Goal: Information Seeking & Learning: Learn about a topic

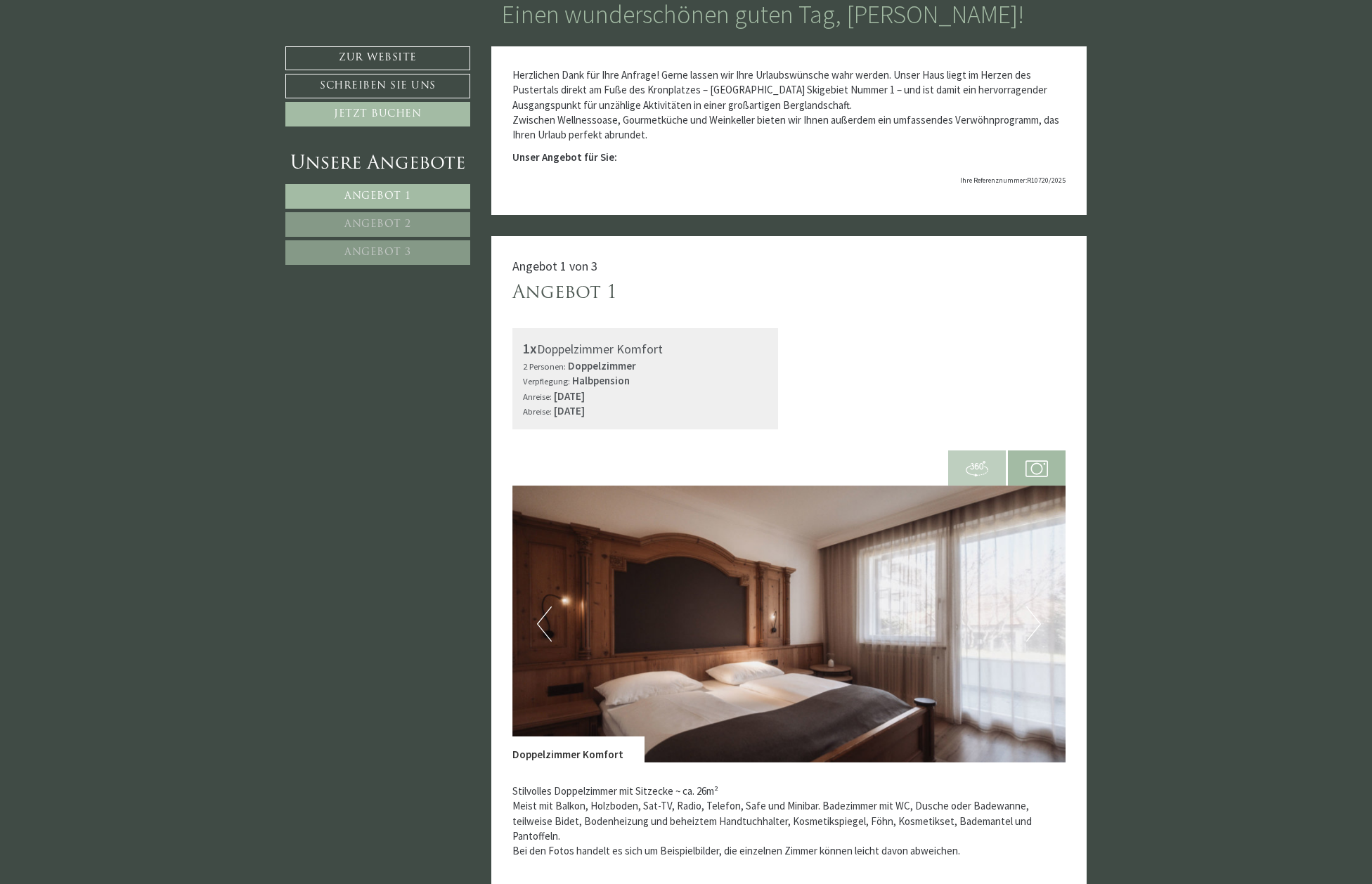
scroll to position [686, 0]
click at [397, 188] on link "Angebot 1" at bounding box center [378, 195] width 185 height 25
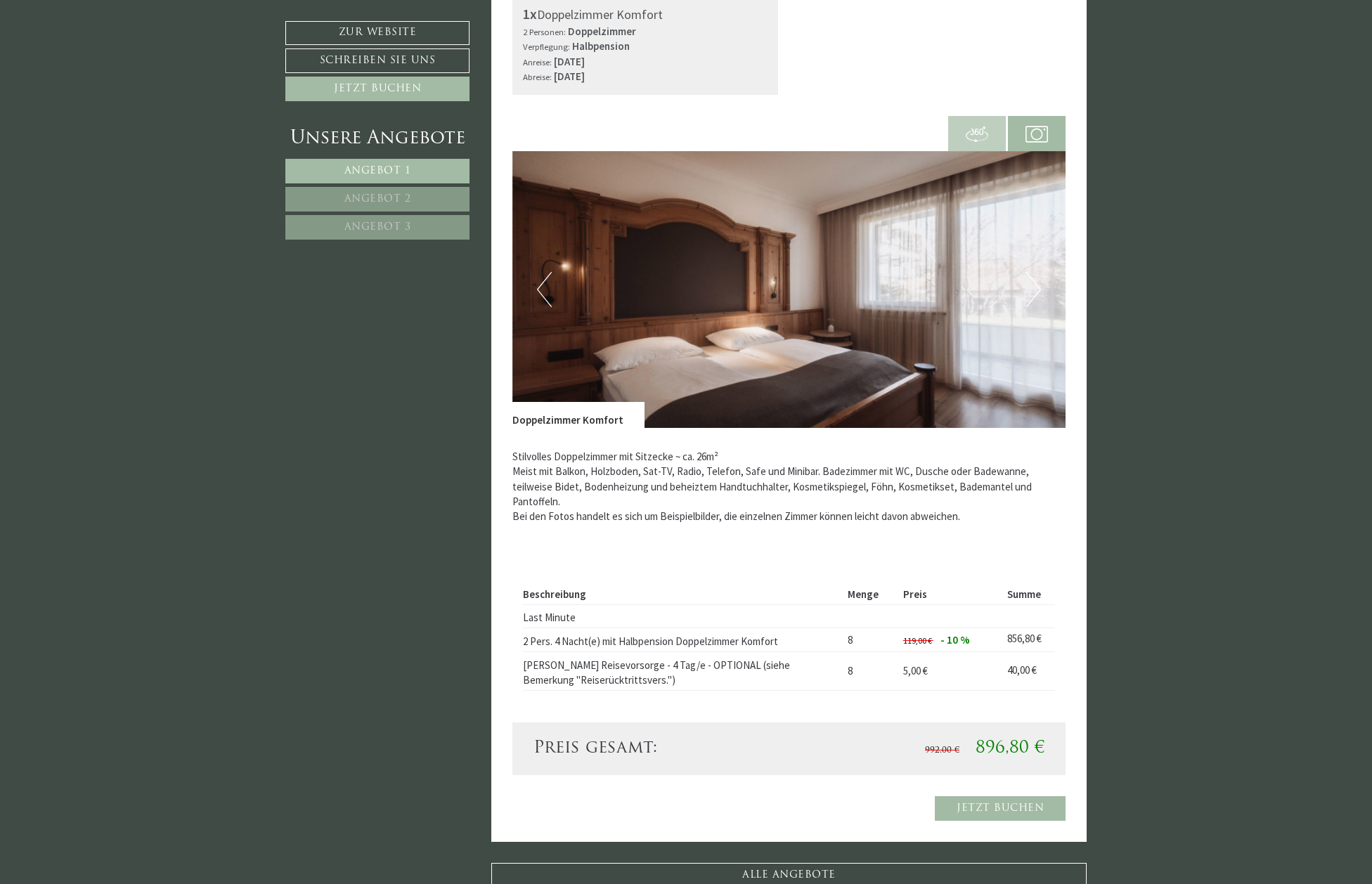
scroll to position [943, 0]
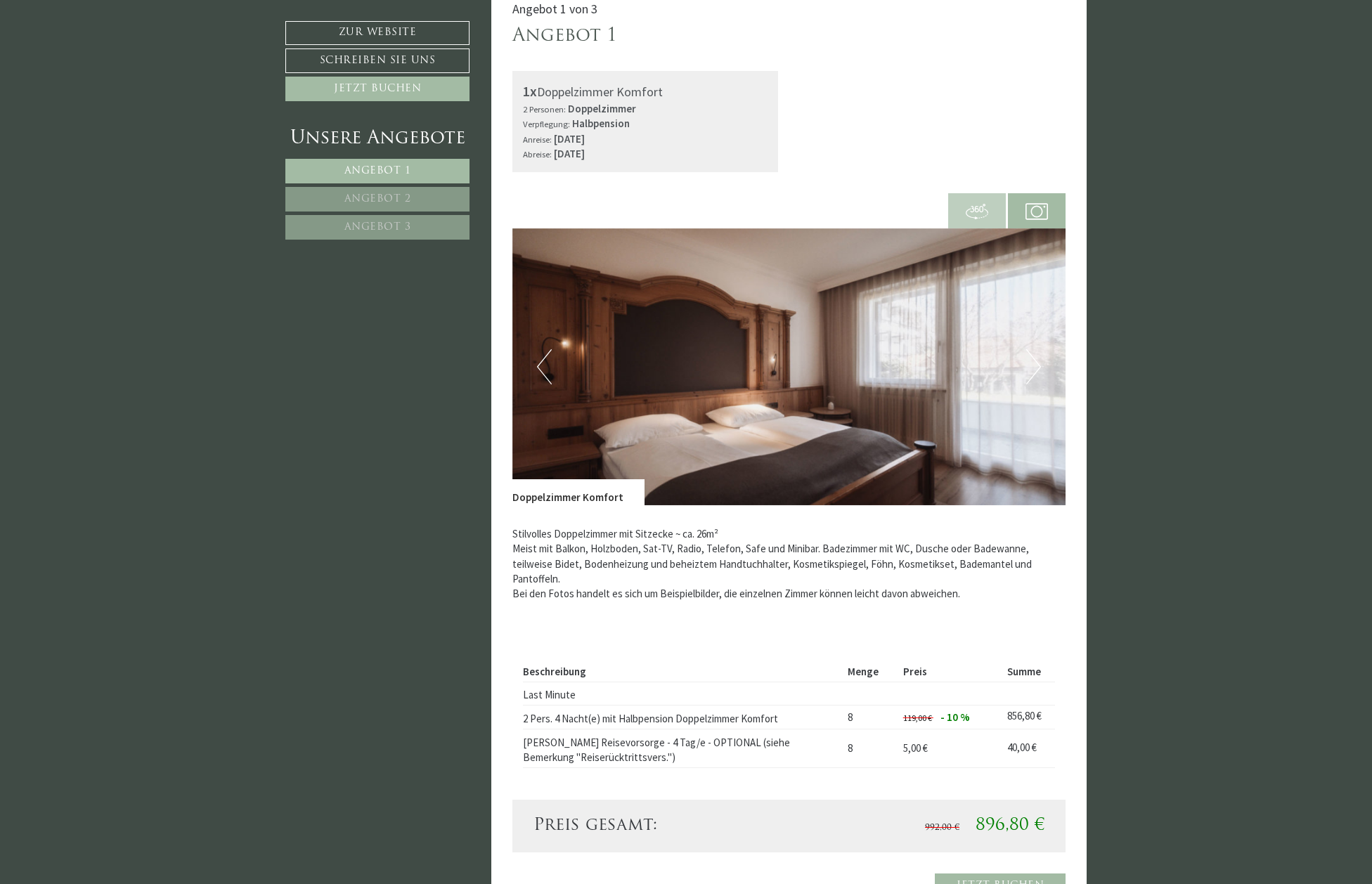
click at [957, 206] on span at bounding box center [976, 211] width 58 height 48
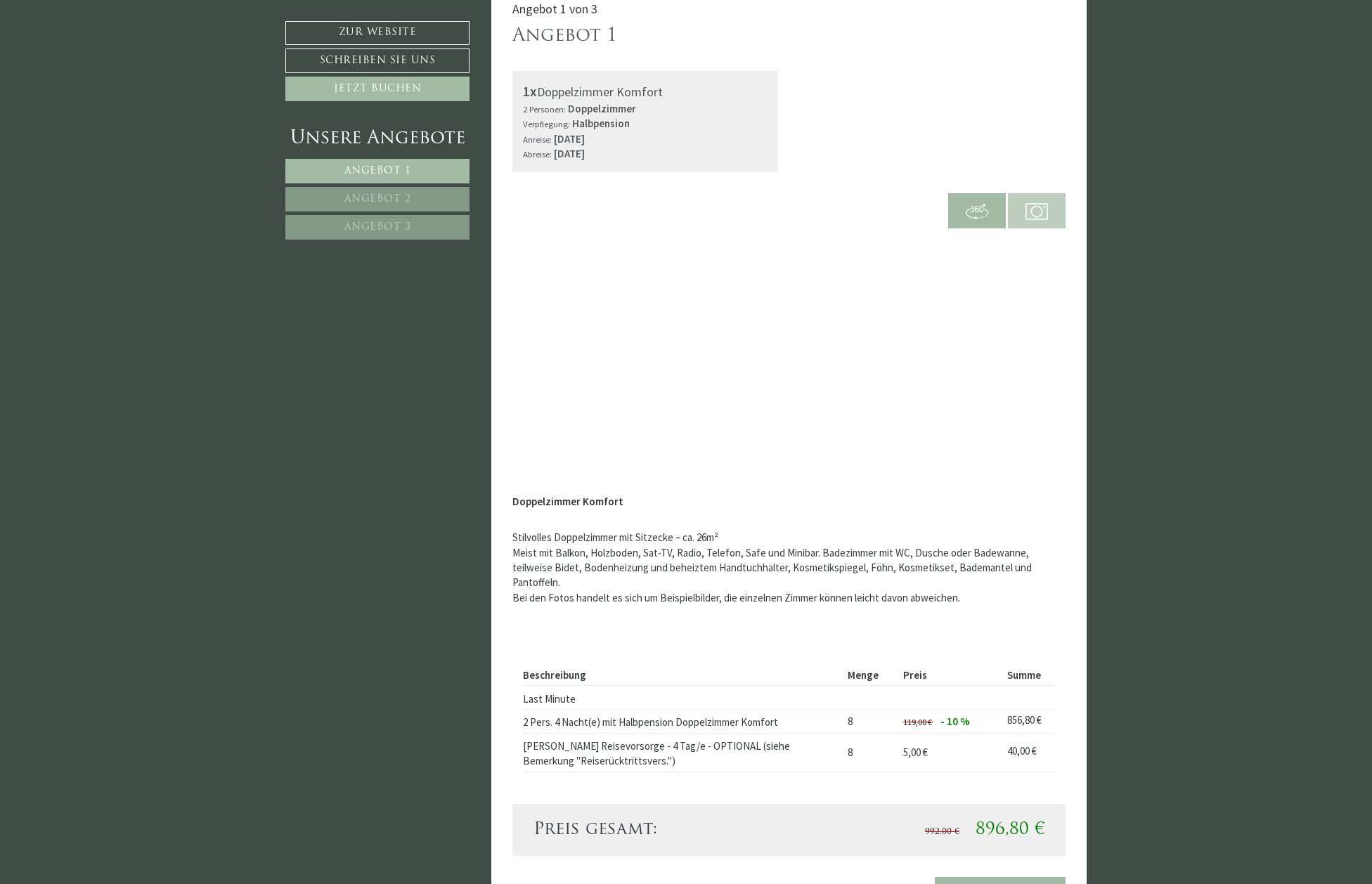
click at [1037, 210] on img at bounding box center [1037, 212] width 22 height 22
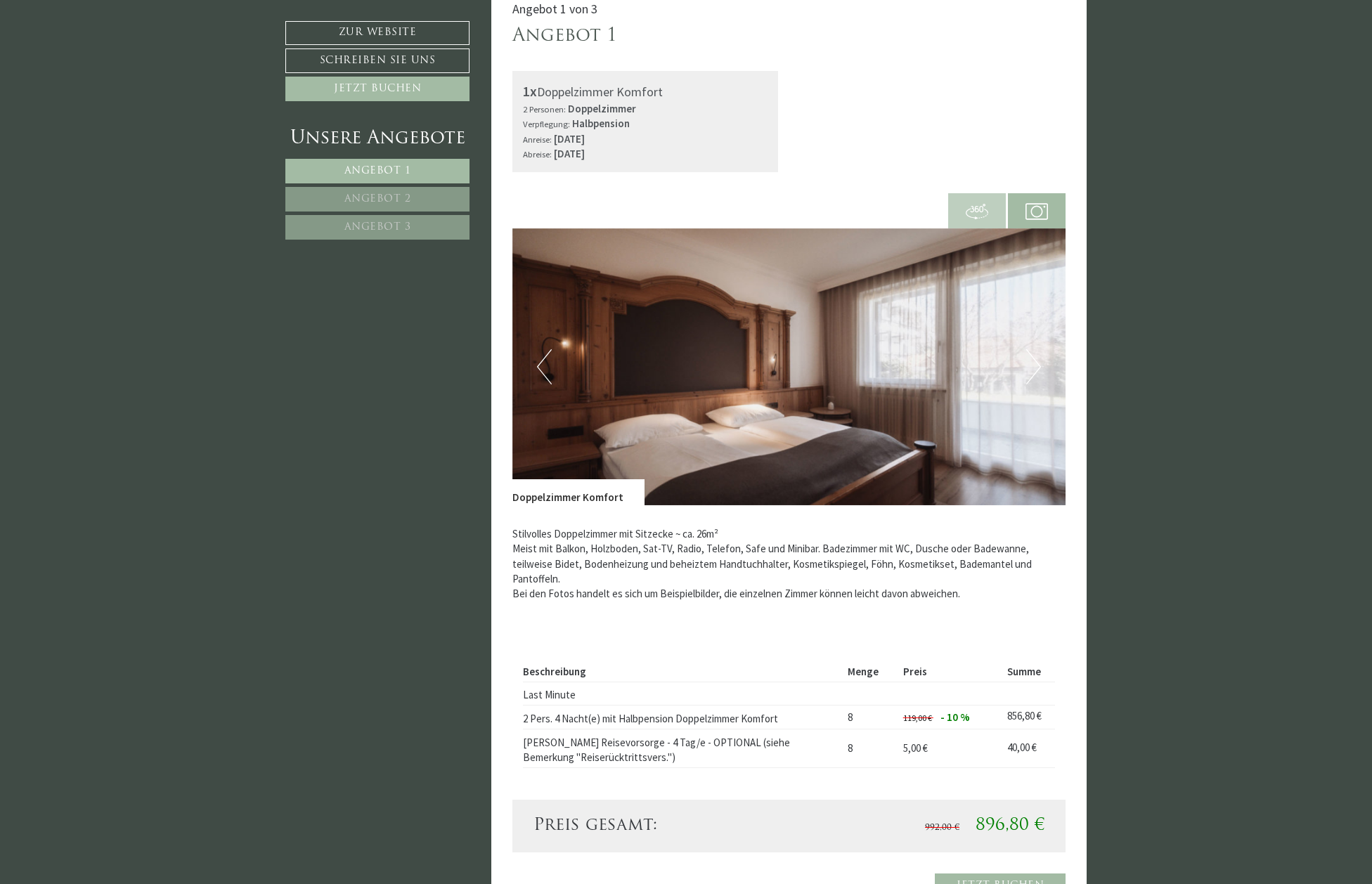
click at [1037, 364] on button "Next" at bounding box center [1033, 366] width 15 height 35
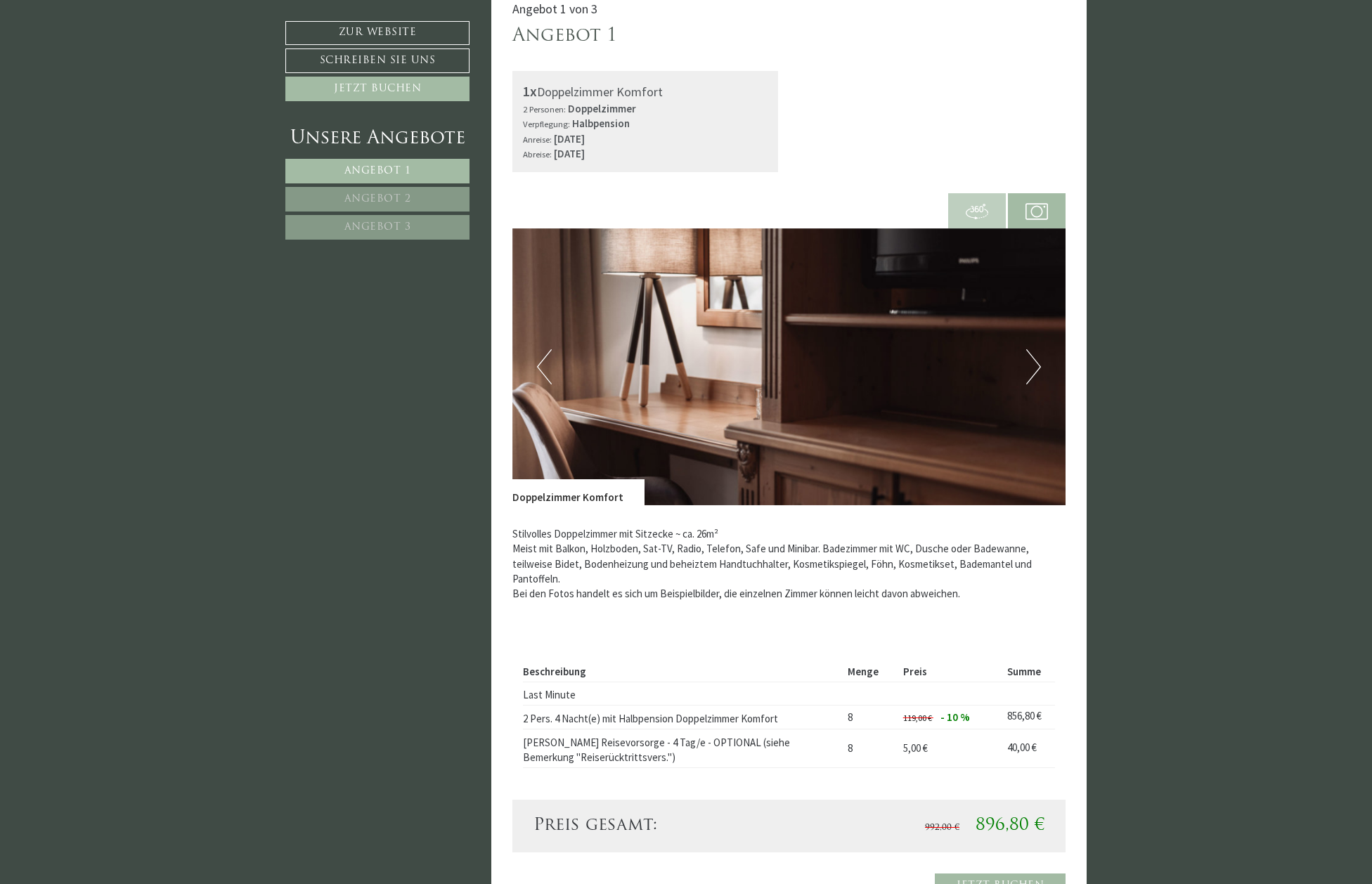
click at [1037, 364] on button "Next" at bounding box center [1033, 366] width 15 height 35
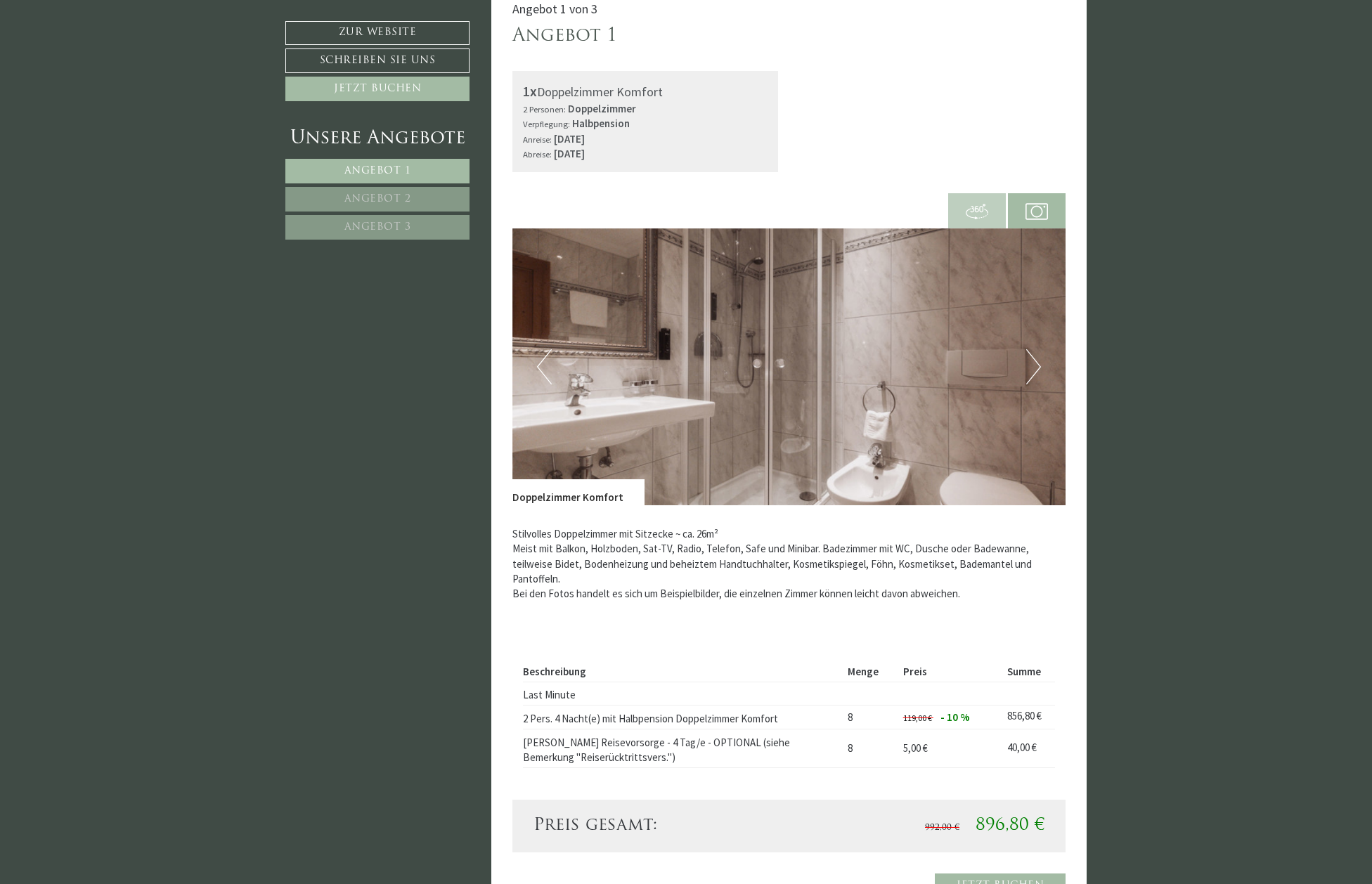
click at [1037, 364] on button "Next" at bounding box center [1033, 366] width 15 height 35
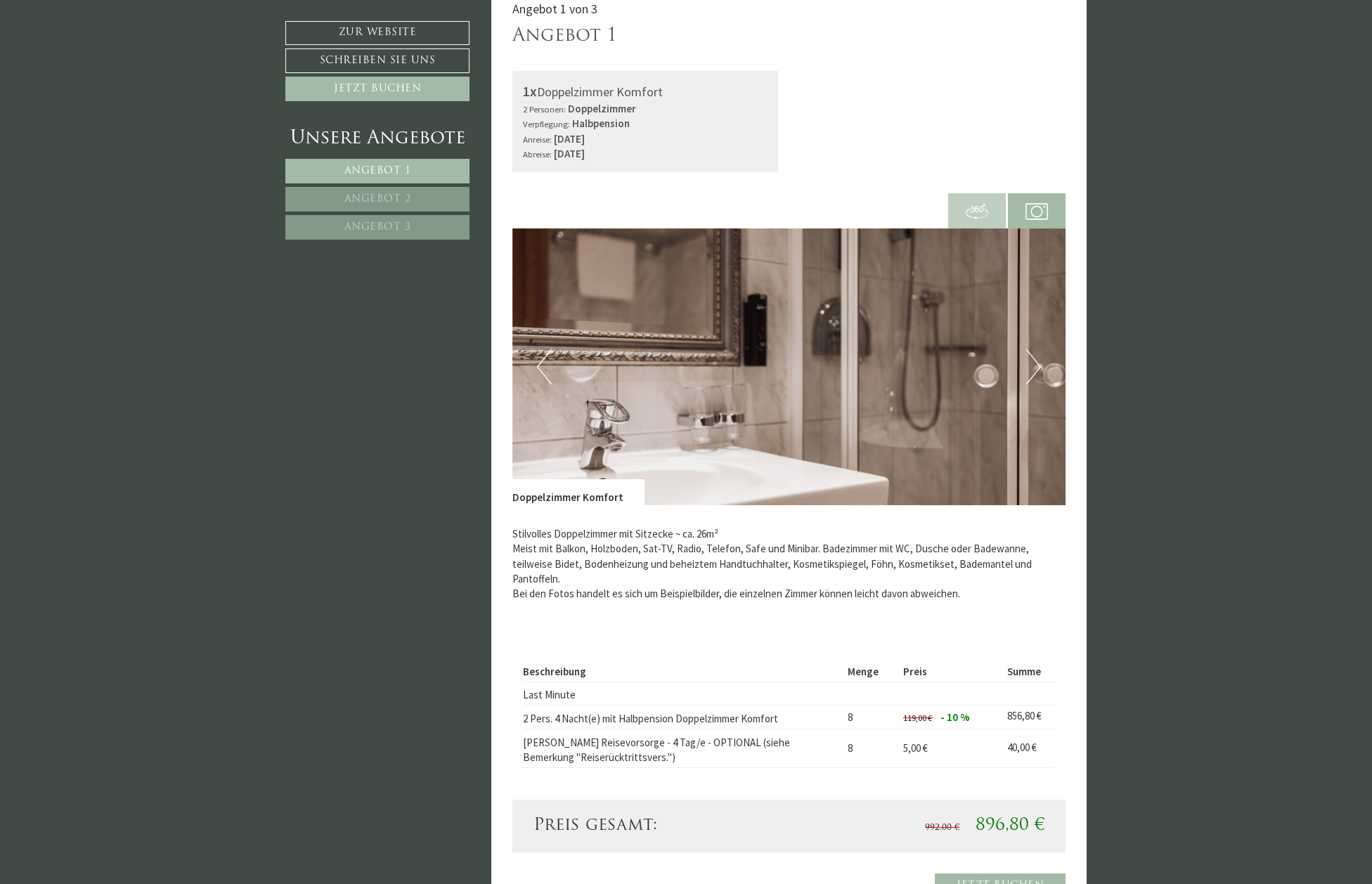
click at [1037, 364] on button "Next" at bounding box center [1033, 366] width 15 height 35
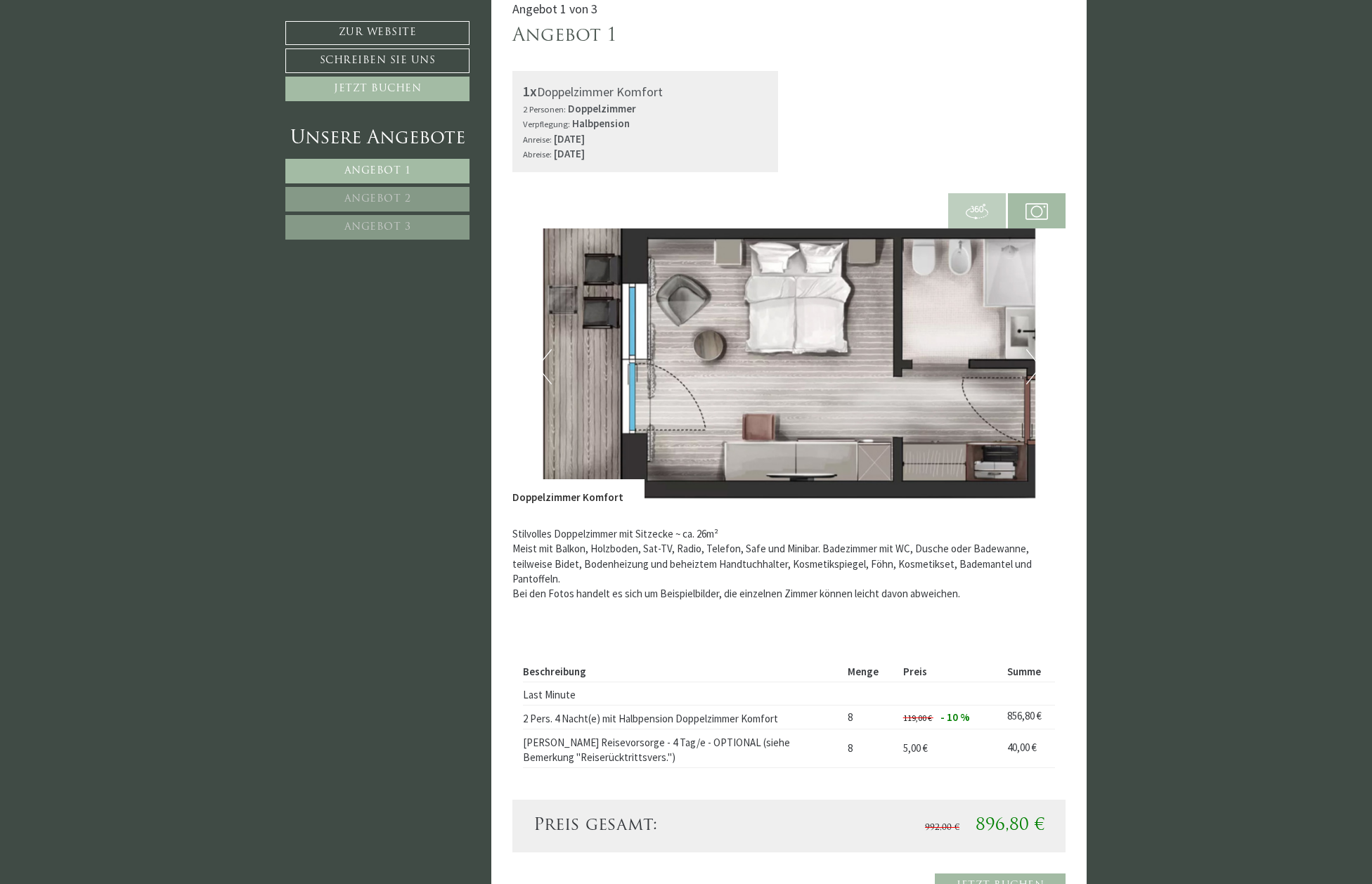
click at [1036, 365] on button "Next" at bounding box center [1033, 366] width 15 height 35
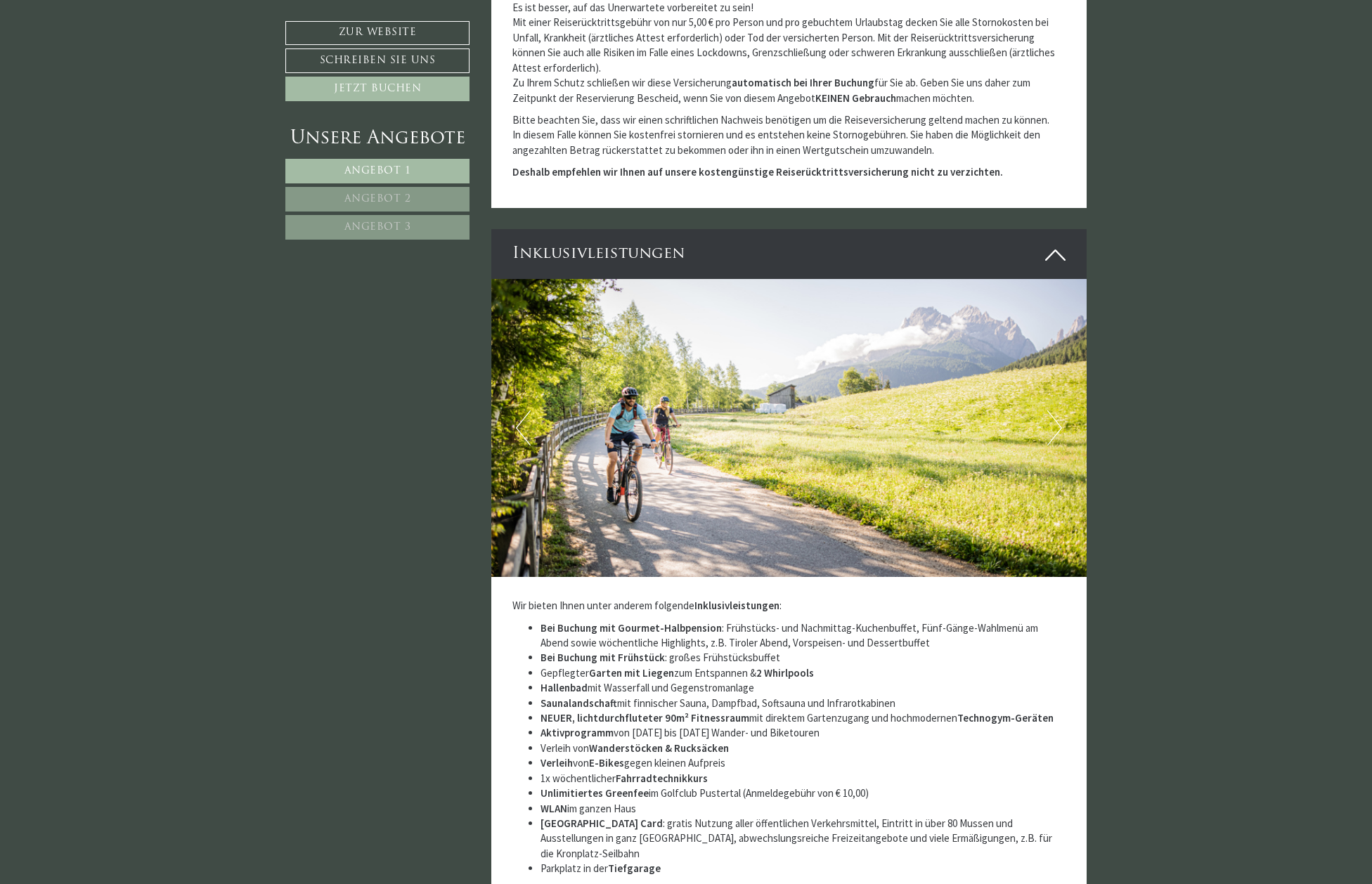
scroll to position [2146, 0]
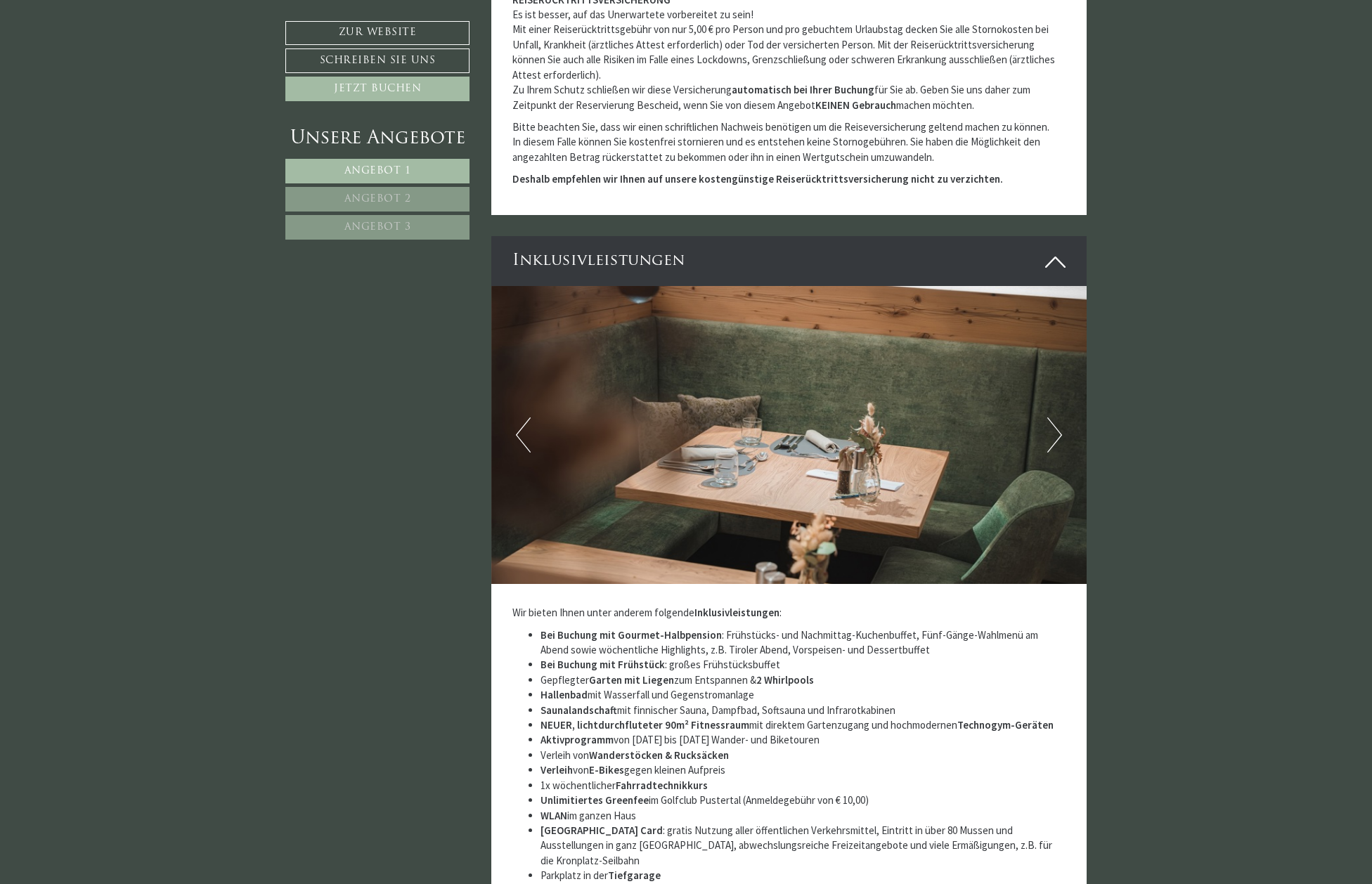
click at [1057, 433] on button "Next" at bounding box center [1054, 434] width 15 height 35
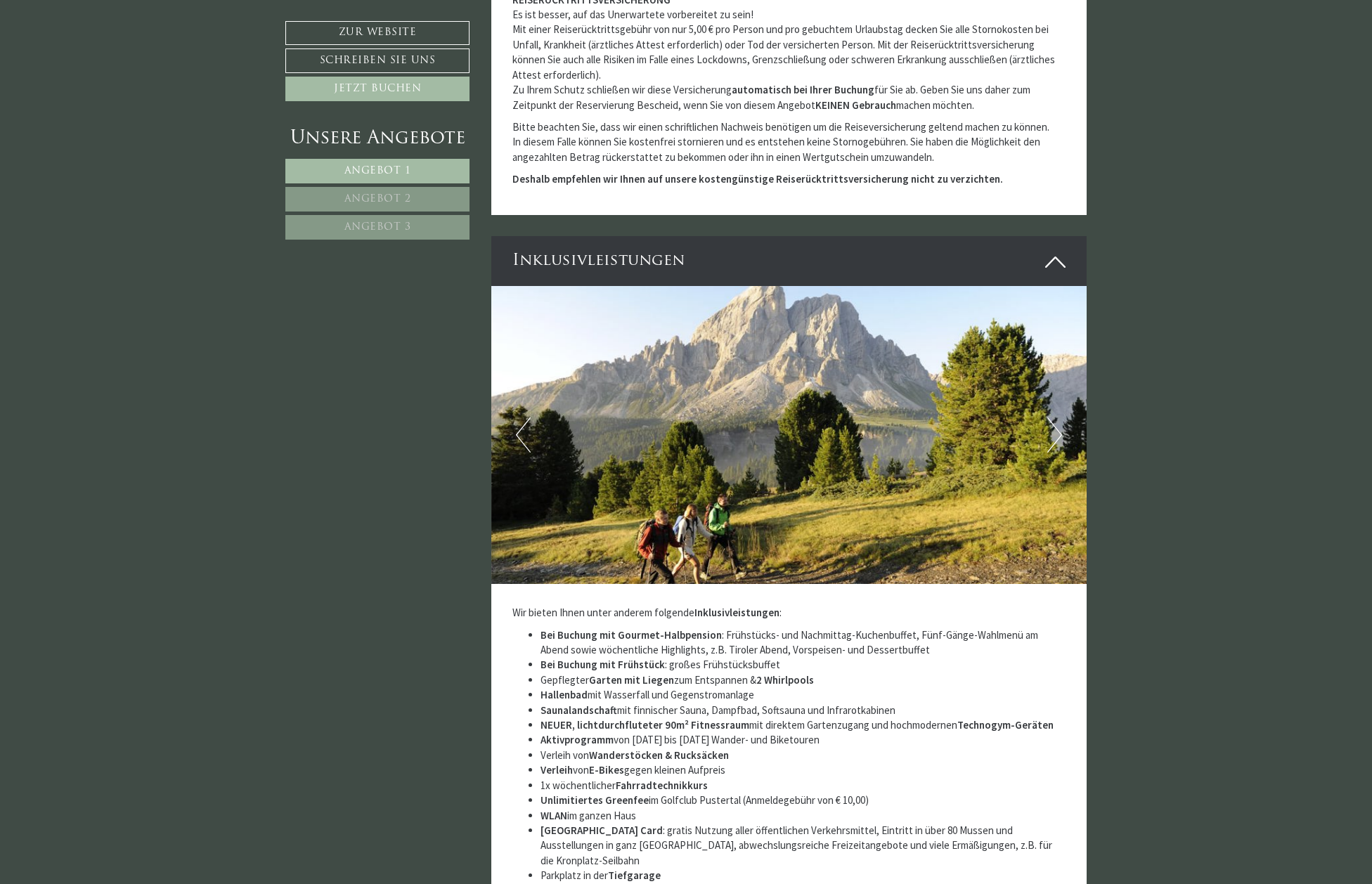
click at [1057, 433] on button "Next" at bounding box center [1054, 434] width 15 height 35
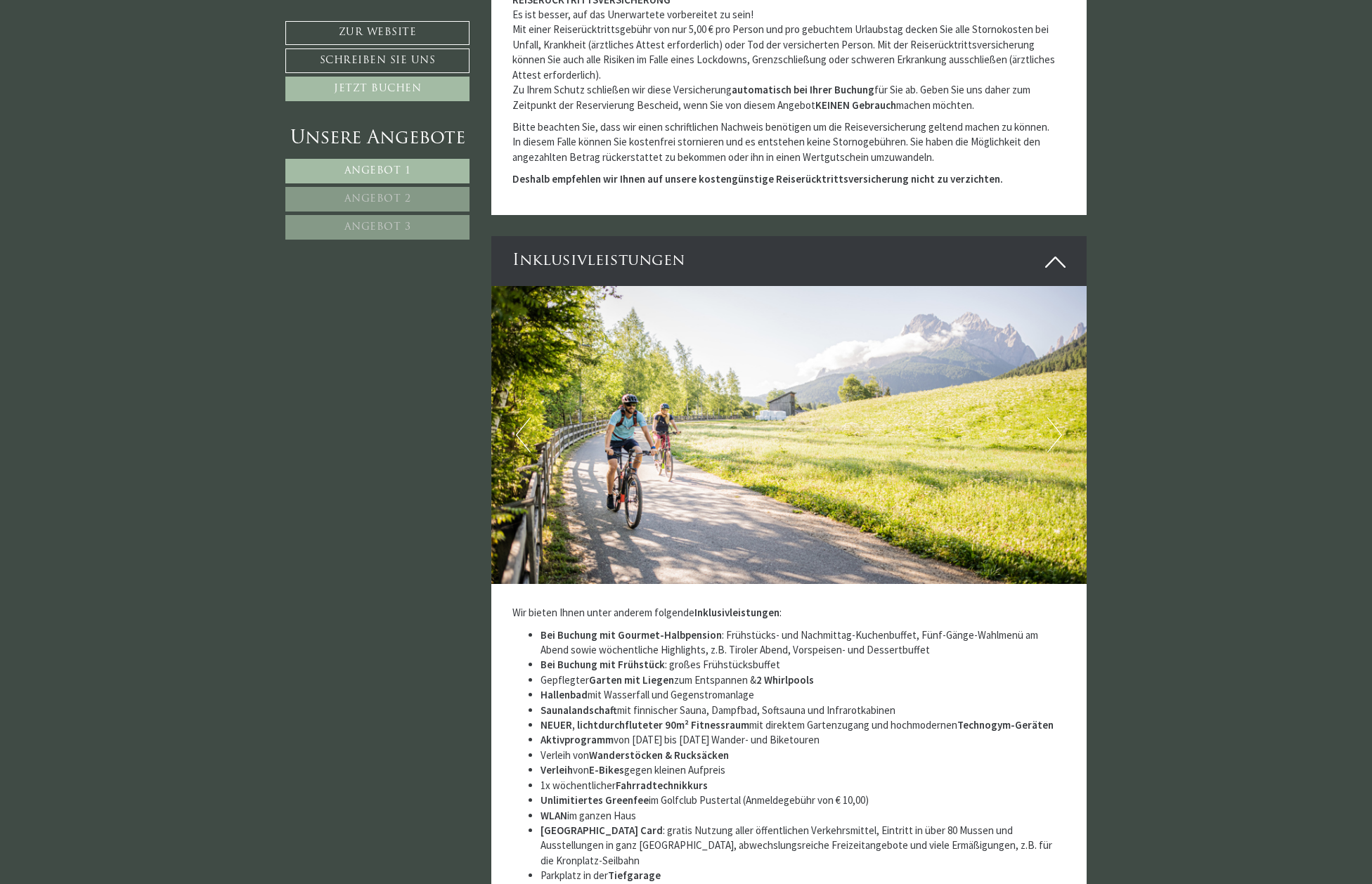
click at [1058, 433] on button "Next" at bounding box center [1054, 434] width 15 height 35
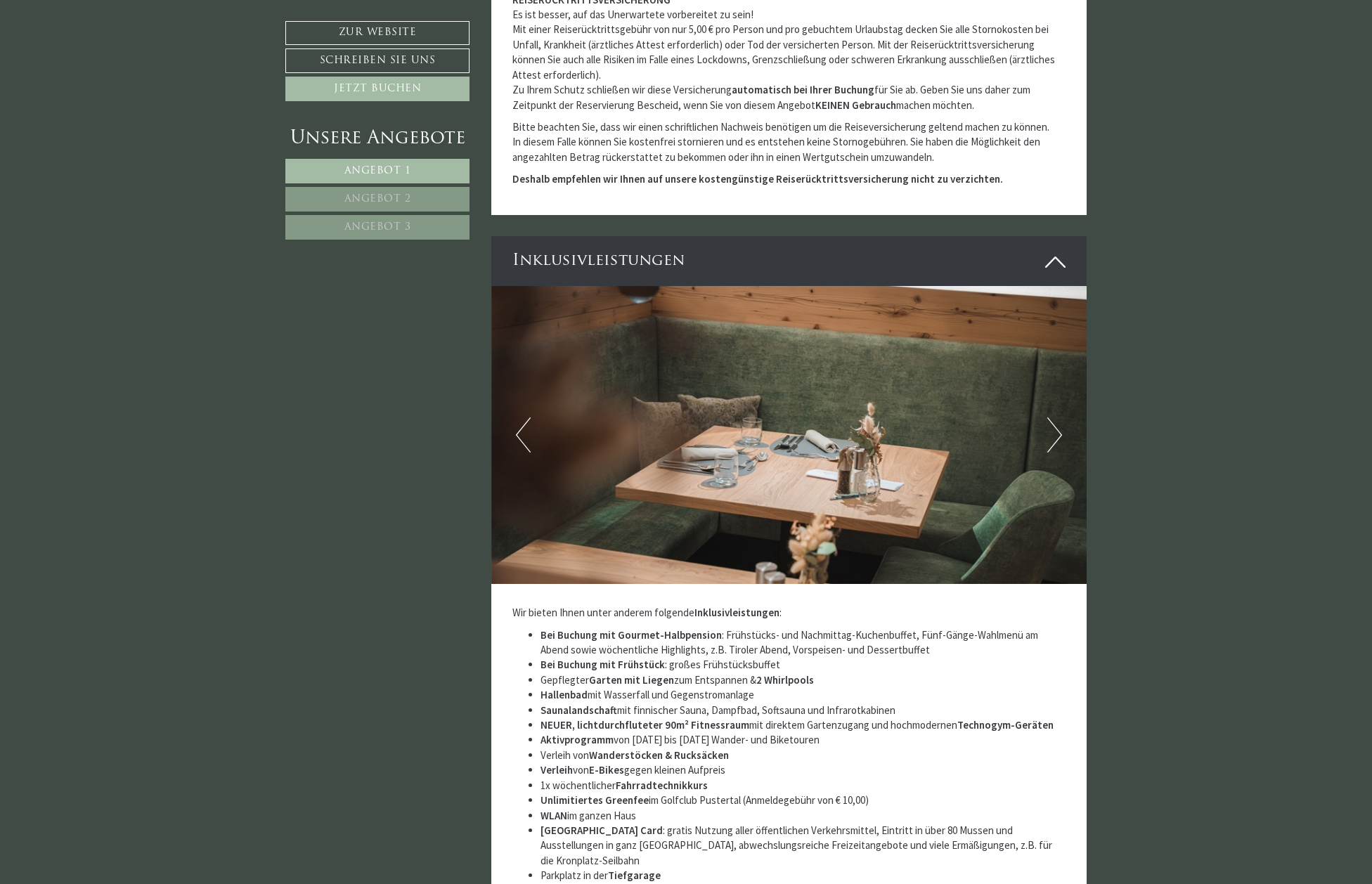
click at [1058, 433] on button "Next" at bounding box center [1054, 434] width 15 height 35
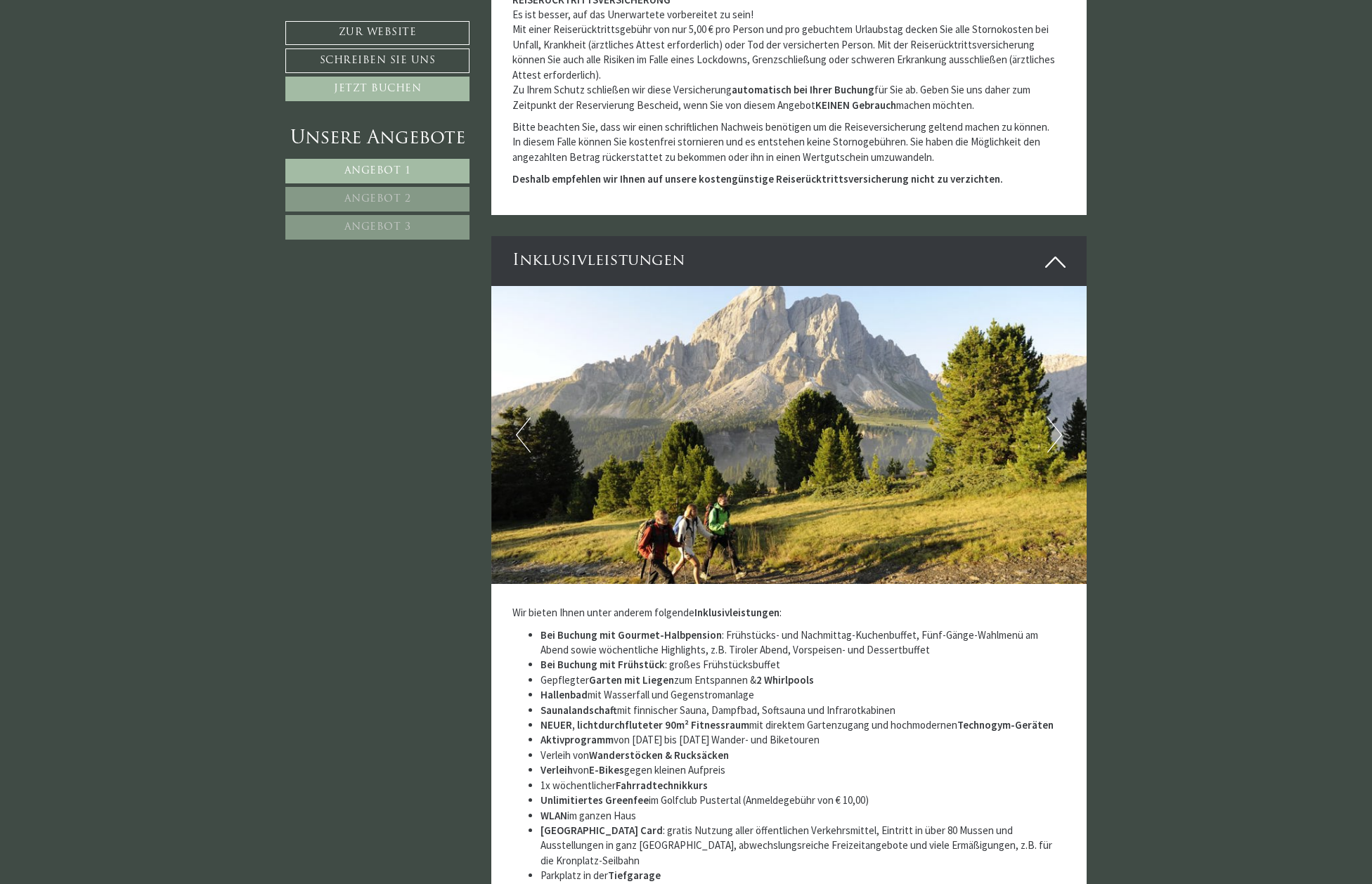
click at [1058, 433] on button "Next" at bounding box center [1054, 434] width 15 height 35
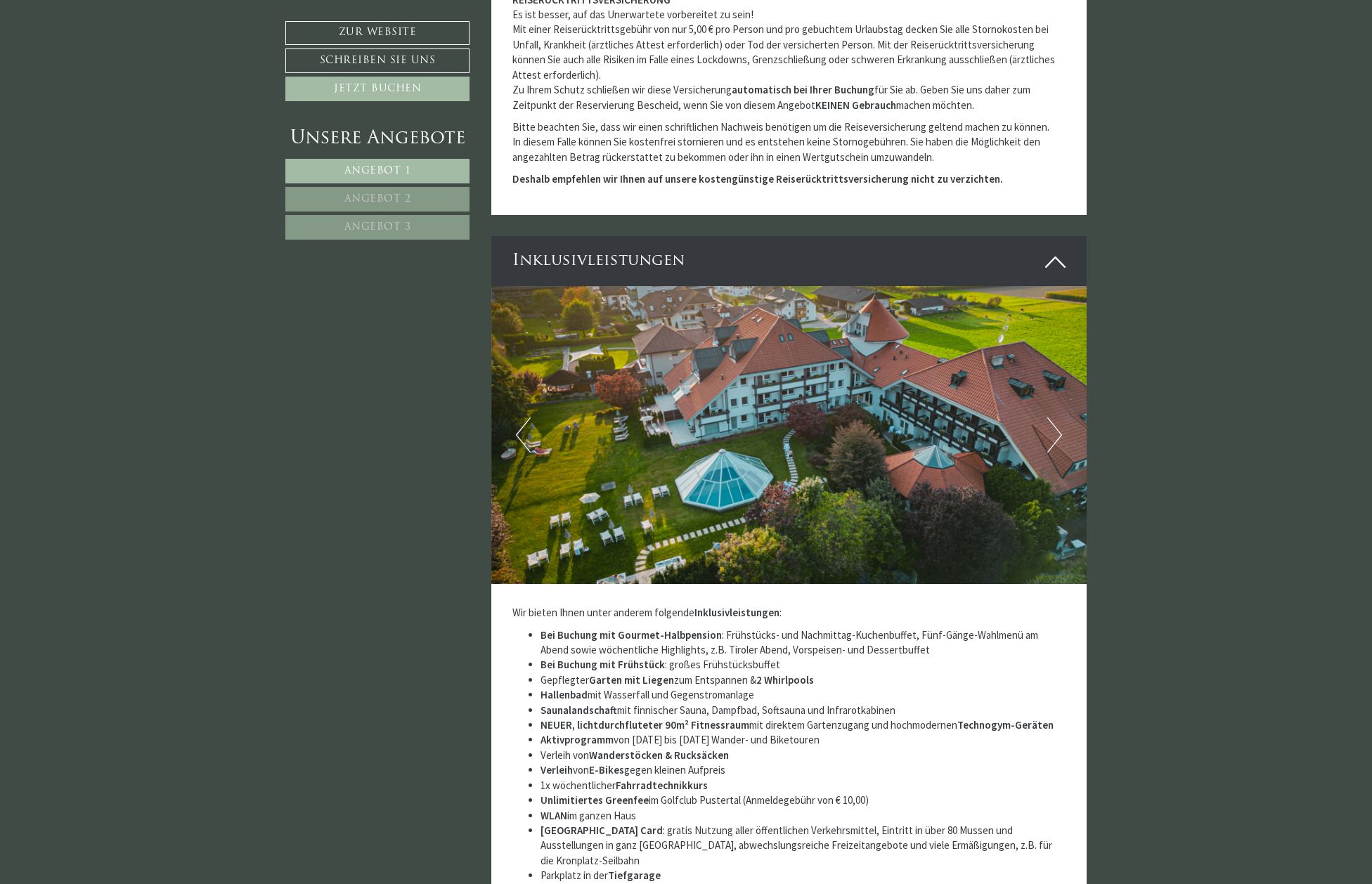
click at [1058, 433] on button "Next" at bounding box center [1054, 434] width 15 height 35
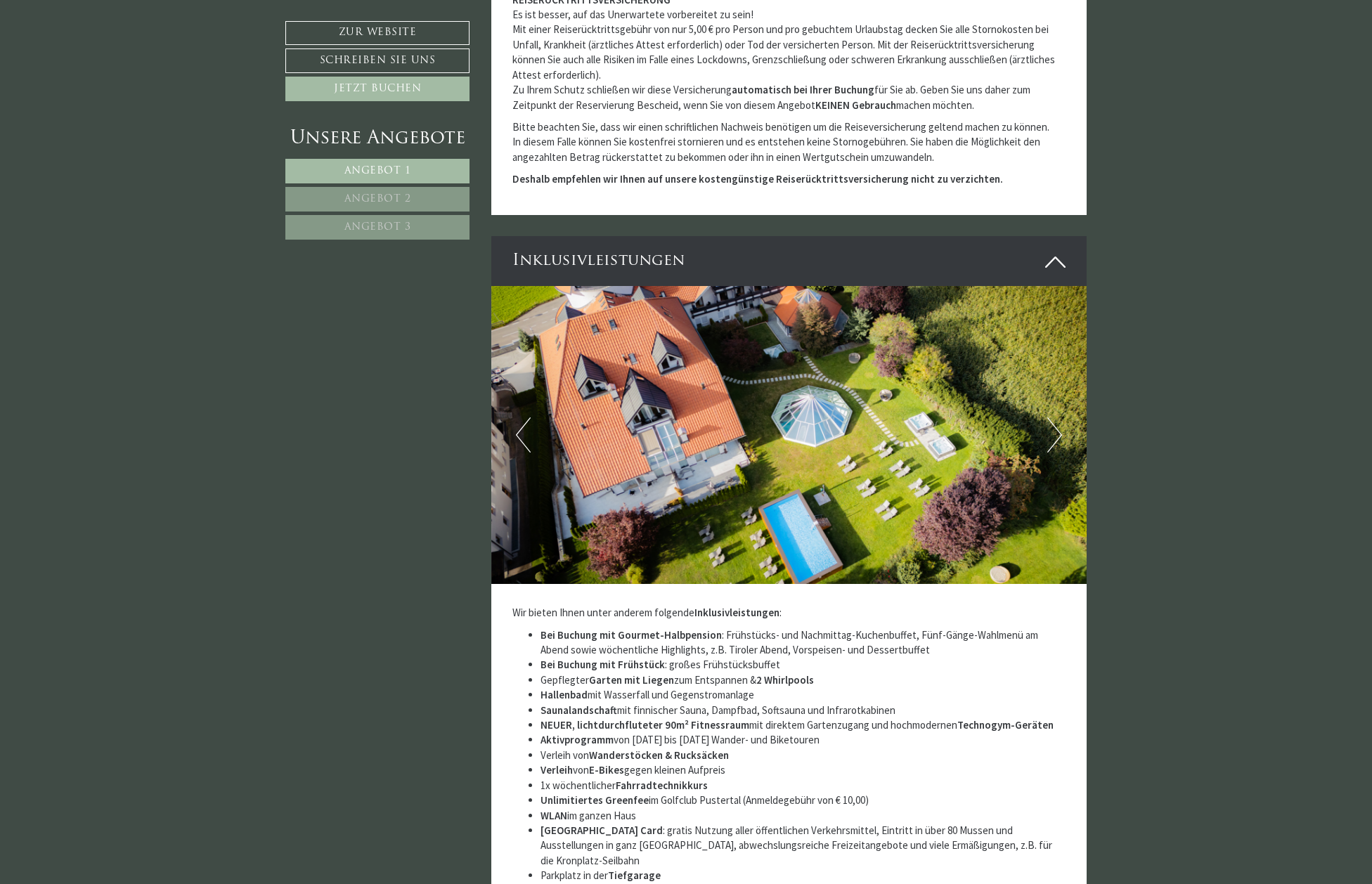
click at [1058, 433] on button "Next" at bounding box center [1054, 434] width 15 height 35
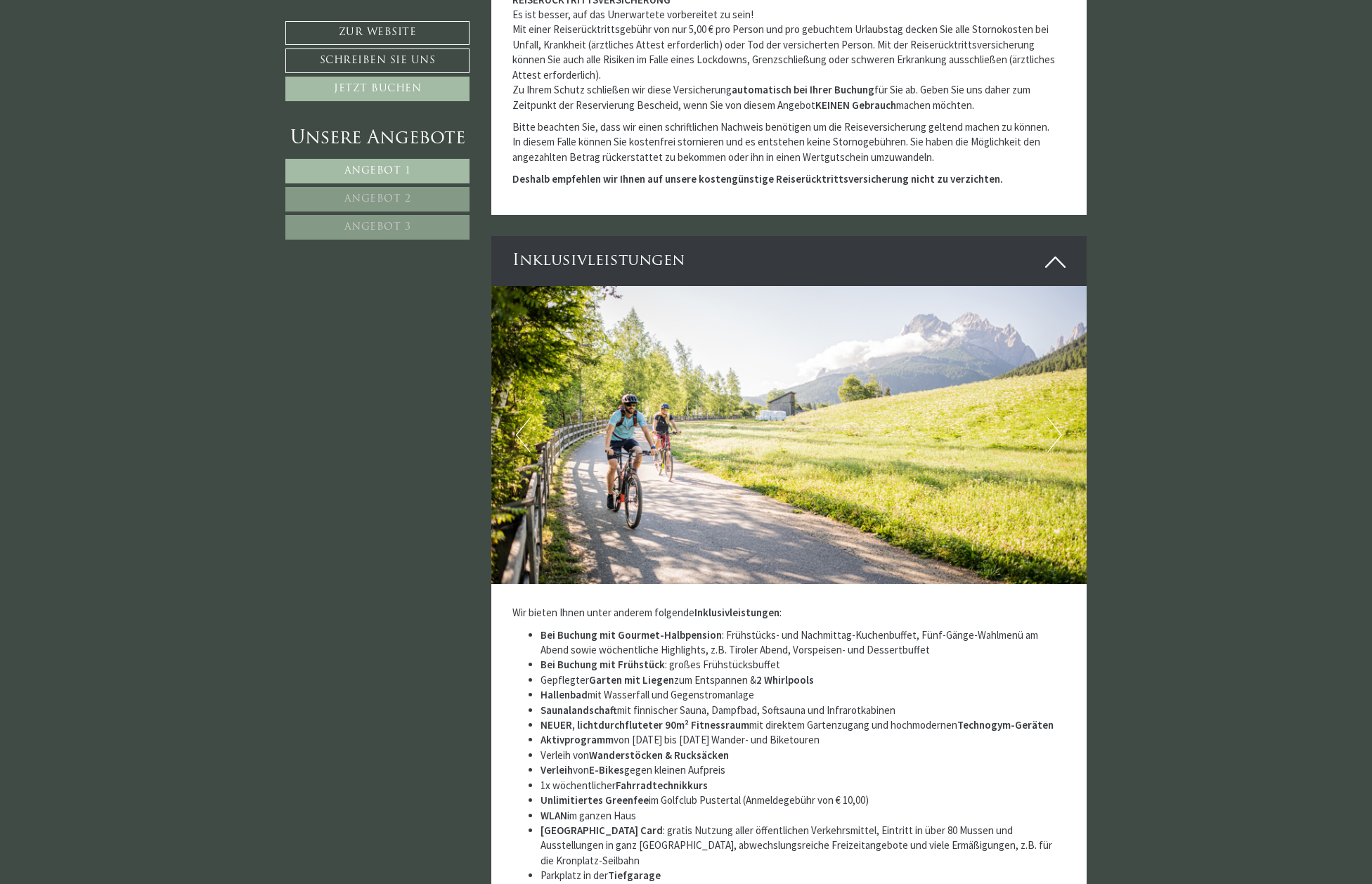
click at [1058, 433] on button "Next" at bounding box center [1054, 434] width 15 height 35
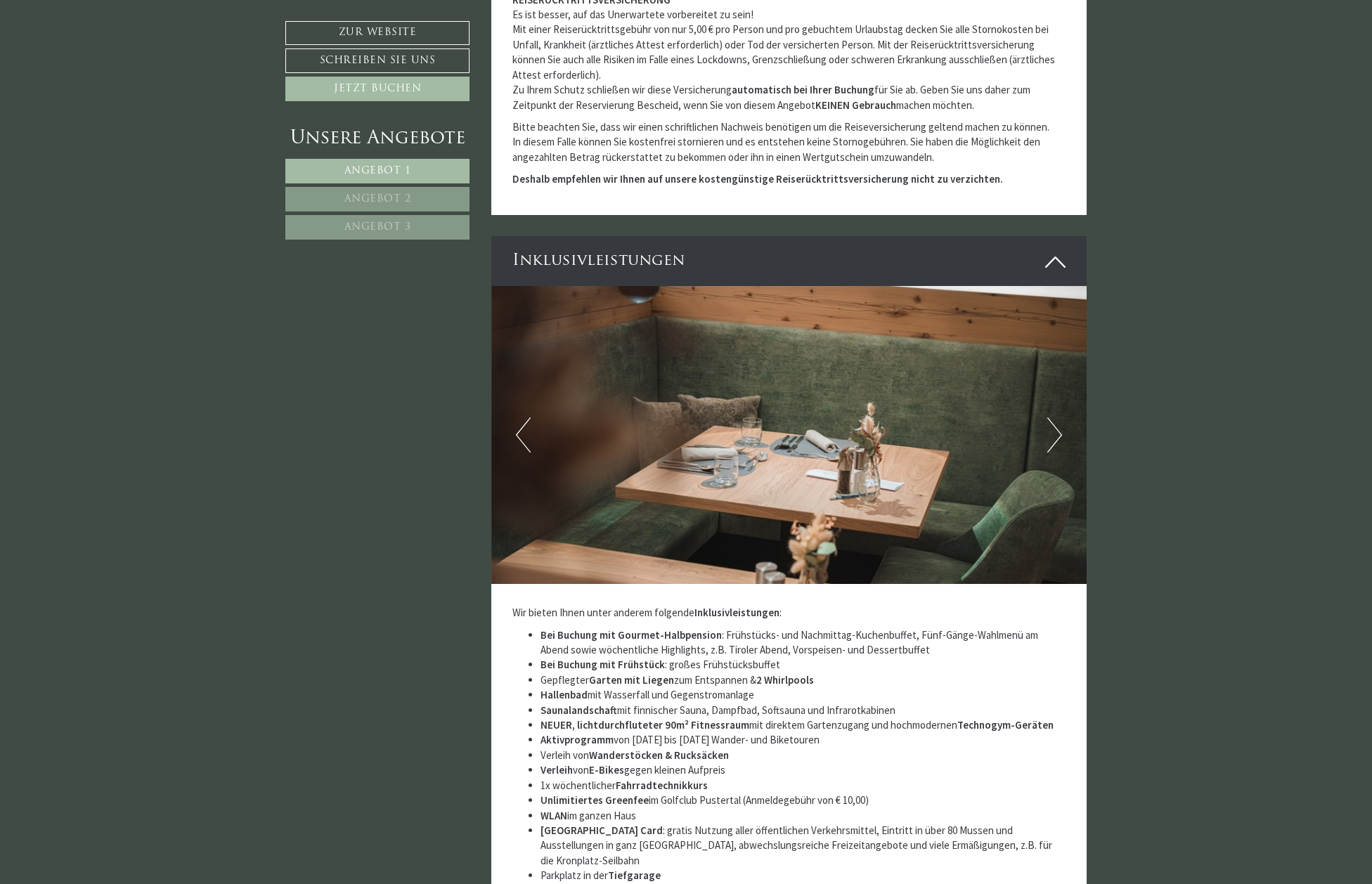
click at [1058, 433] on button "Next" at bounding box center [1054, 434] width 15 height 35
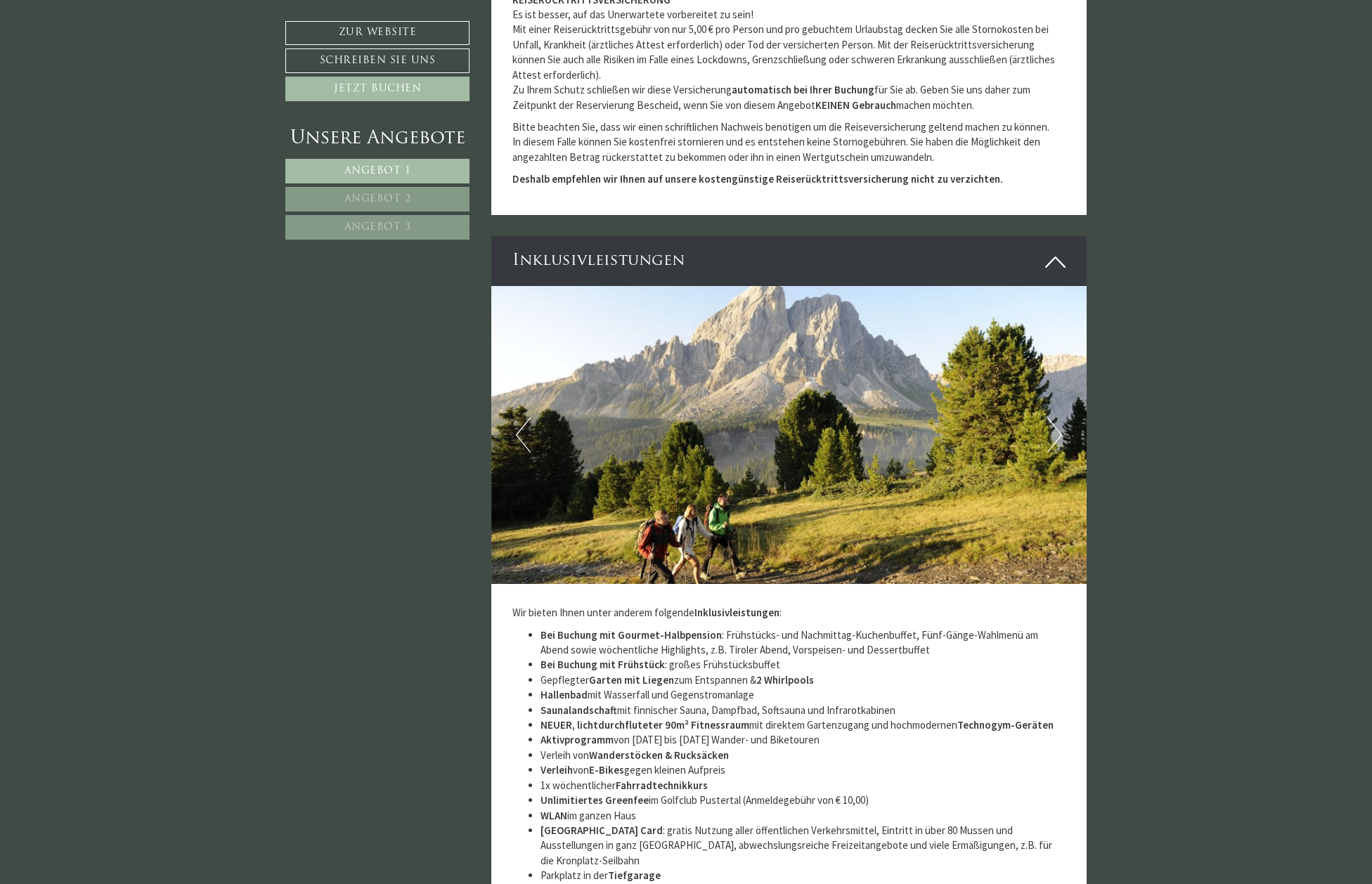
click at [384, 169] on span "Angebot 1" at bounding box center [378, 171] width 67 height 10
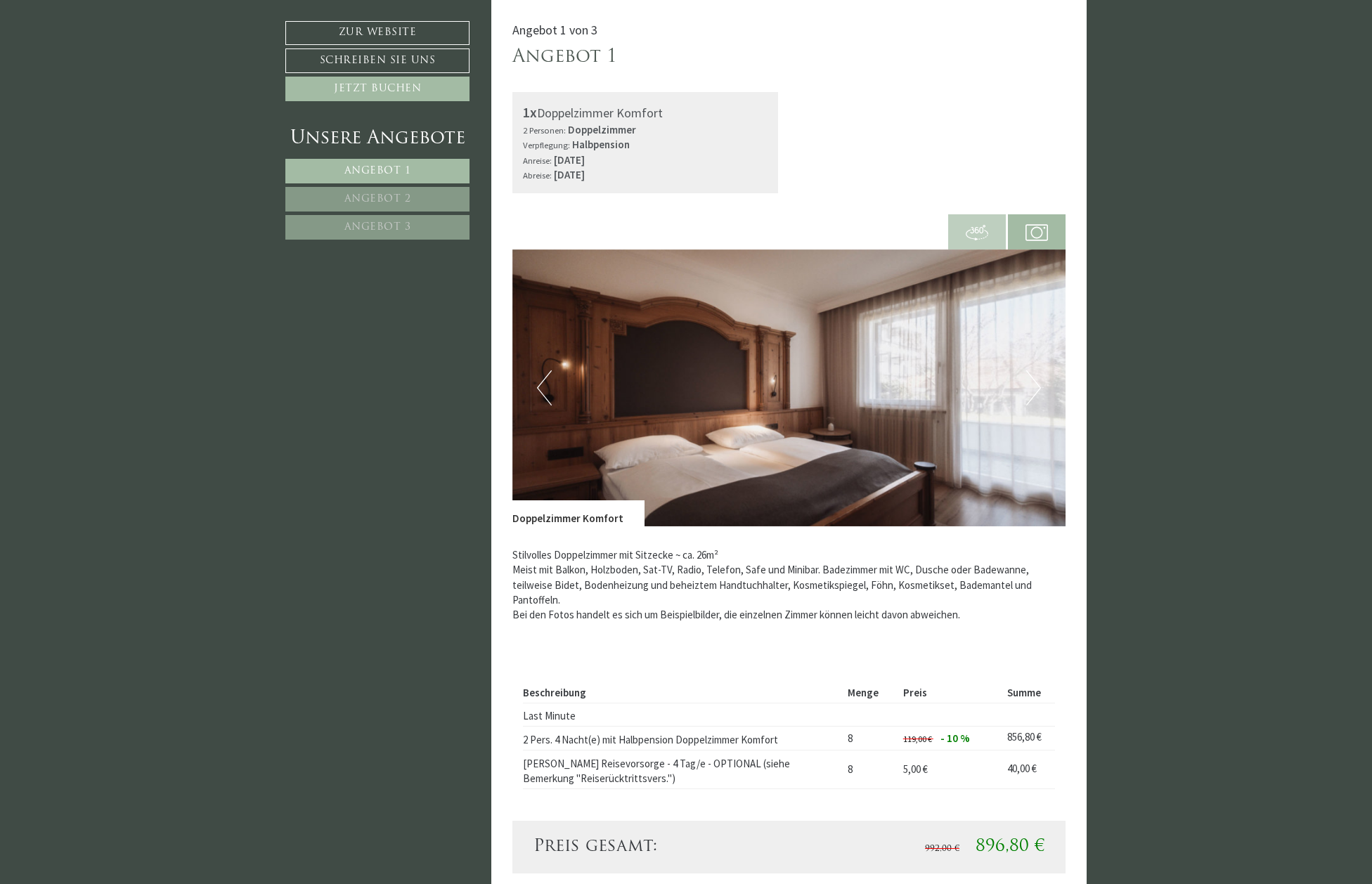
click at [384, 193] on link "Angebot 2" at bounding box center [378, 199] width 184 height 25
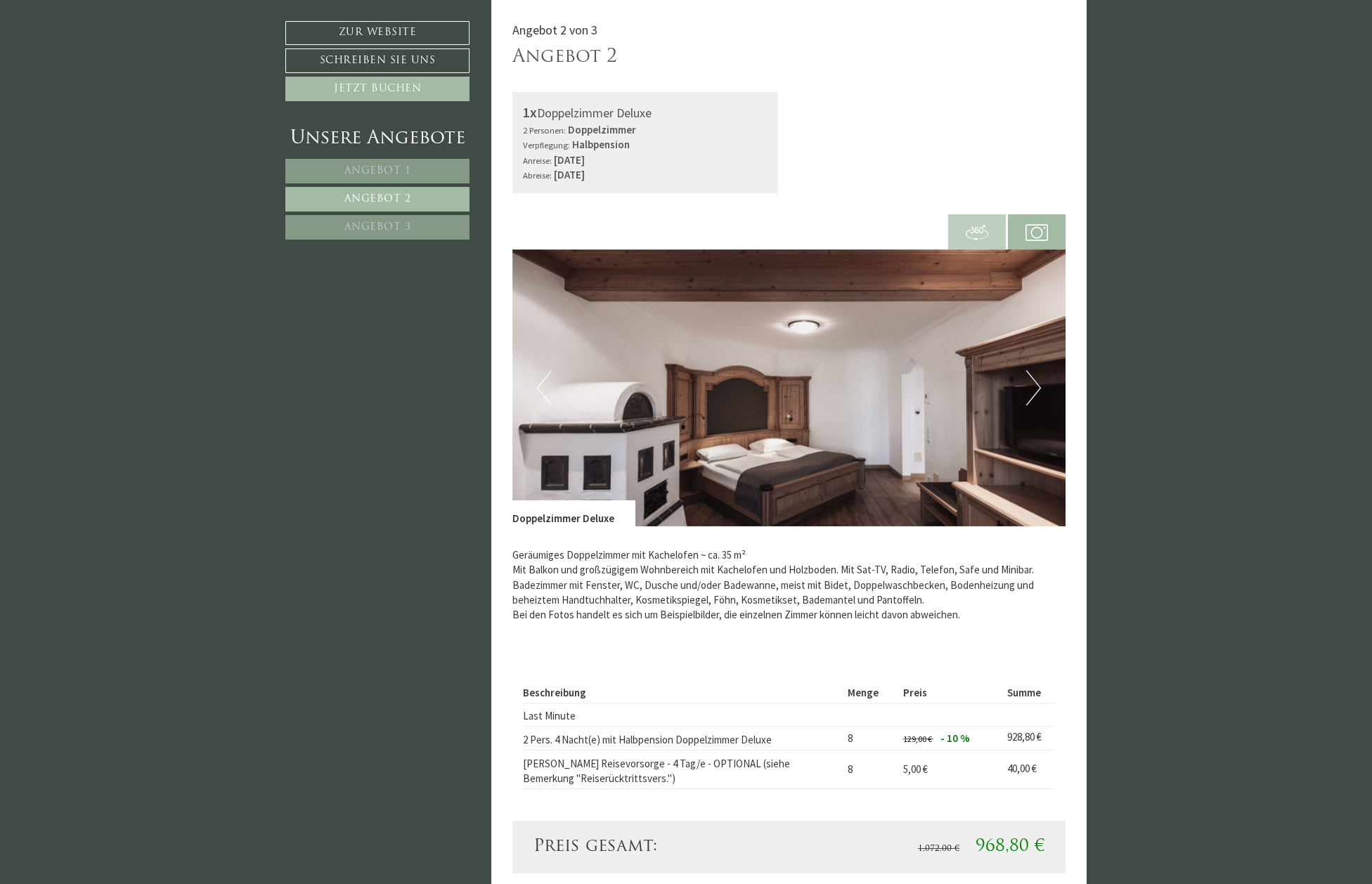
click at [1037, 384] on button "Next" at bounding box center [1033, 388] width 15 height 35
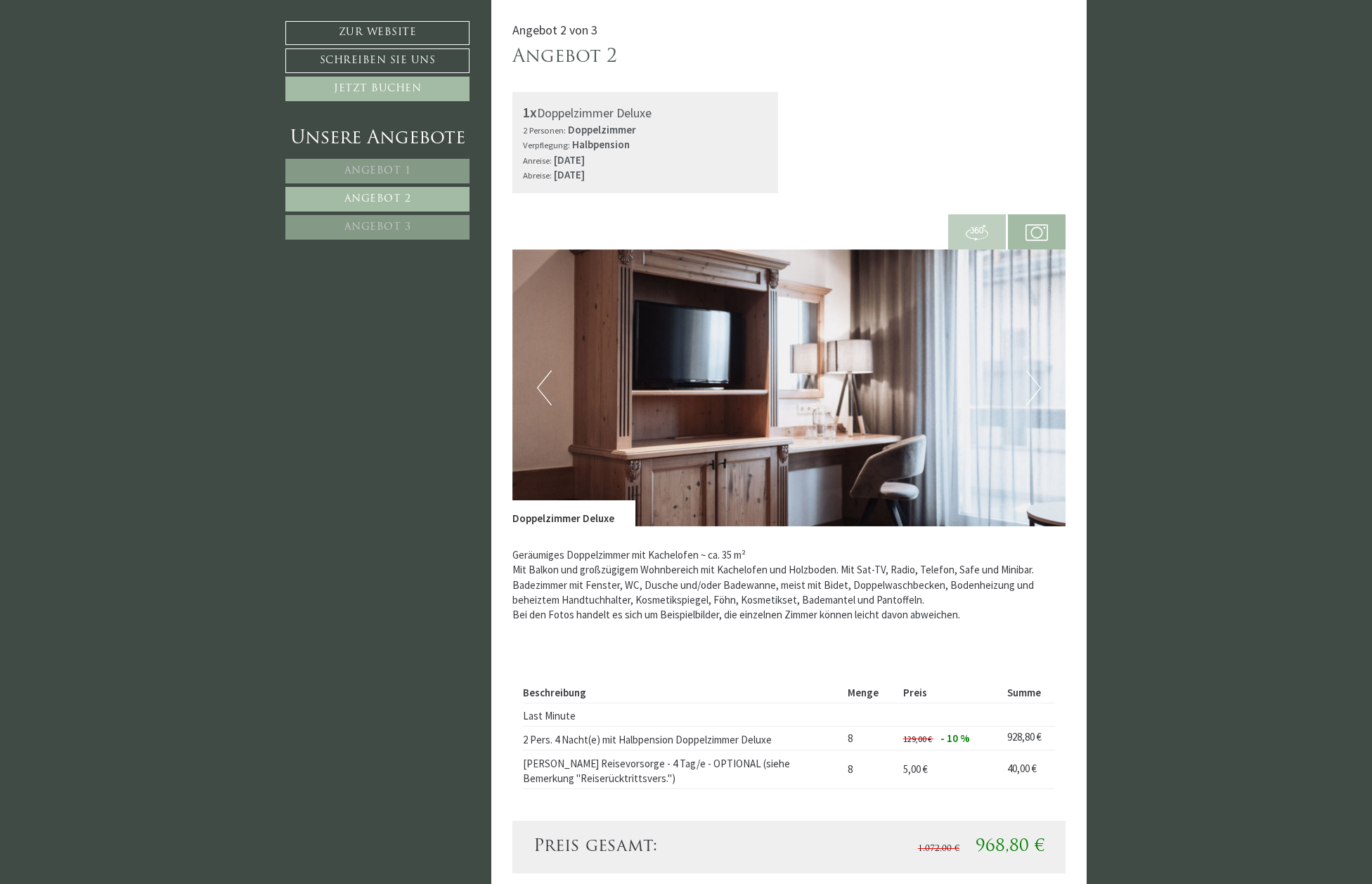
click at [1037, 384] on button "Next" at bounding box center [1033, 388] width 15 height 35
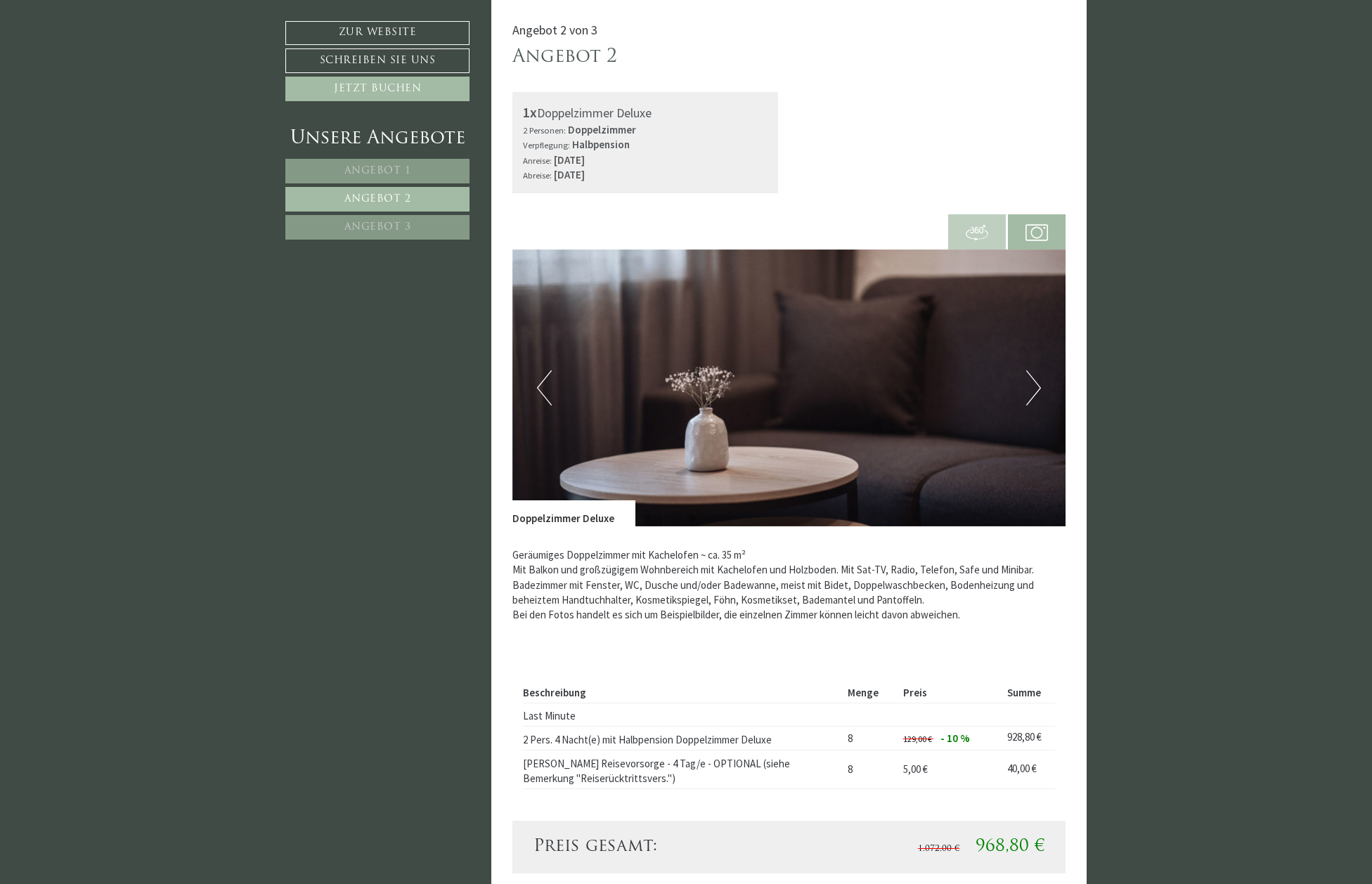
click at [1037, 384] on button "Next" at bounding box center [1033, 388] width 15 height 35
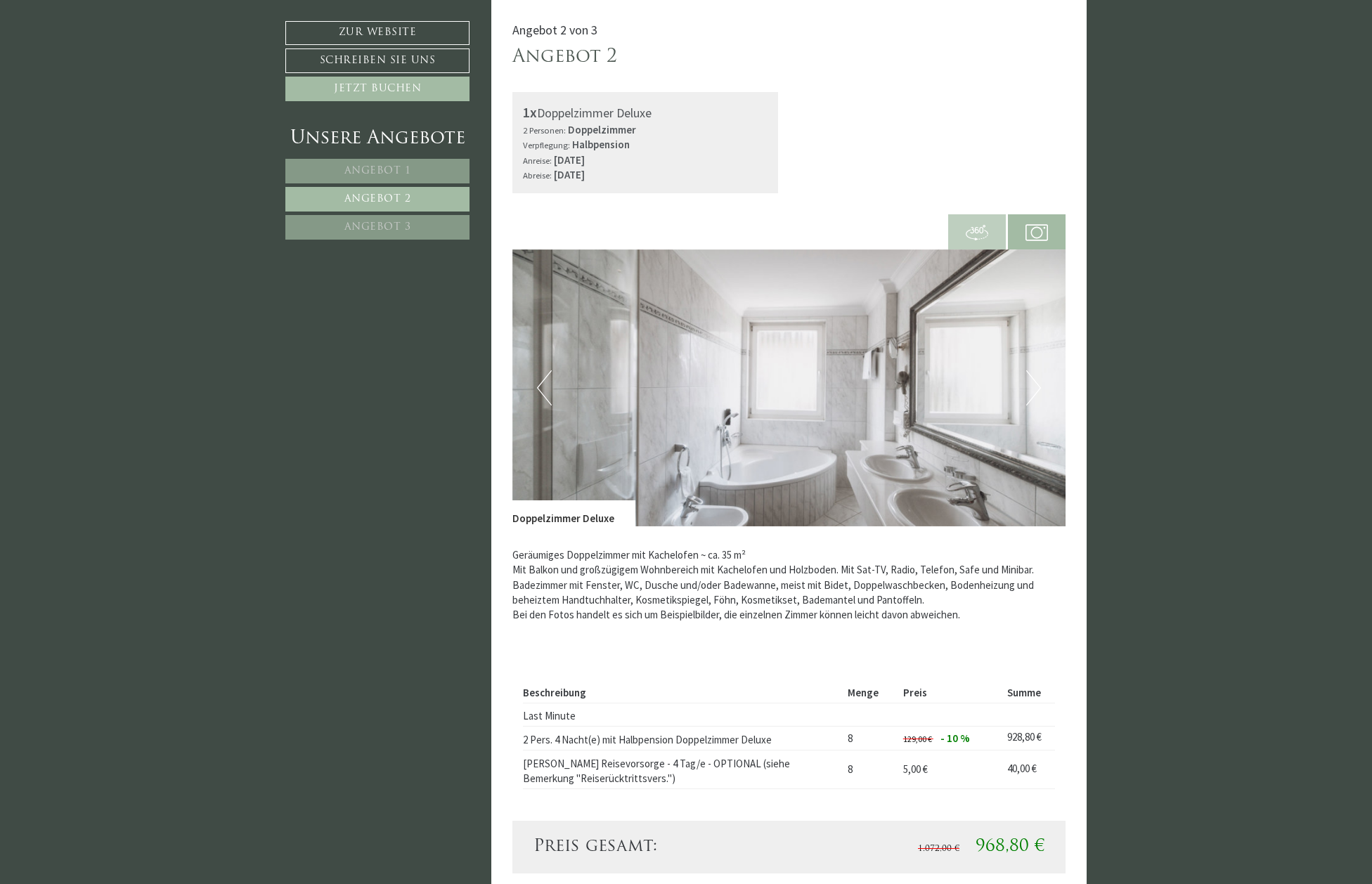
click at [1037, 384] on button "Next" at bounding box center [1033, 388] width 15 height 35
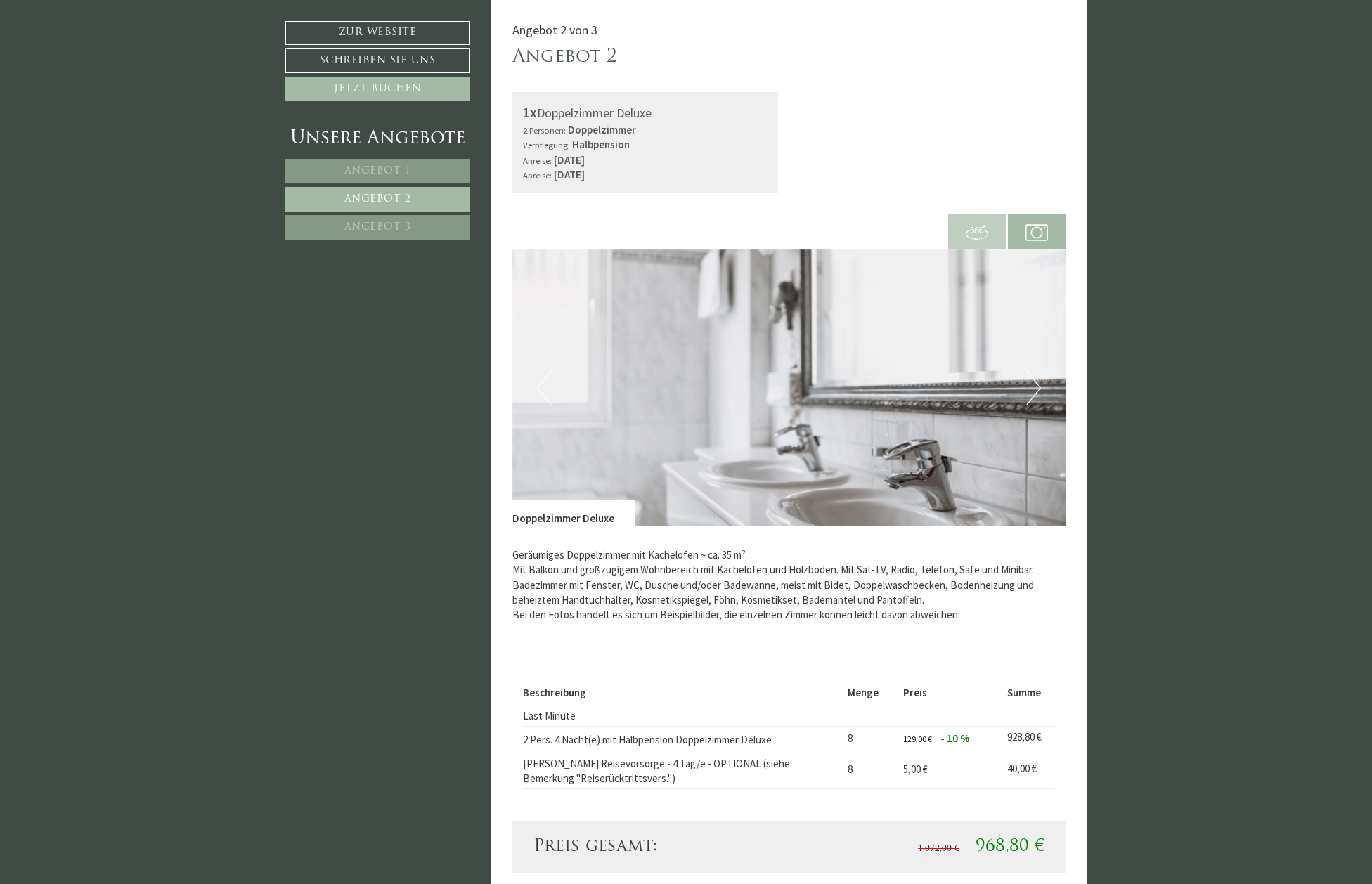
click at [1037, 384] on button "Next" at bounding box center [1033, 388] width 15 height 35
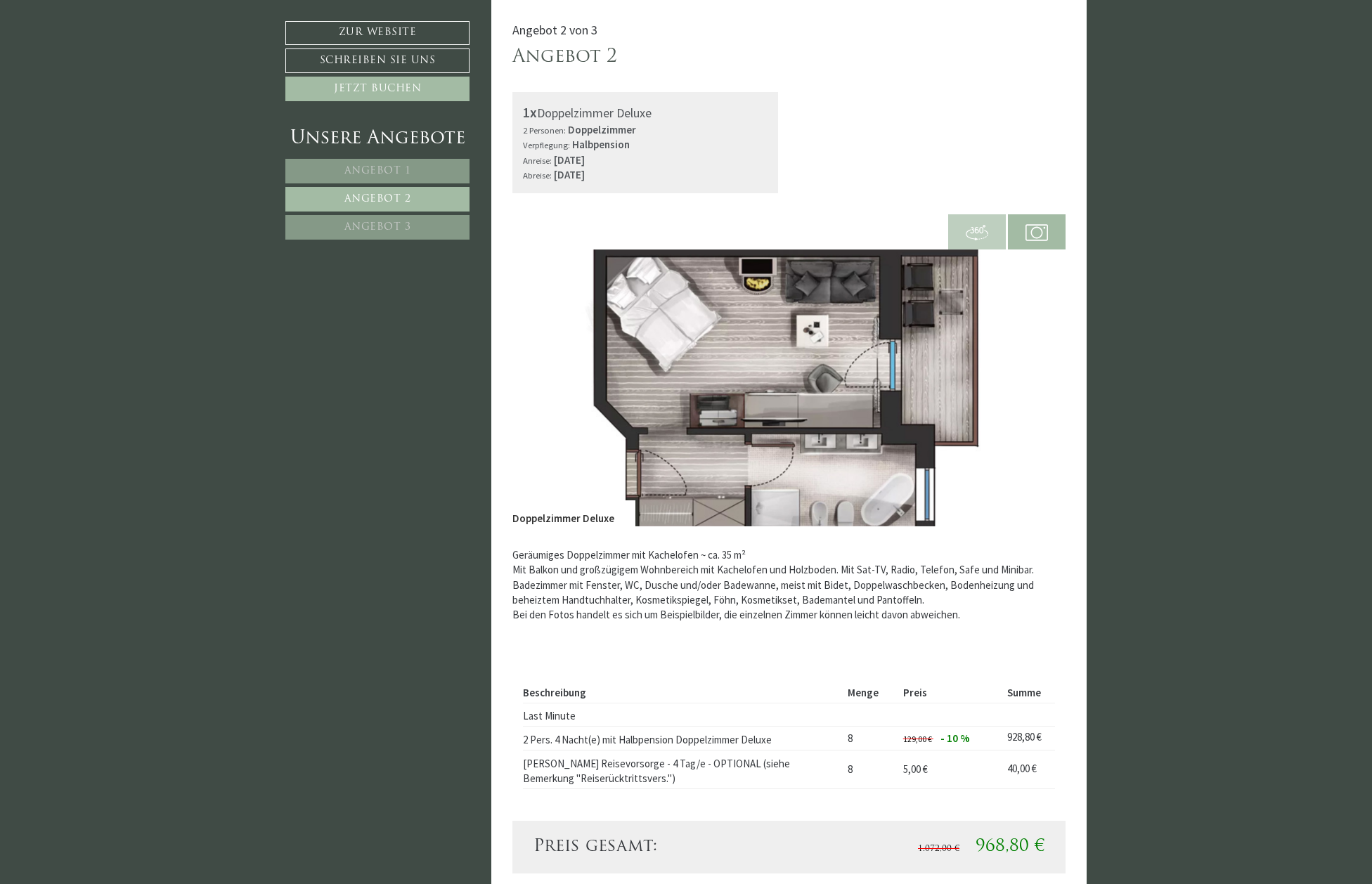
click at [1037, 384] on button "Next" at bounding box center [1033, 388] width 15 height 35
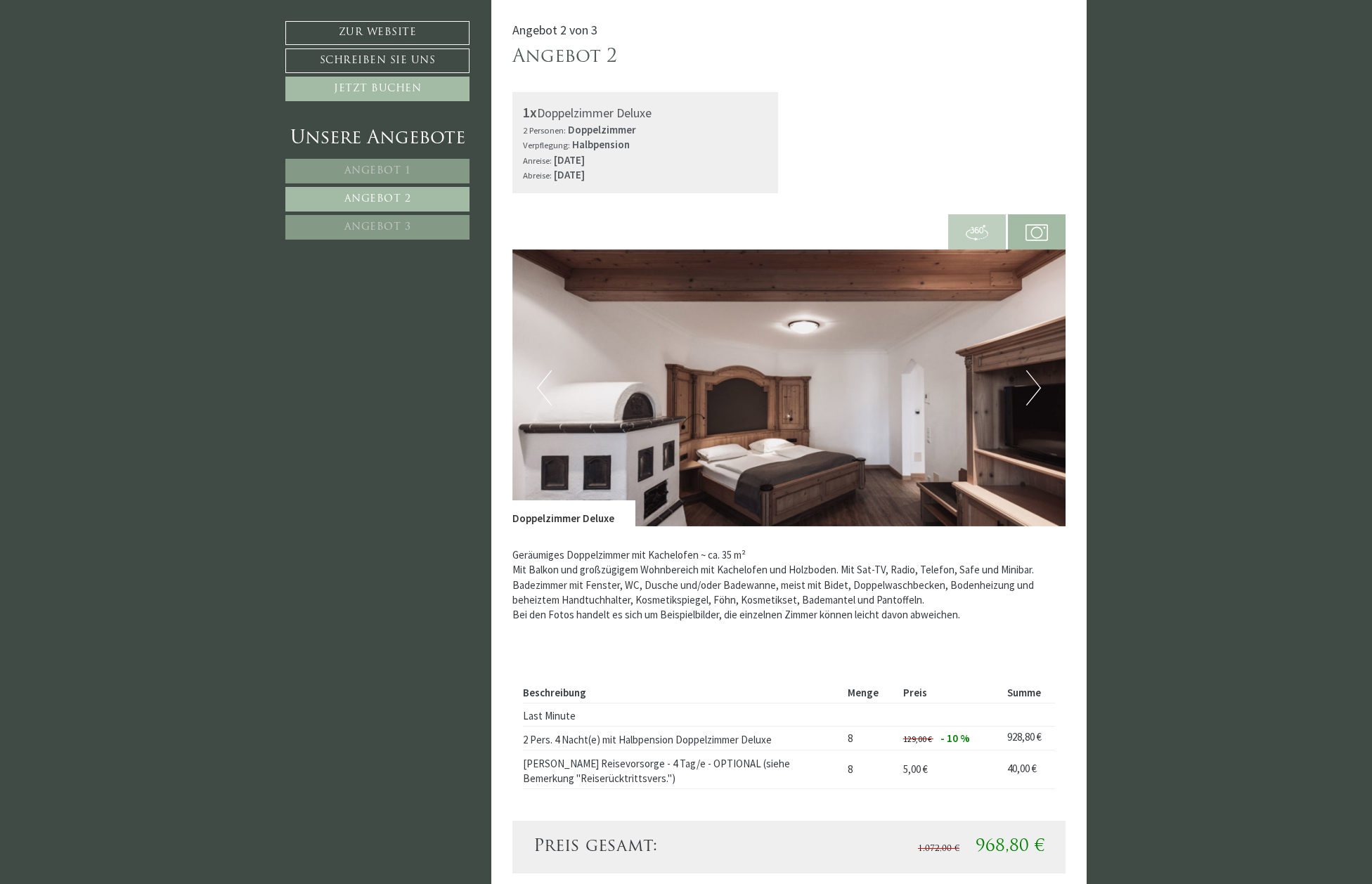
click at [1037, 384] on button "Next" at bounding box center [1033, 388] width 15 height 35
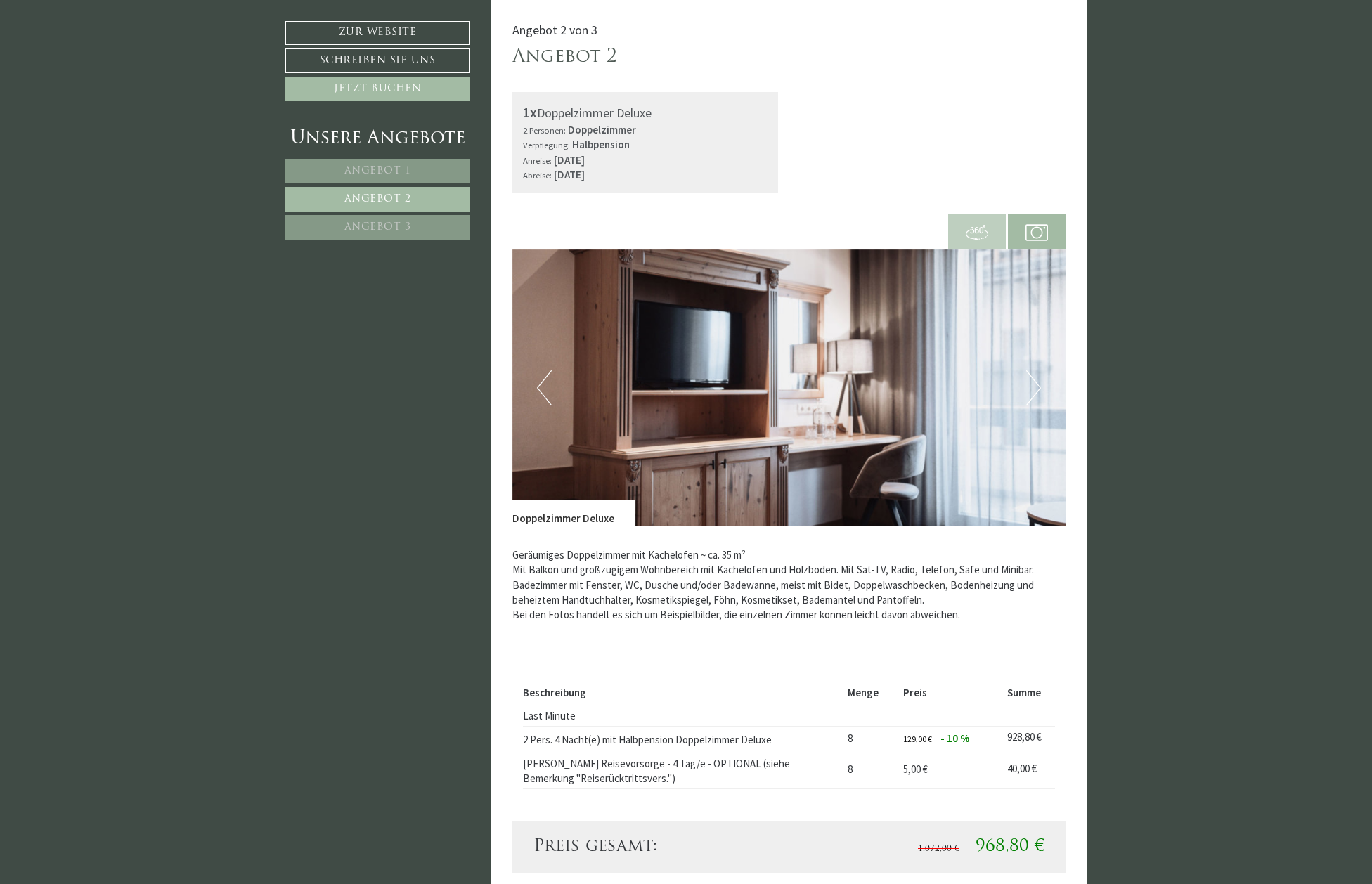
click at [362, 224] on span "Angebot 3" at bounding box center [378, 227] width 67 height 10
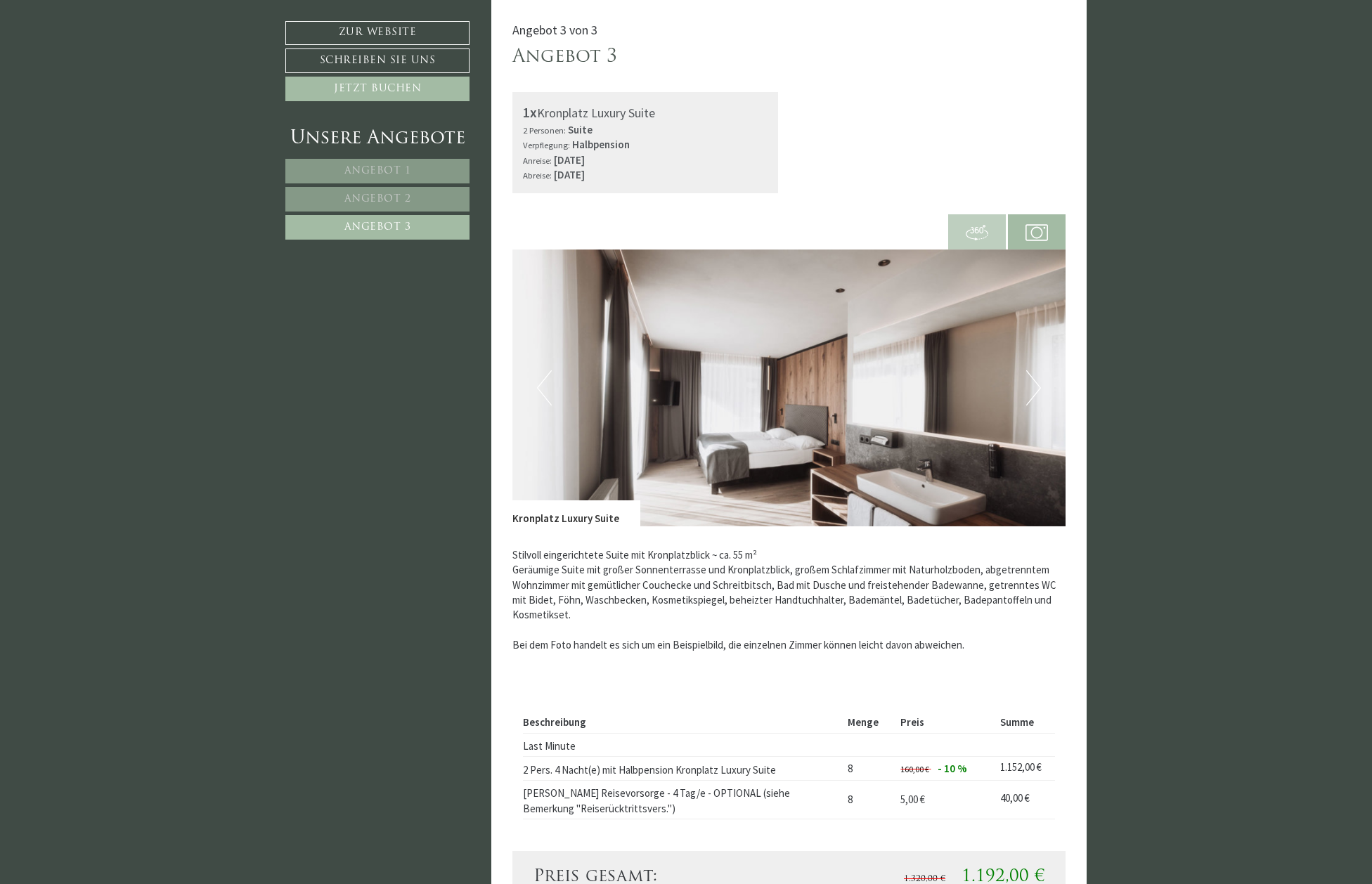
click at [1036, 384] on button "Next" at bounding box center [1033, 388] width 15 height 35
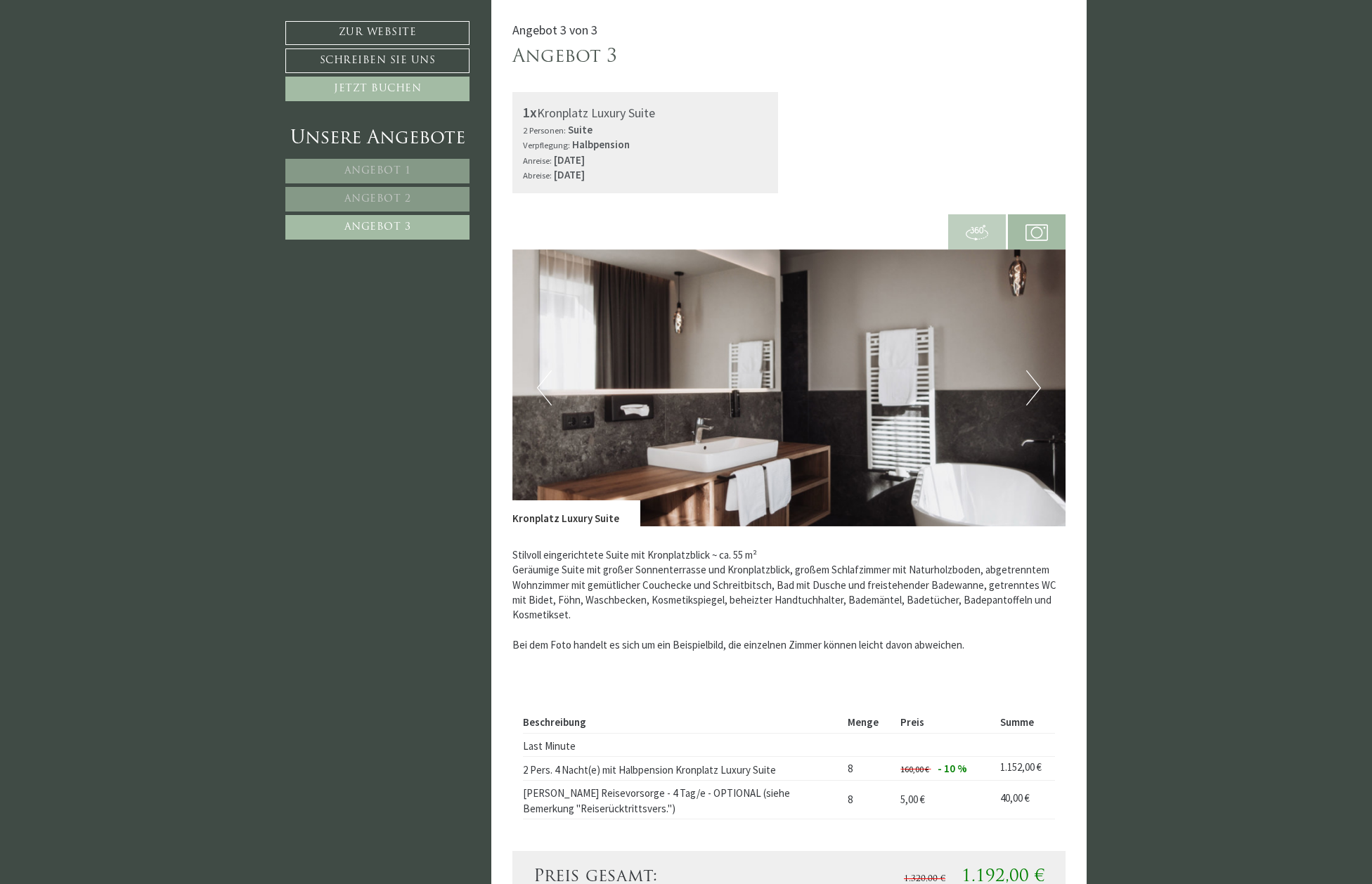
click at [1036, 384] on button "Next" at bounding box center [1033, 388] width 15 height 35
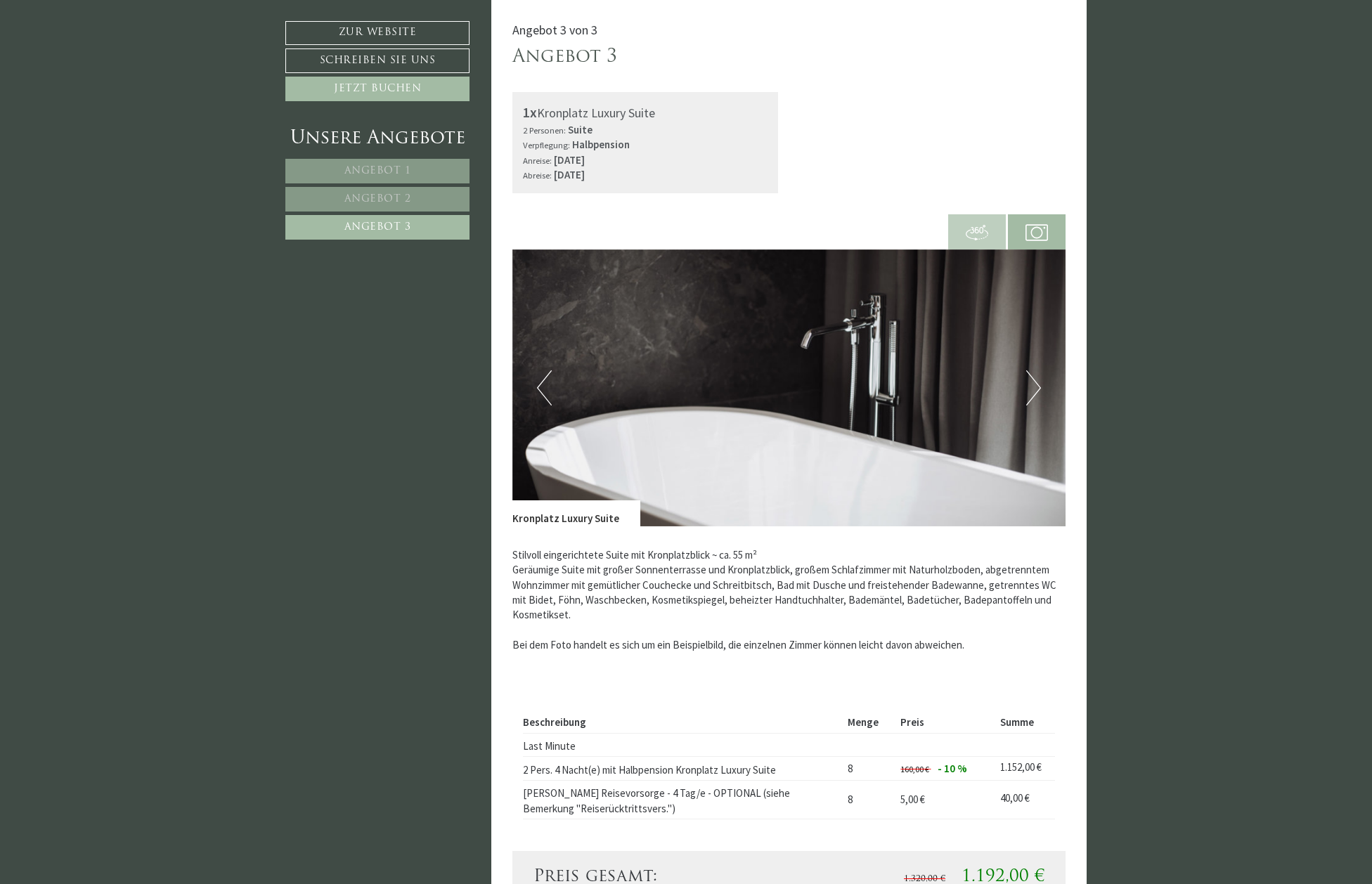
click at [1036, 384] on button "Next" at bounding box center [1033, 388] width 15 height 35
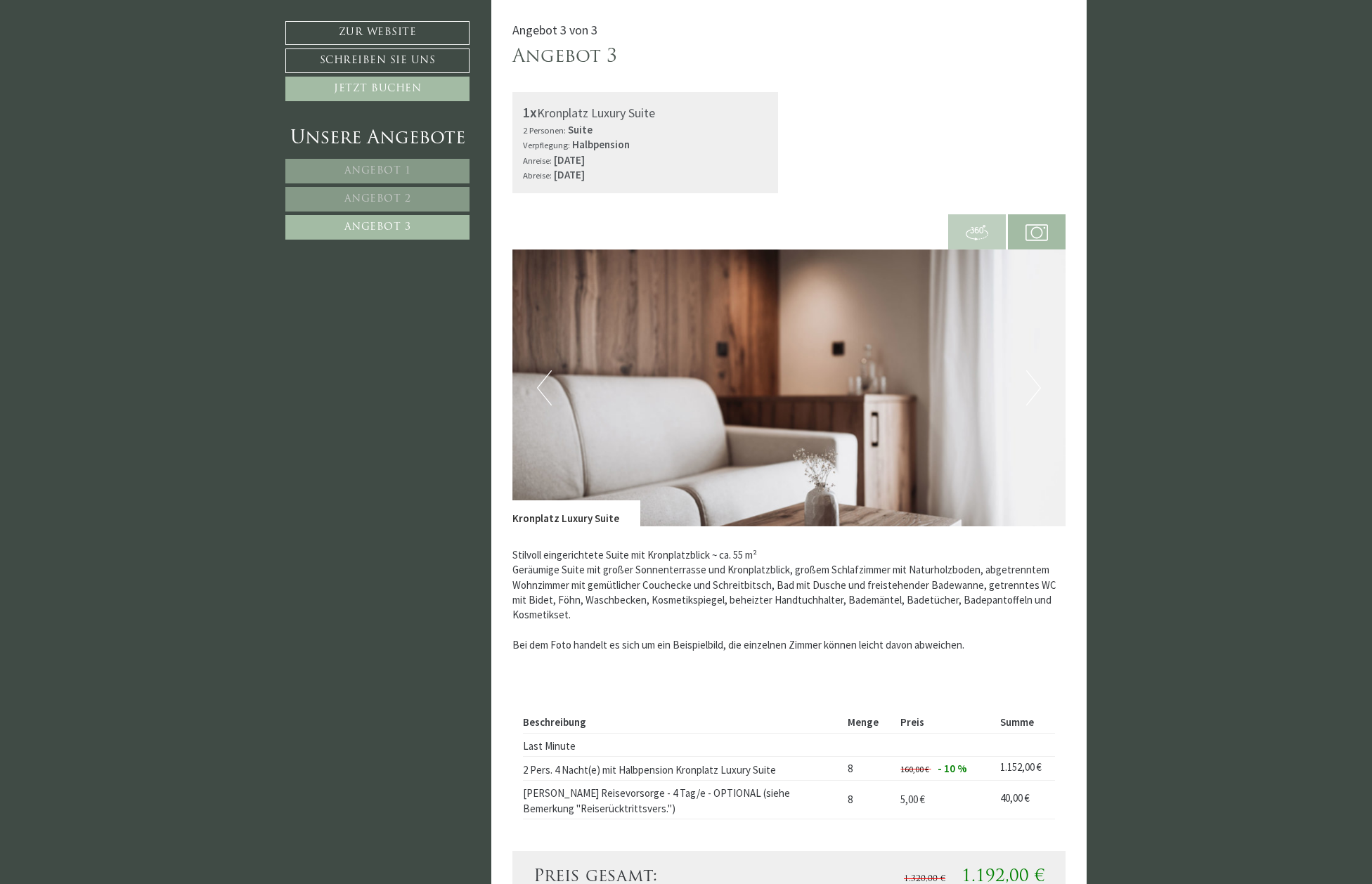
click at [1036, 384] on button "Next" at bounding box center [1033, 388] width 15 height 35
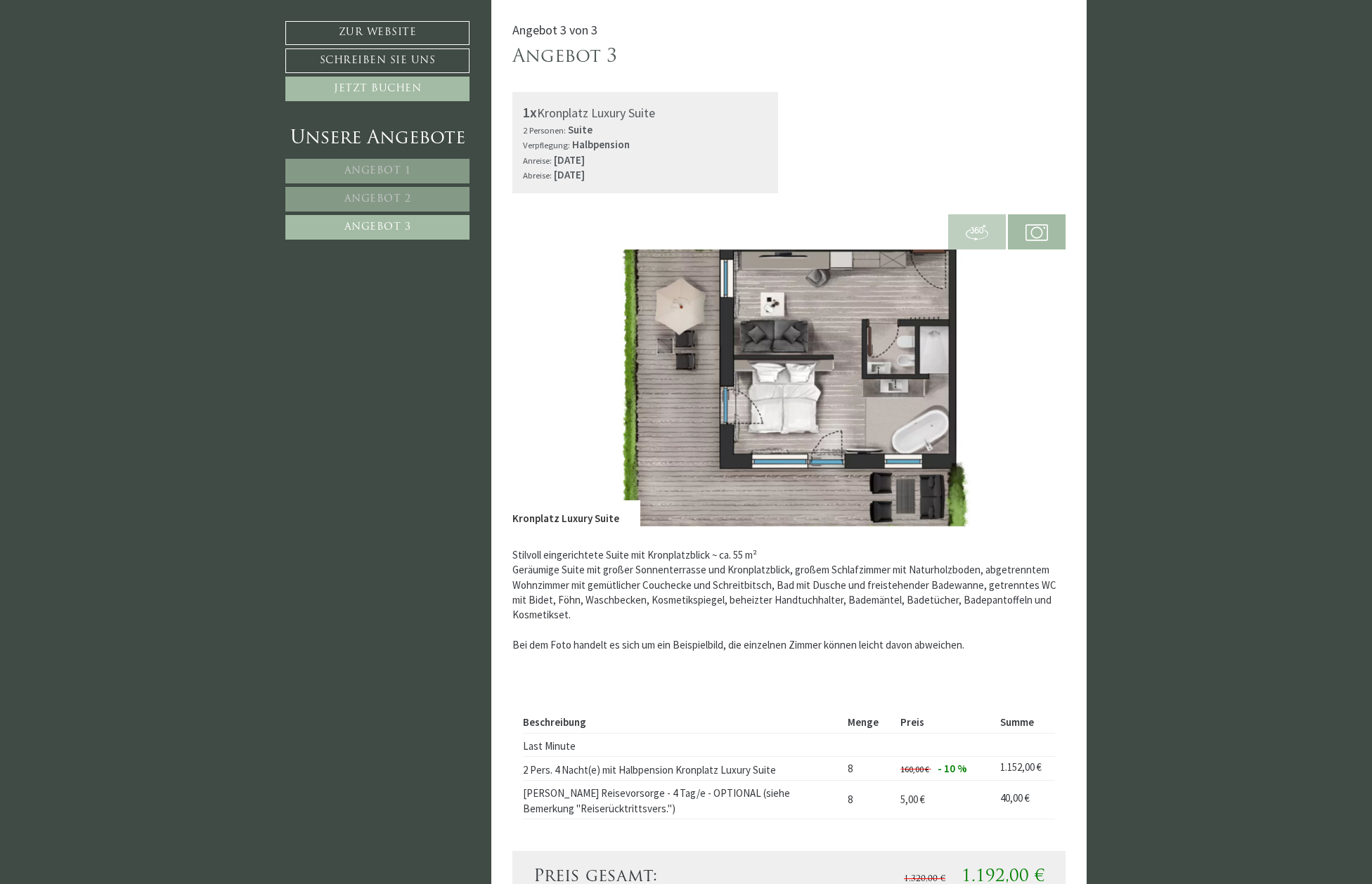
click at [1036, 384] on button "Next" at bounding box center [1033, 388] width 15 height 35
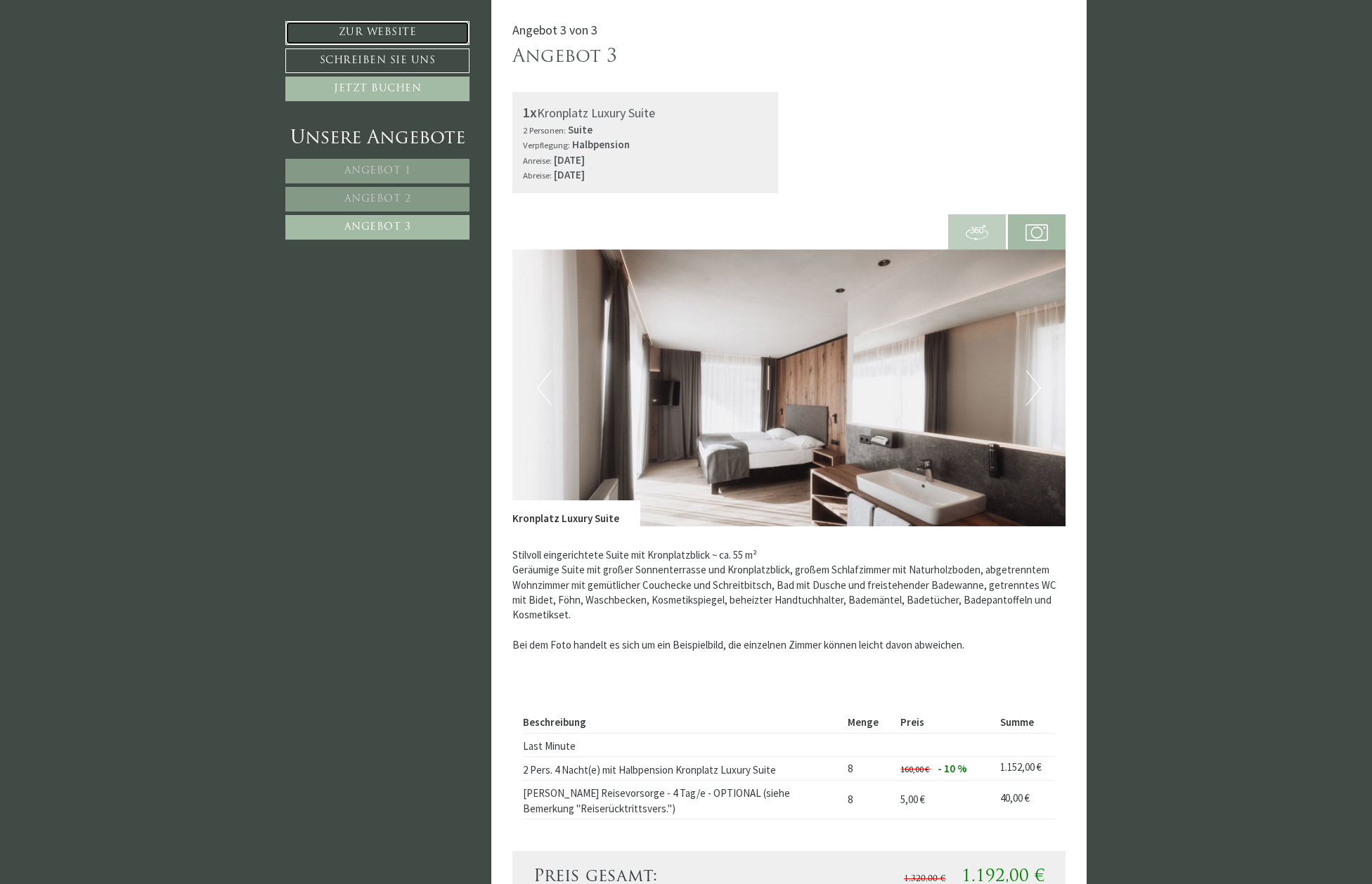
click at [412, 29] on link "Zur Website" at bounding box center [378, 34] width 184 height 24
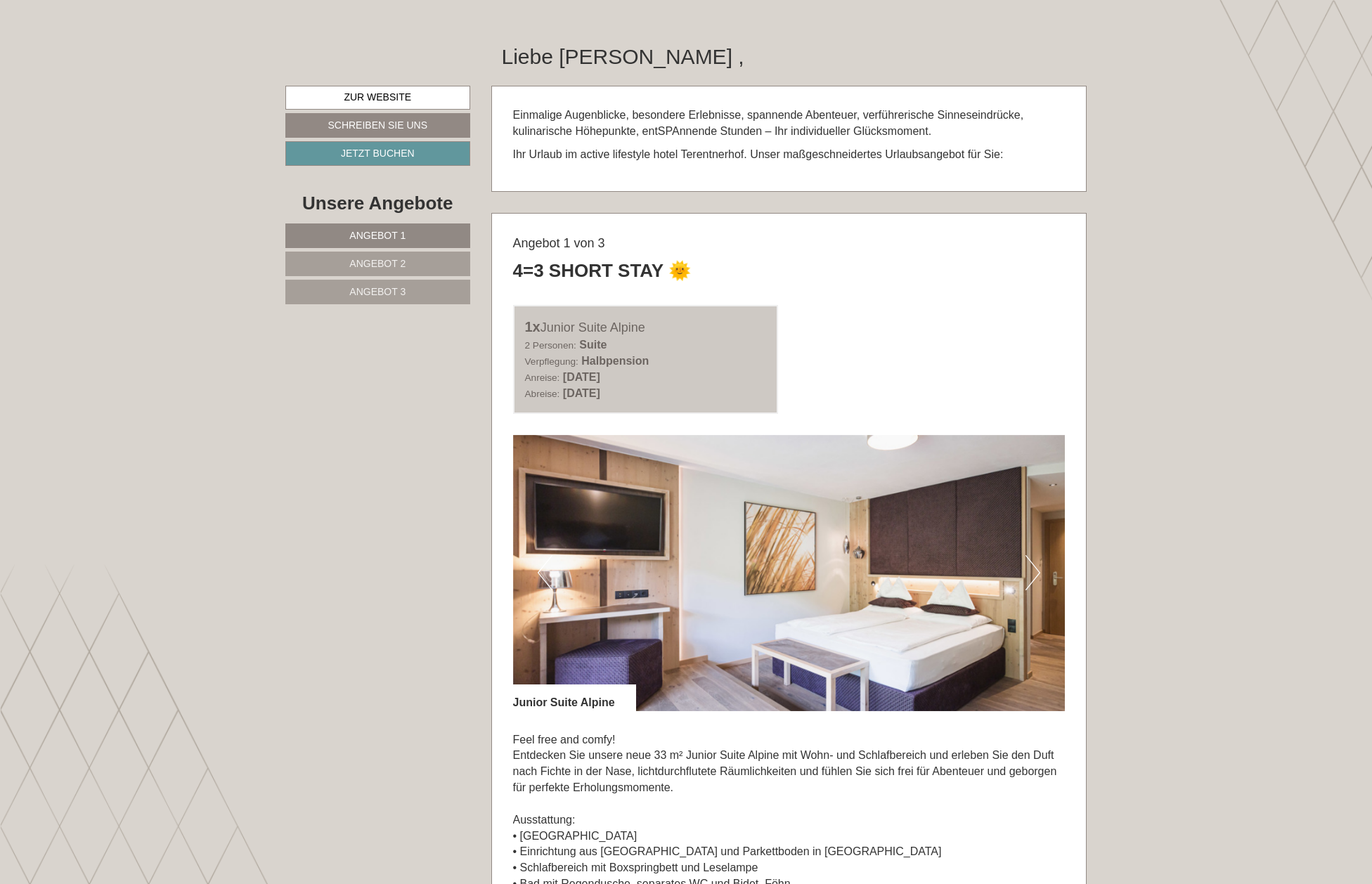
scroll to position [643, 0]
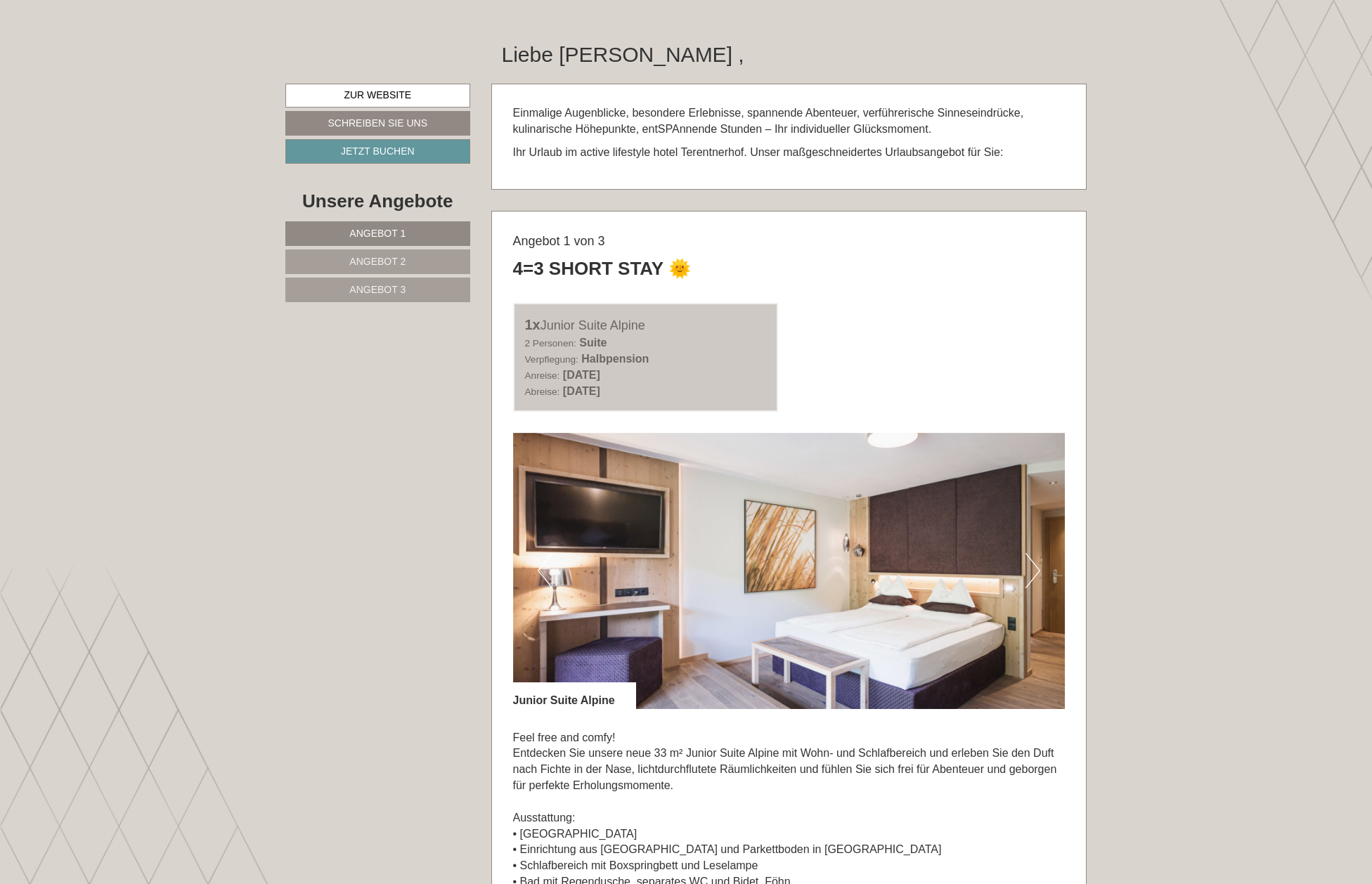
click at [1036, 566] on button "Next" at bounding box center [1032, 570] width 15 height 35
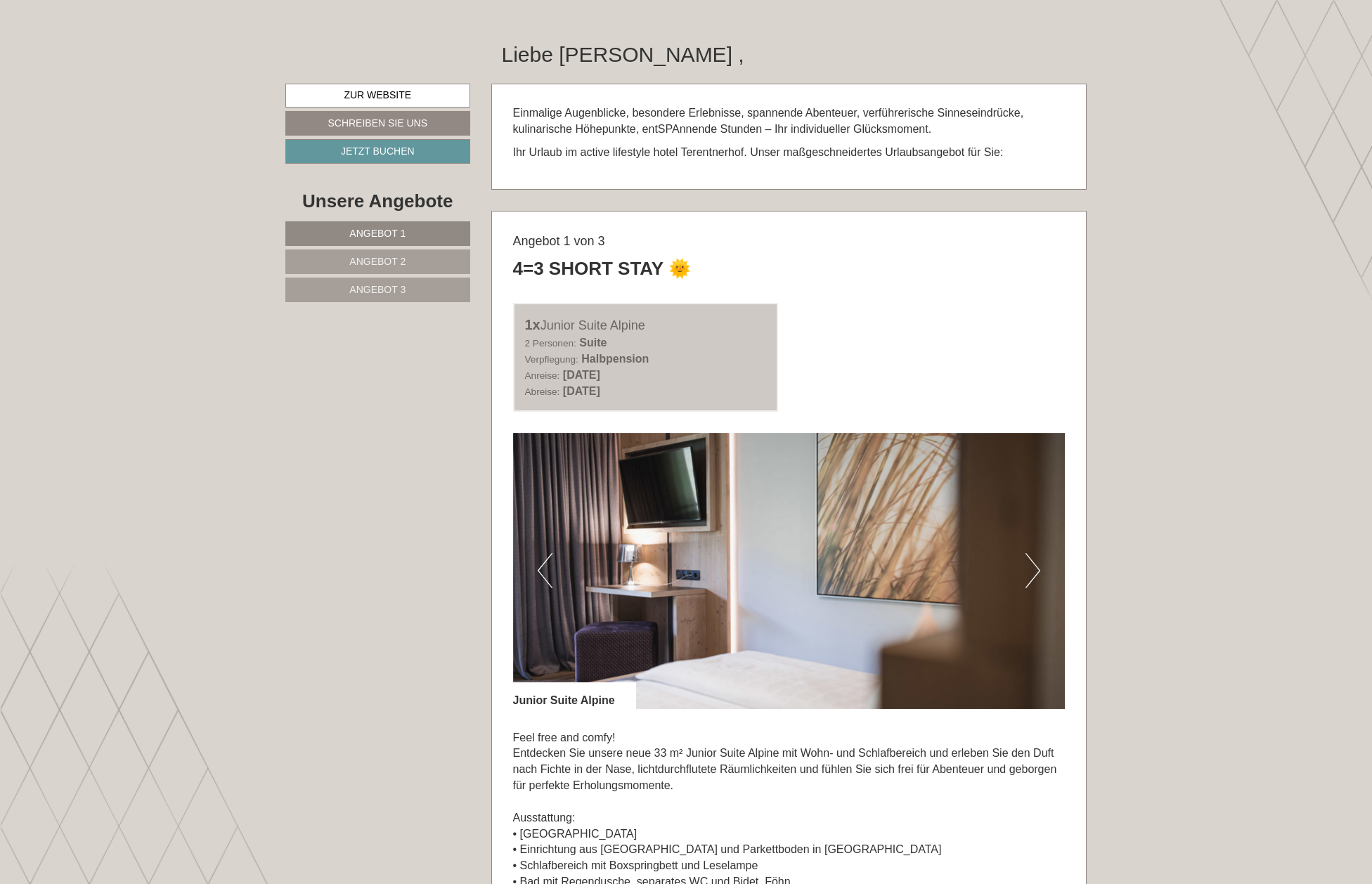
click at [1036, 566] on button "Next" at bounding box center [1032, 570] width 15 height 35
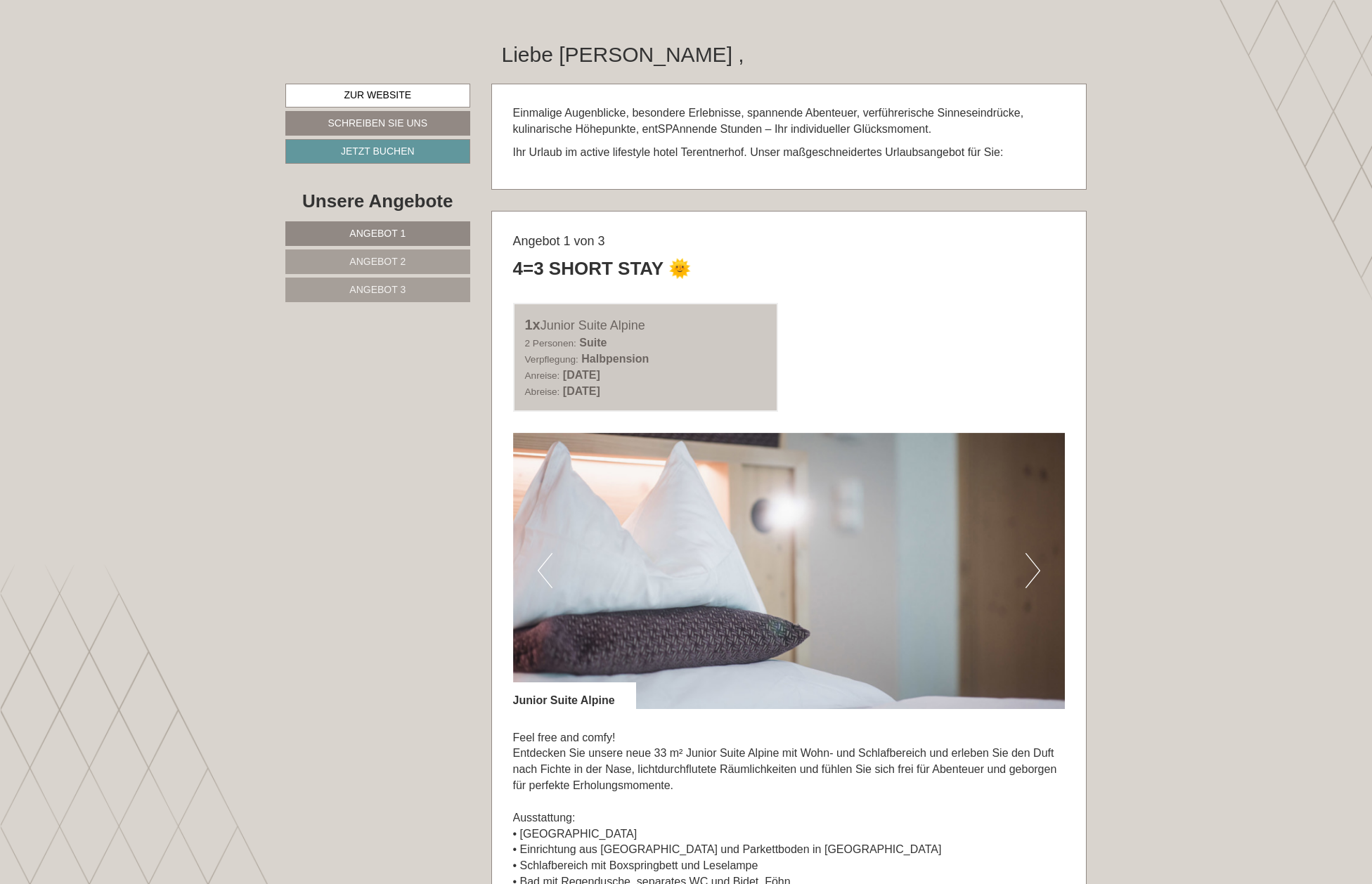
click at [1036, 566] on button "Next" at bounding box center [1032, 570] width 15 height 35
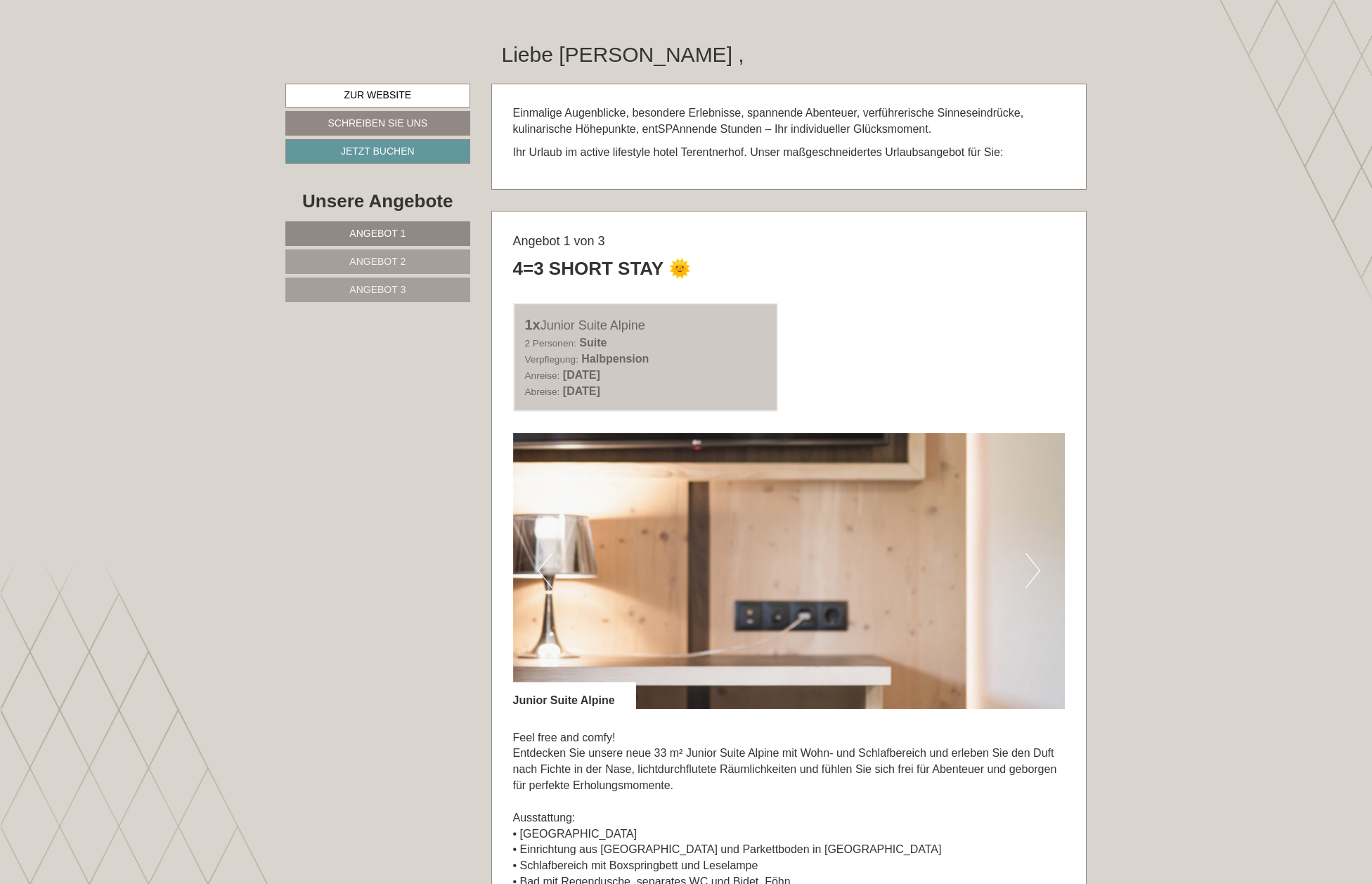
click at [1036, 566] on button "Next" at bounding box center [1032, 570] width 15 height 35
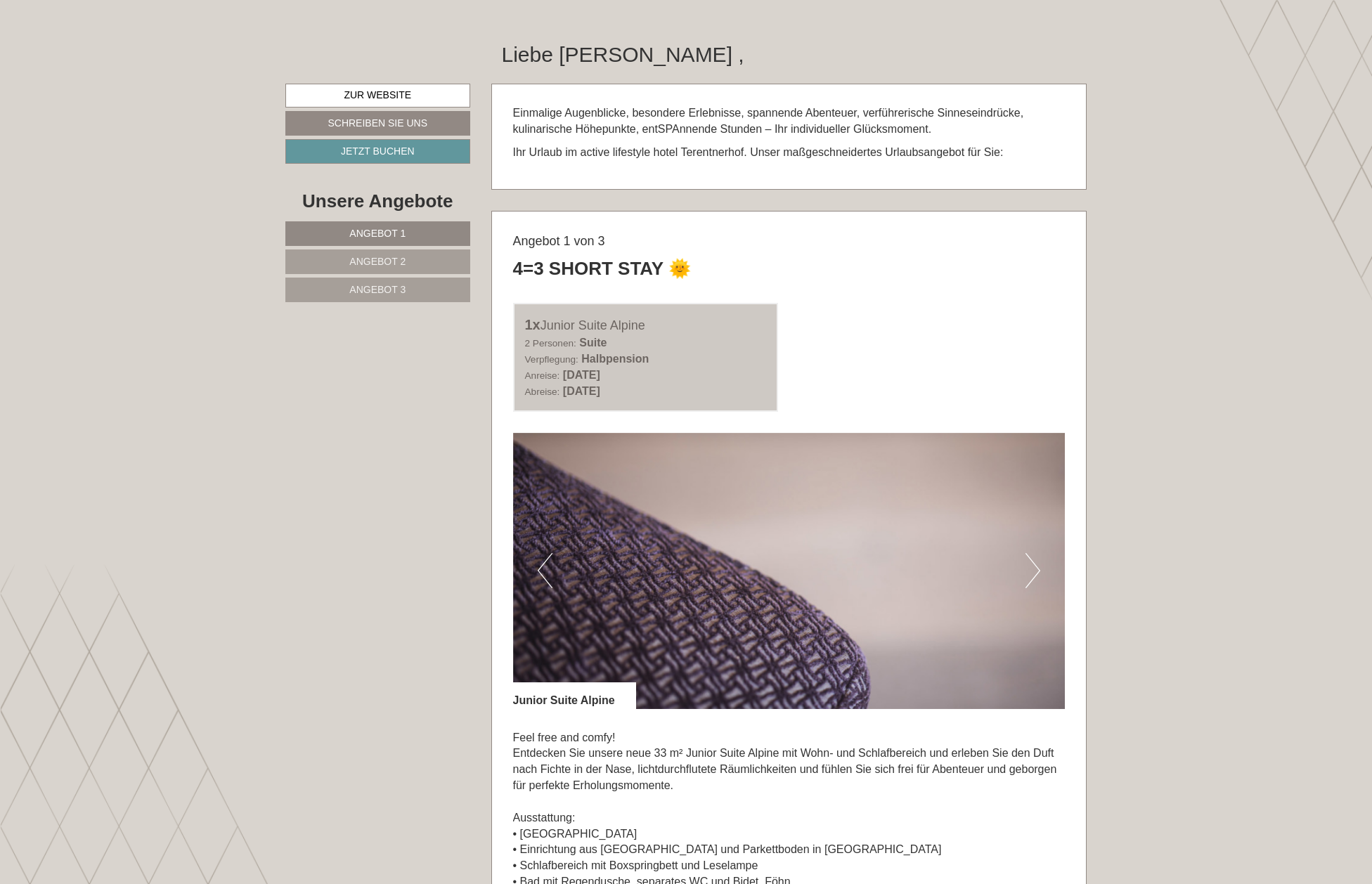
click at [1036, 566] on button "Next" at bounding box center [1032, 570] width 15 height 35
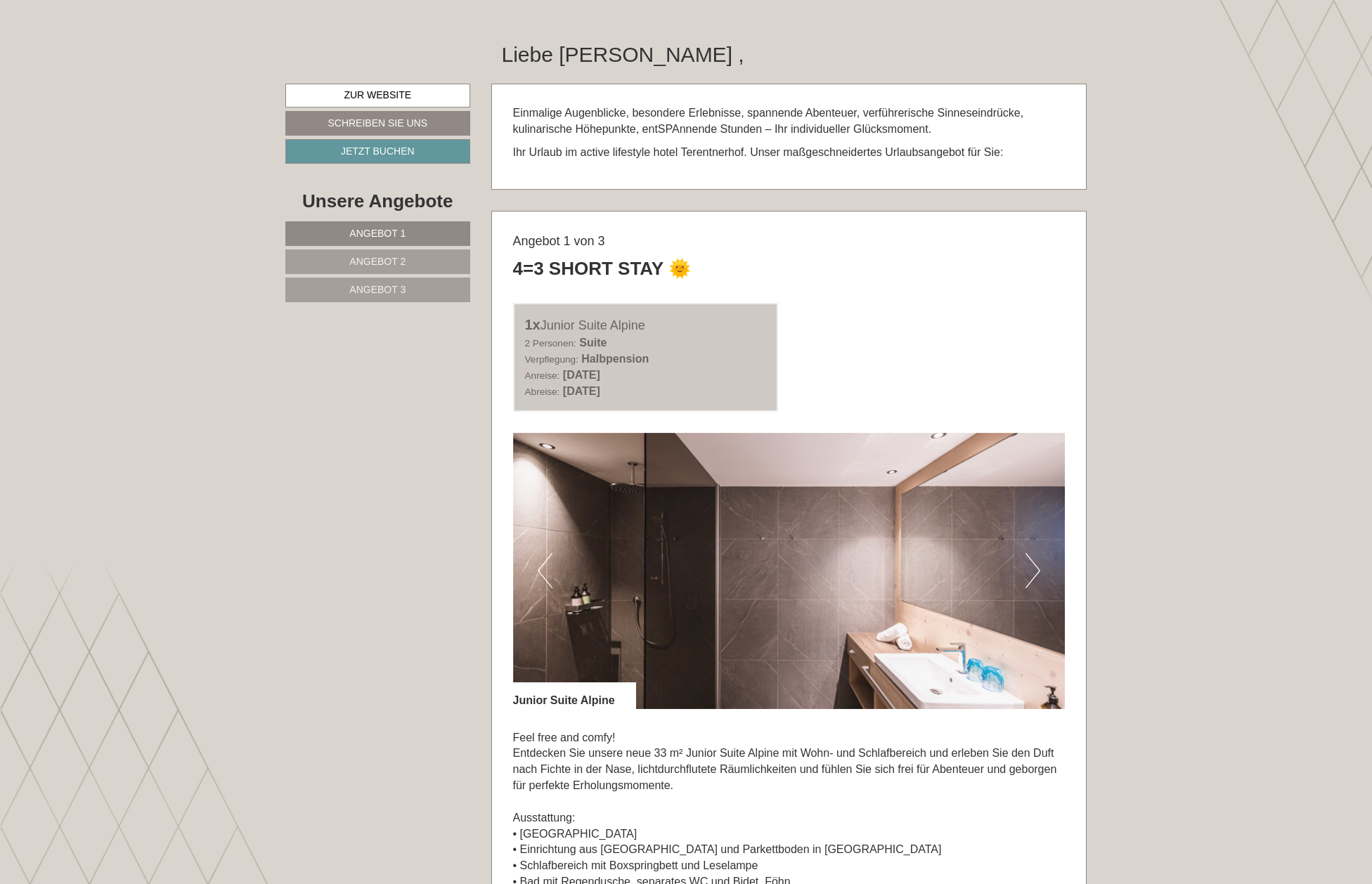
click at [1036, 566] on button "Next" at bounding box center [1032, 570] width 15 height 35
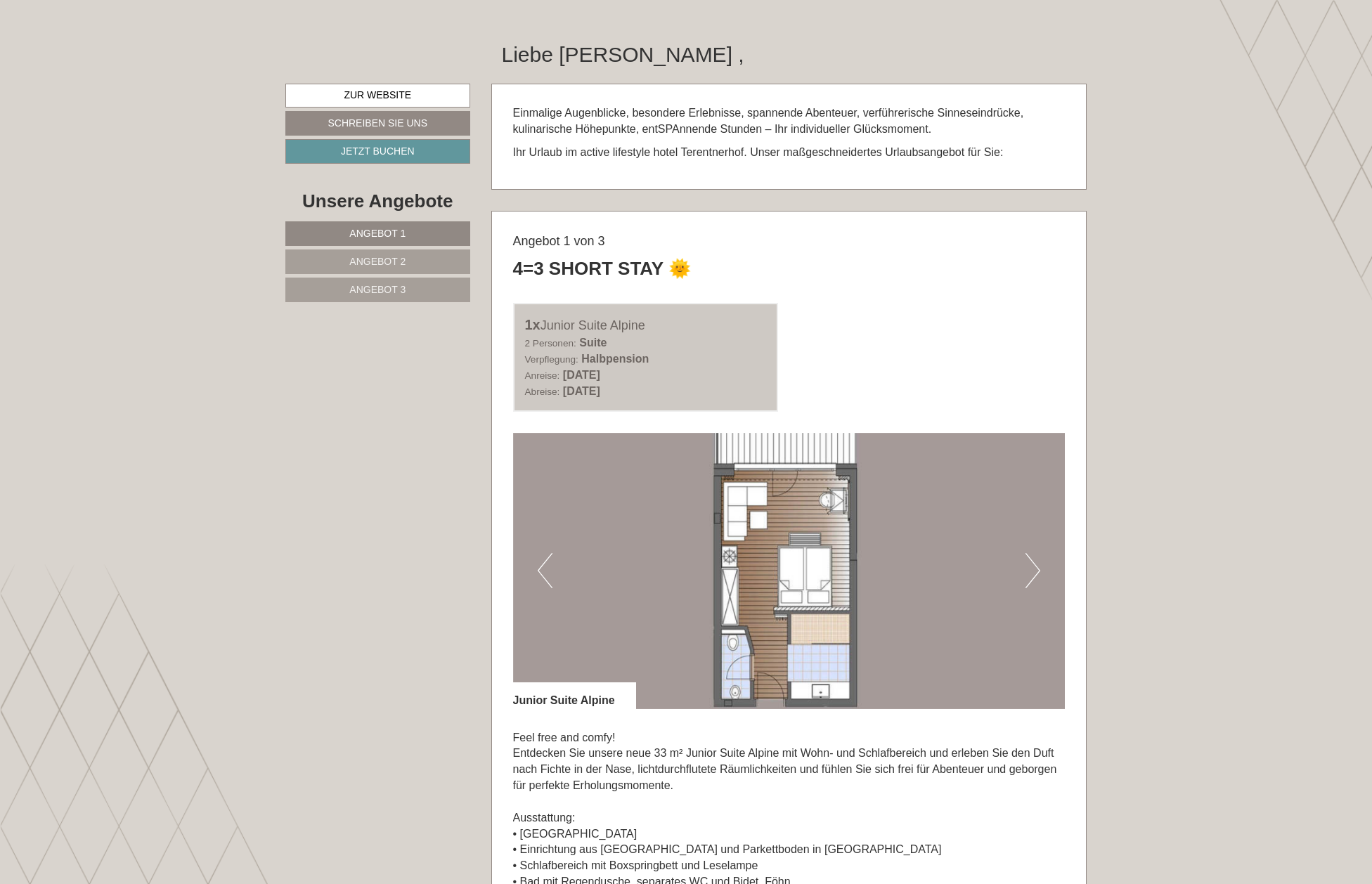
click at [1036, 566] on button "Next" at bounding box center [1032, 570] width 15 height 35
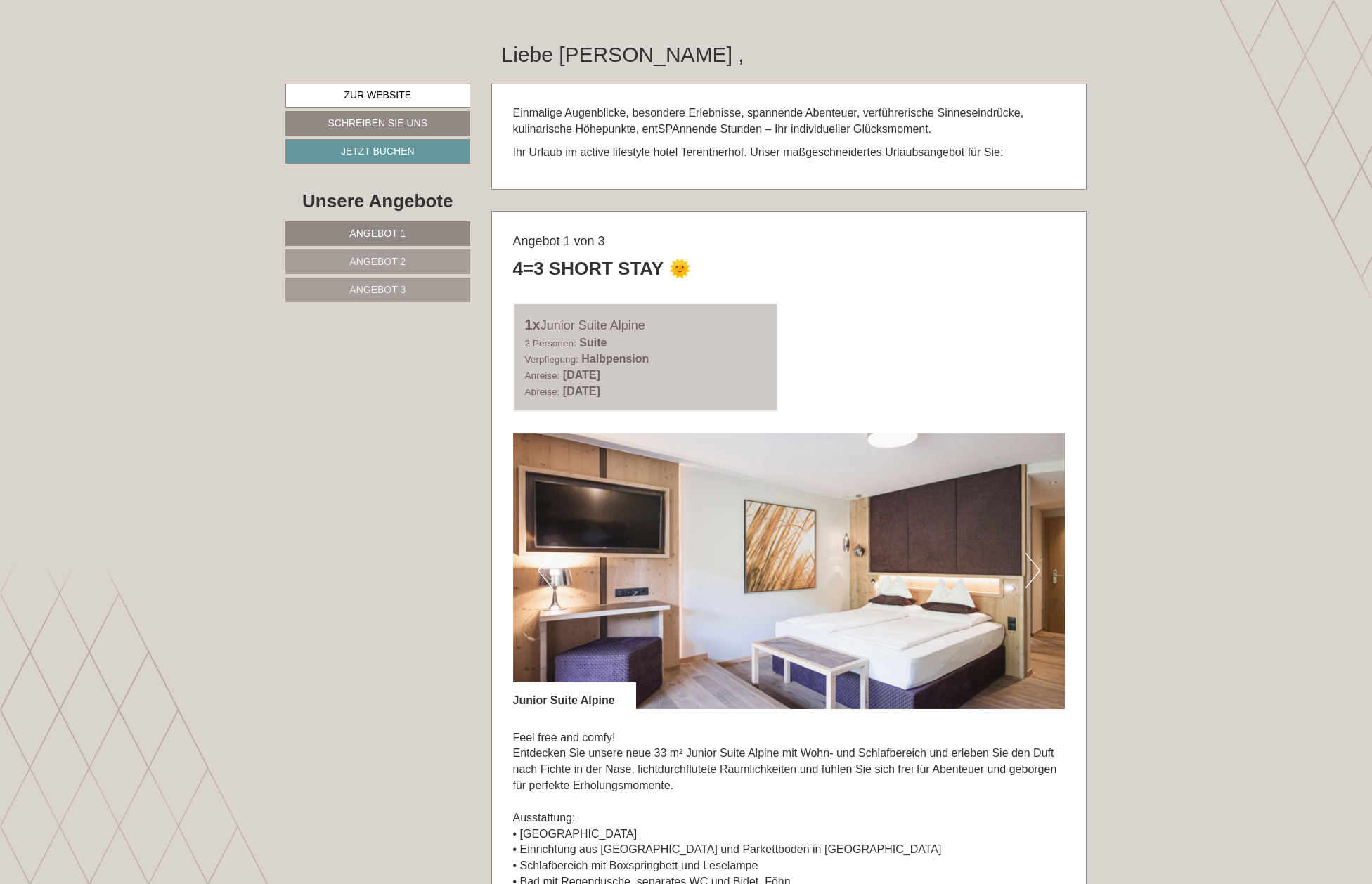
click at [1036, 566] on button "Next" at bounding box center [1032, 570] width 15 height 35
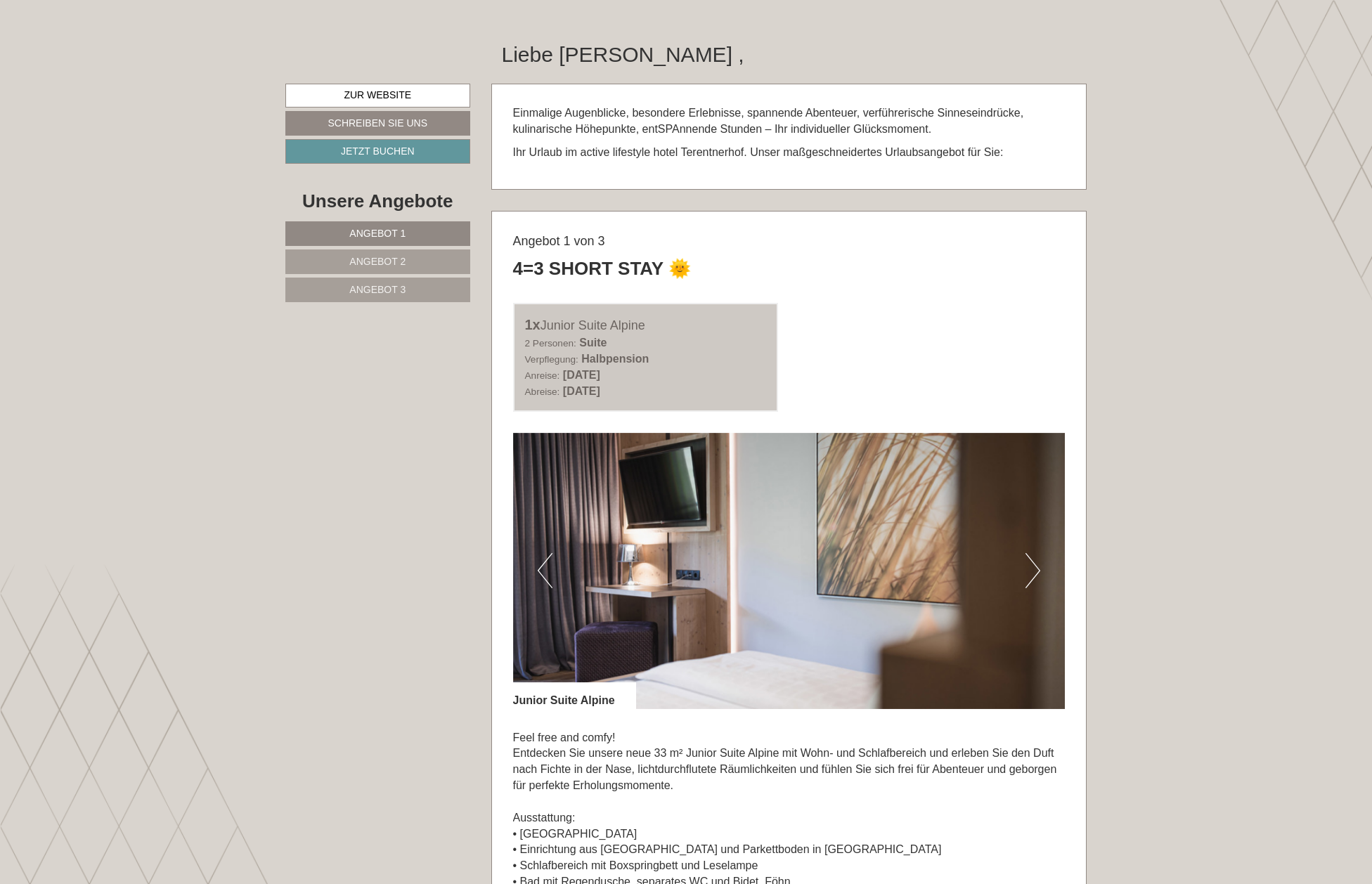
click at [1036, 566] on button "Next" at bounding box center [1032, 570] width 15 height 35
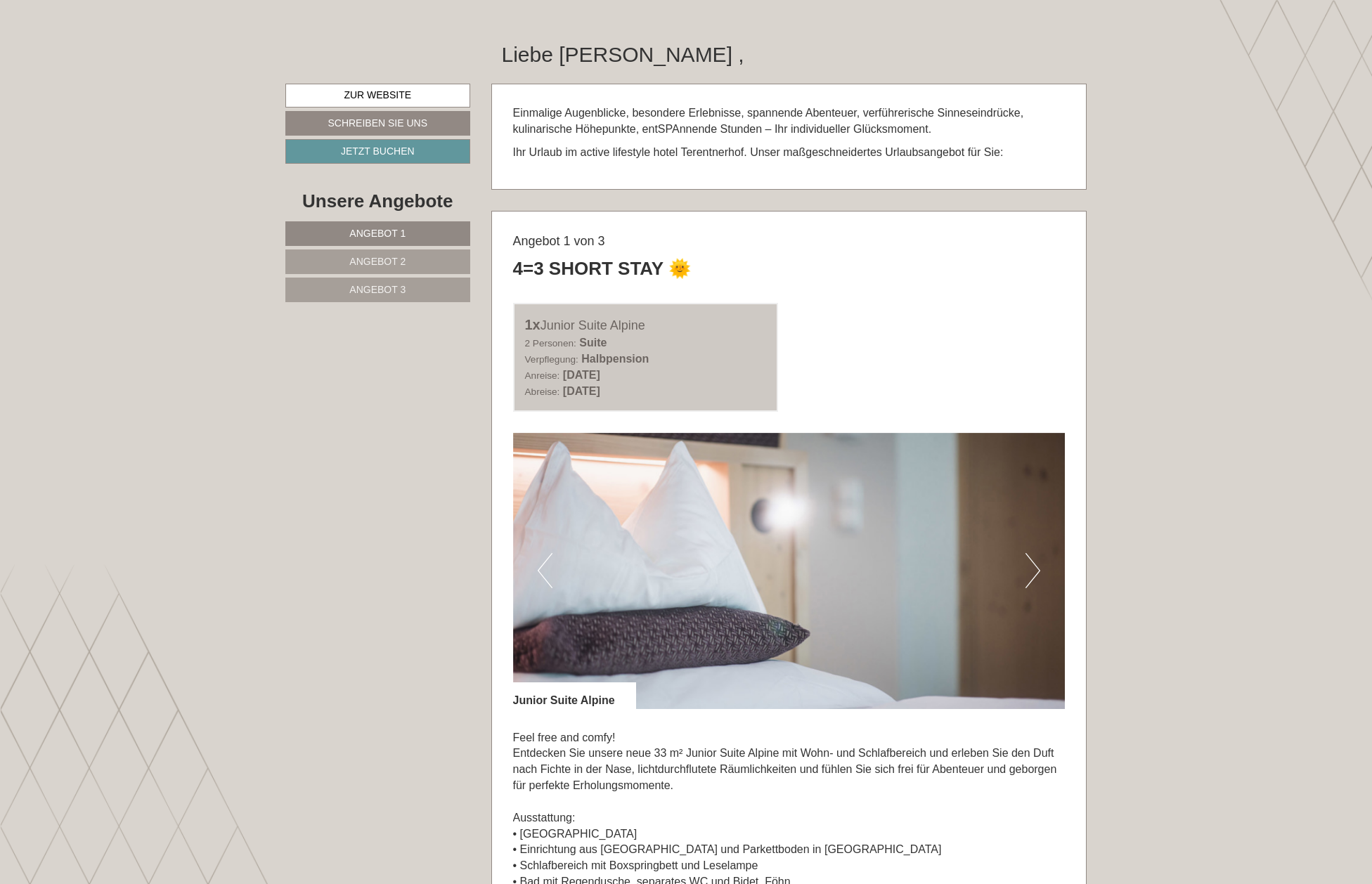
click at [1036, 566] on button "Next" at bounding box center [1032, 570] width 15 height 35
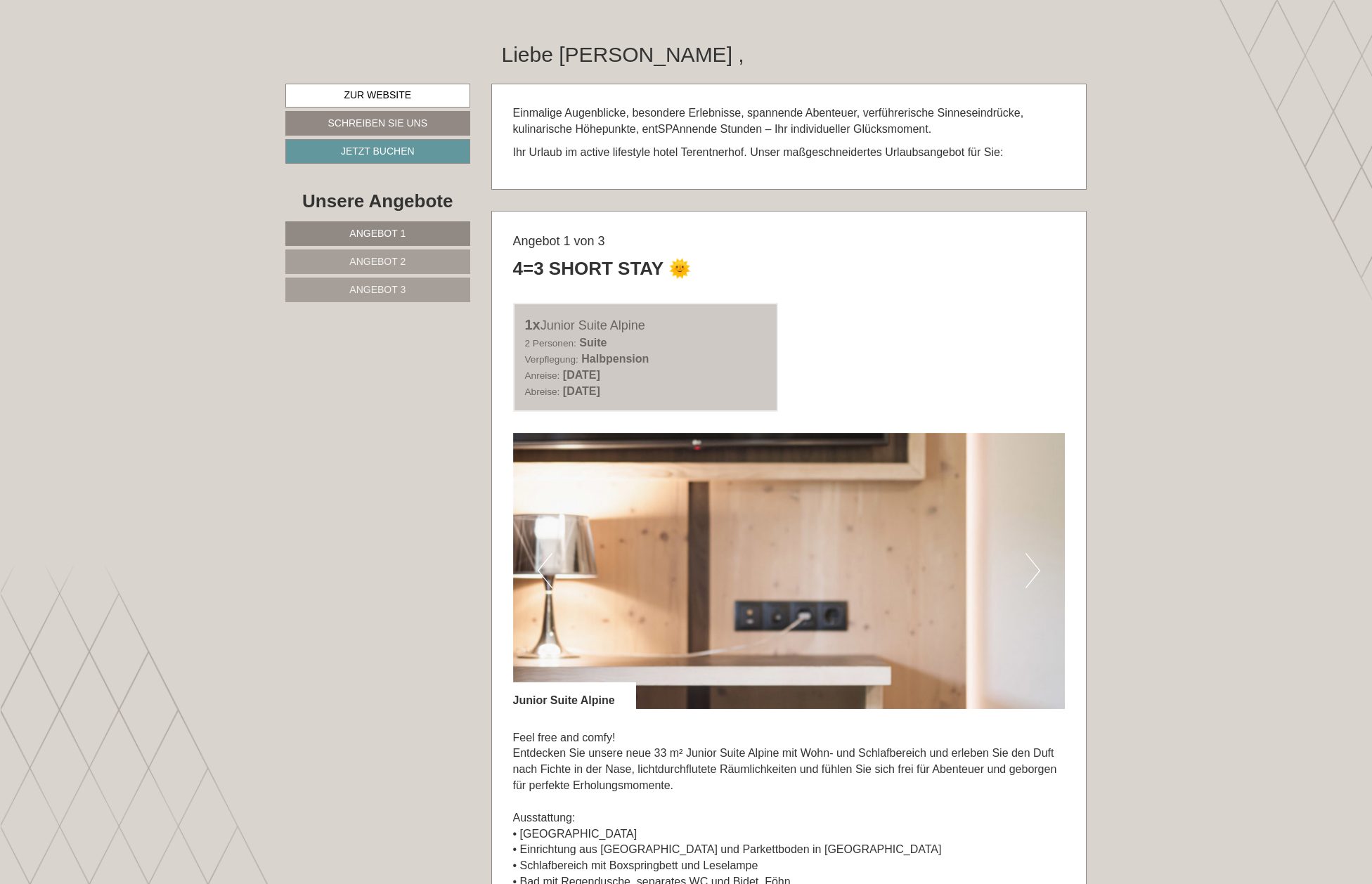
click at [1036, 566] on button "Next" at bounding box center [1032, 570] width 15 height 35
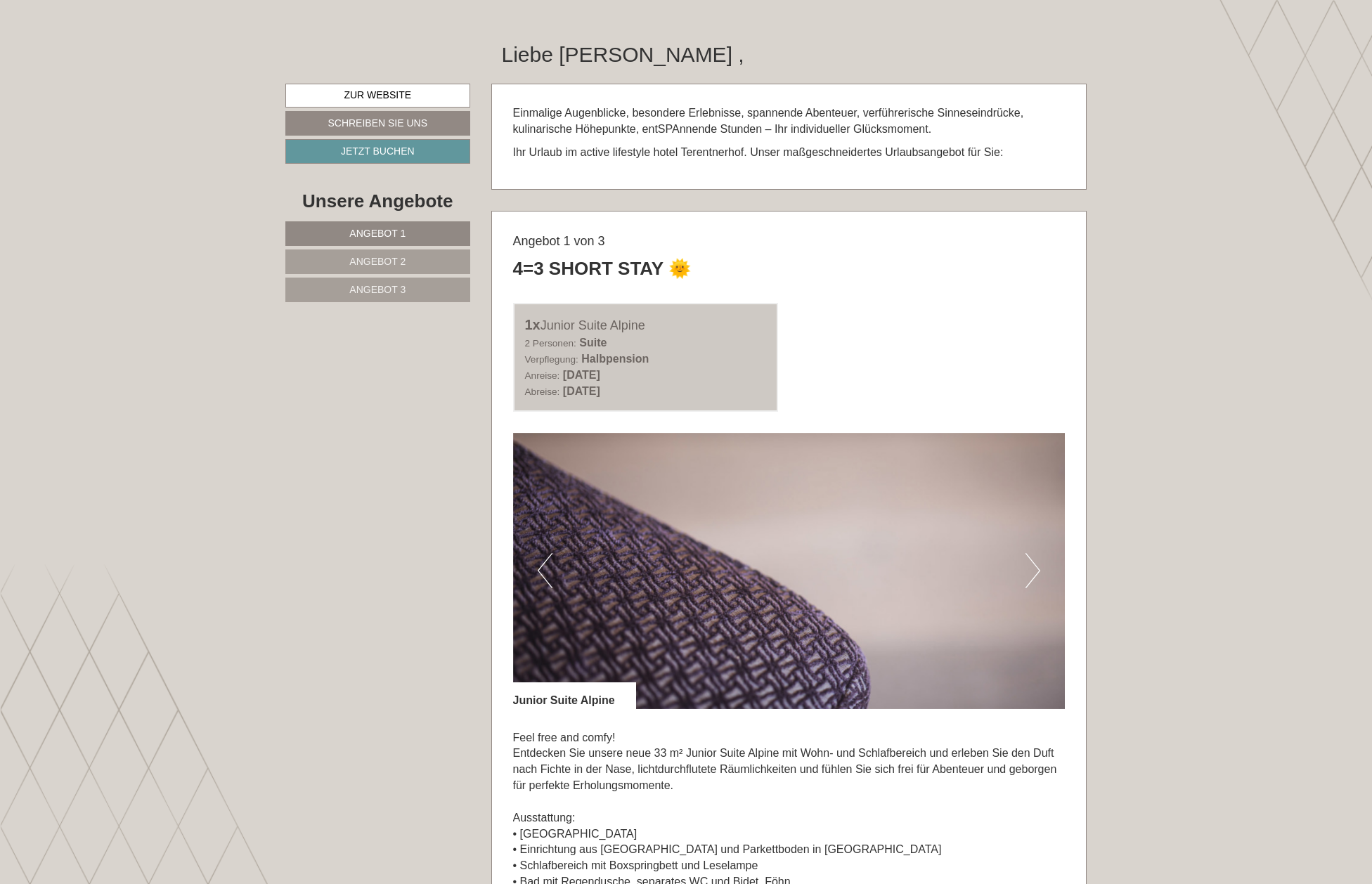
click at [1036, 566] on button "Next" at bounding box center [1032, 570] width 15 height 35
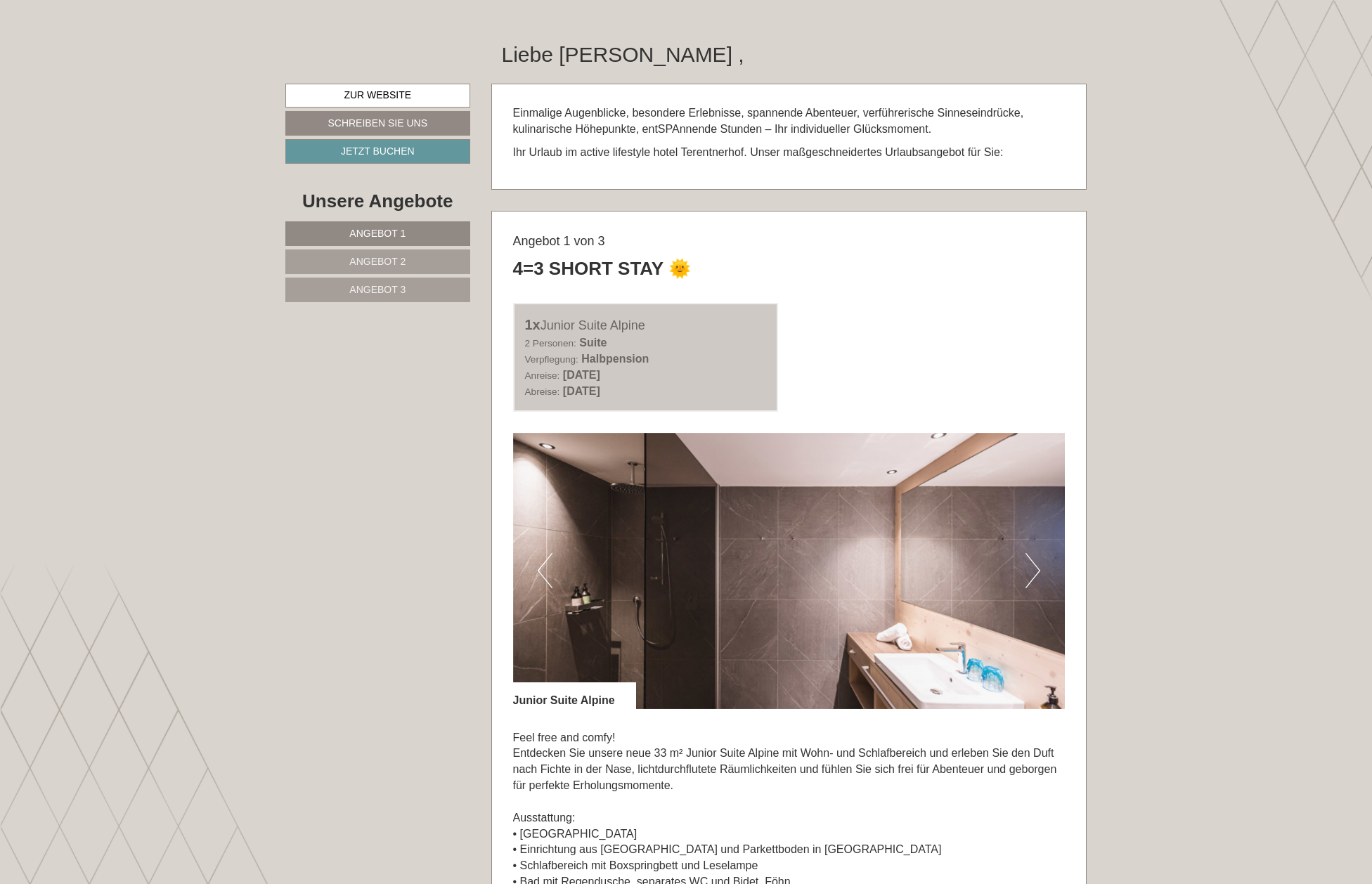
click at [1036, 566] on button "Next" at bounding box center [1032, 570] width 15 height 35
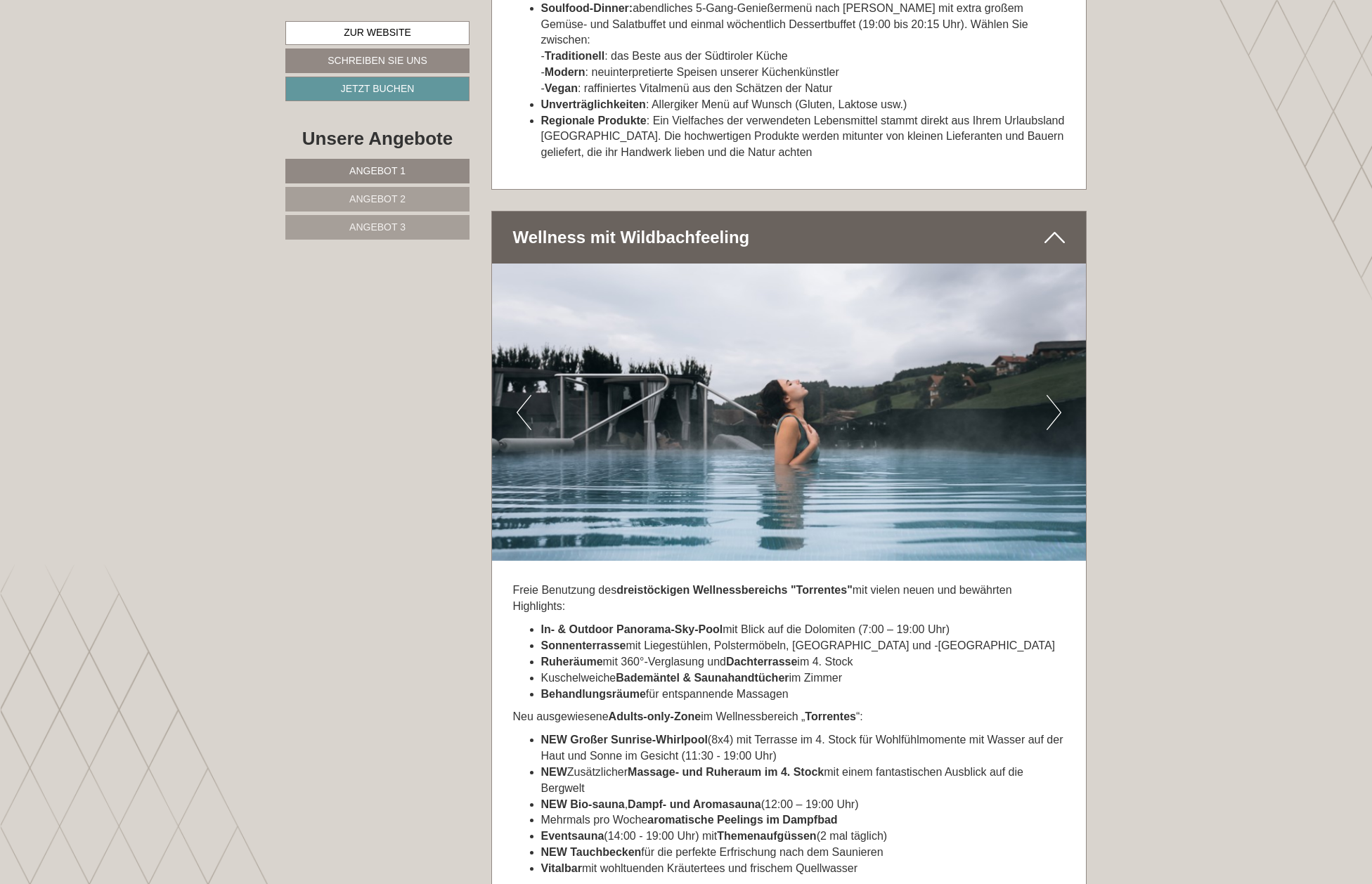
scroll to position [5311, 0]
click at [1060, 395] on button "Next" at bounding box center [1054, 411] width 15 height 35
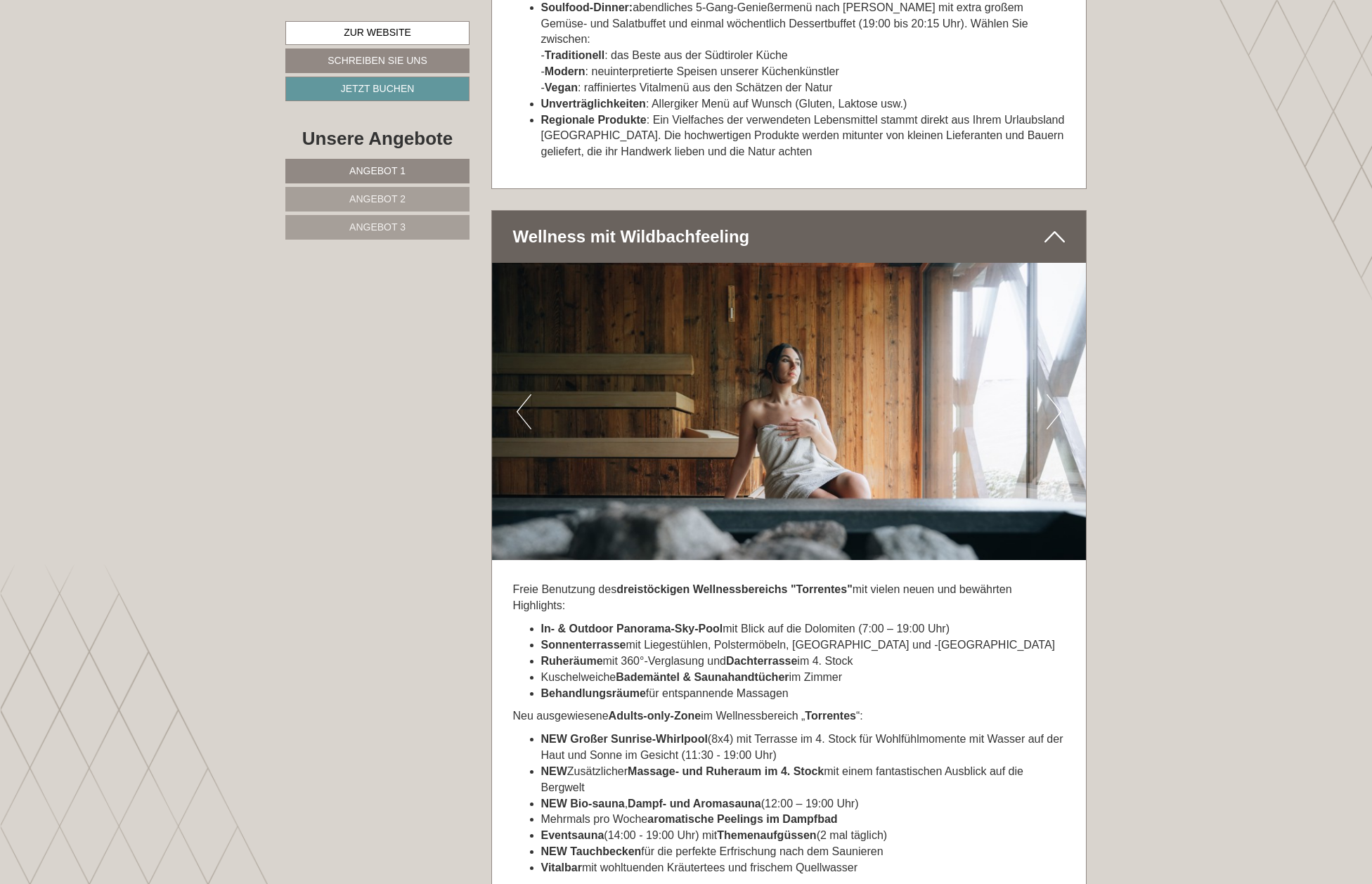
click at [1060, 395] on button "Next" at bounding box center [1054, 411] width 15 height 35
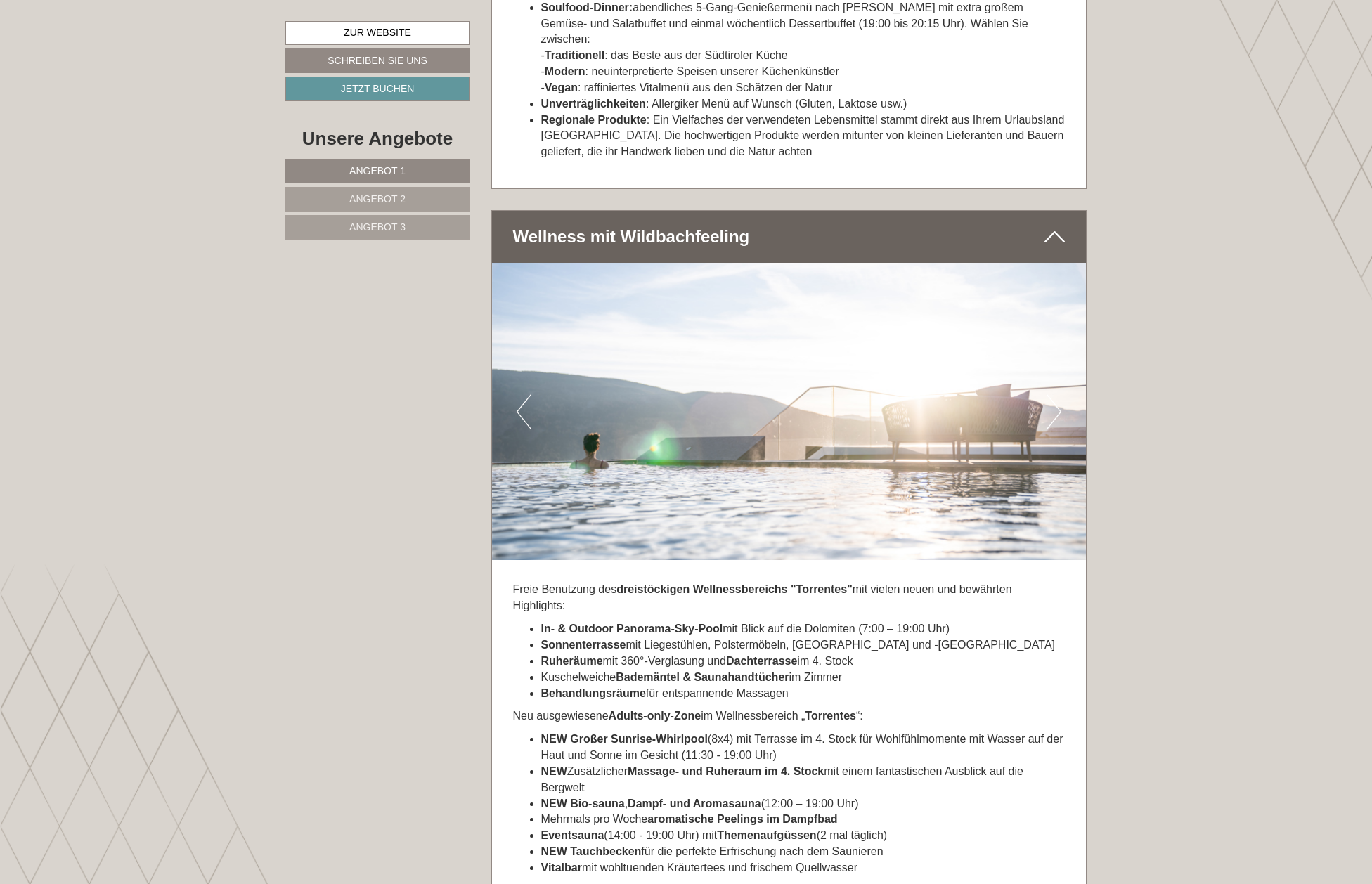
click at [1057, 395] on button "Next" at bounding box center [1054, 411] width 15 height 35
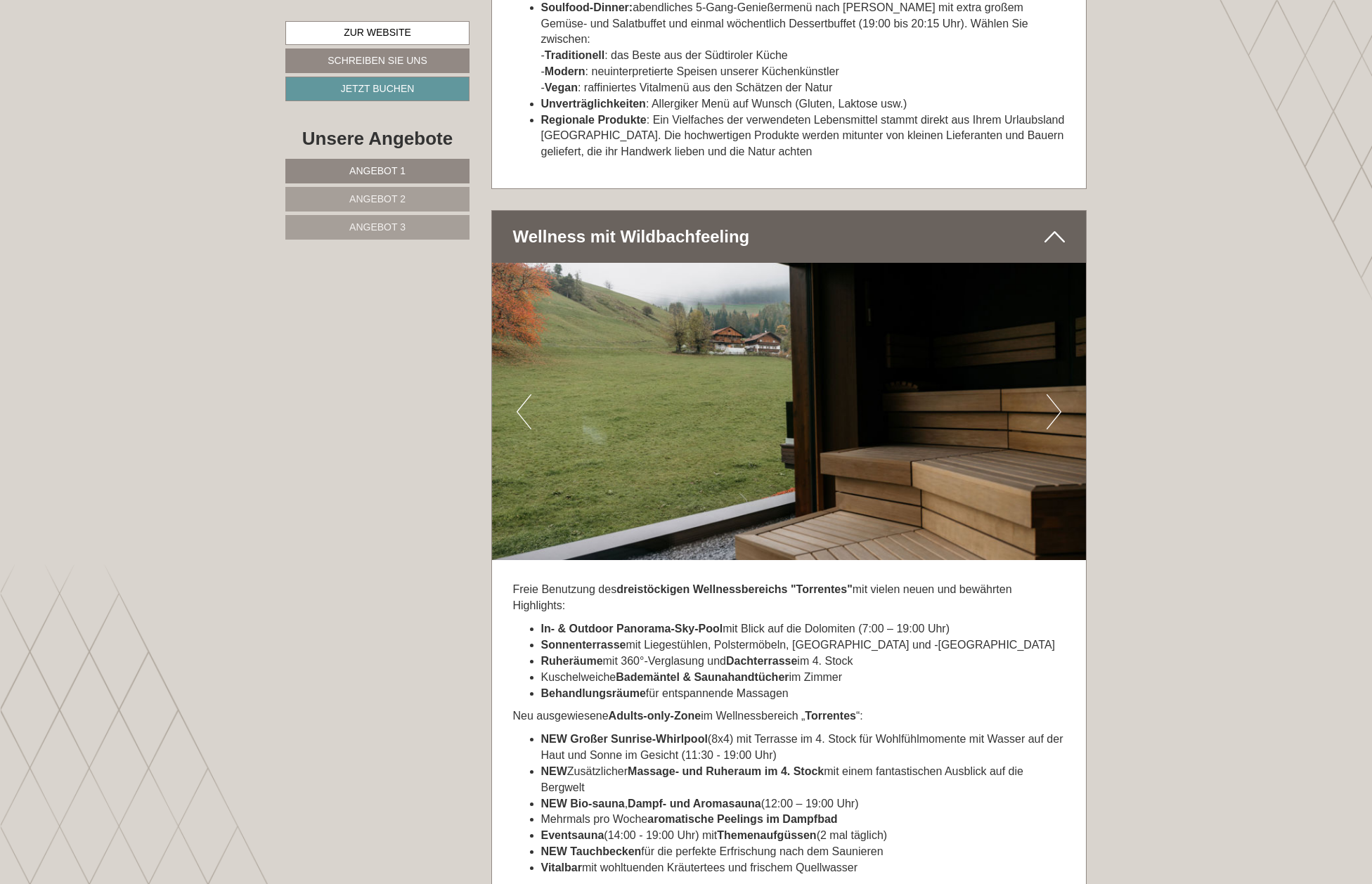
click at [1057, 395] on button "Next" at bounding box center [1054, 411] width 15 height 35
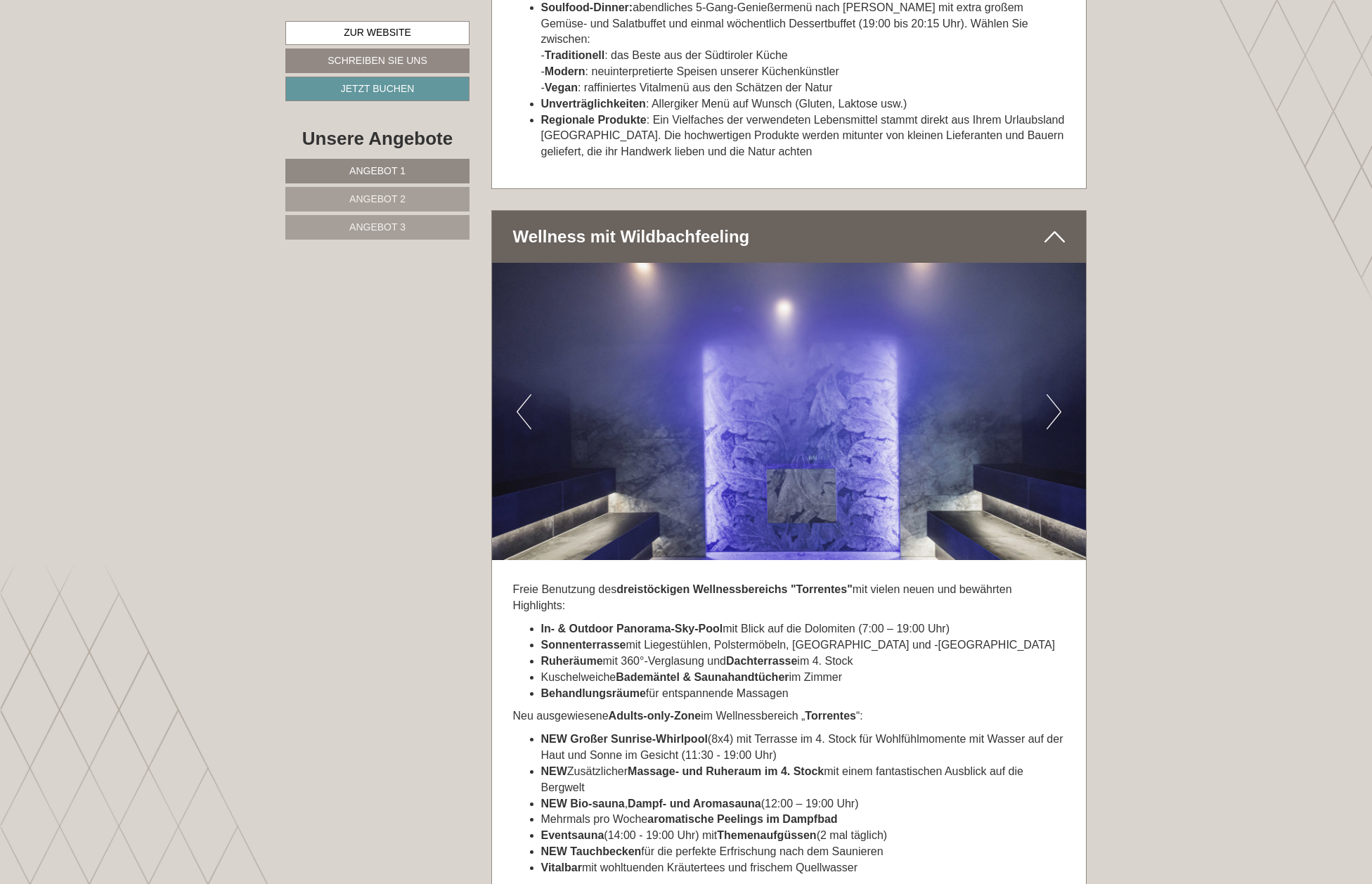
click at [1057, 395] on button "Next" at bounding box center [1054, 411] width 15 height 35
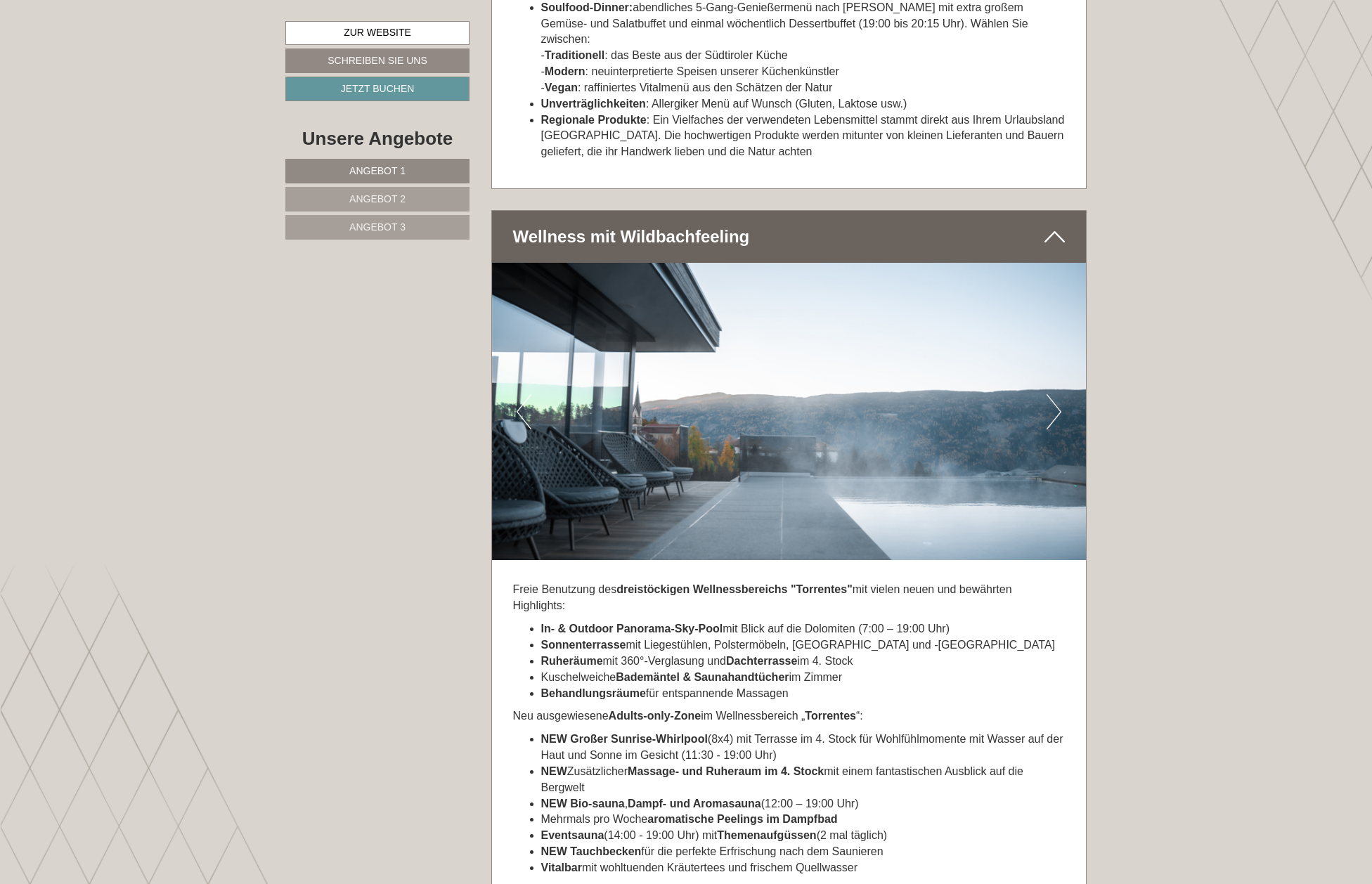
click at [1057, 395] on button "Next" at bounding box center [1054, 411] width 15 height 35
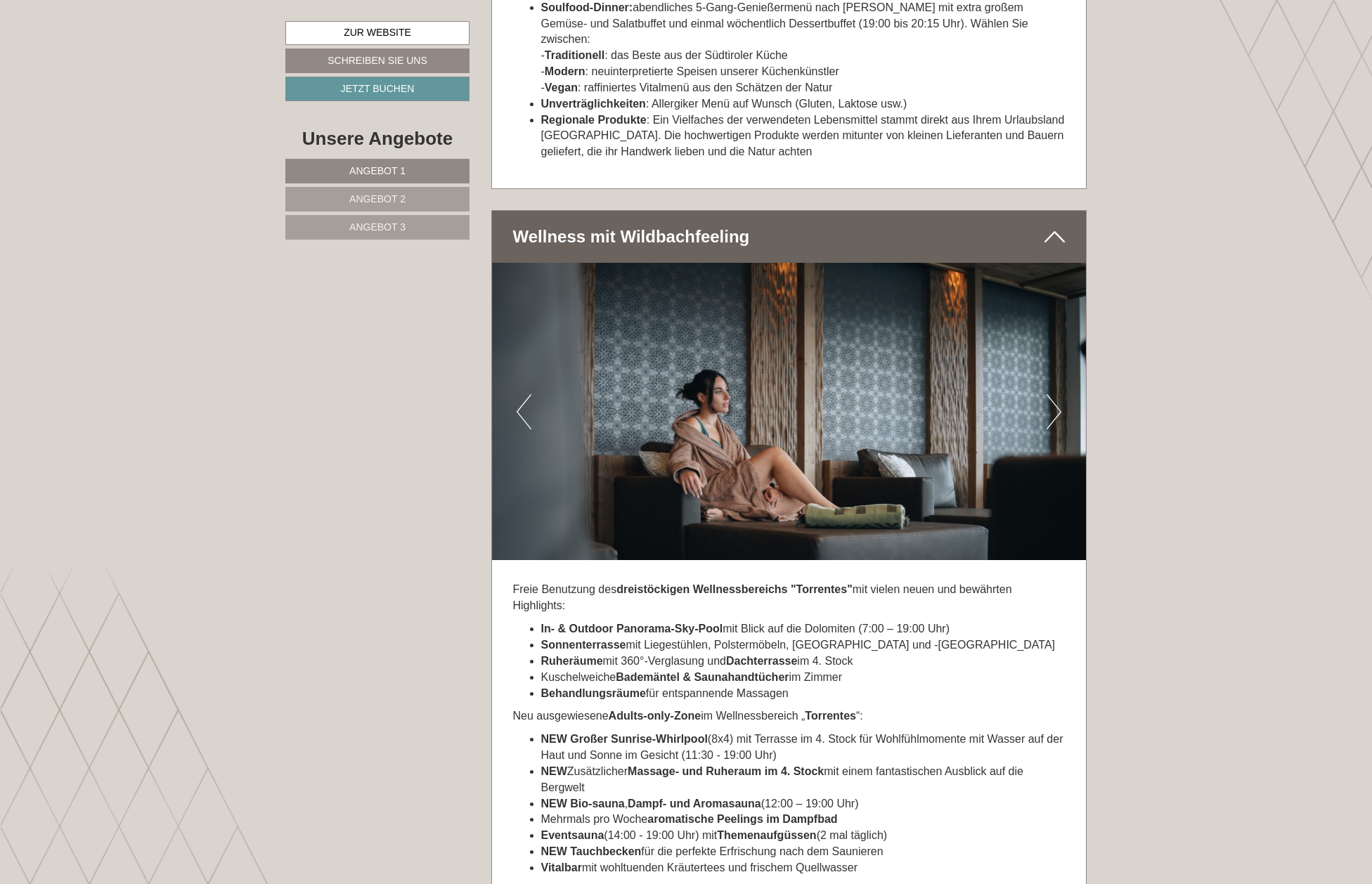
click at [1057, 395] on button "Next" at bounding box center [1054, 411] width 15 height 35
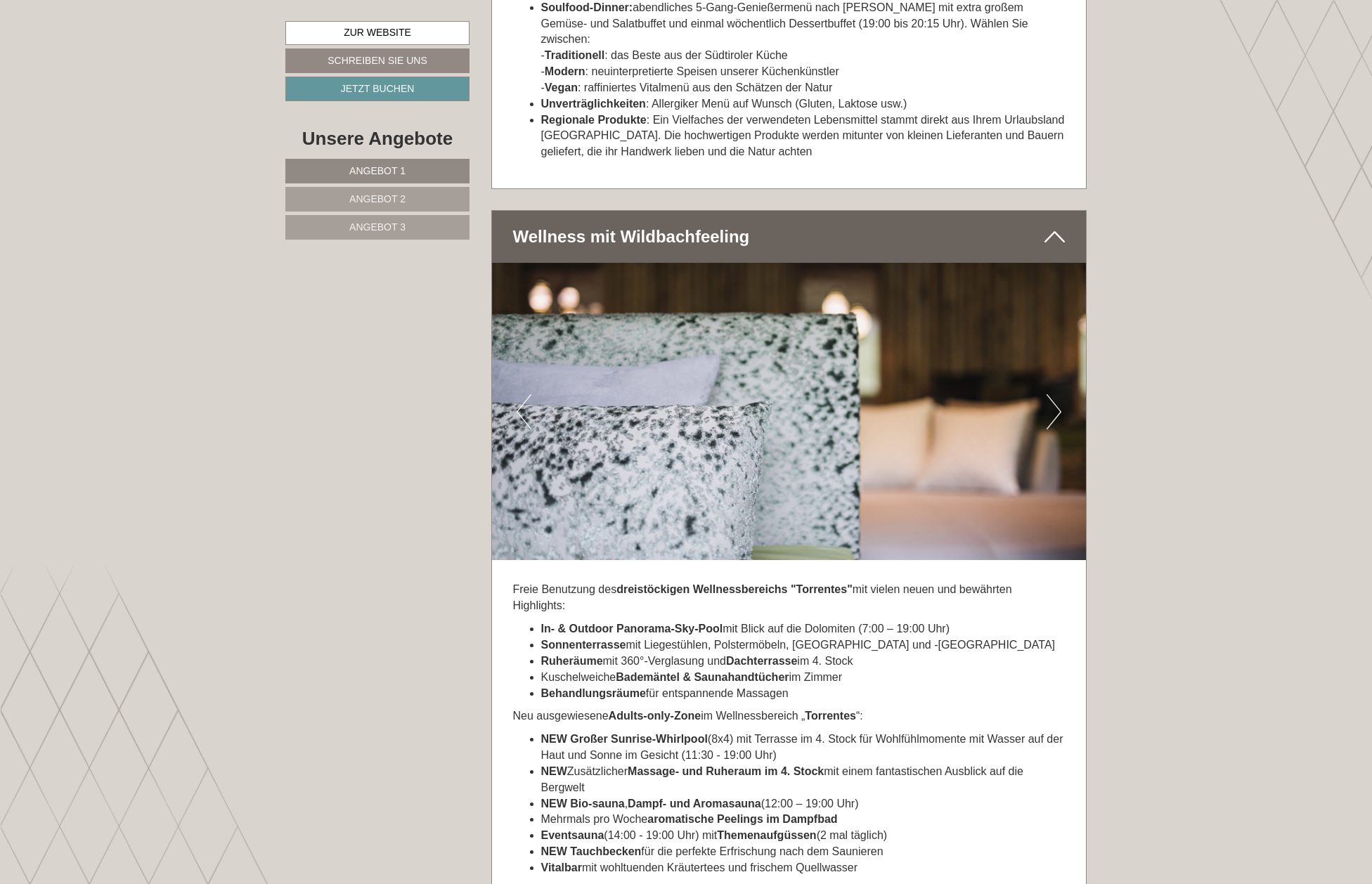
click at [1057, 395] on button "Next" at bounding box center [1054, 411] width 15 height 35
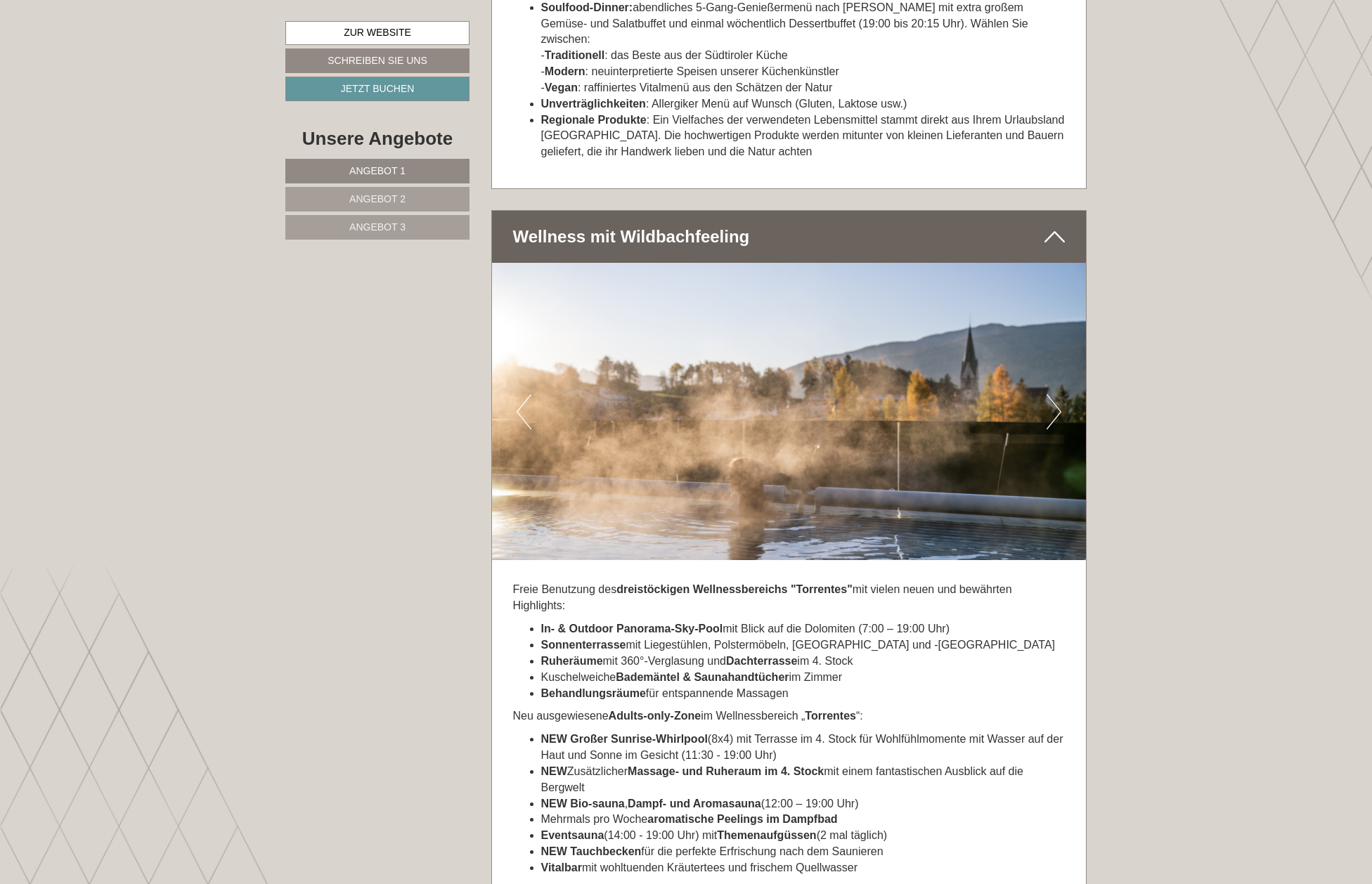
click at [1057, 395] on button "Next" at bounding box center [1054, 411] width 15 height 35
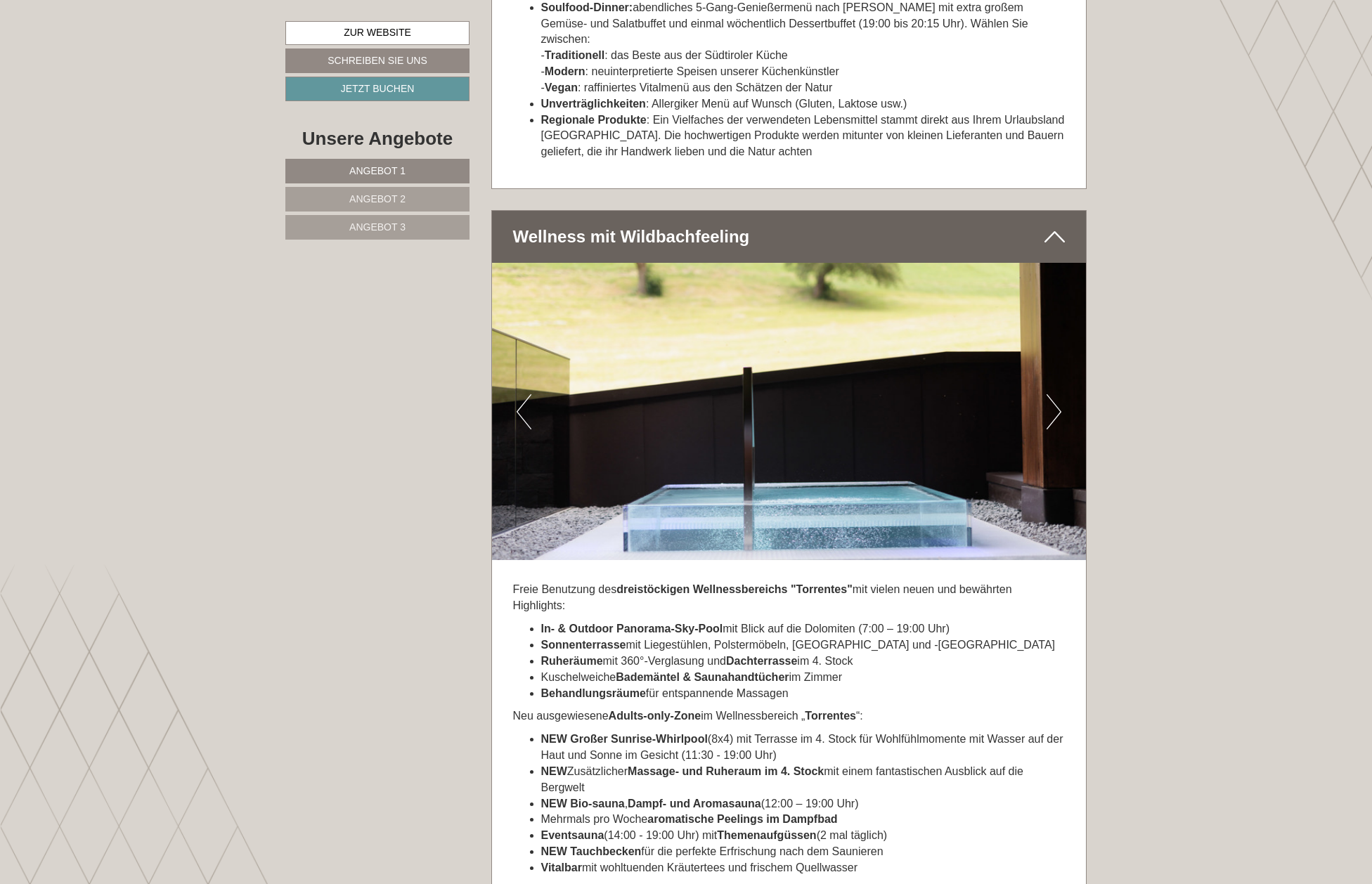
click at [1057, 395] on button "Next" at bounding box center [1054, 411] width 15 height 35
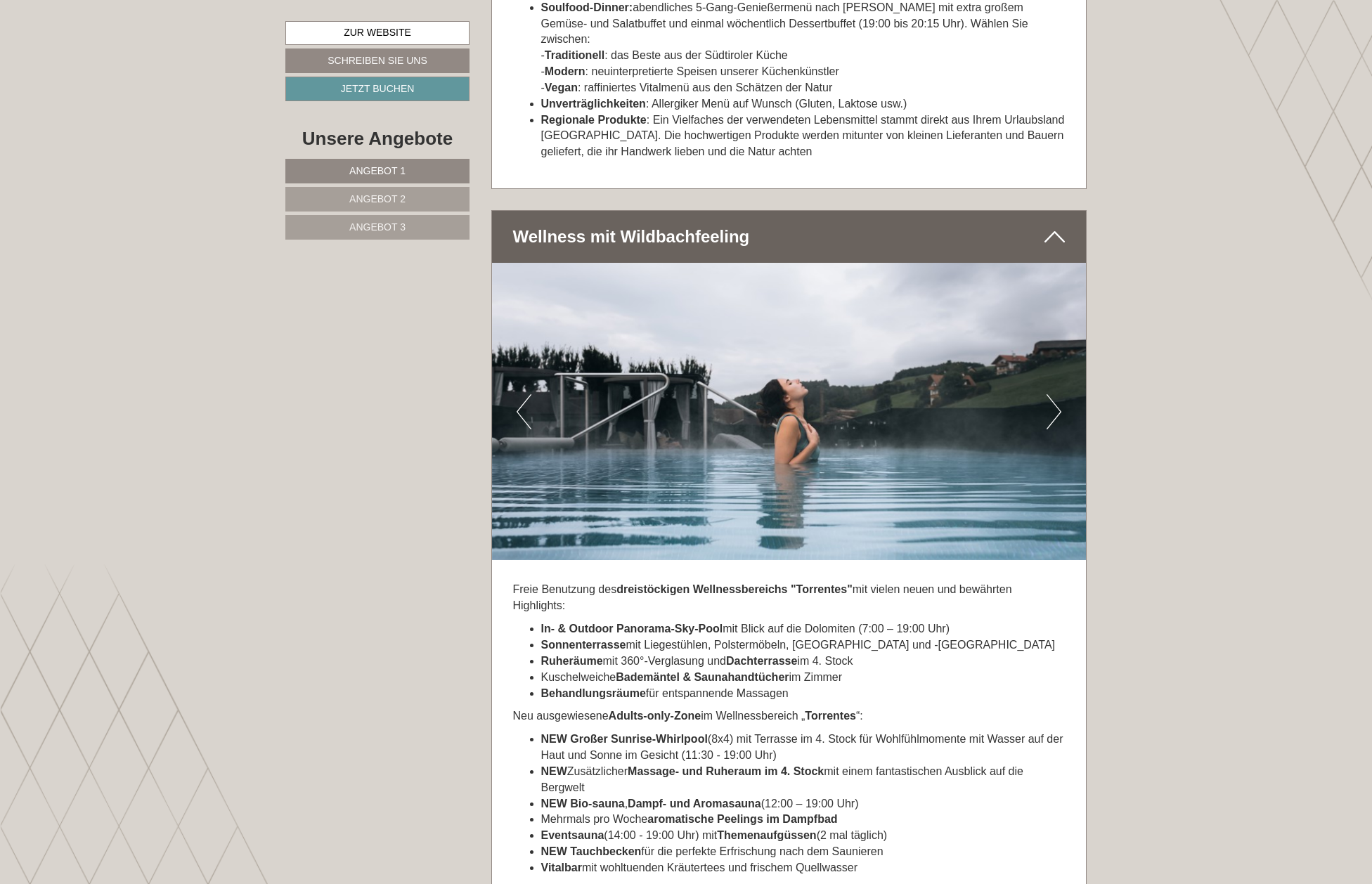
click at [1057, 395] on button "Next" at bounding box center [1054, 411] width 15 height 35
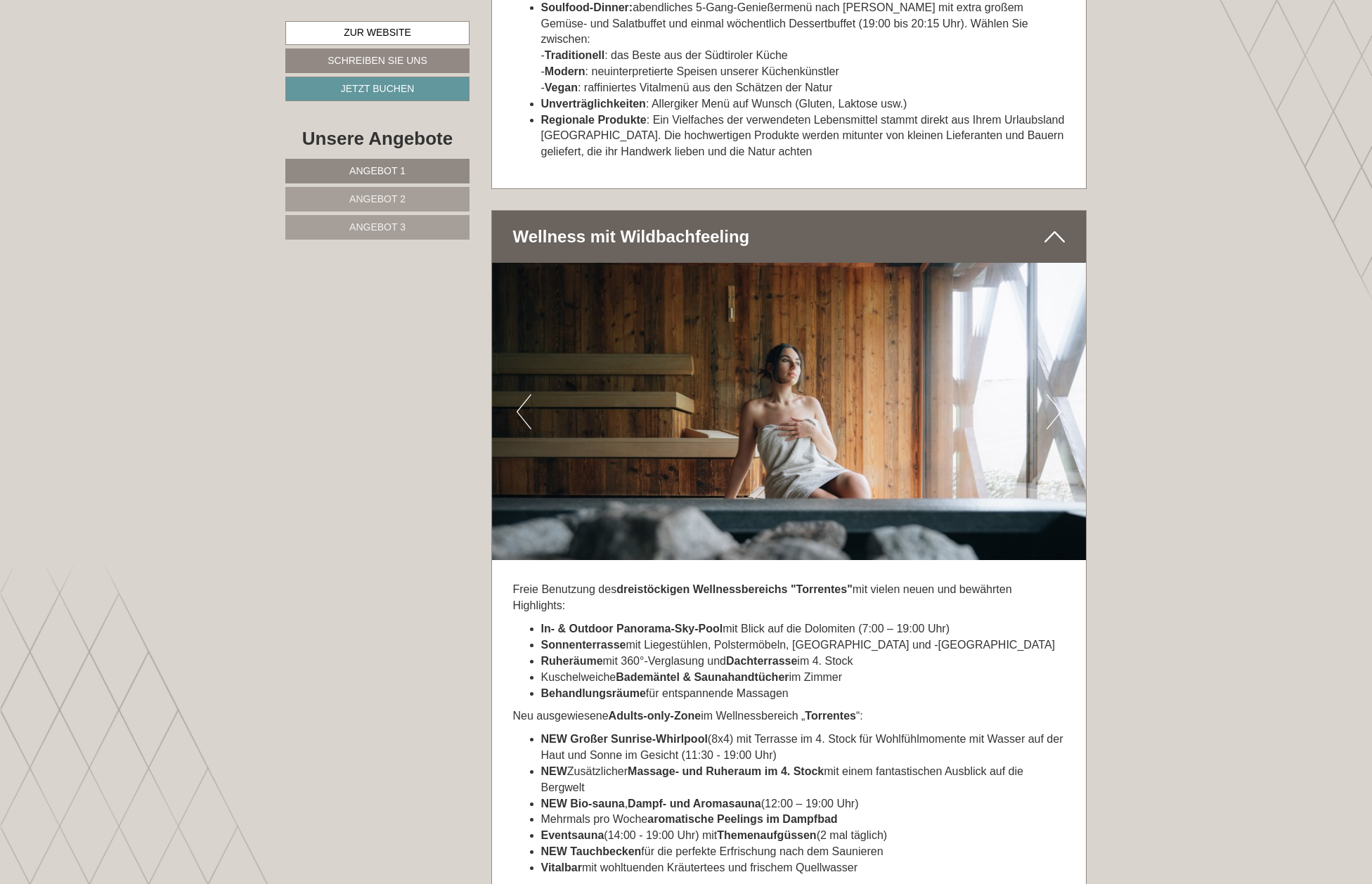
click at [1057, 395] on button "Next" at bounding box center [1054, 411] width 15 height 35
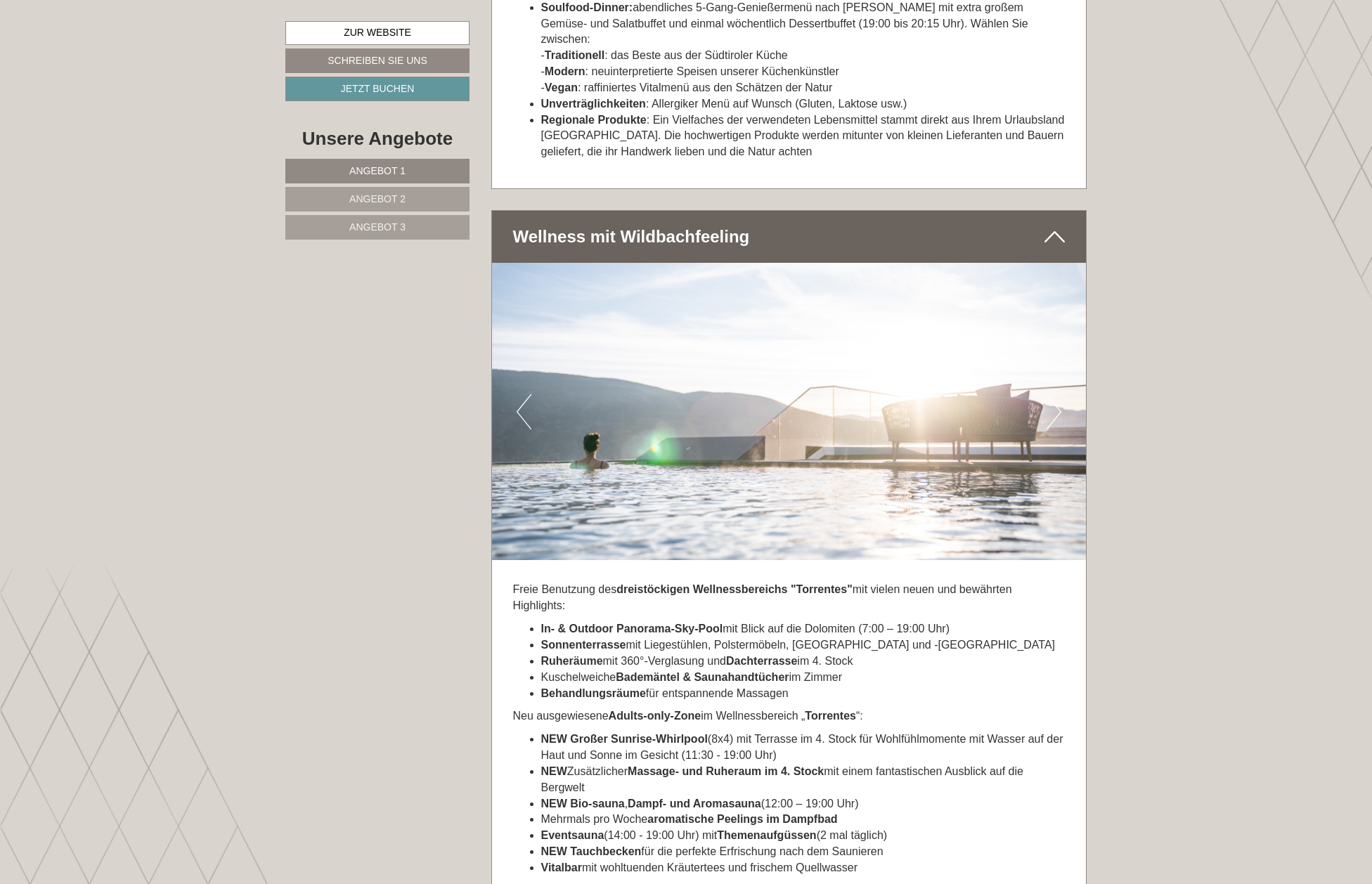
click at [1057, 395] on button "Next" at bounding box center [1054, 411] width 15 height 35
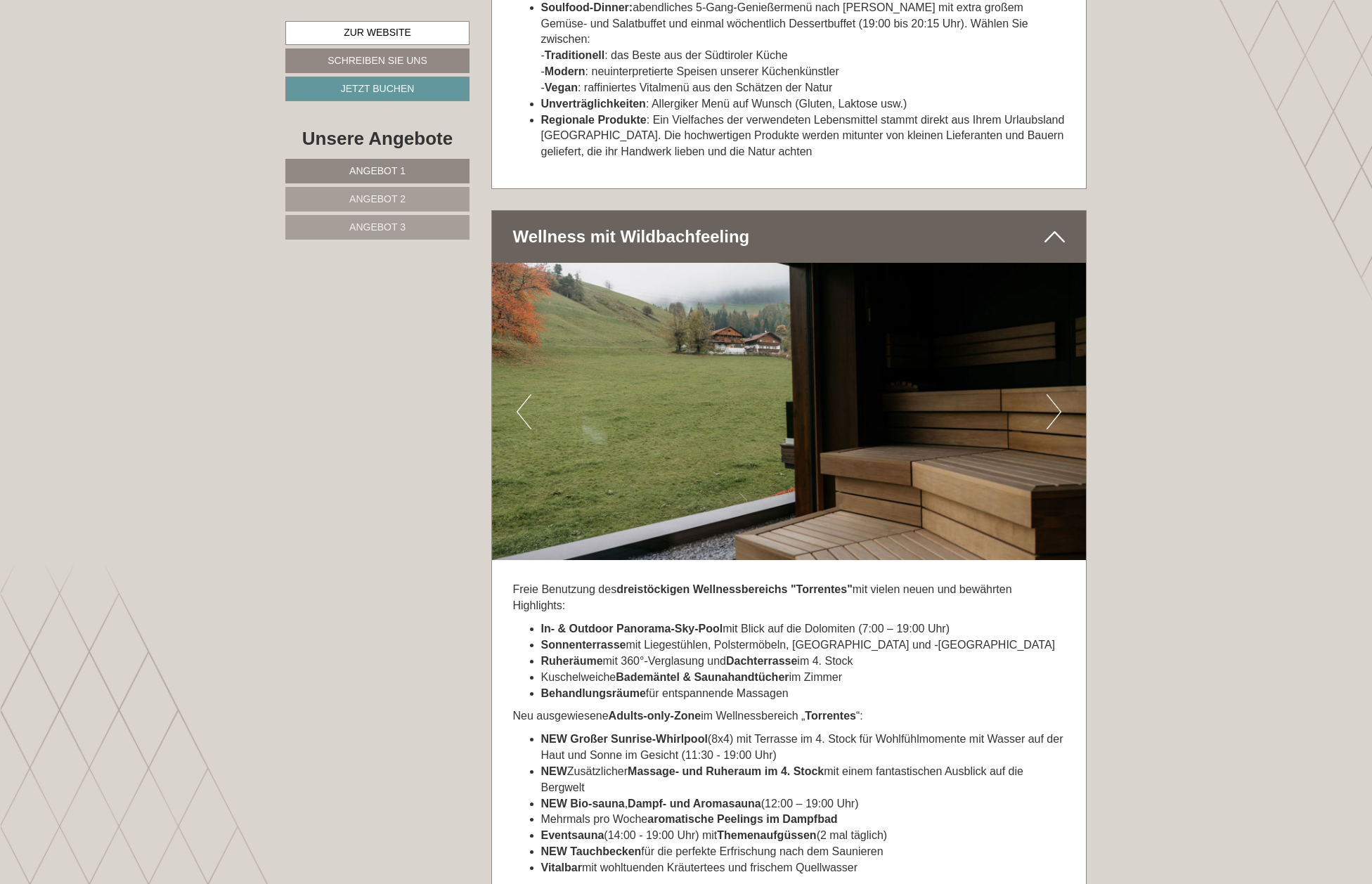
click at [1057, 395] on button "Next" at bounding box center [1054, 411] width 15 height 35
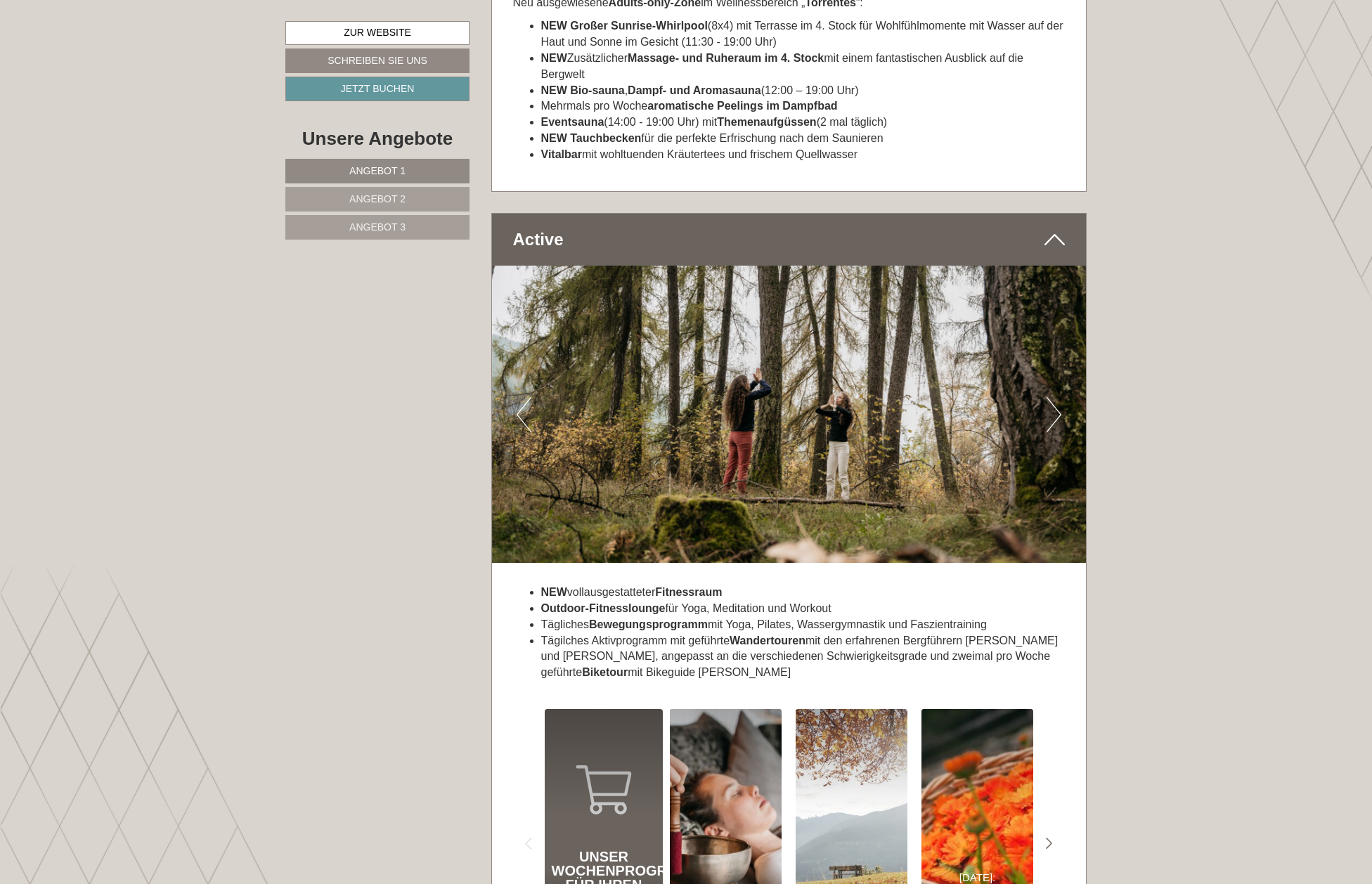
scroll to position [6025, 0]
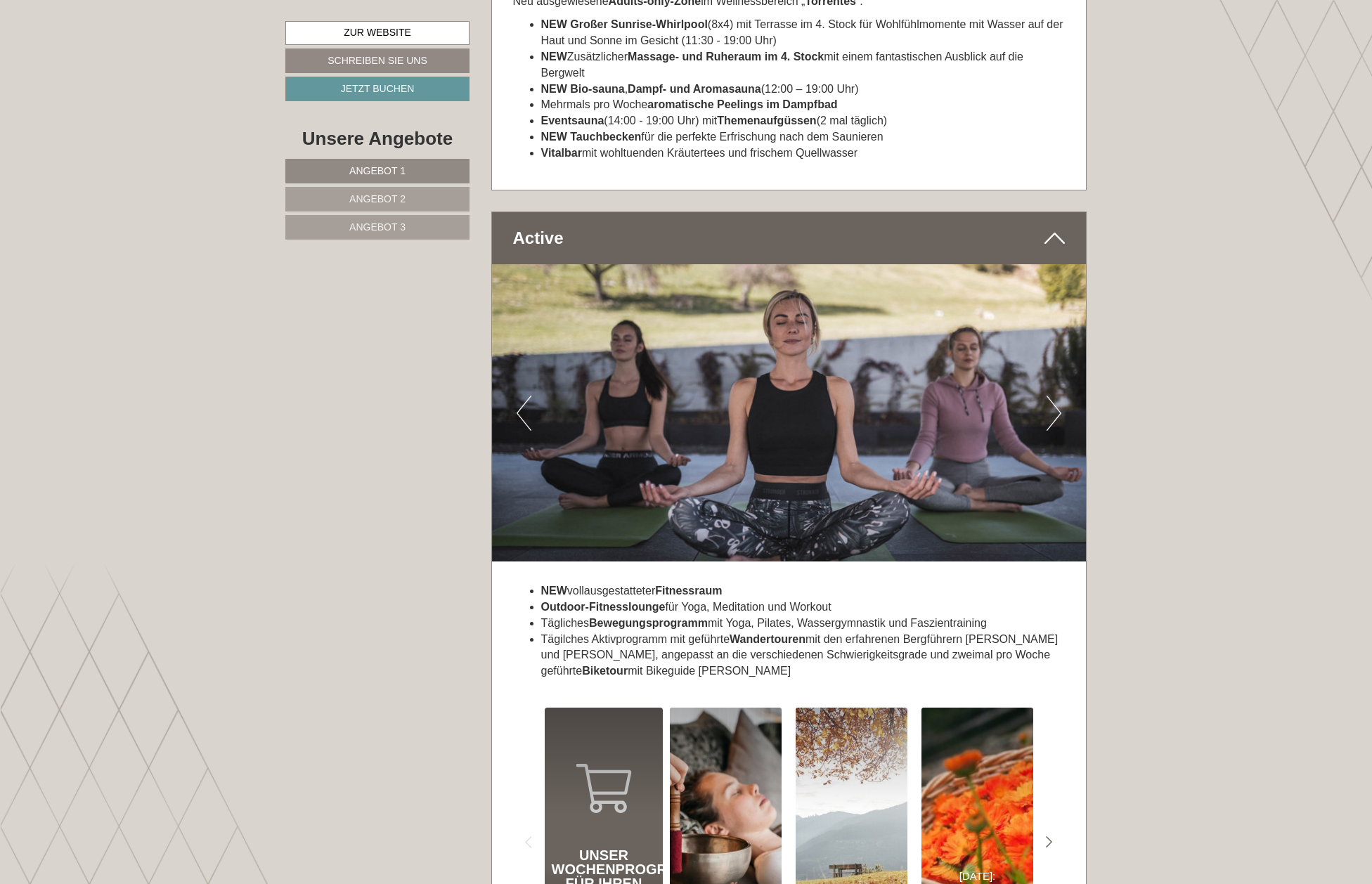
click at [1057, 396] on button "Next" at bounding box center [1054, 413] width 15 height 35
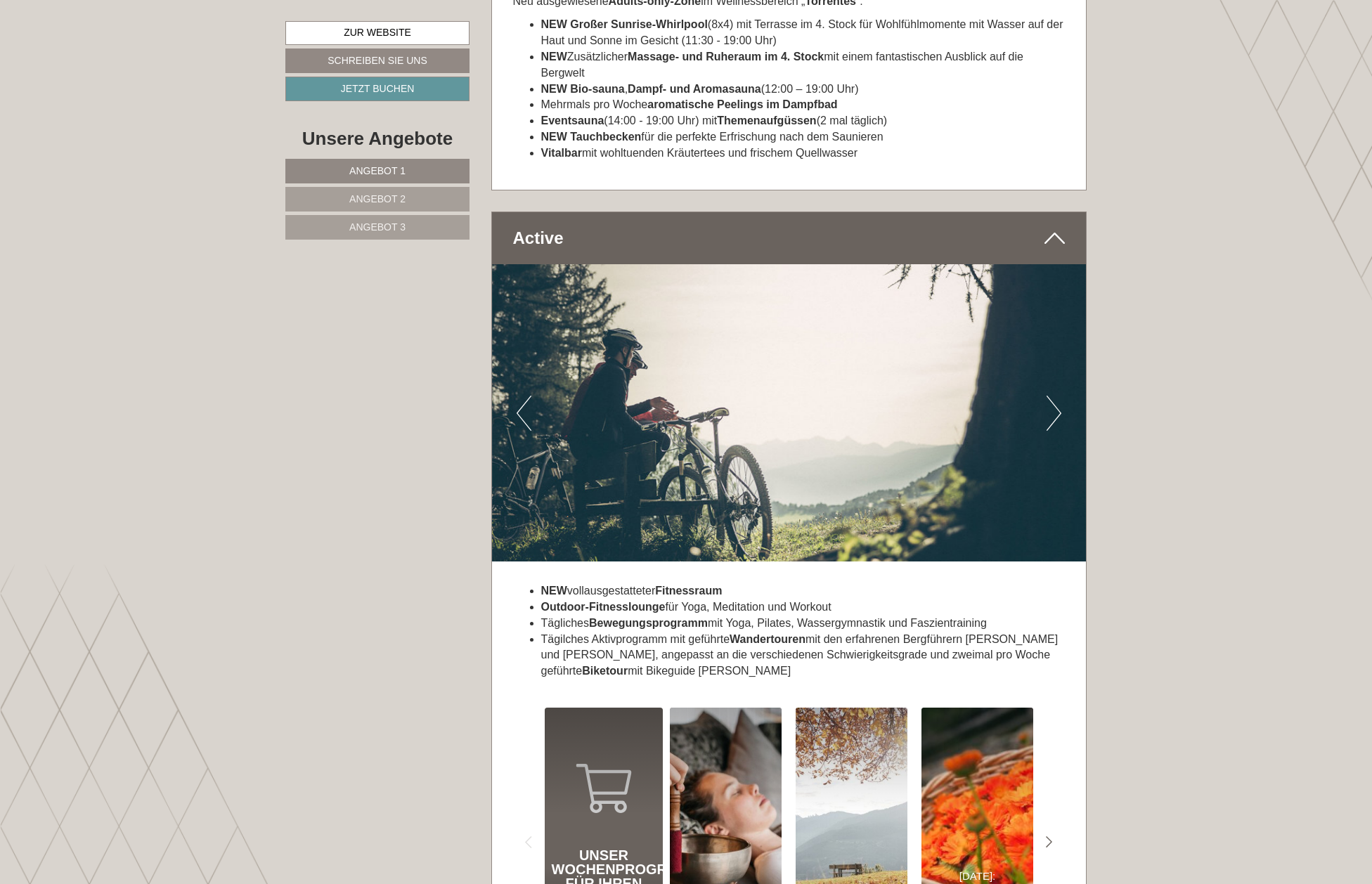
click at [1057, 396] on button "Next" at bounding box center [1054, 413] width 15 height 35
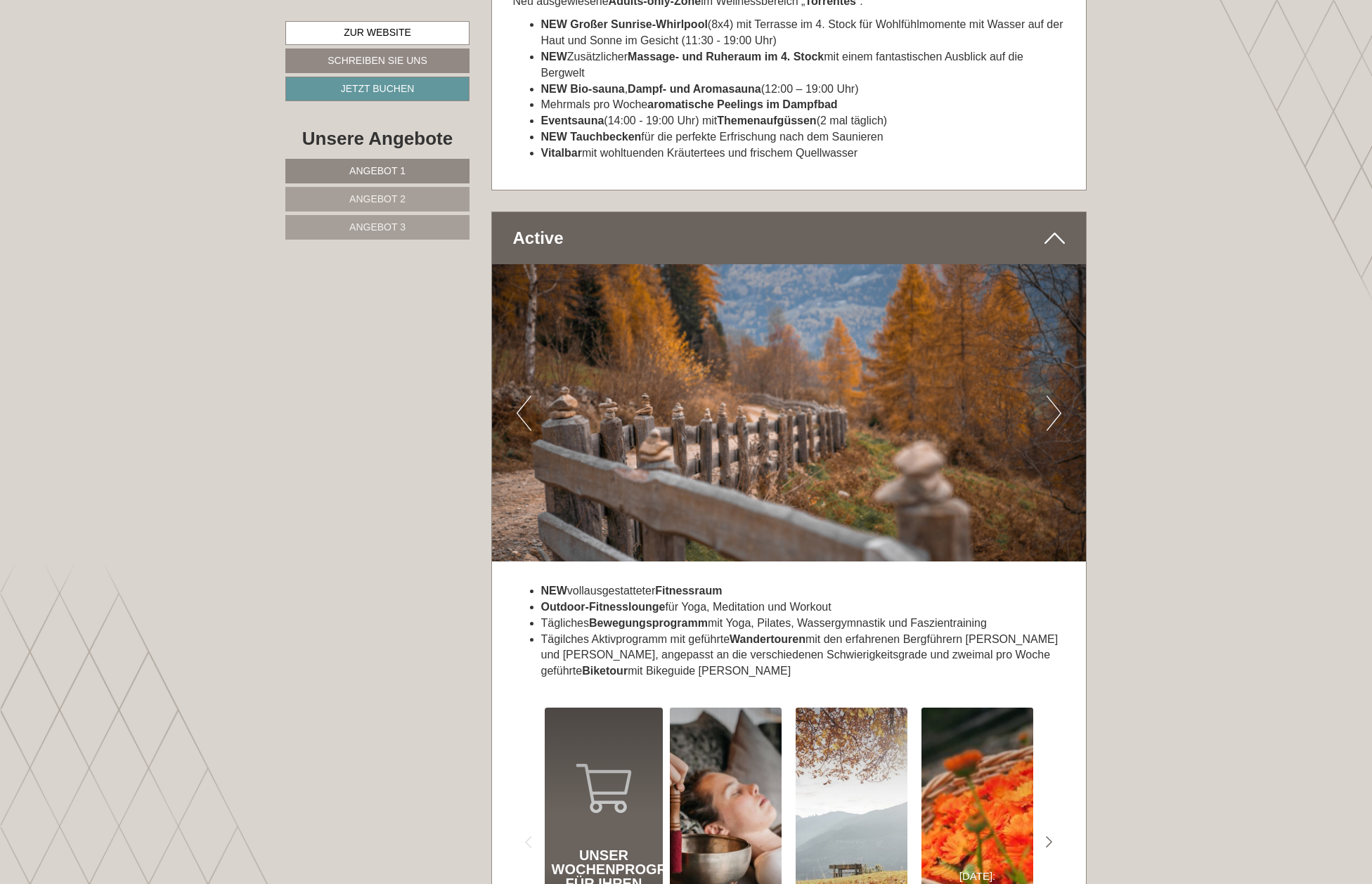
click at [1057, 396] on button "Next" at bounding box center [1054, 413] width 15 height 35
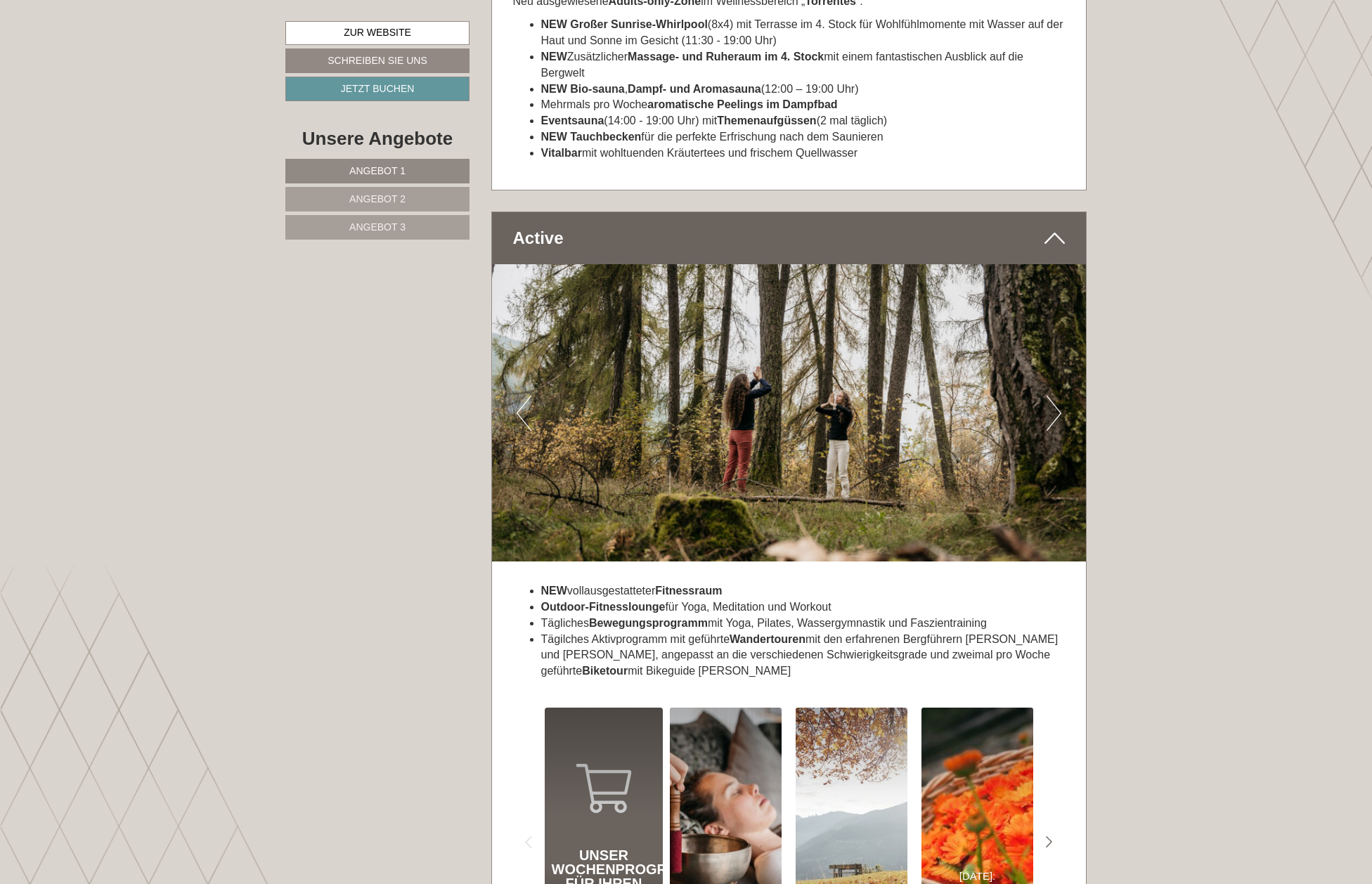
click at [1057, 396] on button "Next" at bounding box center [1054, 413] width 15 height 35
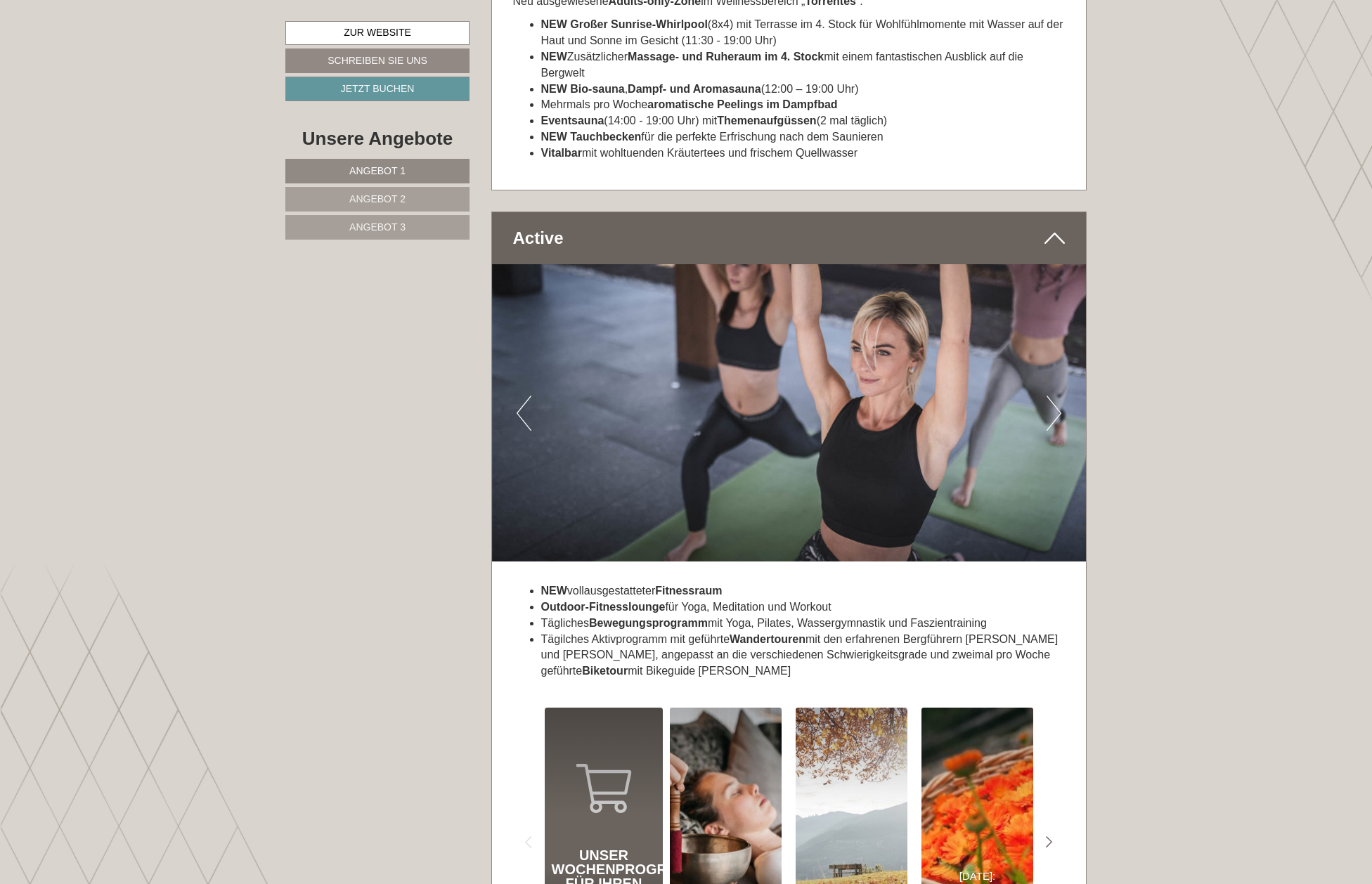
click at [1057, 396] on button "Next" at bounding box center [1054, 413] width 15 height 35
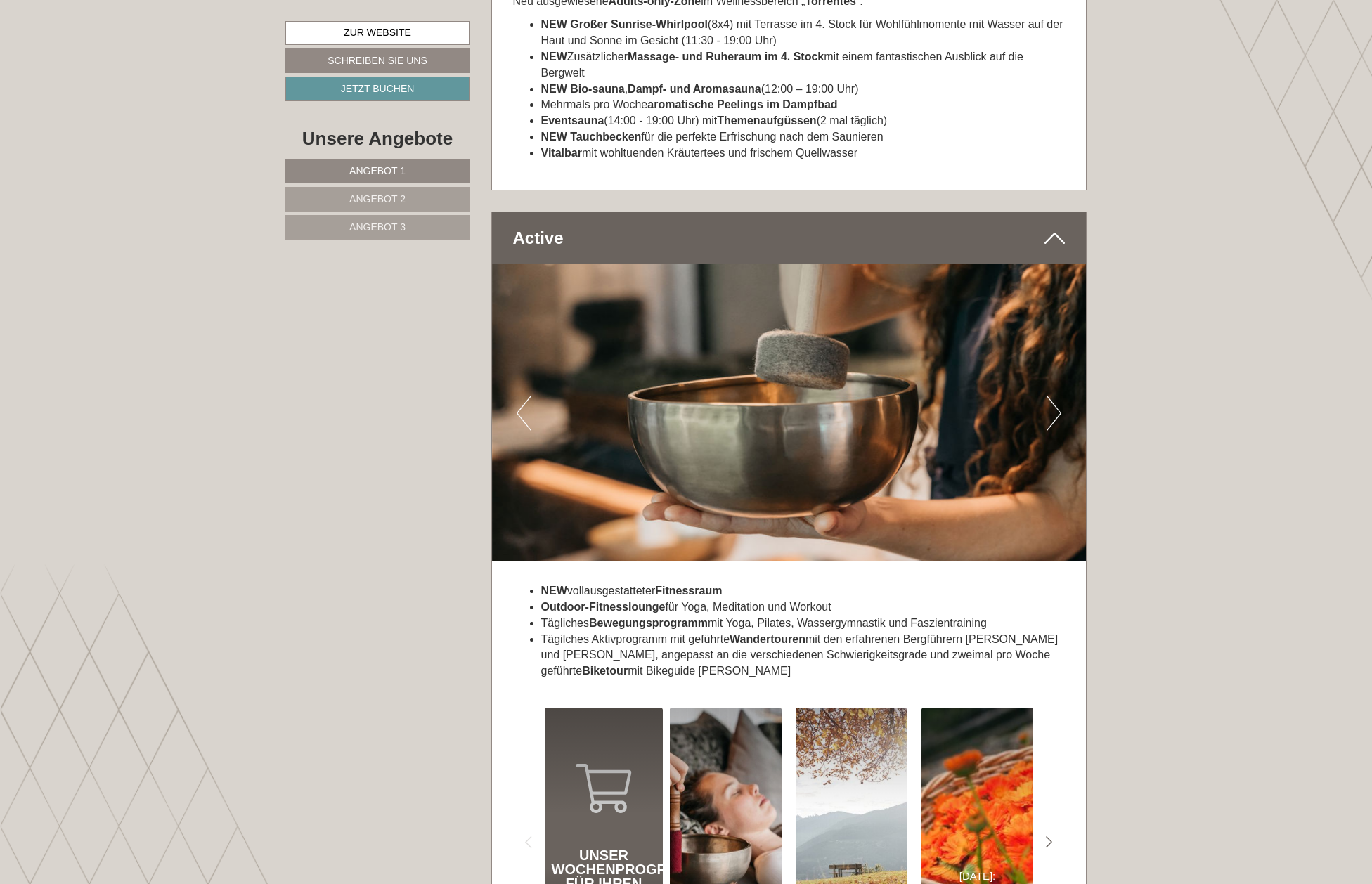
click at [1057, 396] on button "Next" at bounding box center [1054, 413] width 15 height 35
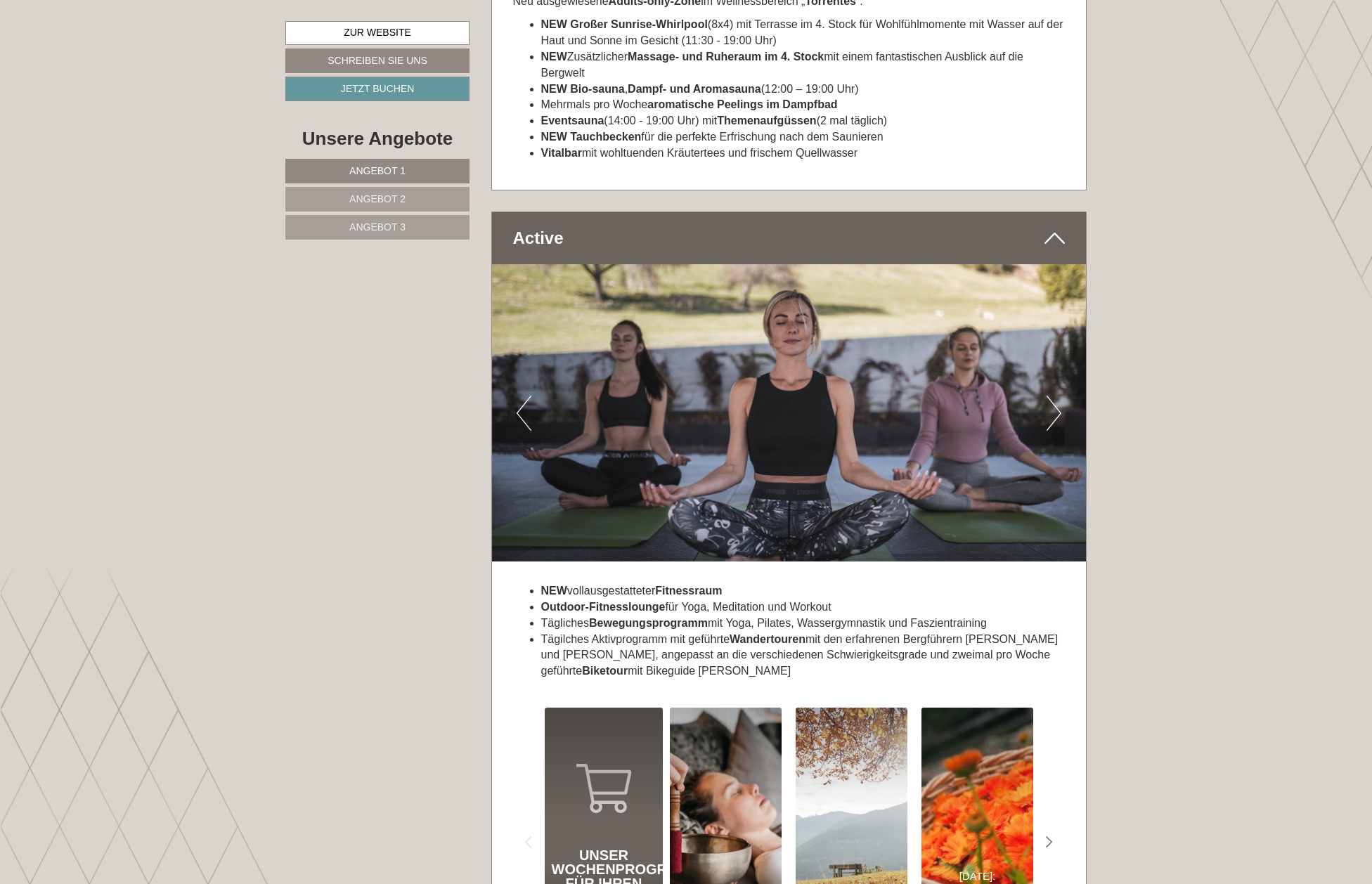
click at [1057, 396] on button "Next" at bounding box center [1054, 413] width 15 height 35
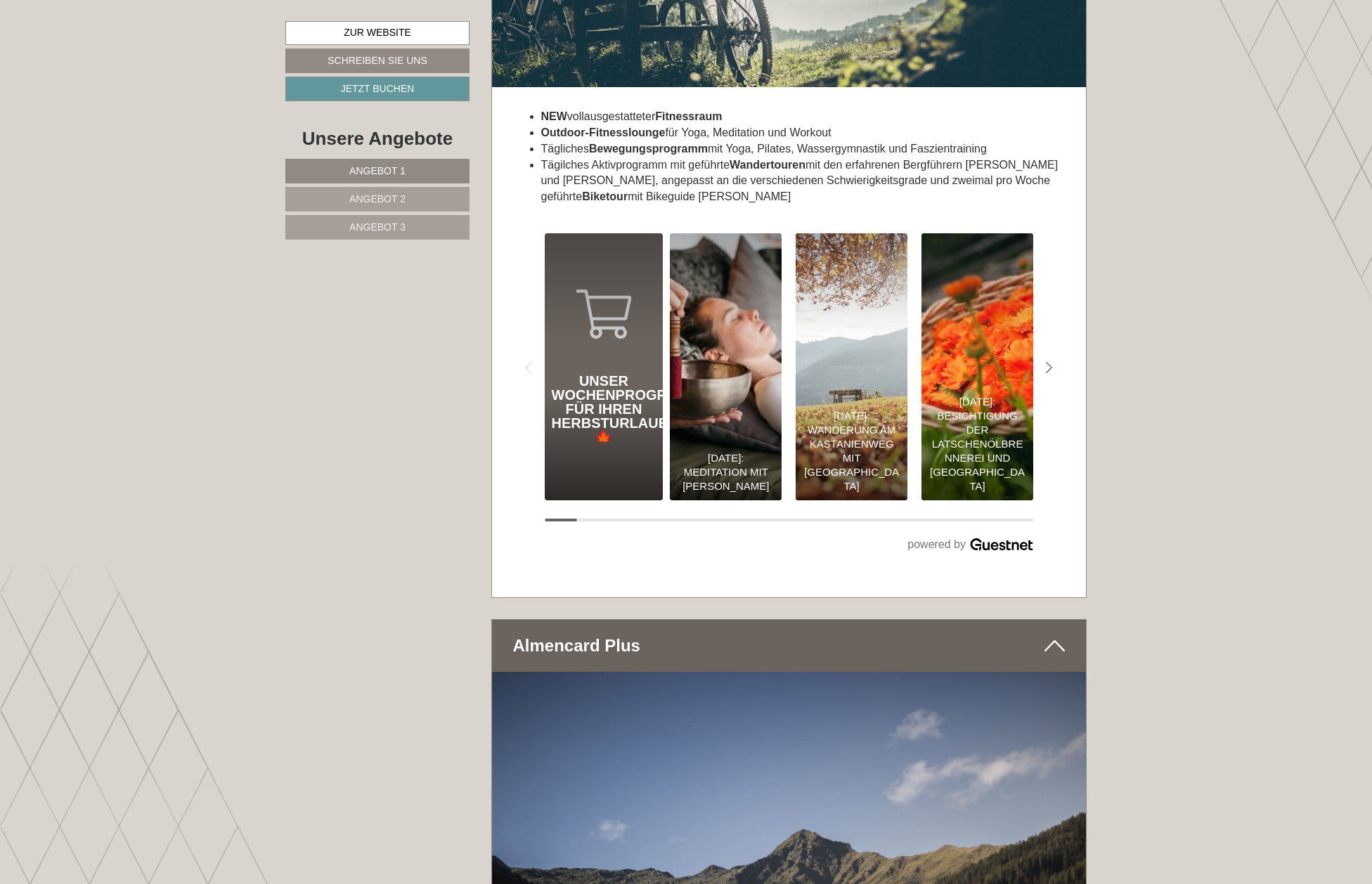
scroll to position [6501, 0]
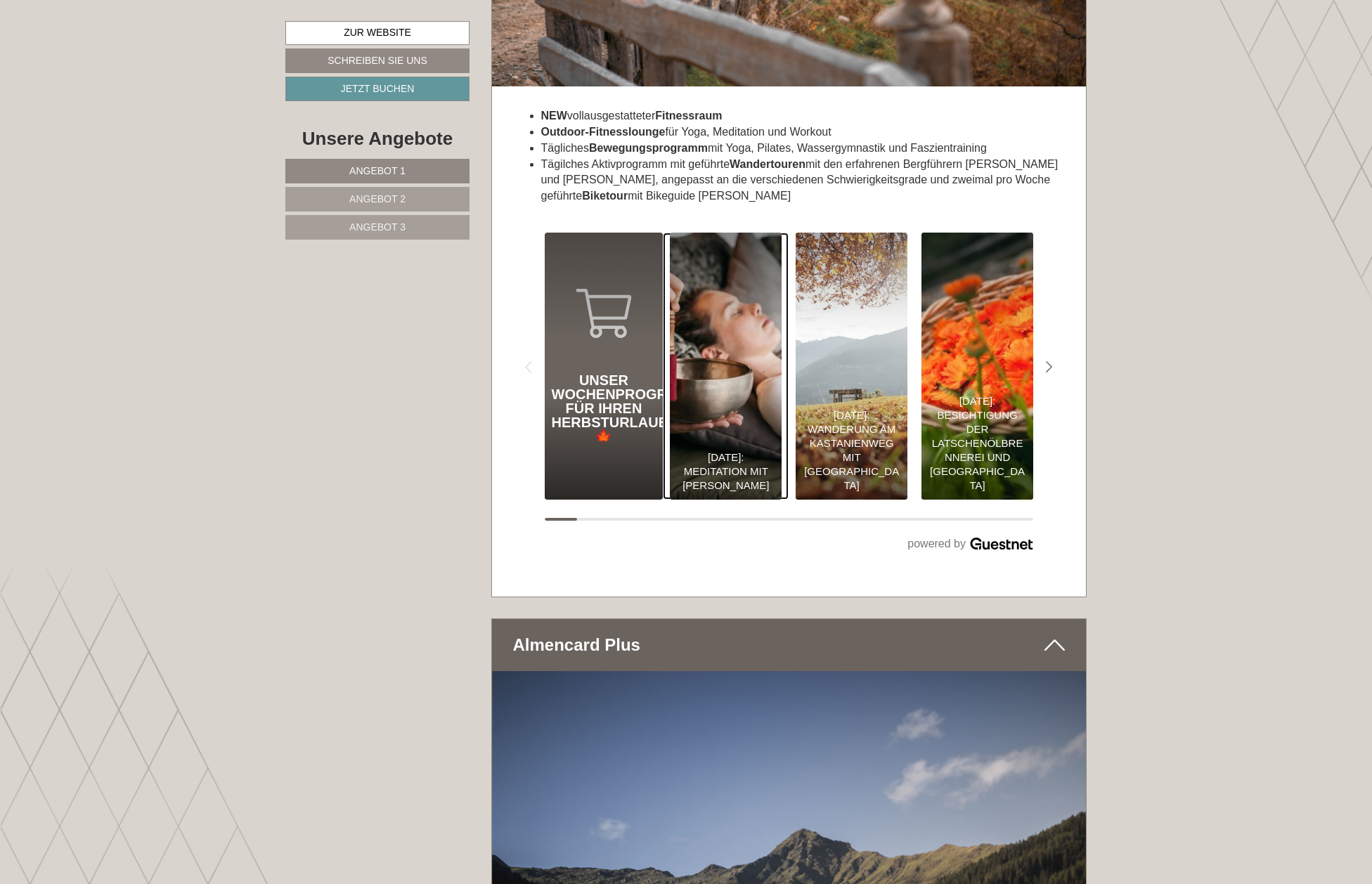
click at [751, 395] on div "[DATE]: Meditation mit [PERSON_NAME]" at bounding box center [726, 446] width 112 height 107
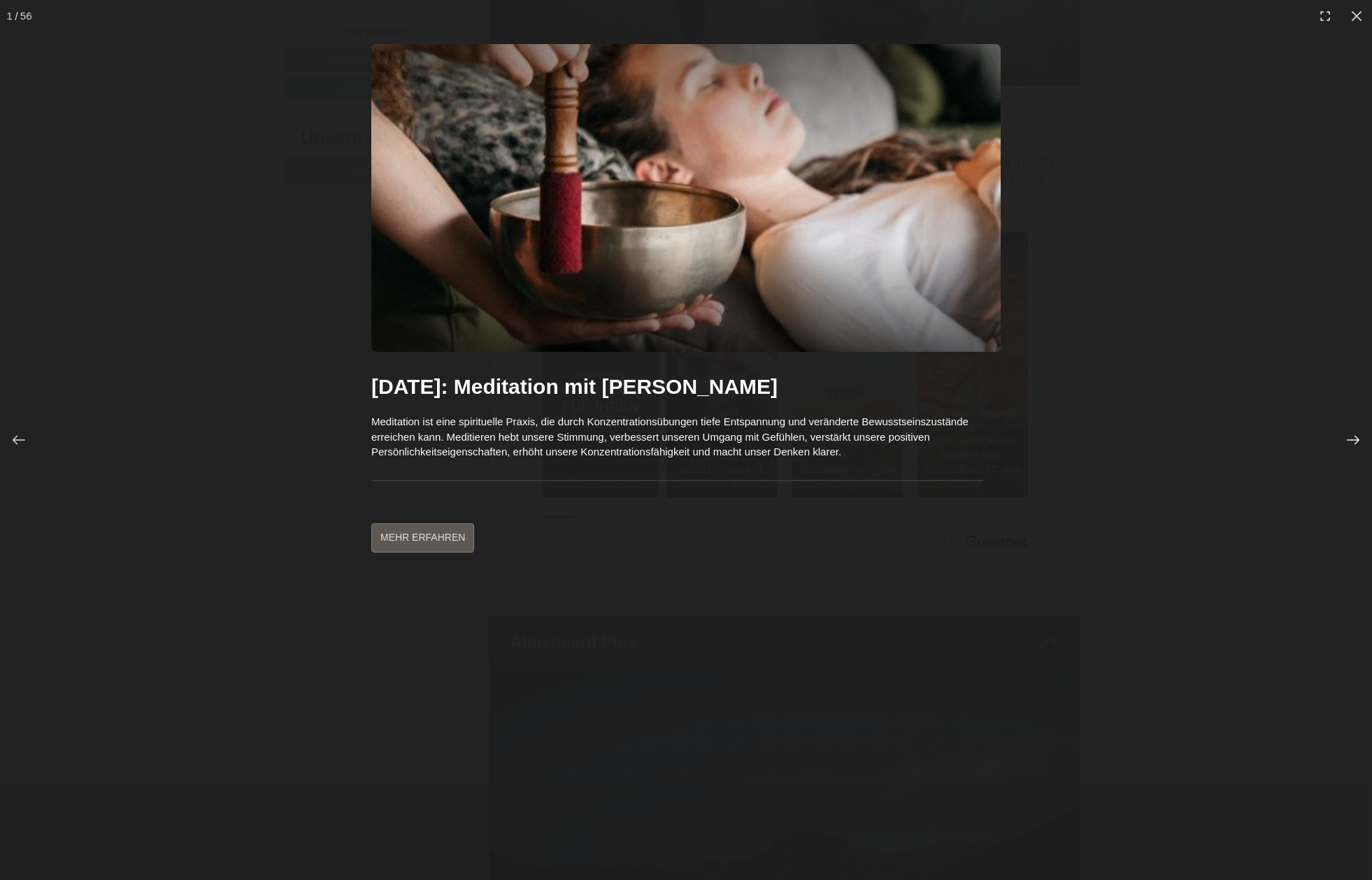
click at [1354, 437] on icon at bounding box center [1353, 440] width 14 height 14
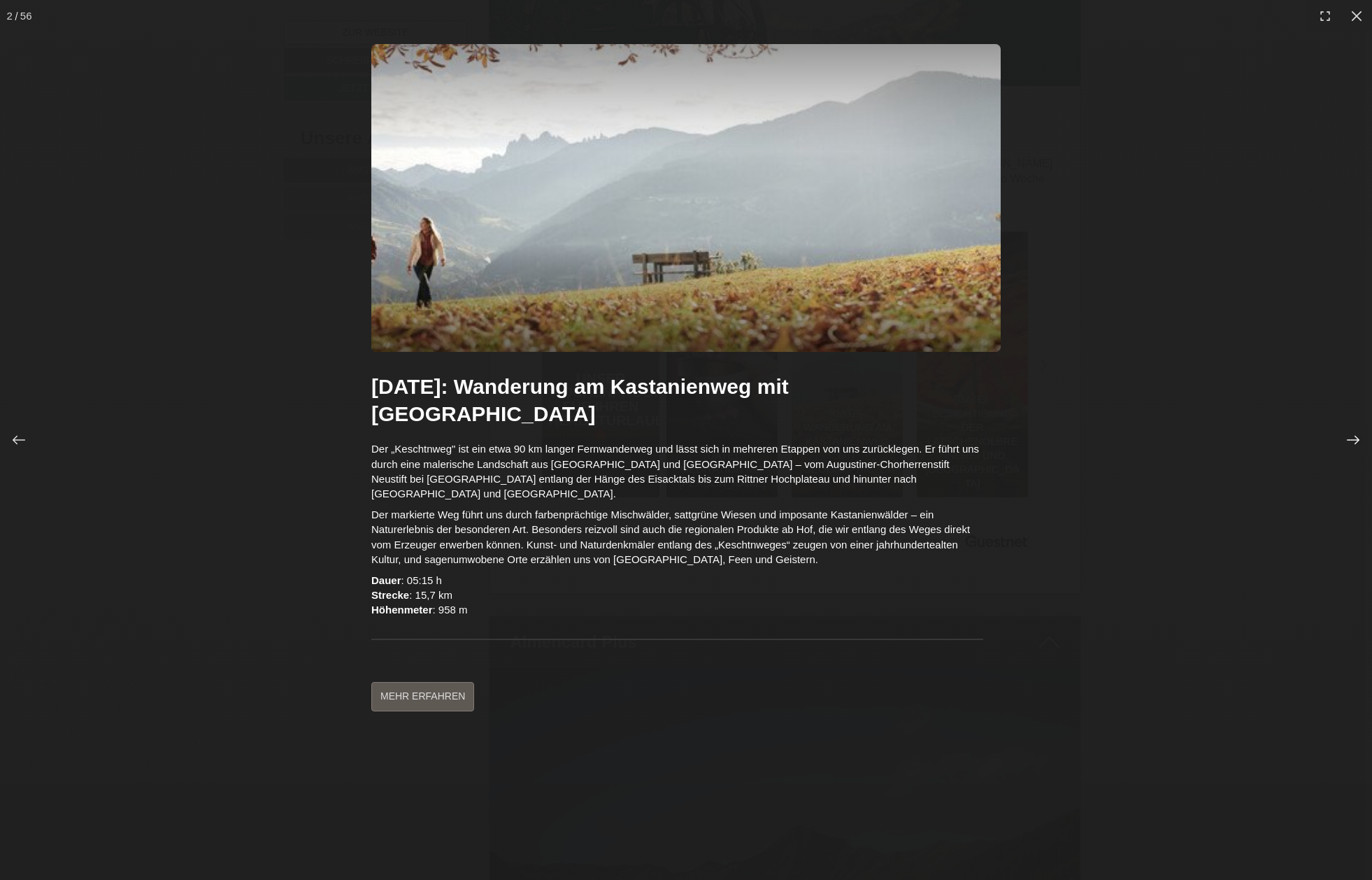
click at [1354, 437] on icon at bounding box center [1353, 440] width 14 height 14
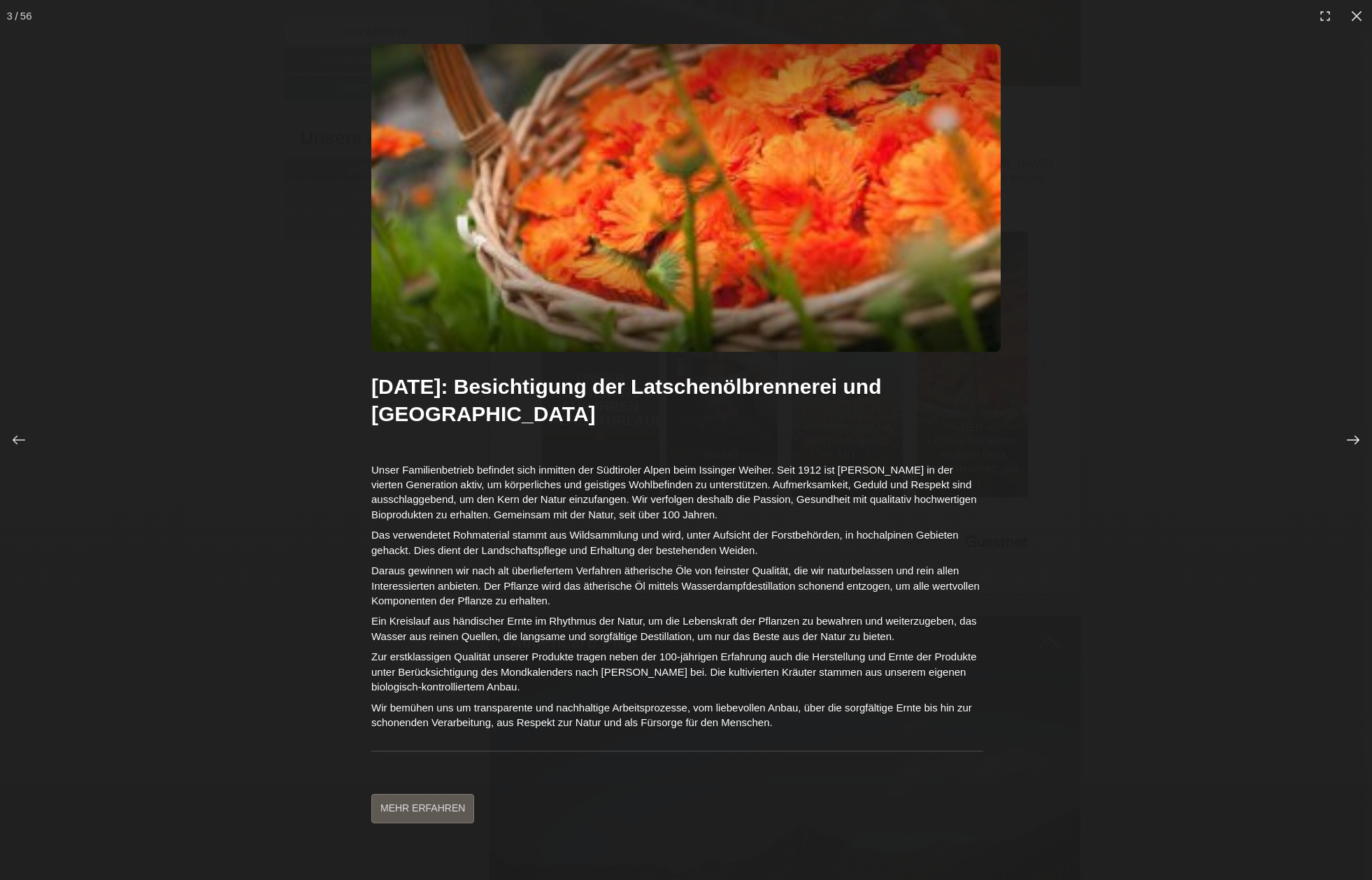
click at [1354, 437] on icon at bounding box center [1353, 440] width 14 height 14
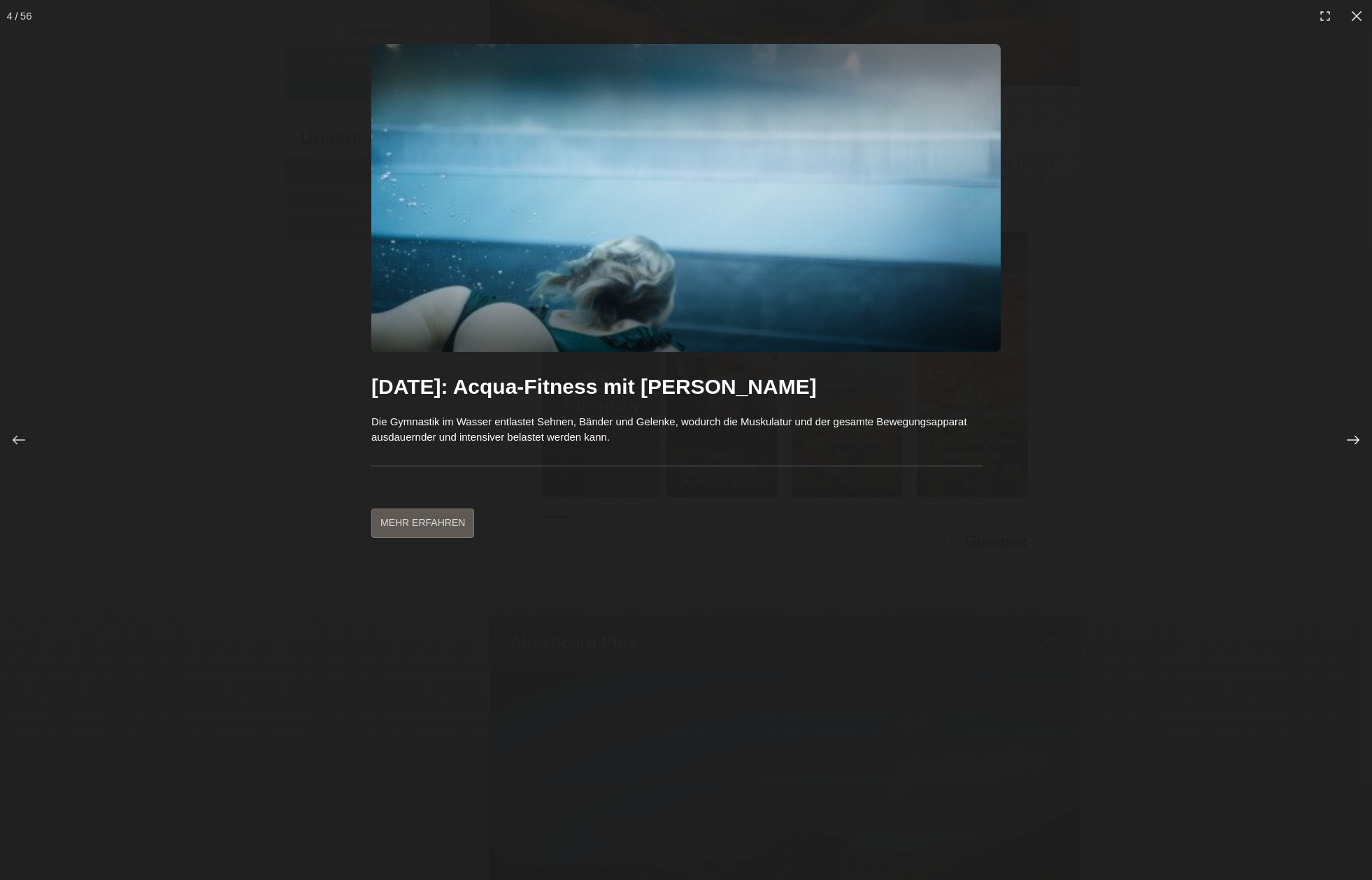
click at [1354, 437] on icon at bounding box center [1353, 440] width 14 height 14
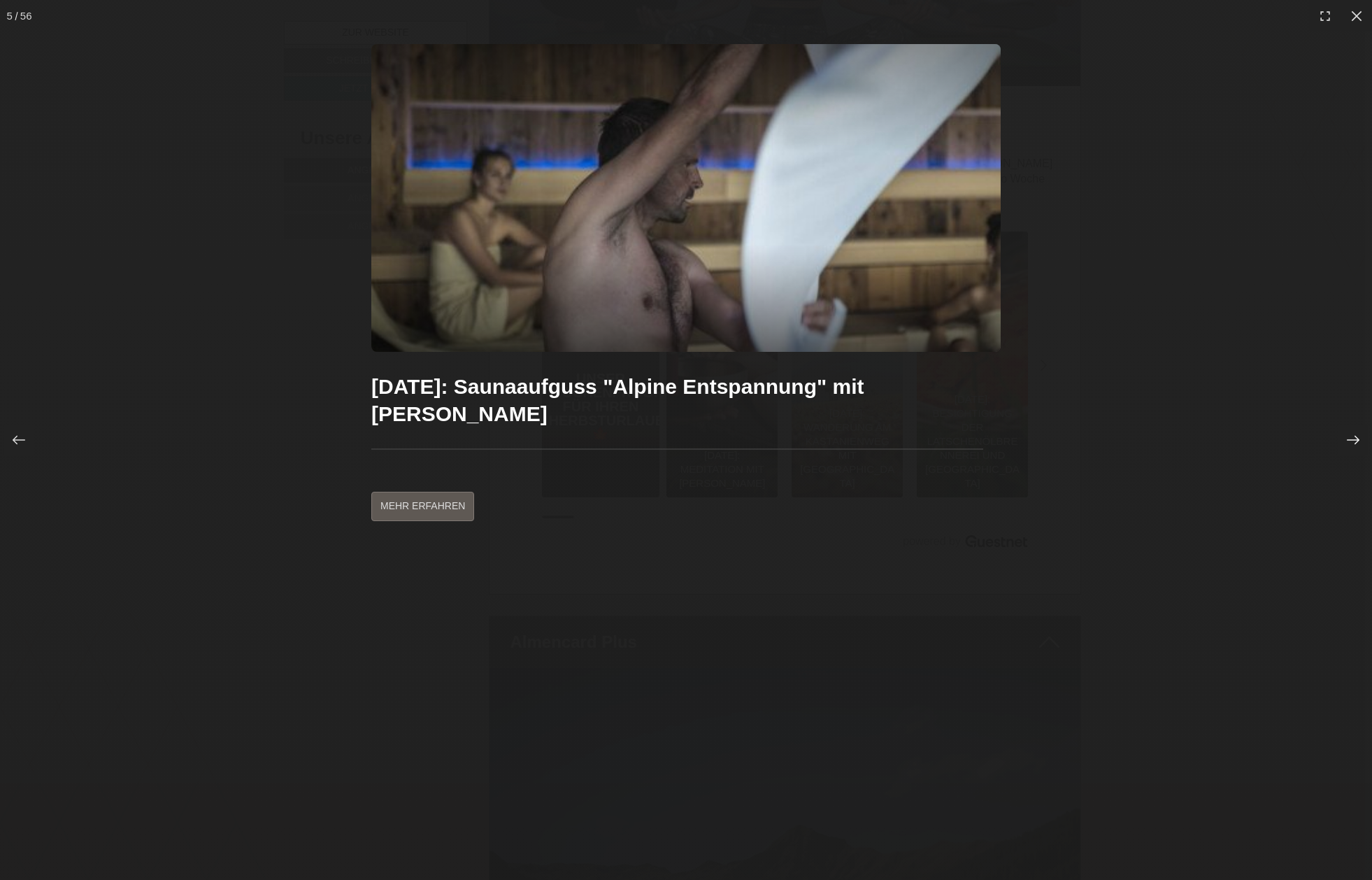
click at [1354, 437] on icon at bounding box center [1353, 440] width 14 height 14
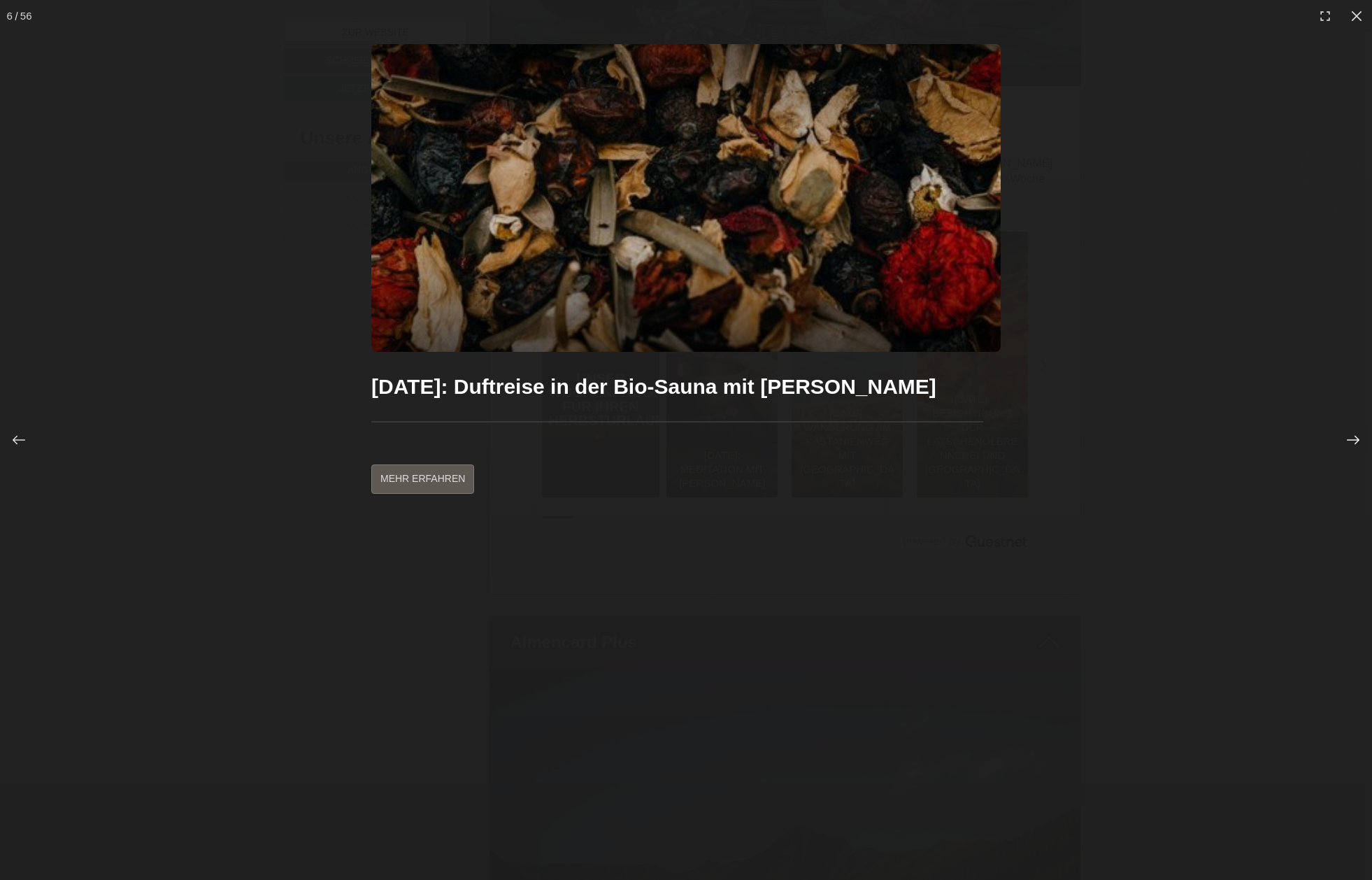
click at [1354, 435] on icon at bounding box center [1353, 440] width 14 height 14
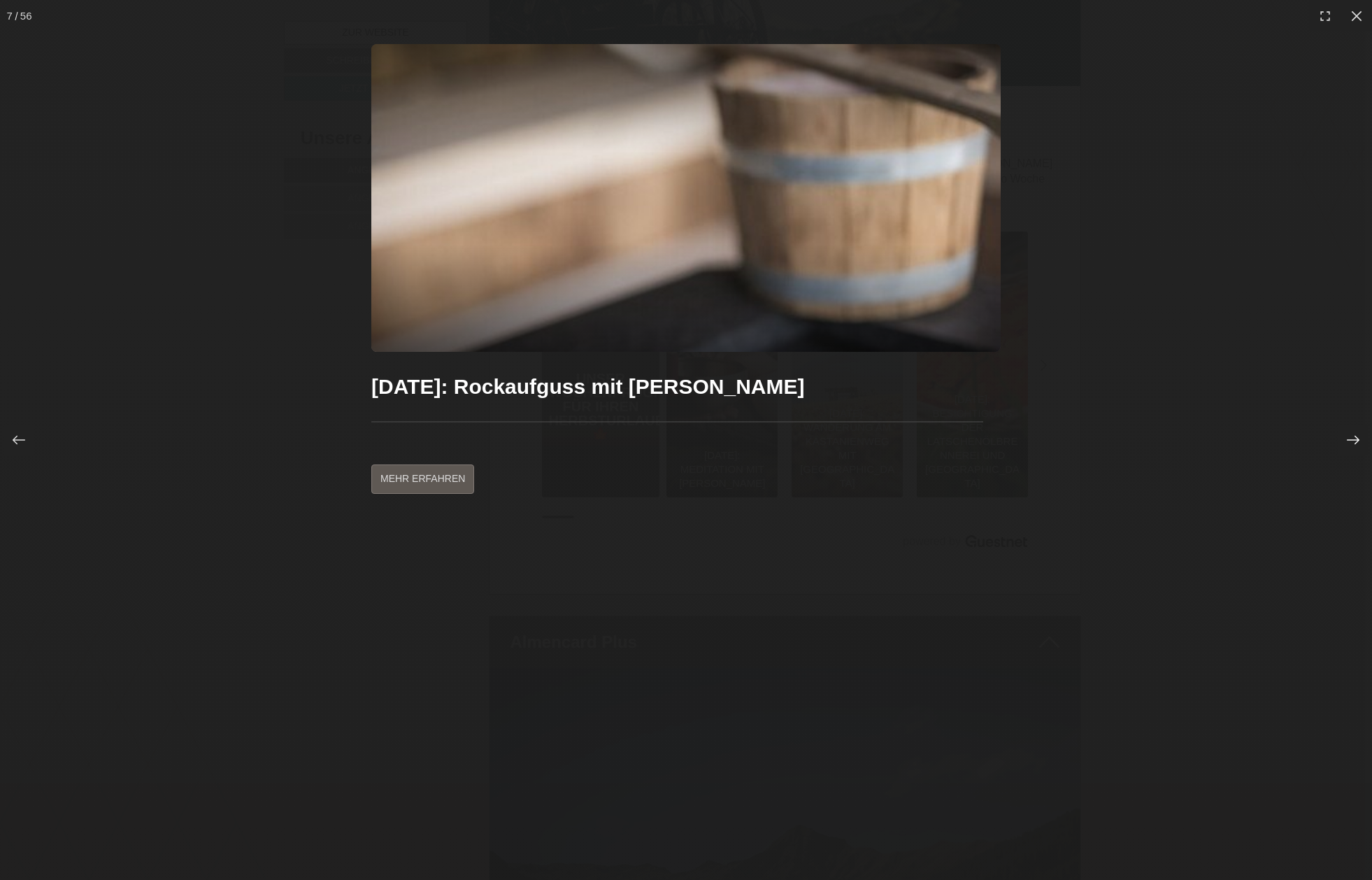
click at [1353, 435] on icon at bounding box center [1353, 440] width 14 height 14
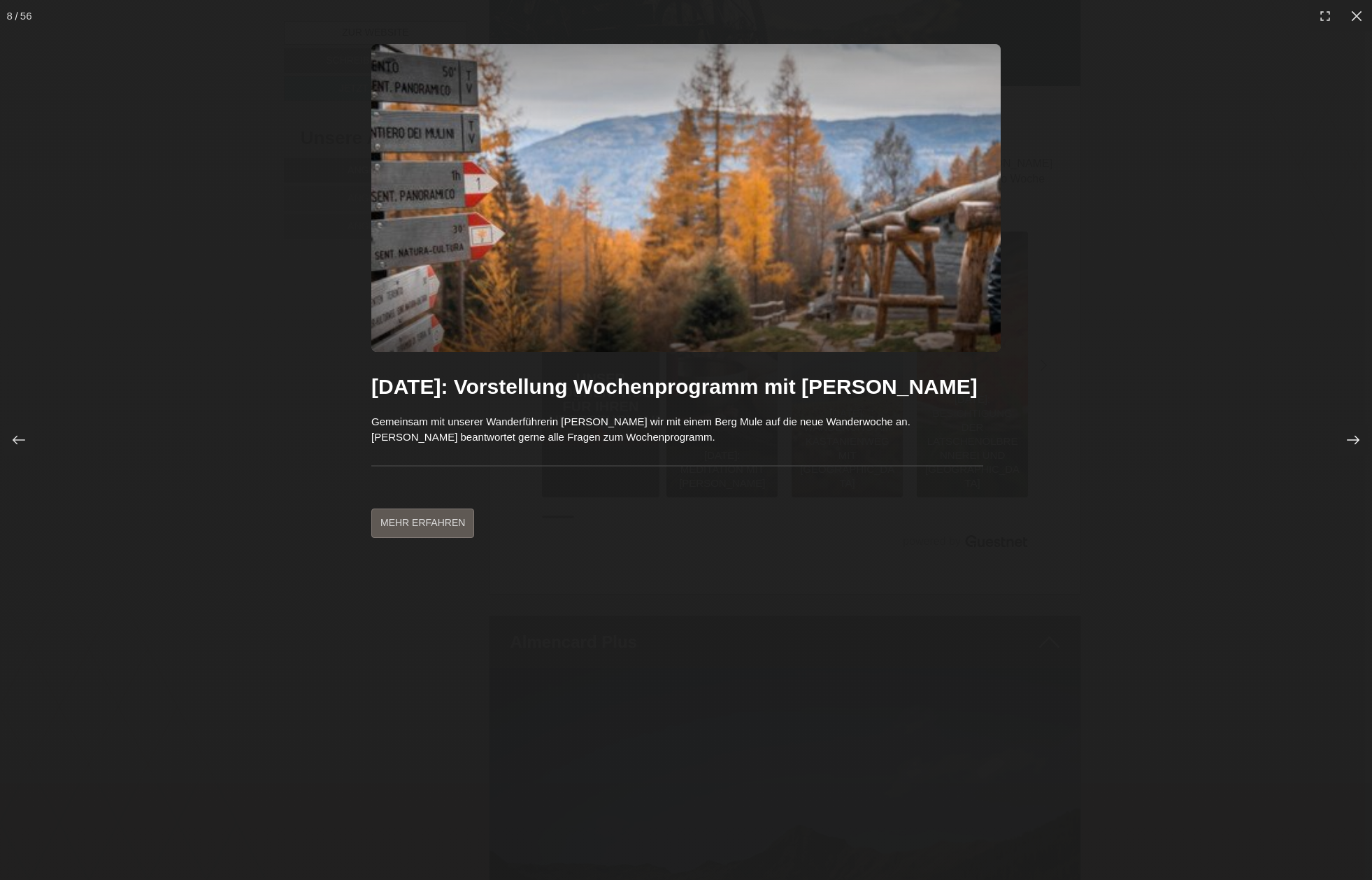
click at [1356, 427] on div at bounding box center [1353, 440] width 29 height 29
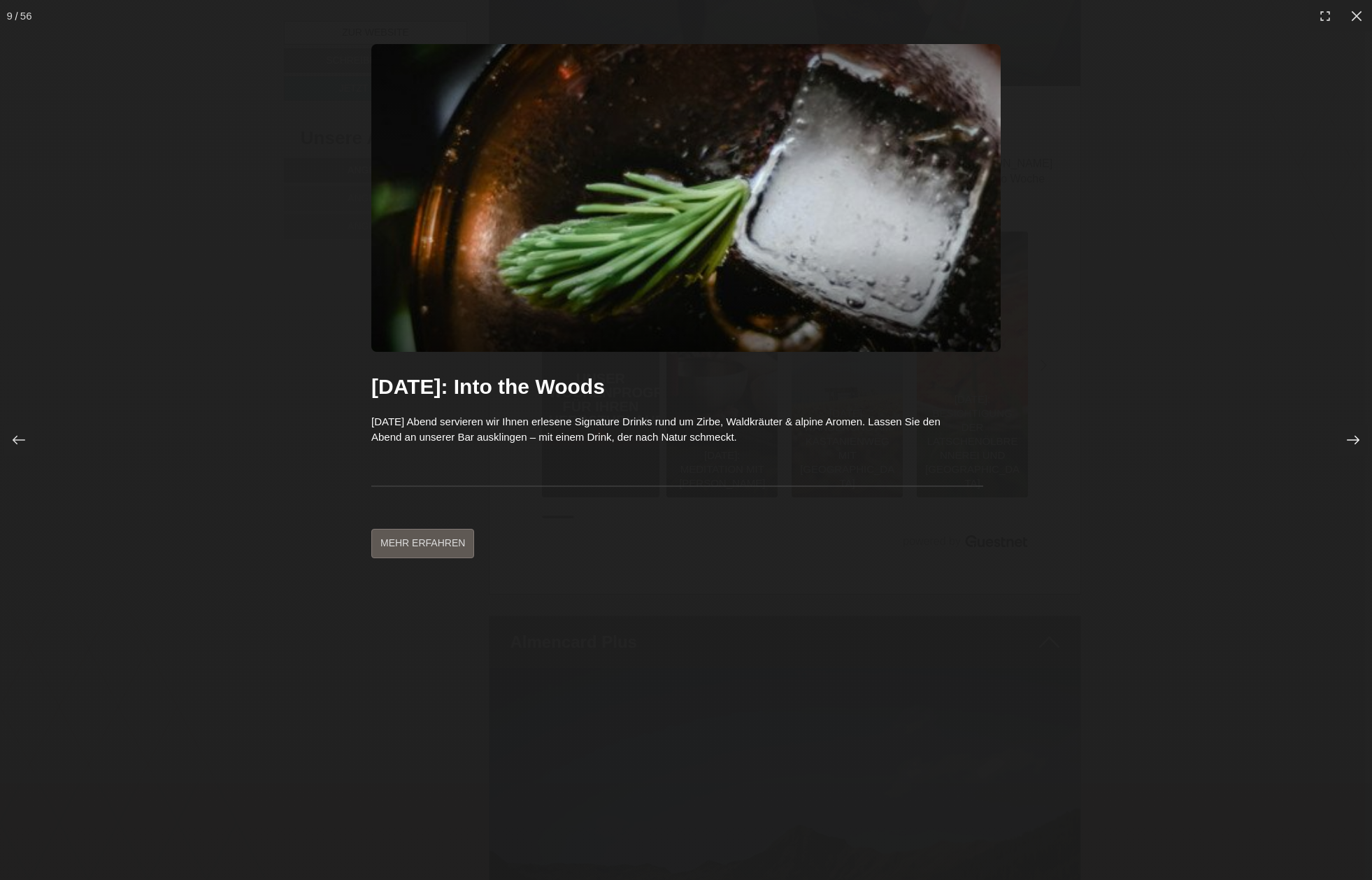
click at [1356, 427] on div at bounding box center [1353, 440] width 29 height 29
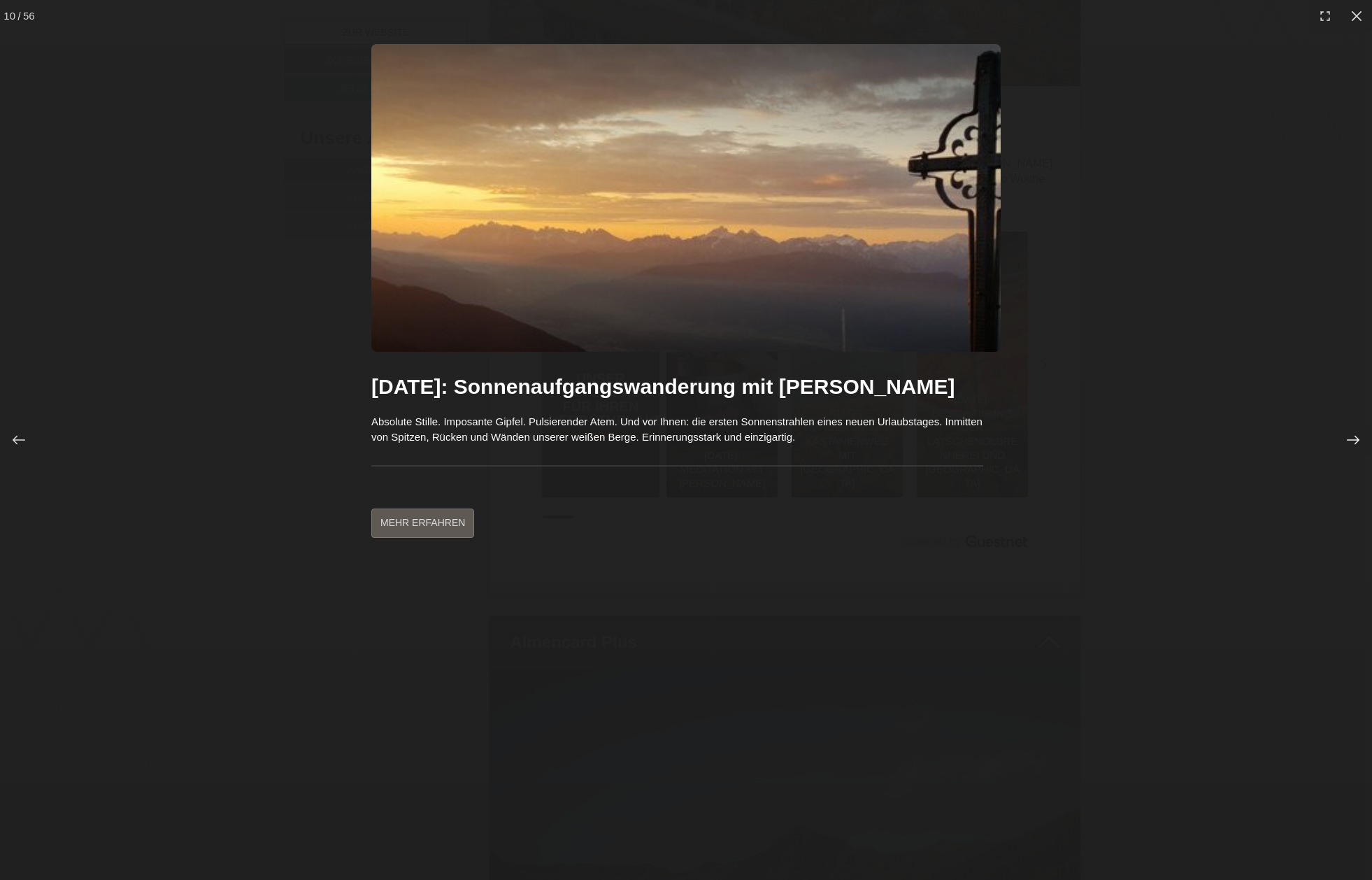
click at [1356, 427] on div at bounding box center [1353, 440] width 29 height 29
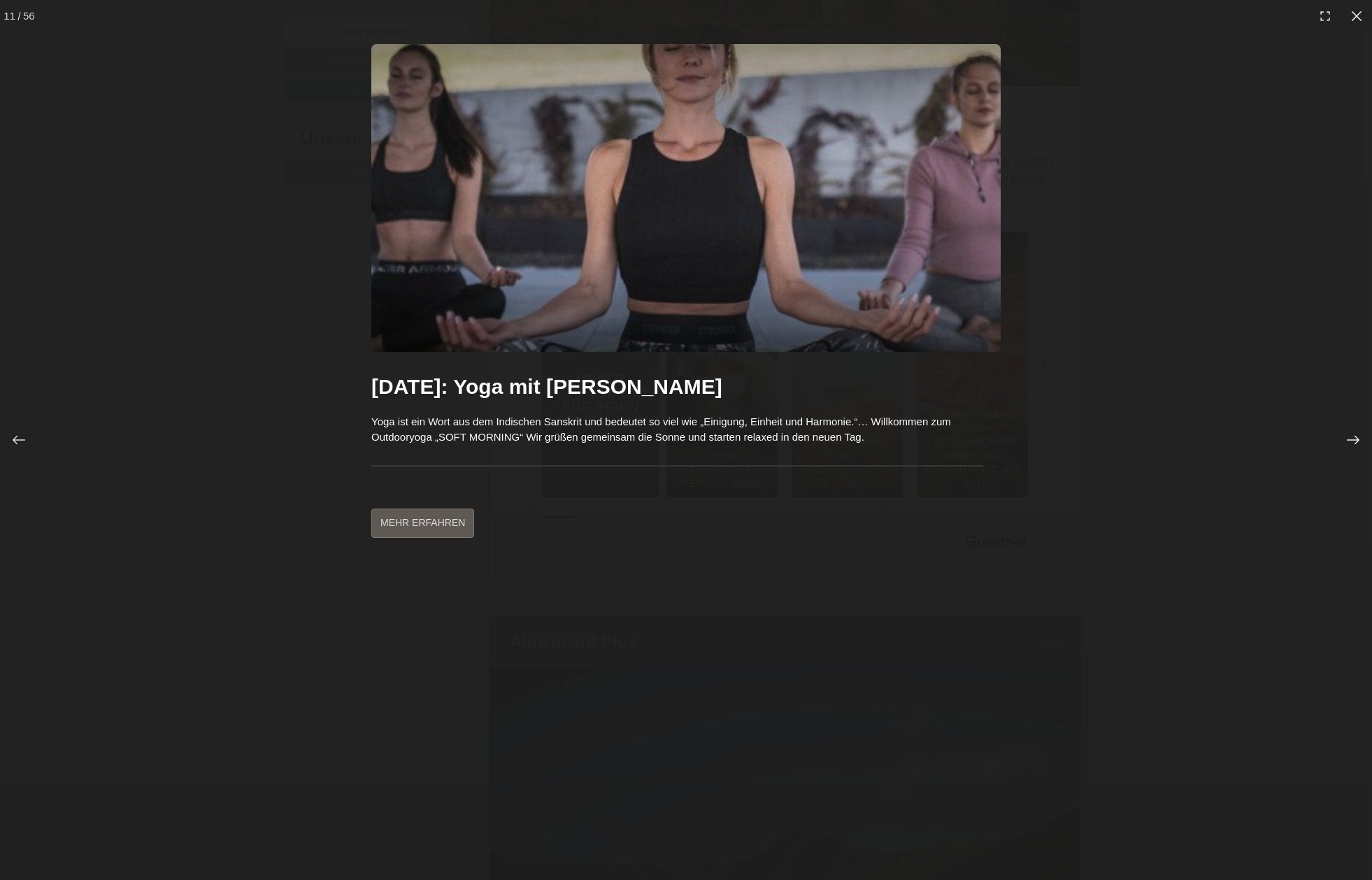
click at [1356, 427] on div at bounding box center [1353, 440] width 29 height 29
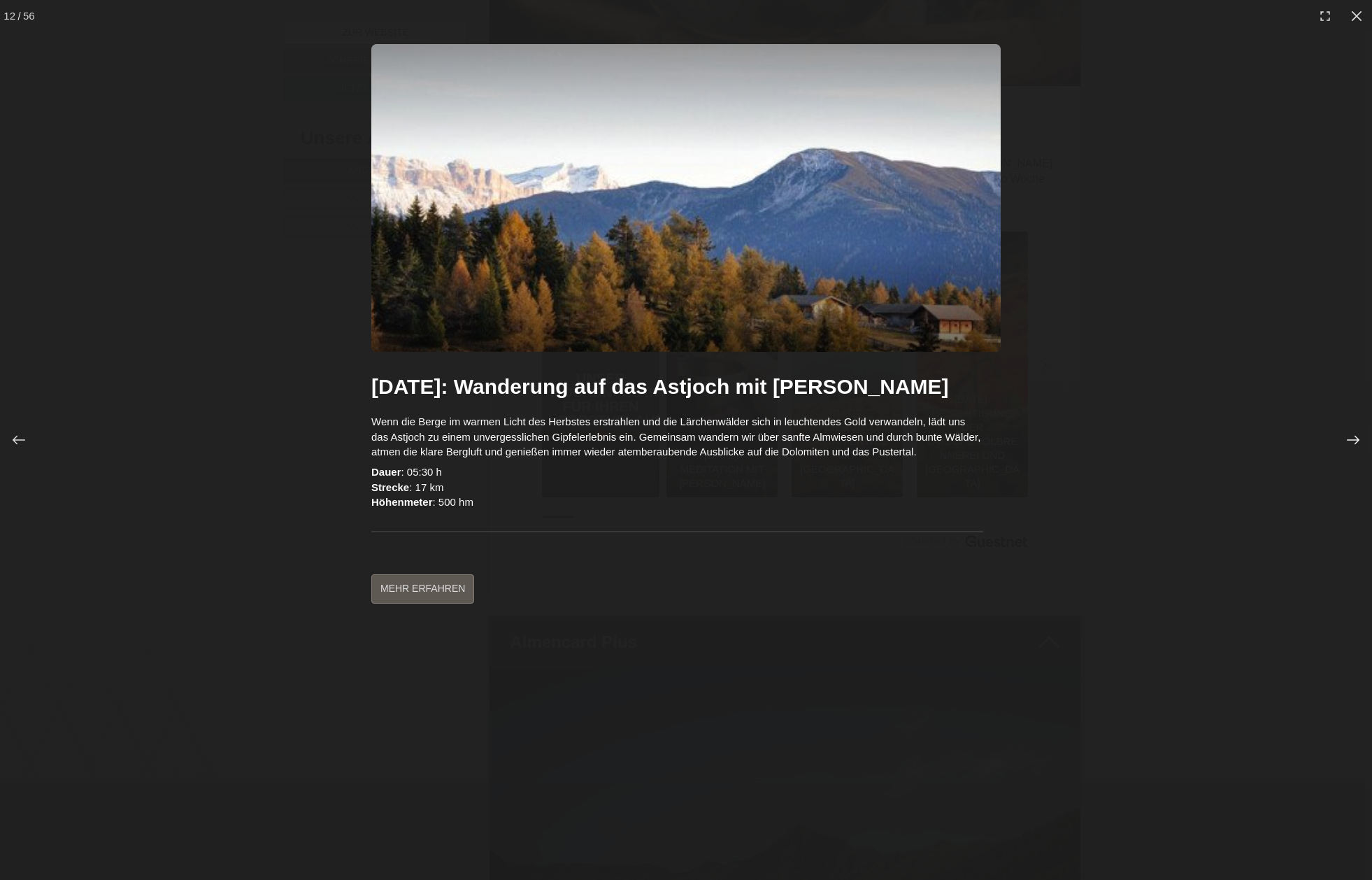
click at [1356, 427] on div at bounding box center [1353, 440] width 29 height 29
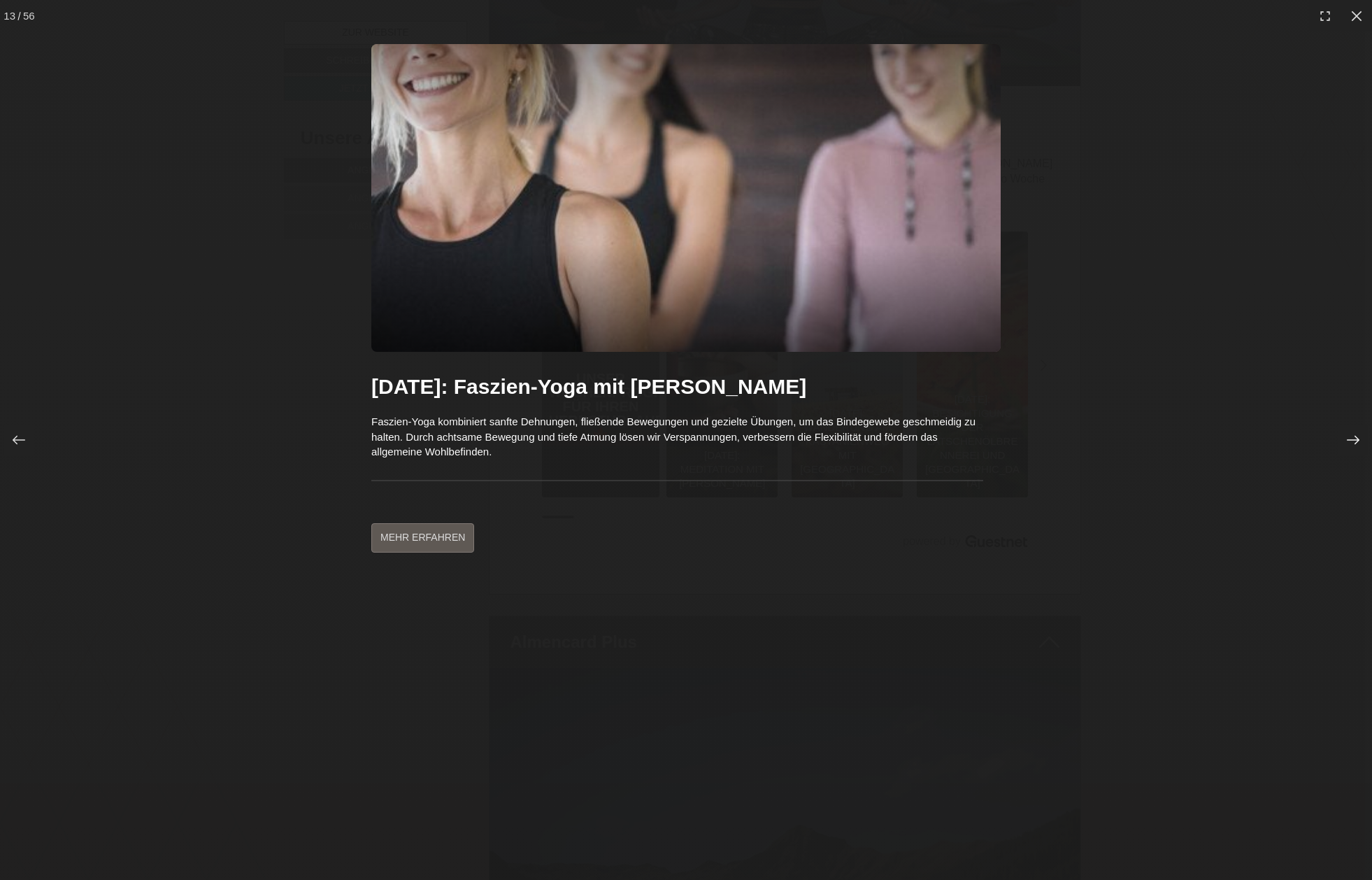
click at [1356, 427] on div at bounding box center [1353, 440] width 29 height 29
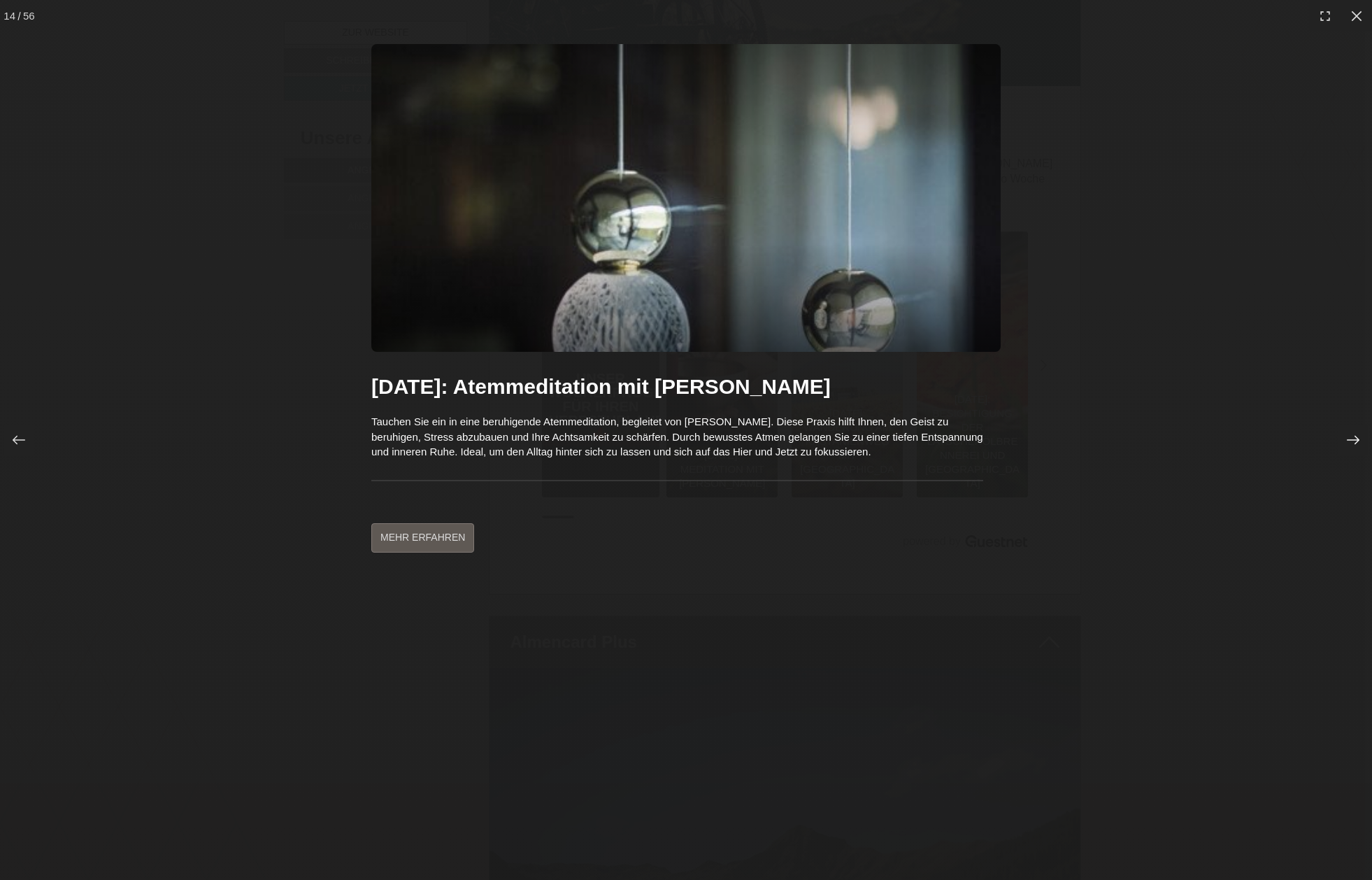
click at [1356, 427] on div at bounding box center [1353, 440] width 29 height 29
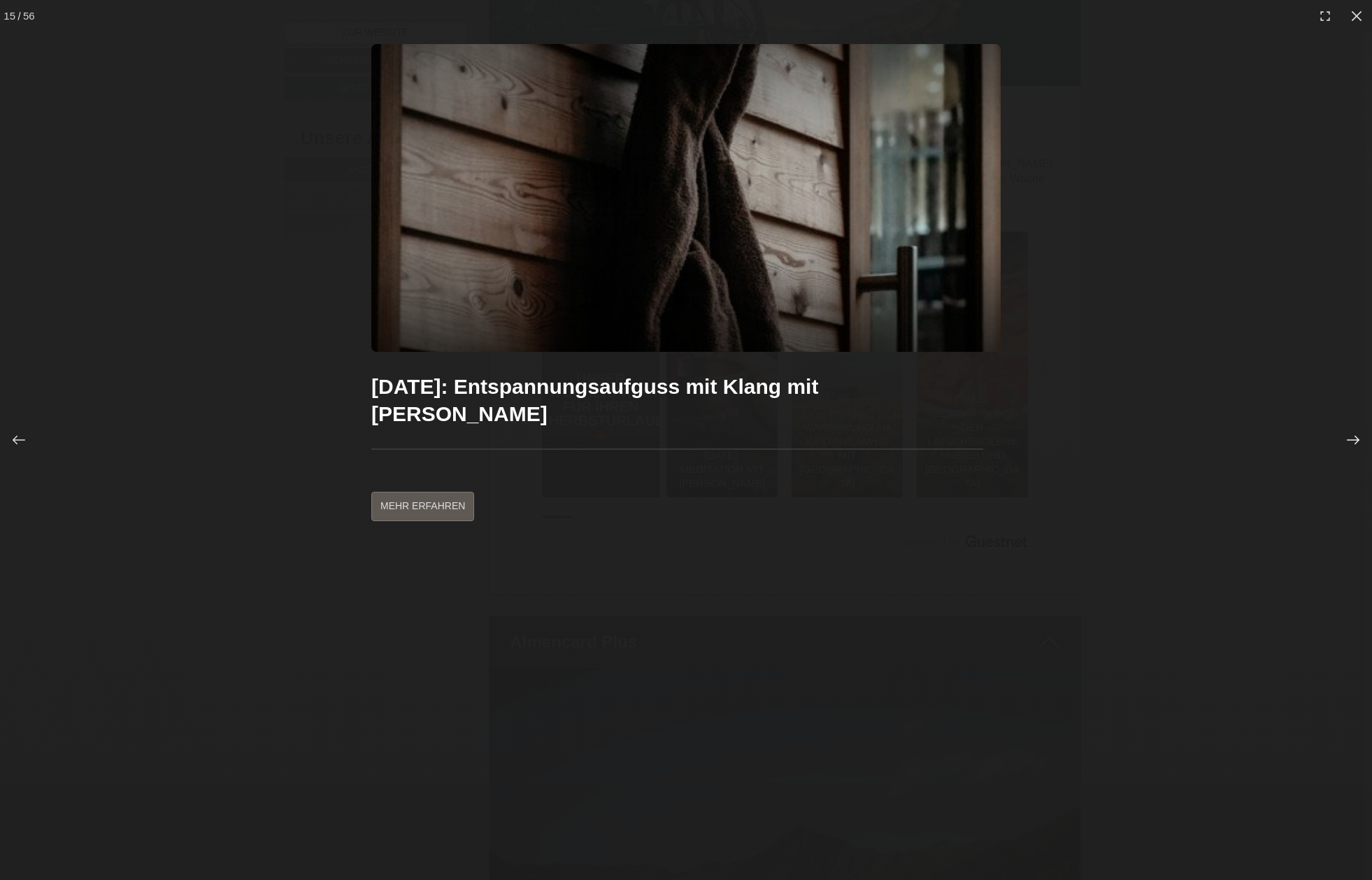
click at [1356, 427] on div at bounding box center [1353, 440] width 29 height 29
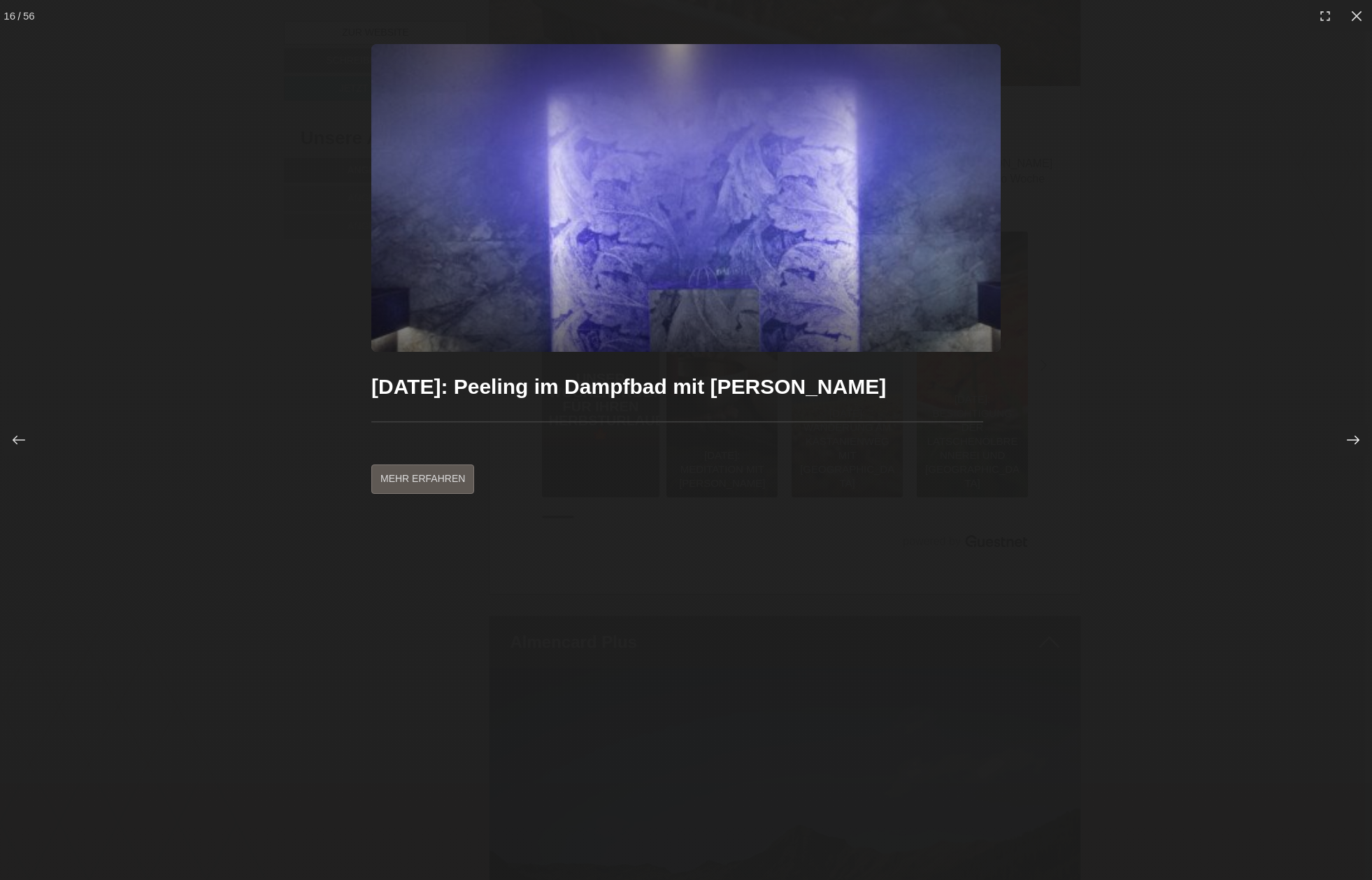
click at [1356, 427] on div at bounding box center [1353, 440] width 29 height 29
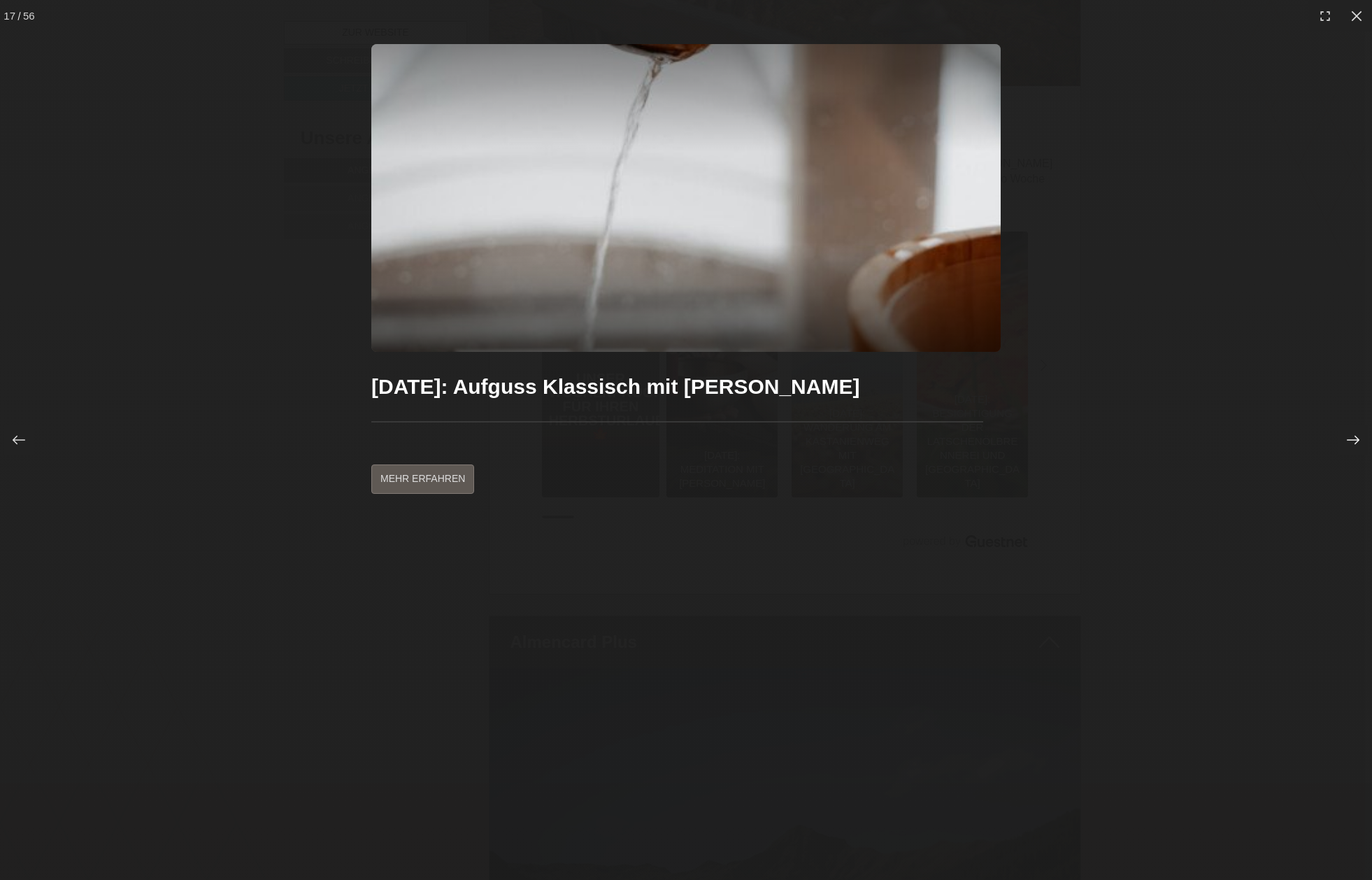
click at [1356, 427] on div at bounding box center [1353, 440] width 29 height 29
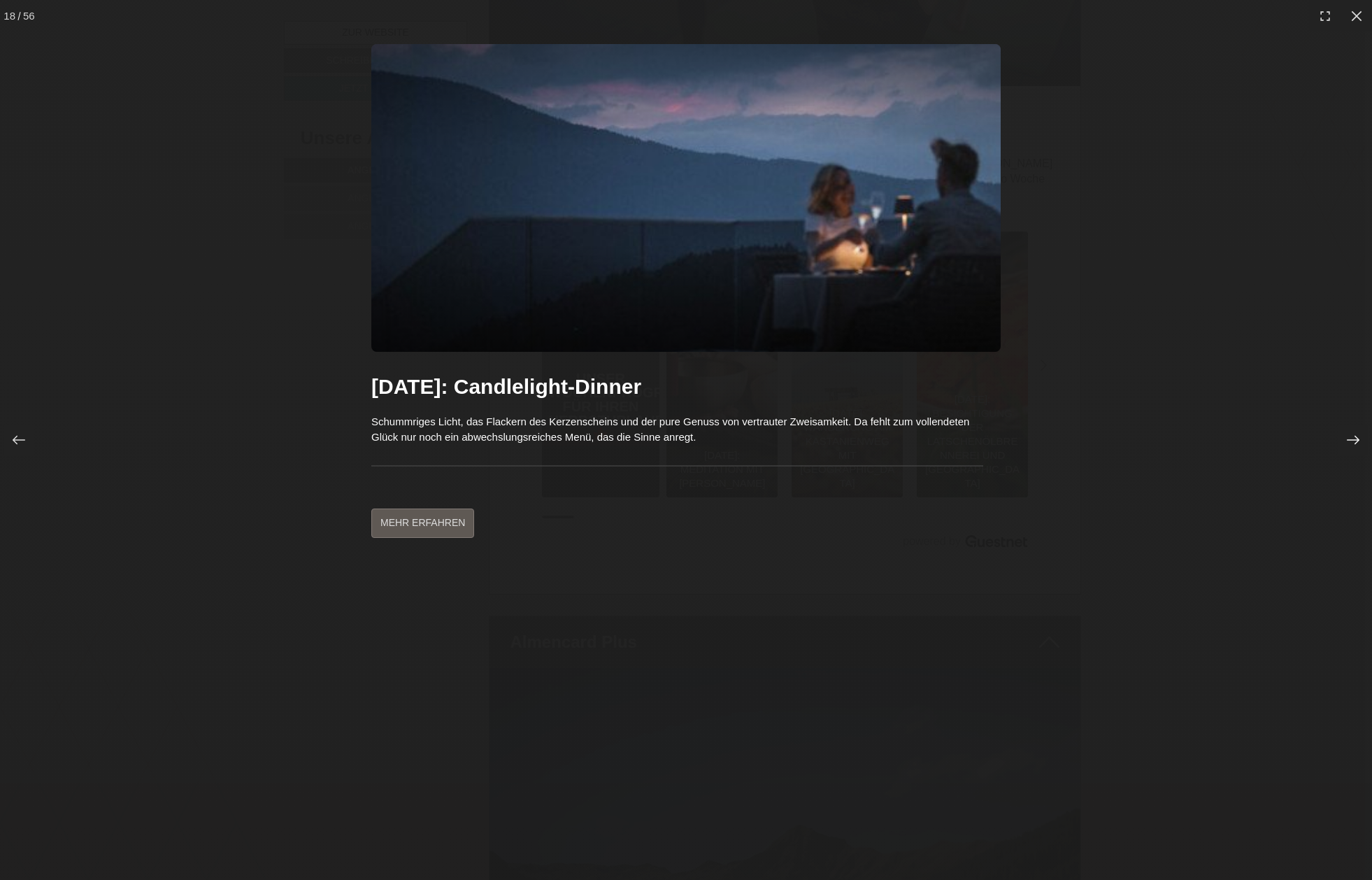
click at [1356, 427] on div at bounding box center [1353, 440] width 29 height 29
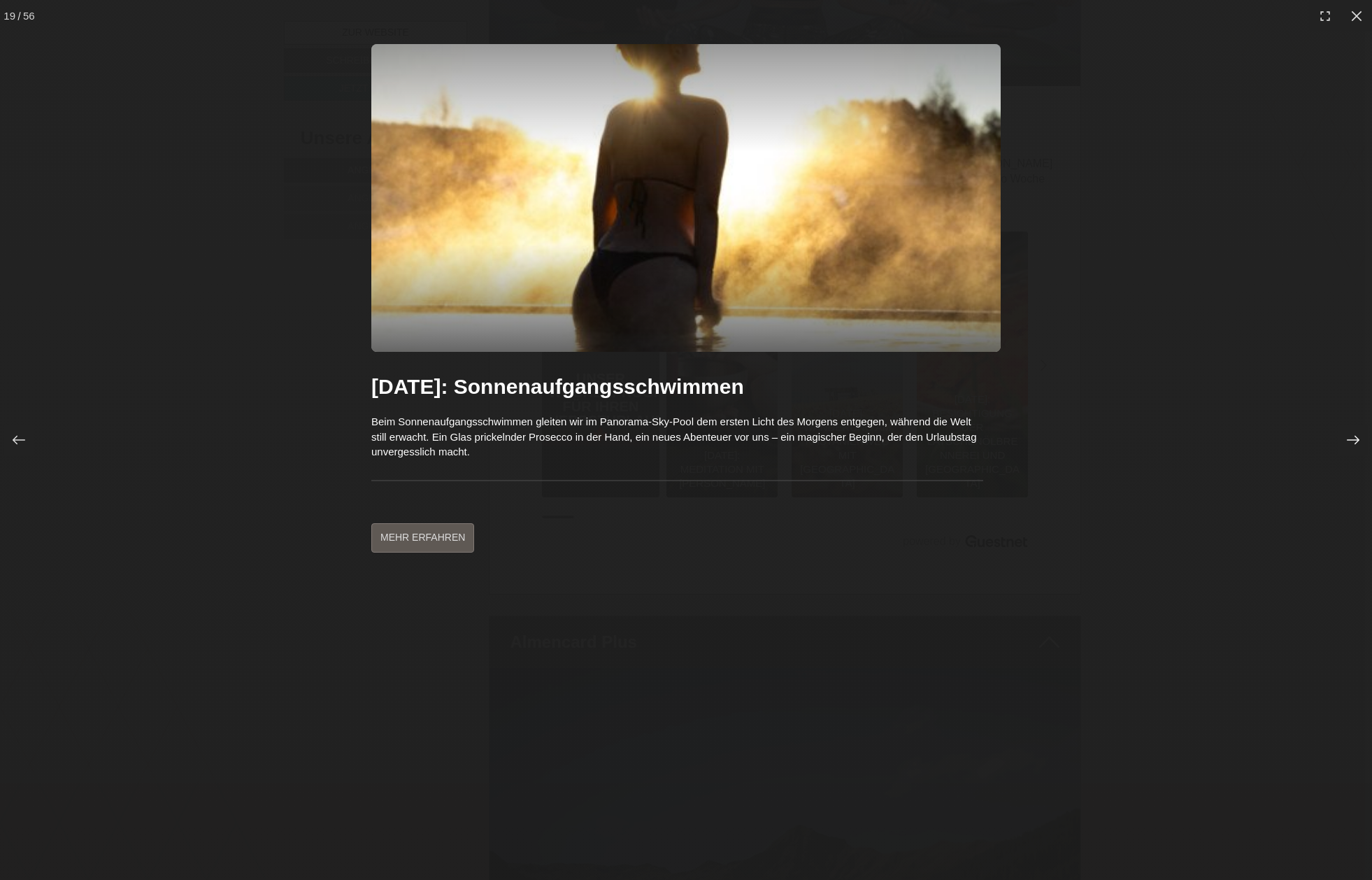
click at [1356, 427] on div at bounding box center [1353, 440] width 29 height 29
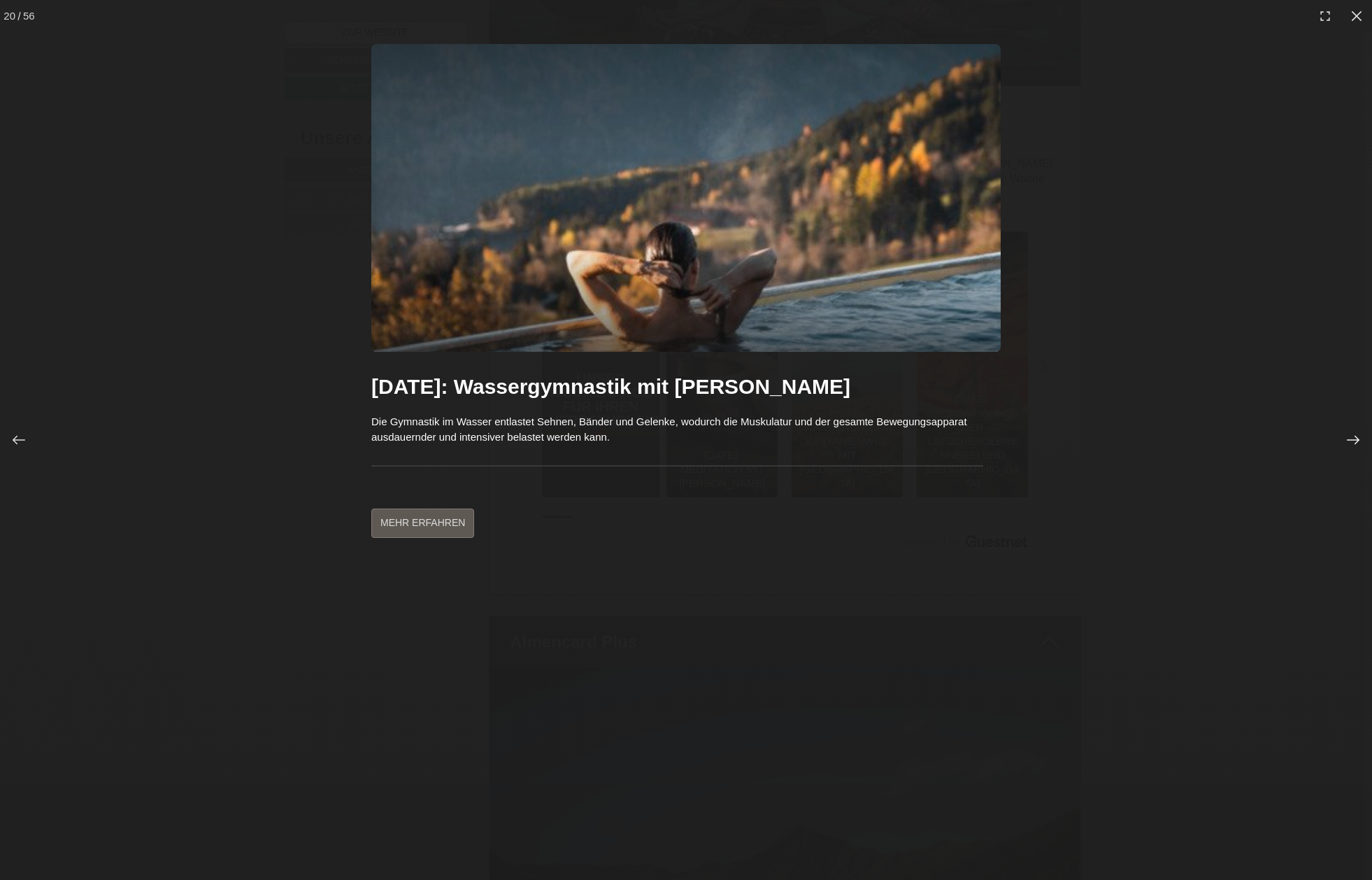
click at [1356, 427] on div at bounding box center [1353, 440] width 29 height 29
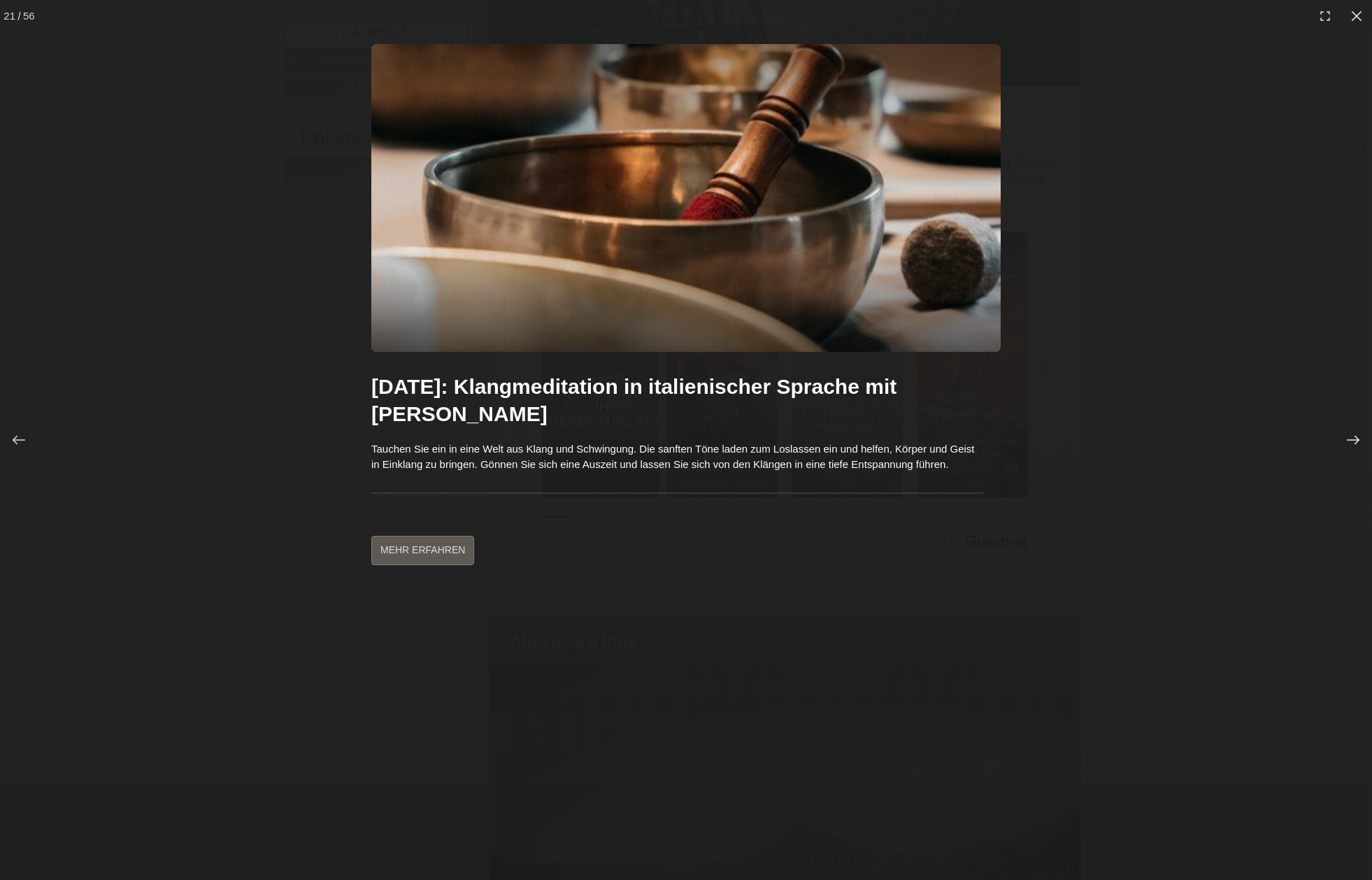
click at [1356, 427] on div at bounding box center [1353, 440] width 29 height 29
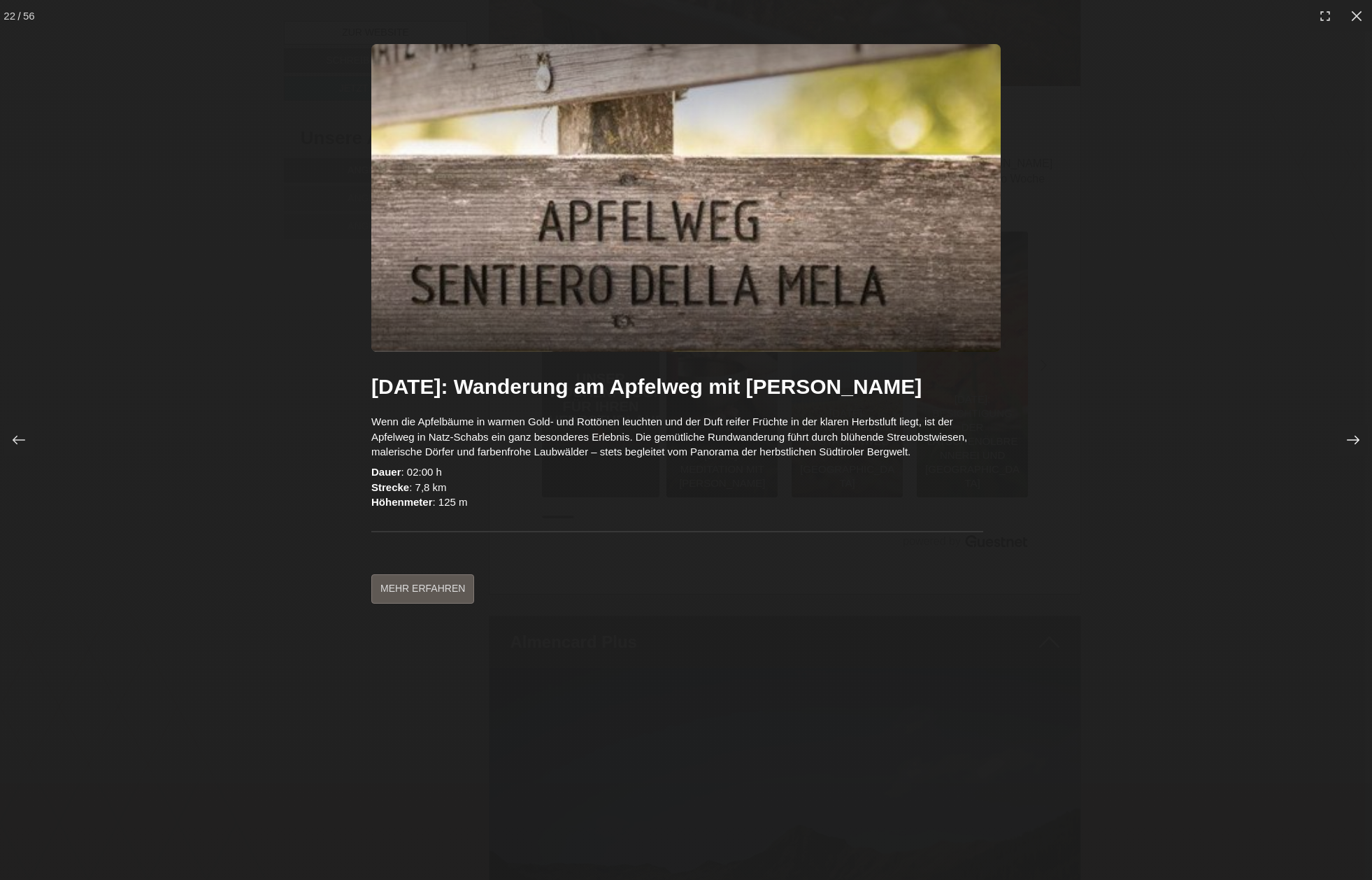
click at [1356, 427] on div at bounding box center [1353, 440] width 29 height 29
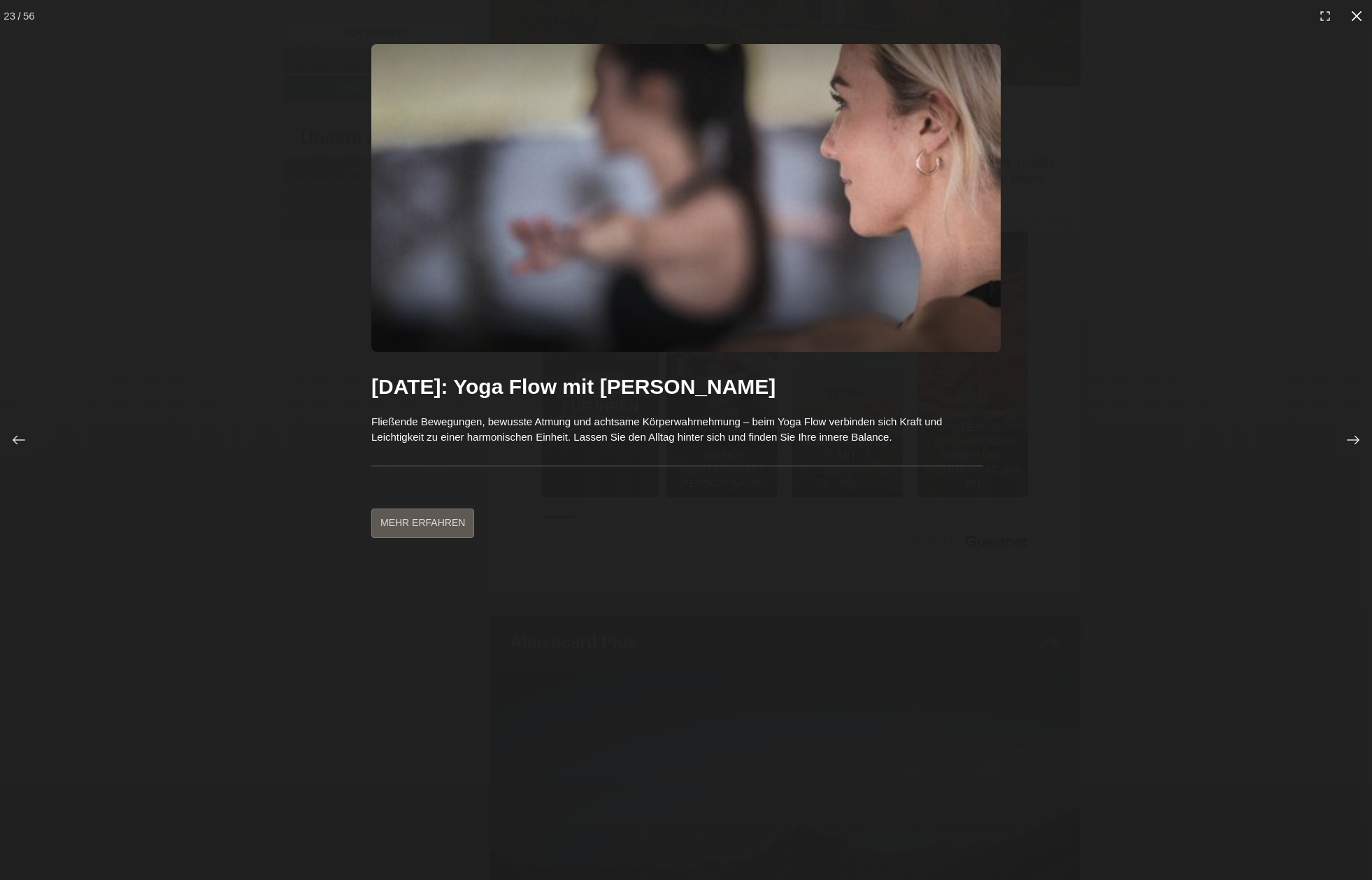
click at [1354, 12] on icon at bounding box center [1357, 16] width 14 height 14
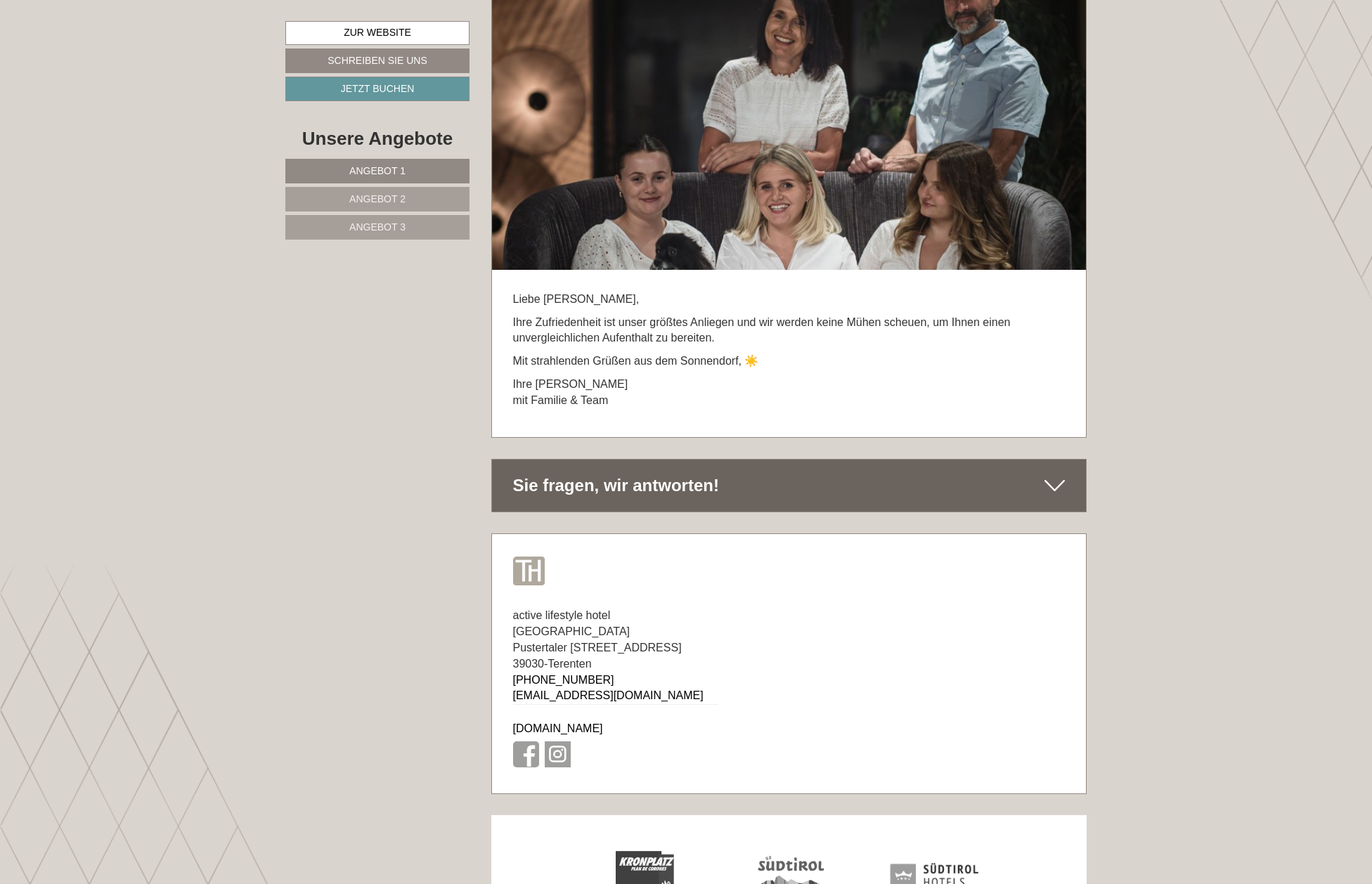
scroll to position [9082, 0]
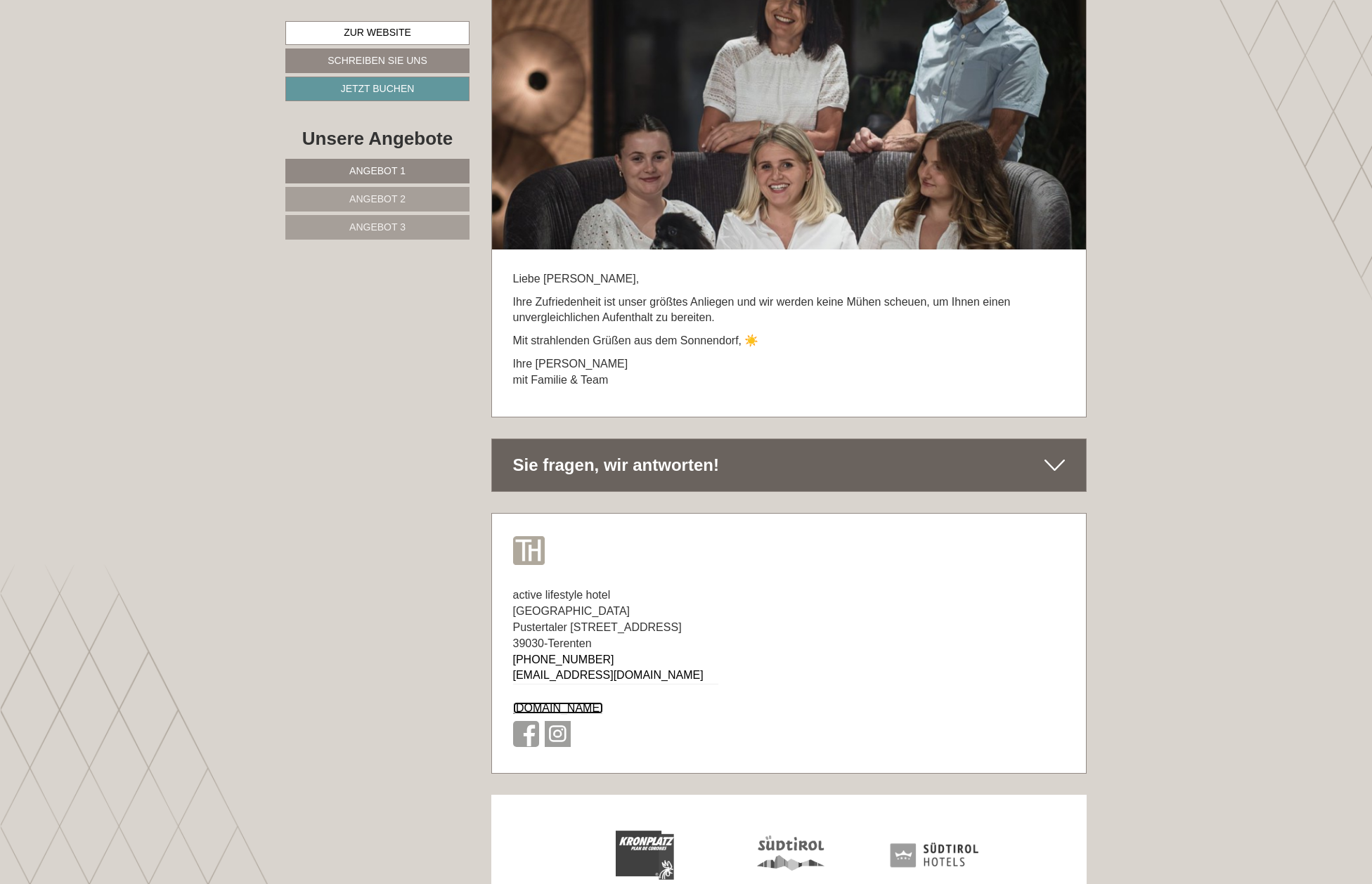
click at [584, 702] on link "[DOMAIN_NAME]" at bounding box center [557, 708] width 90 height 12
click at [378, 167] on span "Angebot 1" at bounding box center [377, 170] width 56 height 11
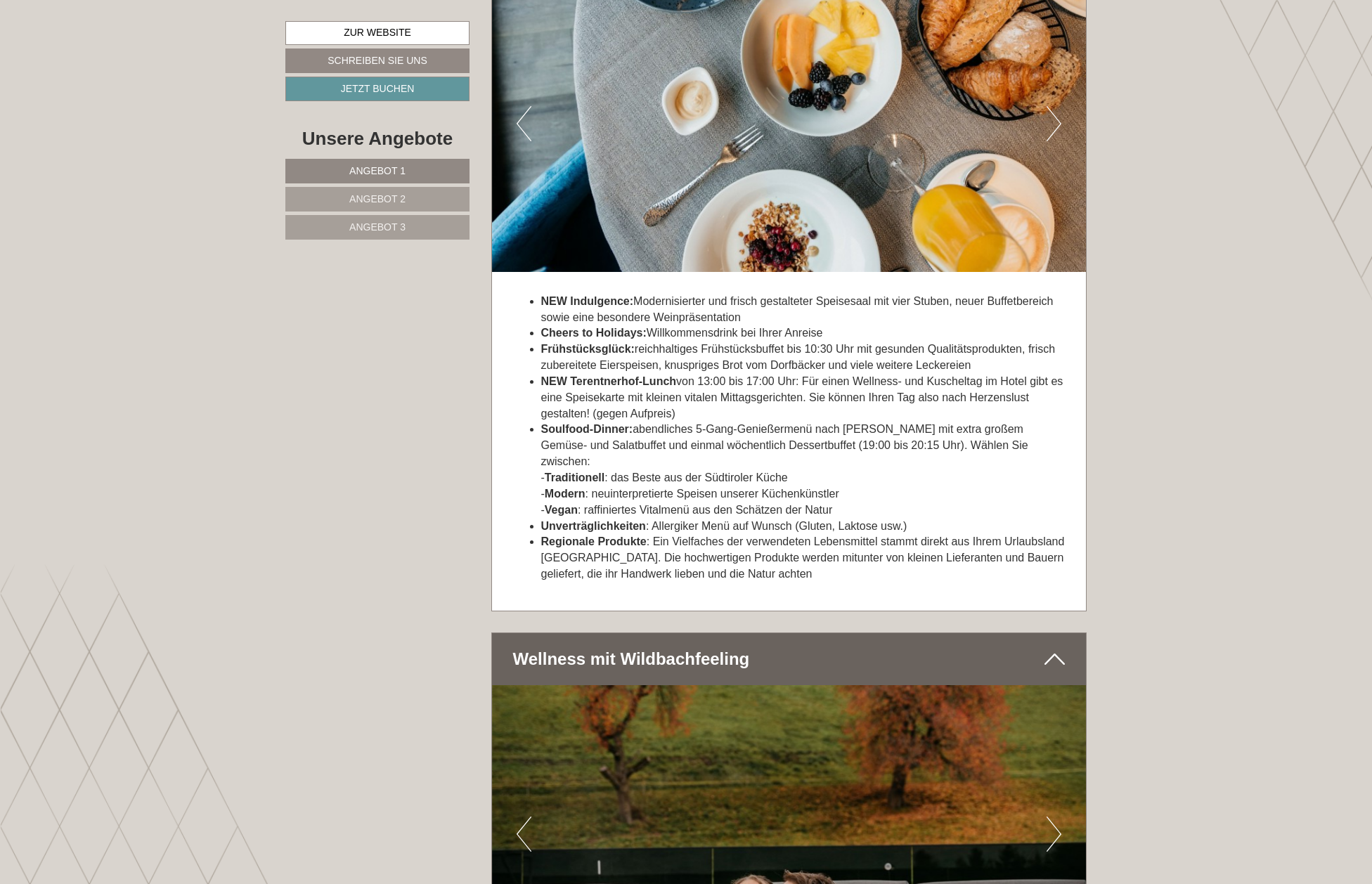
scroll to position [2851, 0]
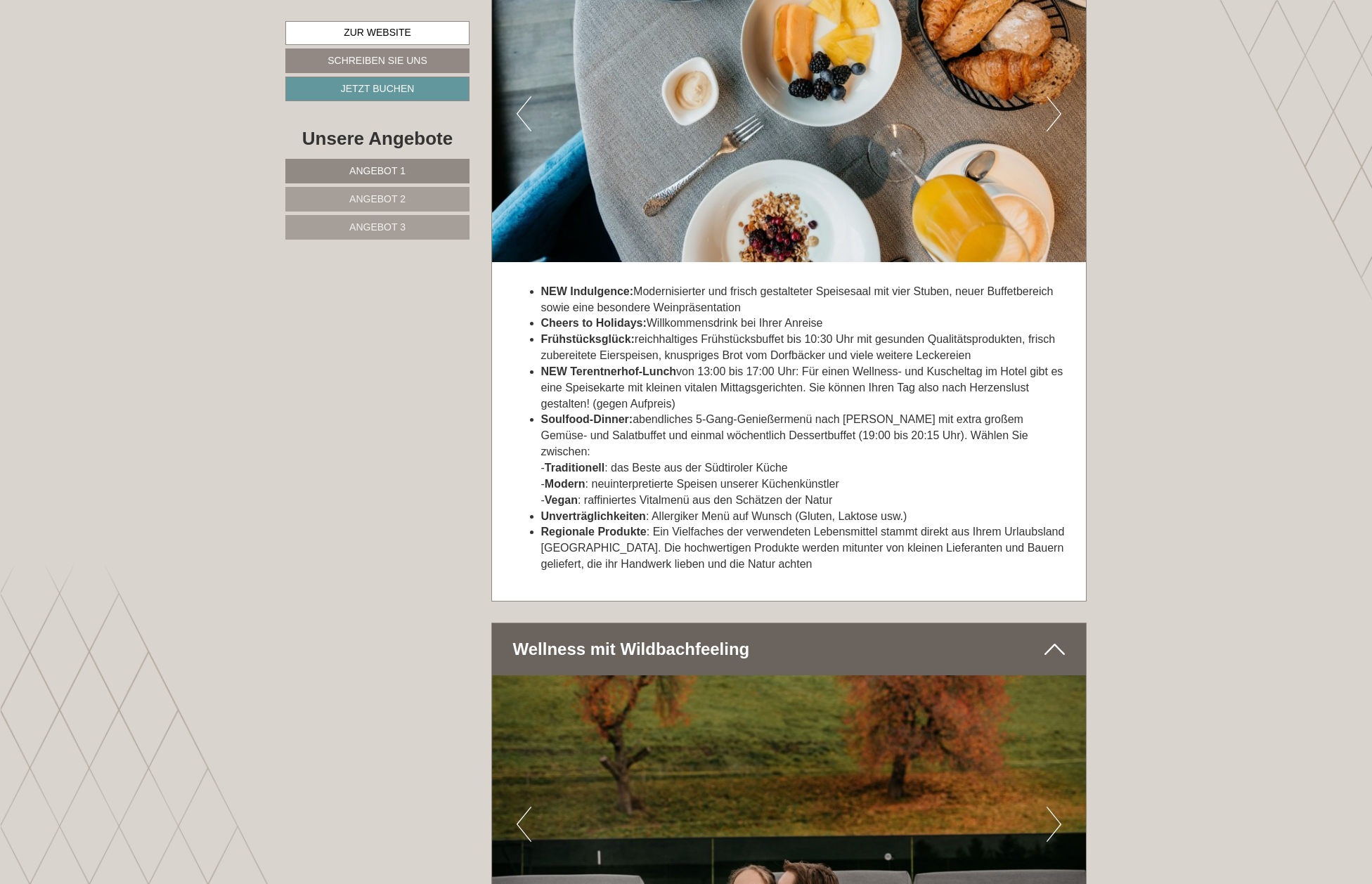
click at [412, 193] on link "Angebot 2" at bounding box center [378, 199] width 184 height 25
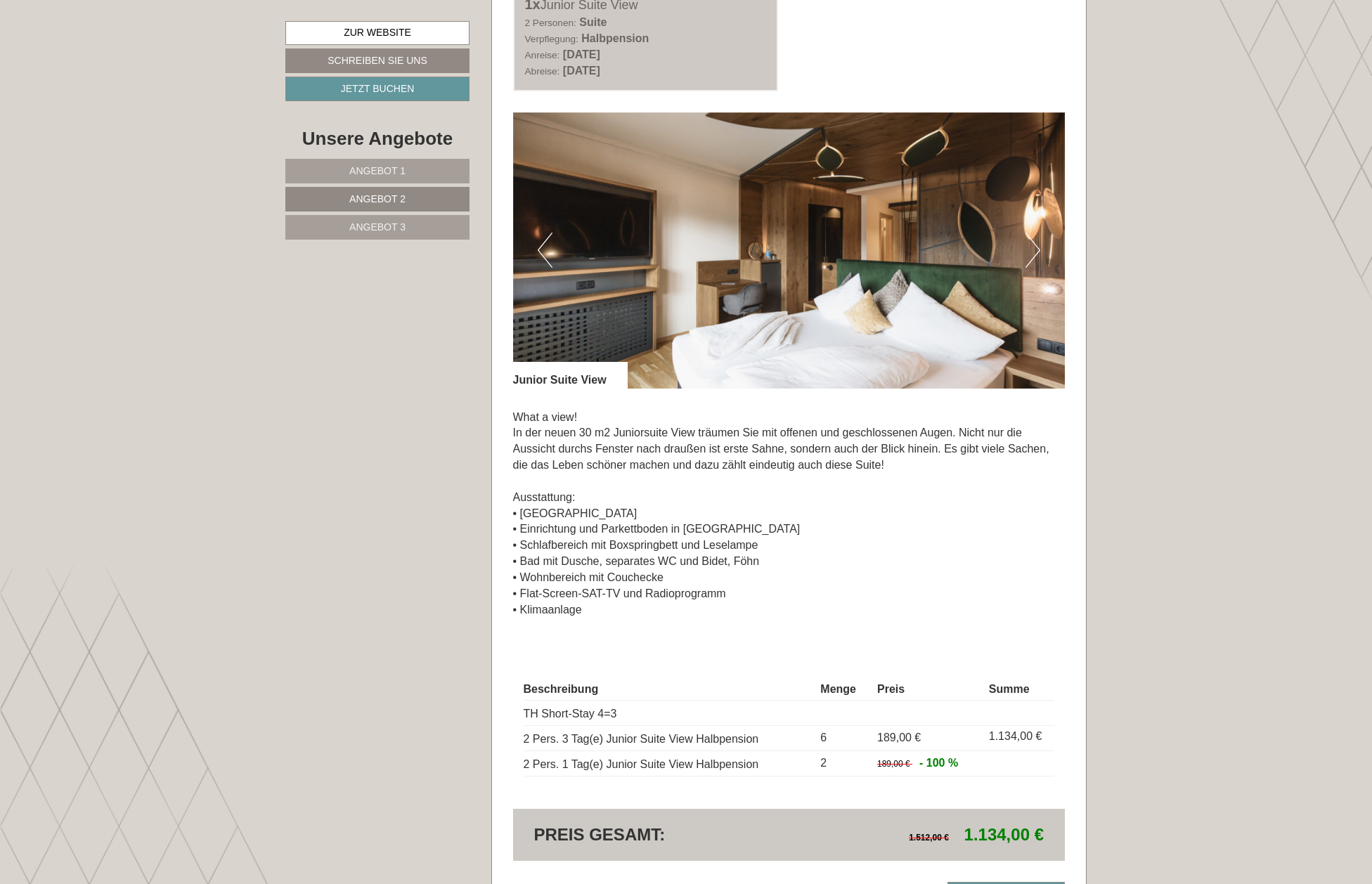
scroll to position [947, 0]
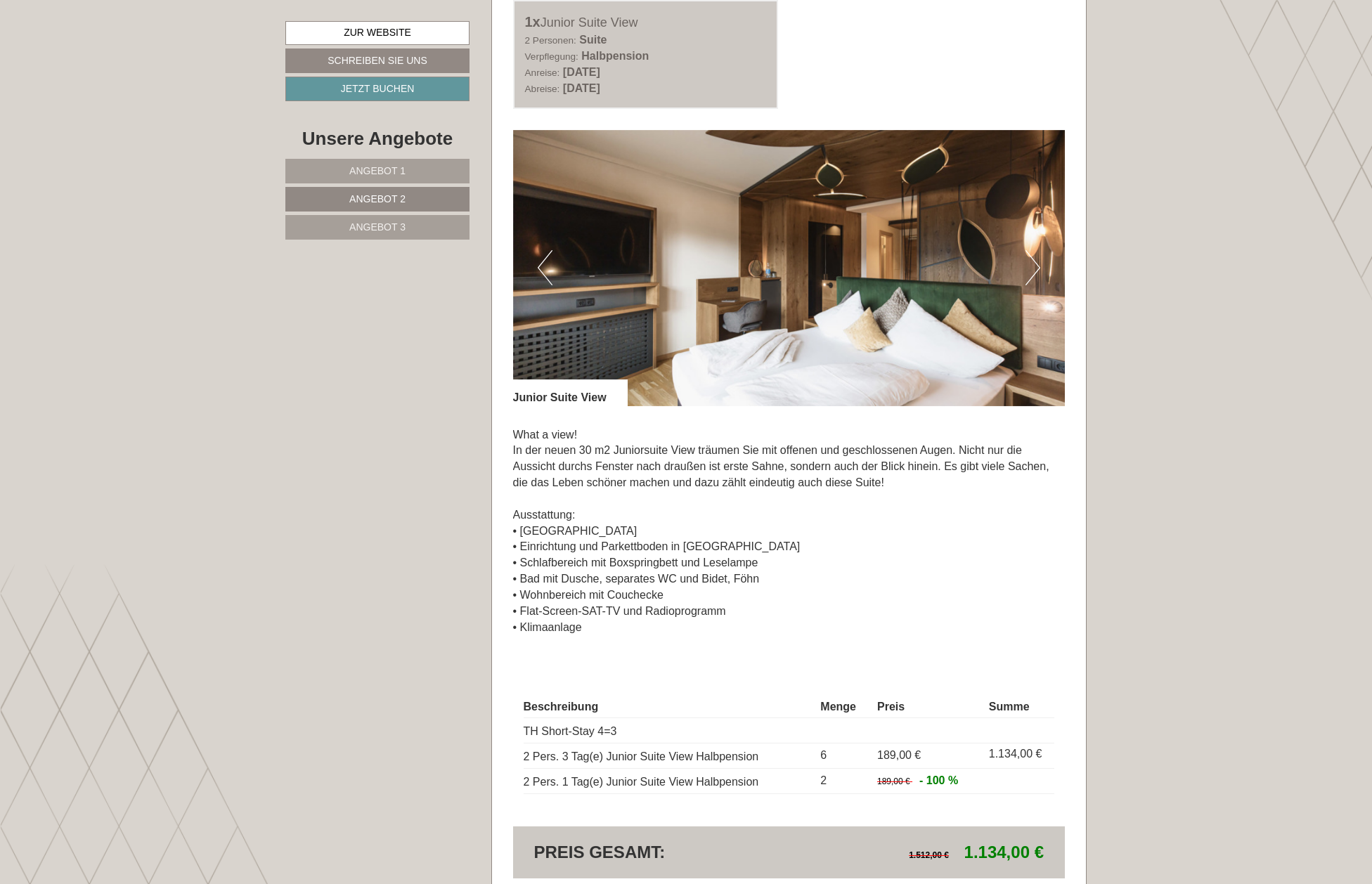
click at [1033, 265] on button "Next" at bounding box center [1032, 267] width 15 height 35
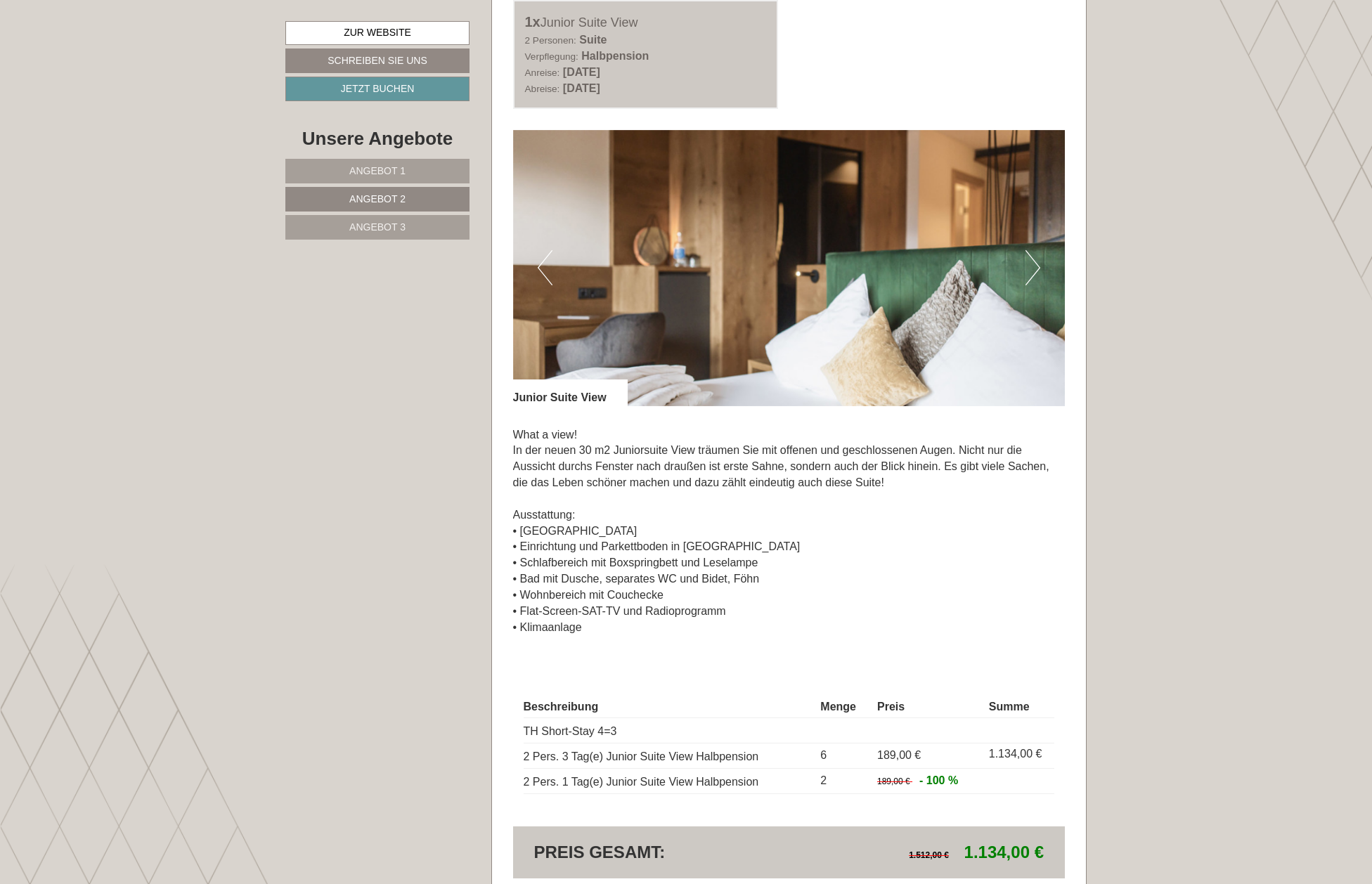
click at [1033, 265] on button "Next" at bounding box center [1032, 267] width 15 height 35
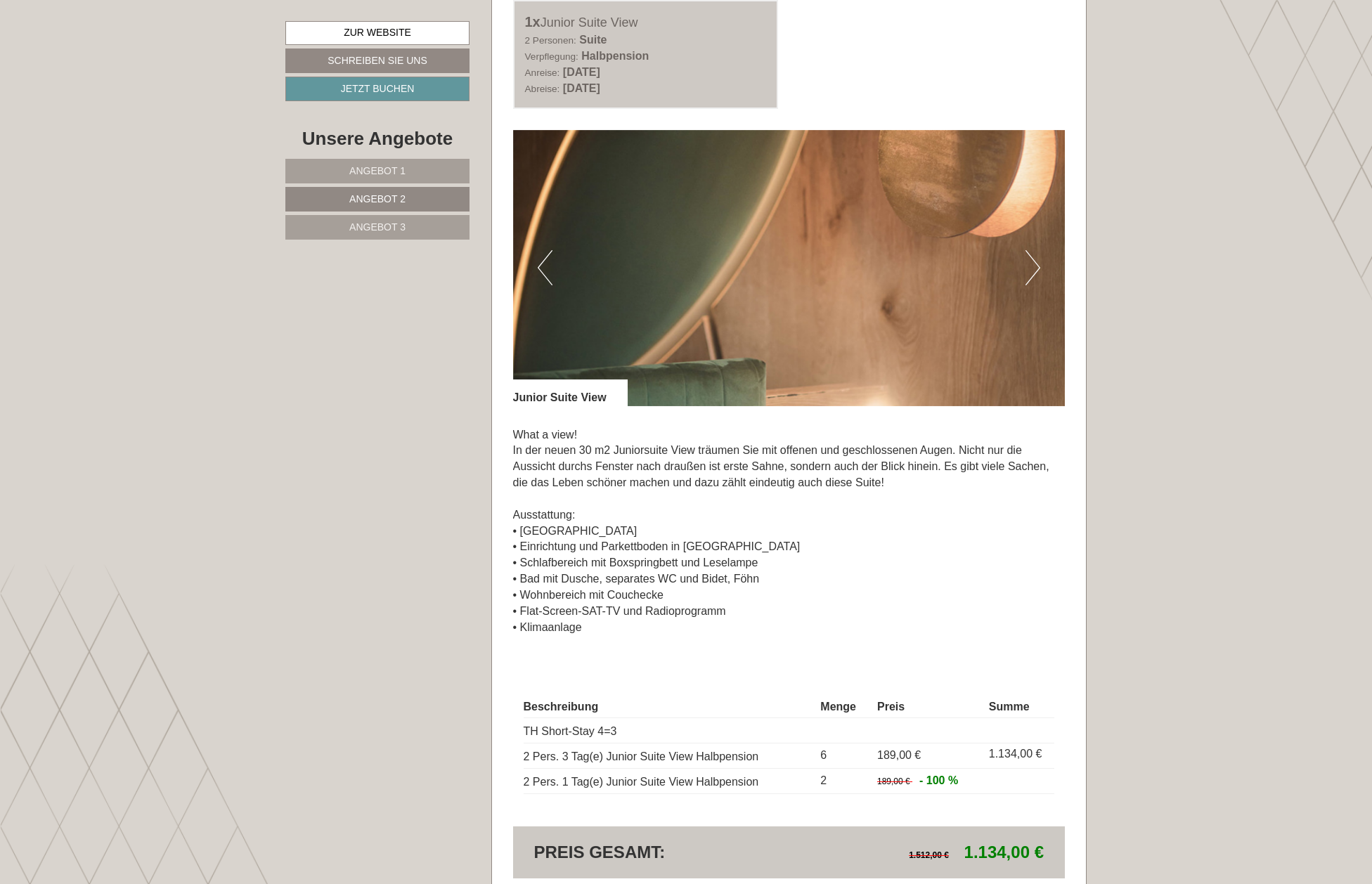
click at [1033, 265] on button "Next" at bounding box center [1032, 267] width 15 height 35
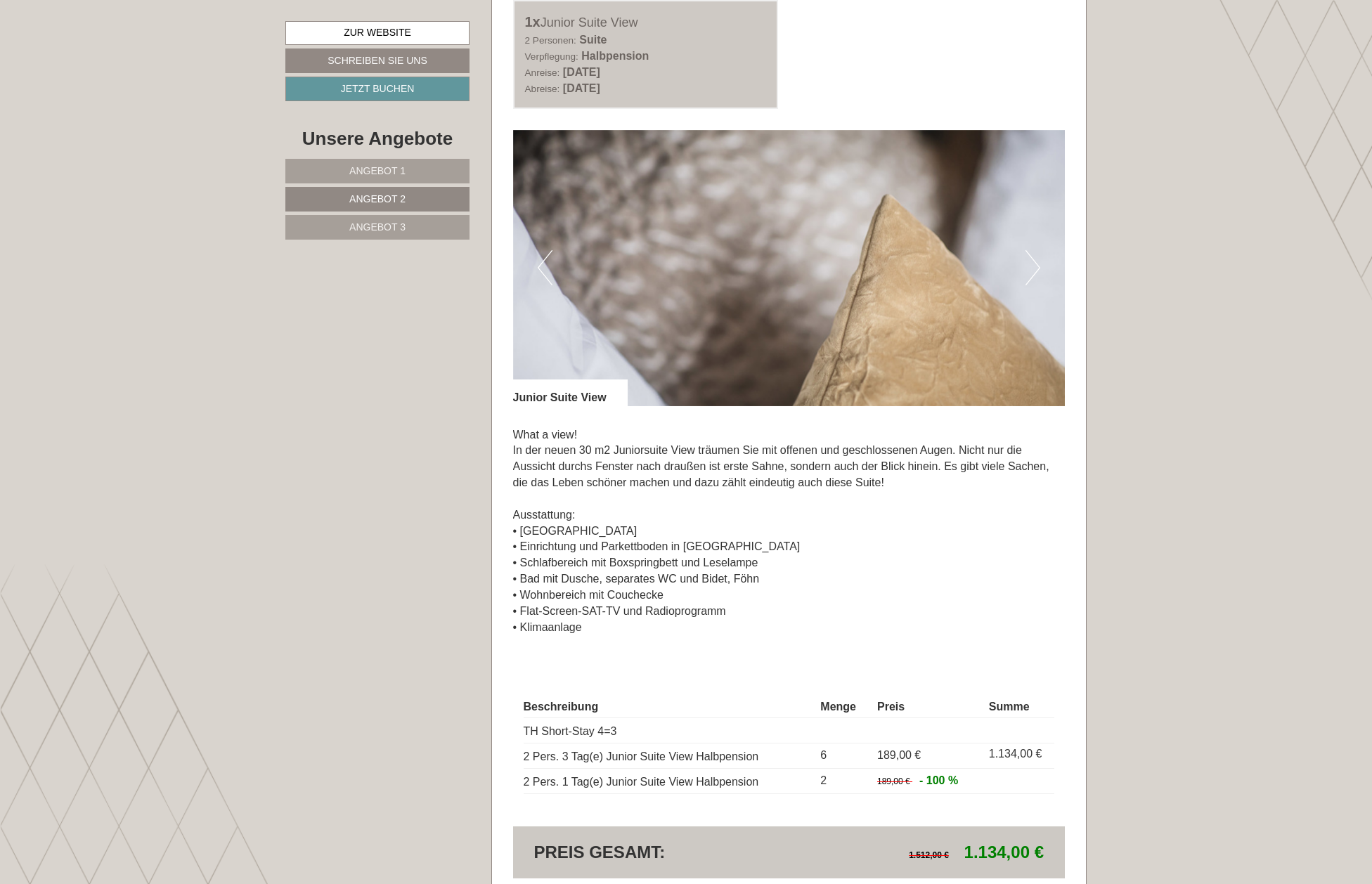
click at [1033, 265] on button "Next" at bounding box center [1032, 267] width 15 height 35
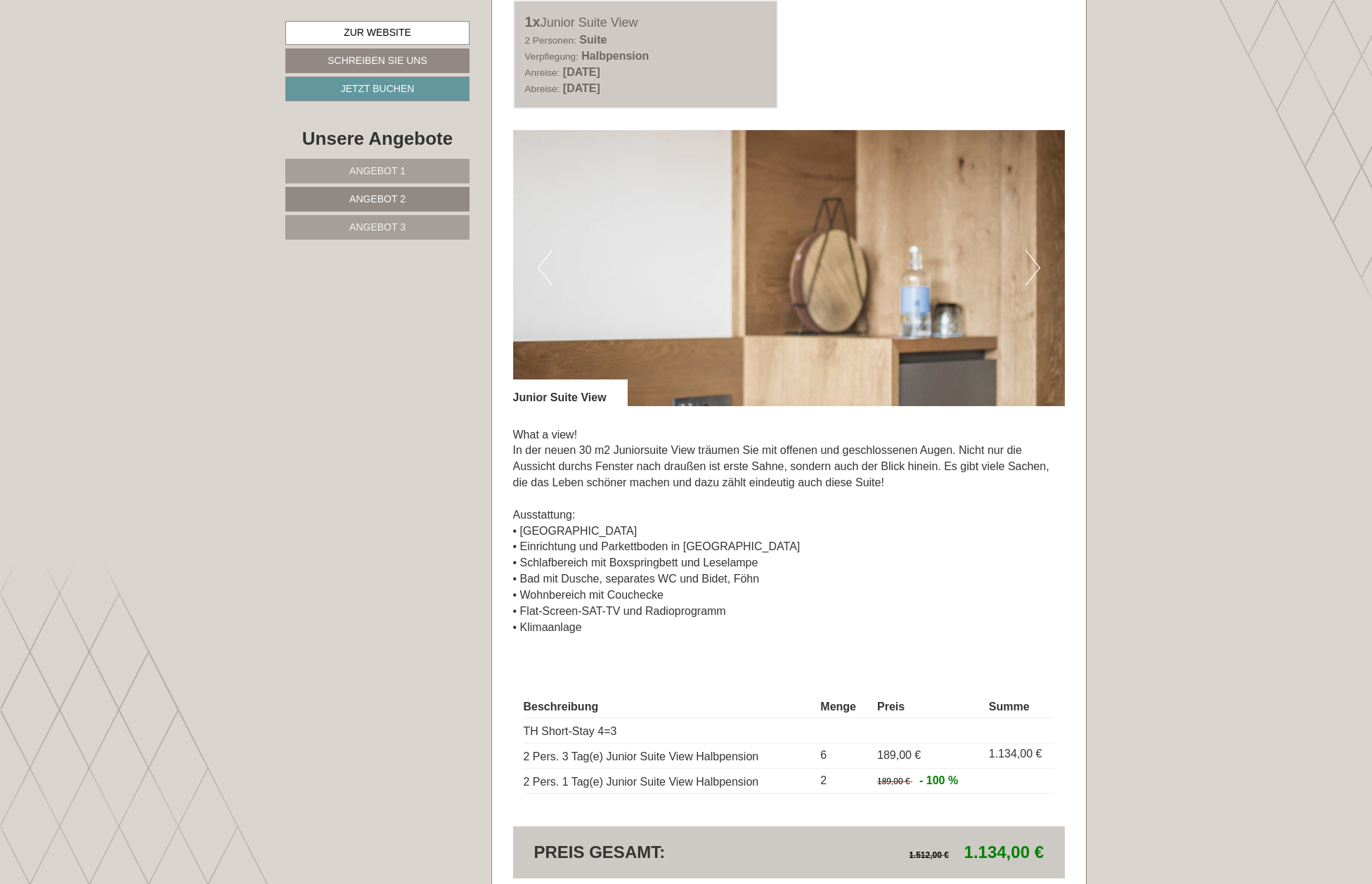
click at [1033, 265] on button "Next" at bounding box center [1032, 267] width 15 height 35
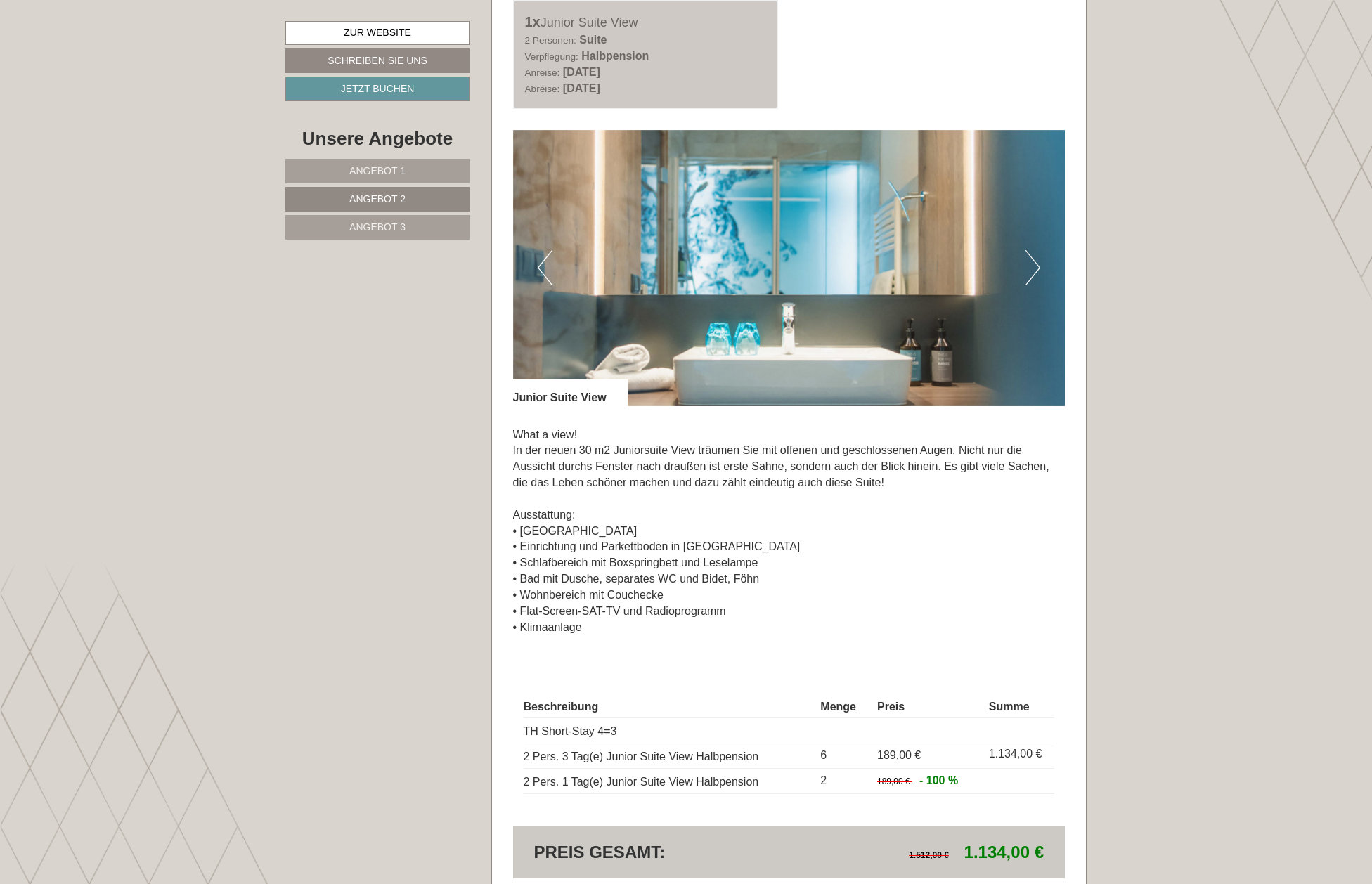
click at [1033, 265] on button "Next" at bounding box center [1032, 267] width 15 height 35
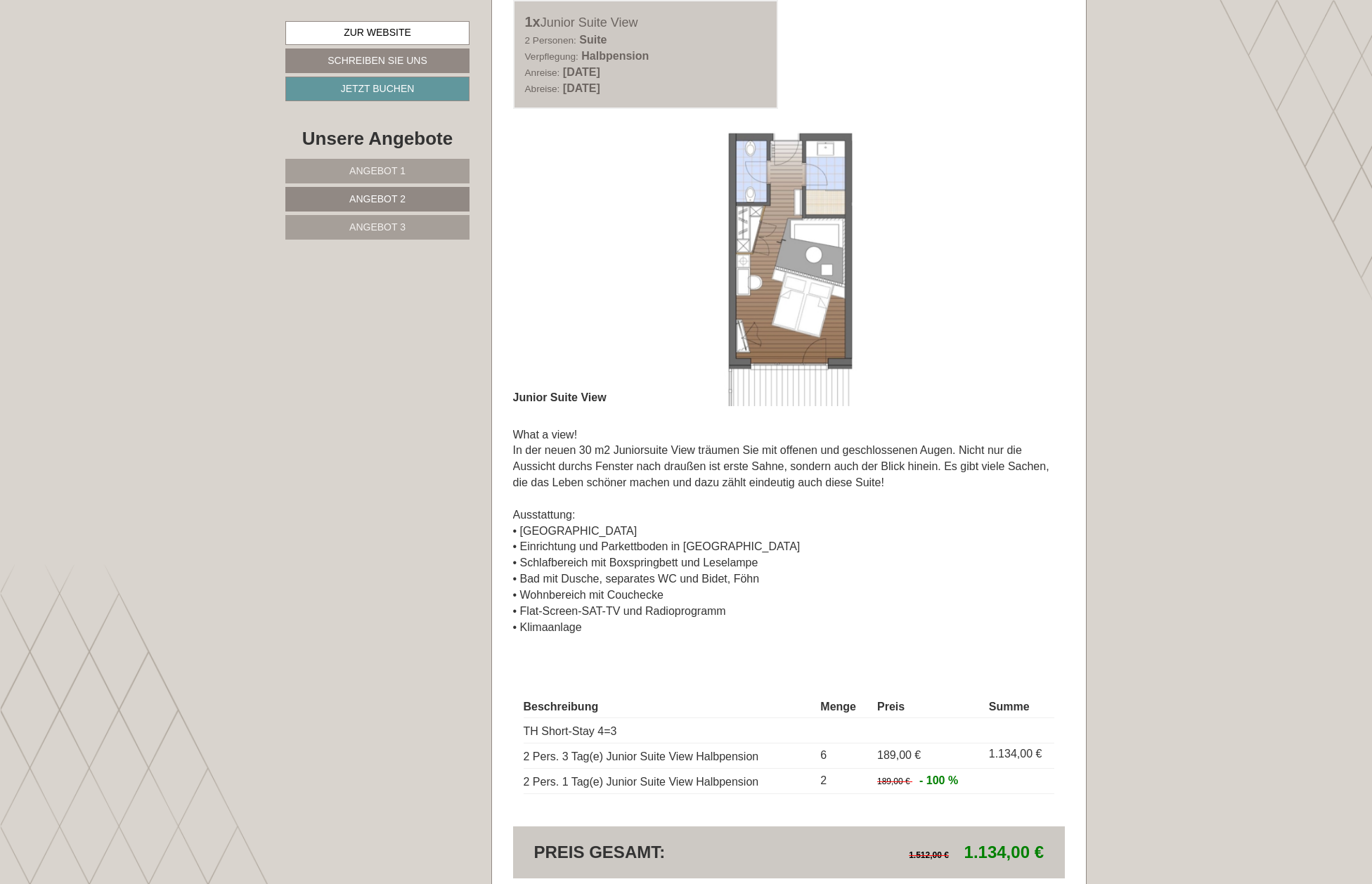
click at [1036, 264] on button "Next" at bounding box center [1032, 267] width 15 height 35
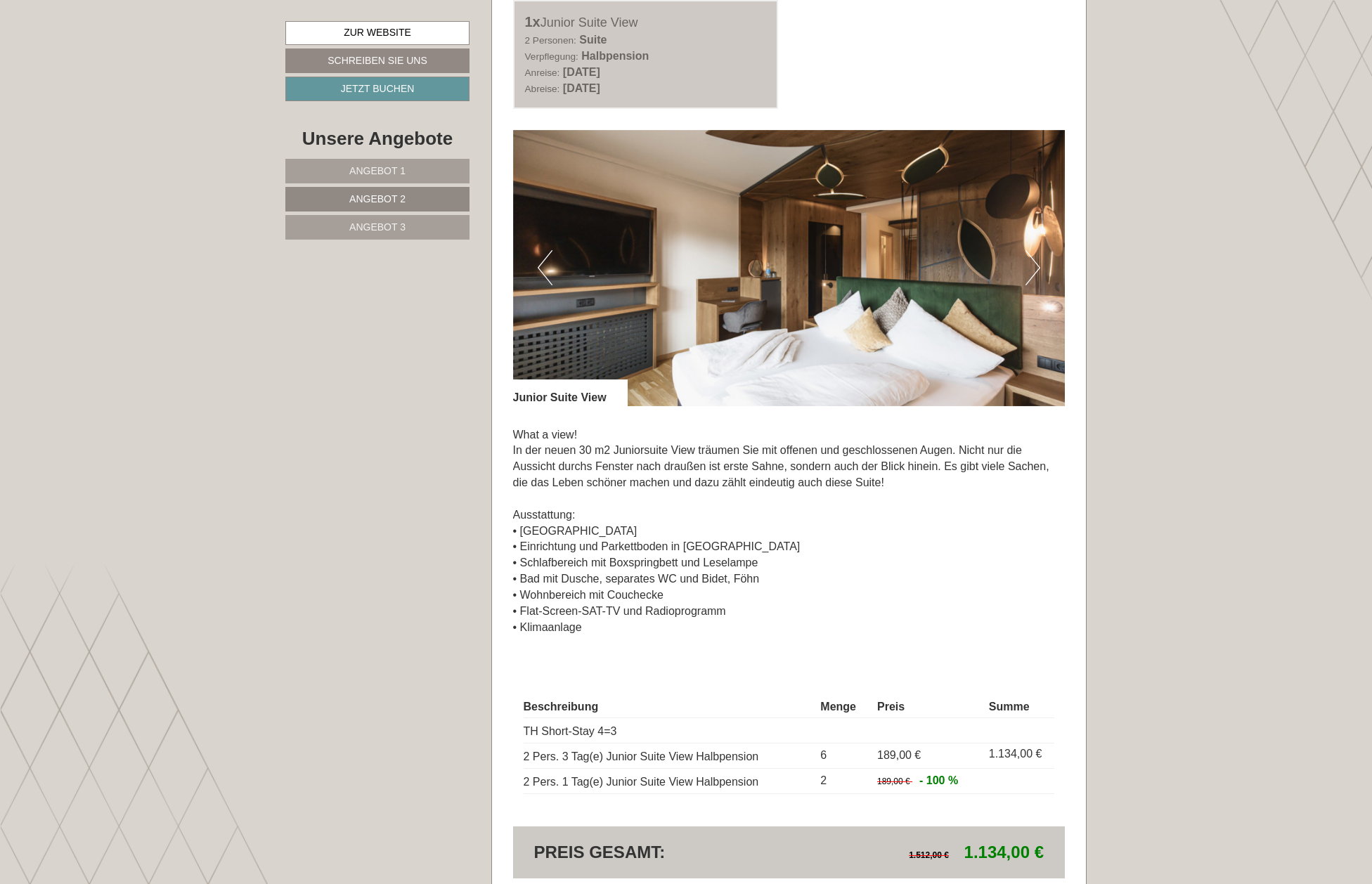
click at [1036, 264] on button "Next" at bounding box center [1032, 267] width 15 height 35
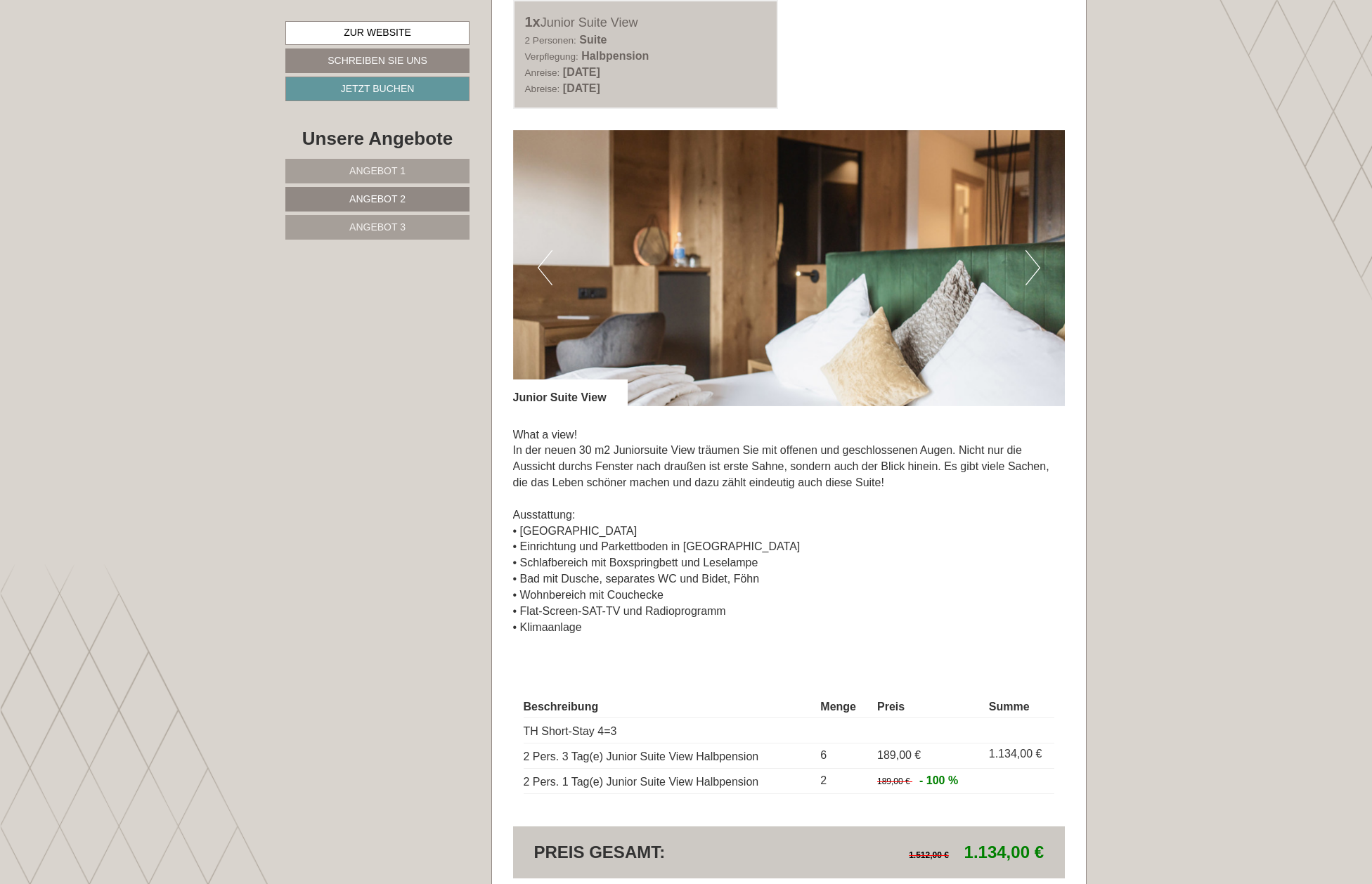
click at [1036, 264] on button "Next" at bounding box center [1032, 267] width 15 height 35
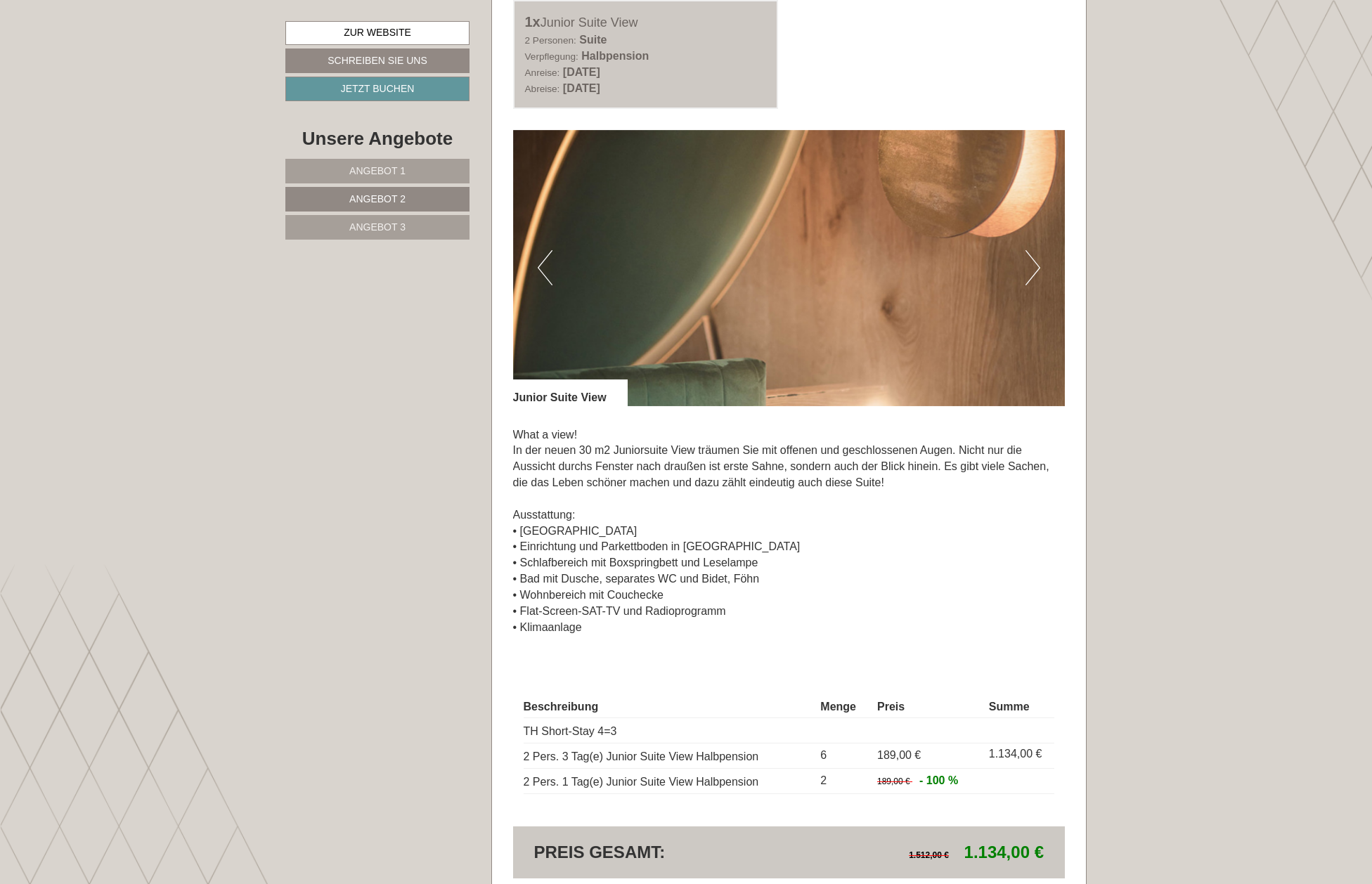
click at [1036, 264] on button "Next" at bounding box center [1032, 267] width 15 height 35
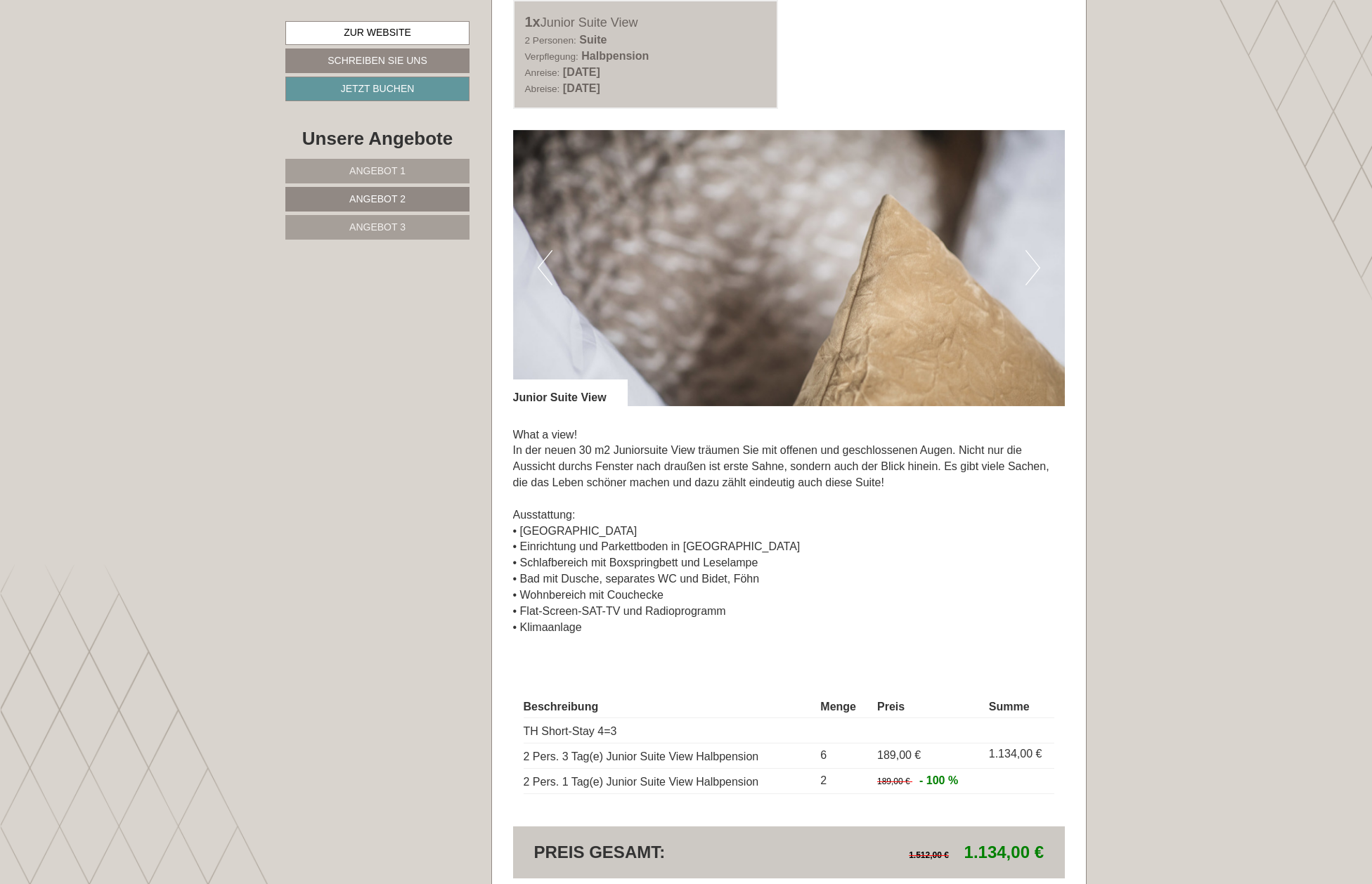
click at [1036, 264] on button "Next" at bounding box center [1032, 267] width 15 height 35
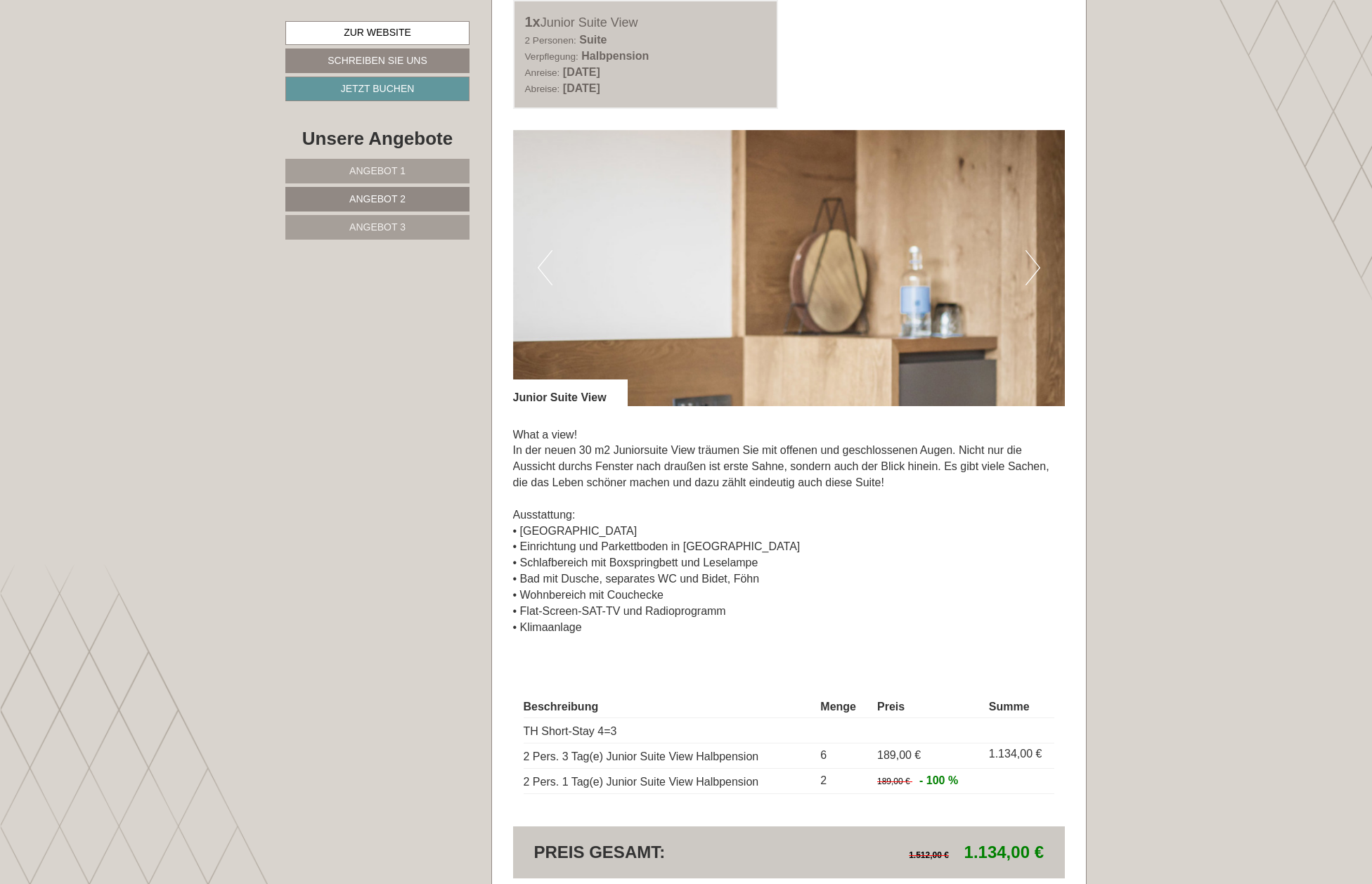
click at [1036, 264] on button "Next" at bounding box center [1032, 267] width 15 height 35
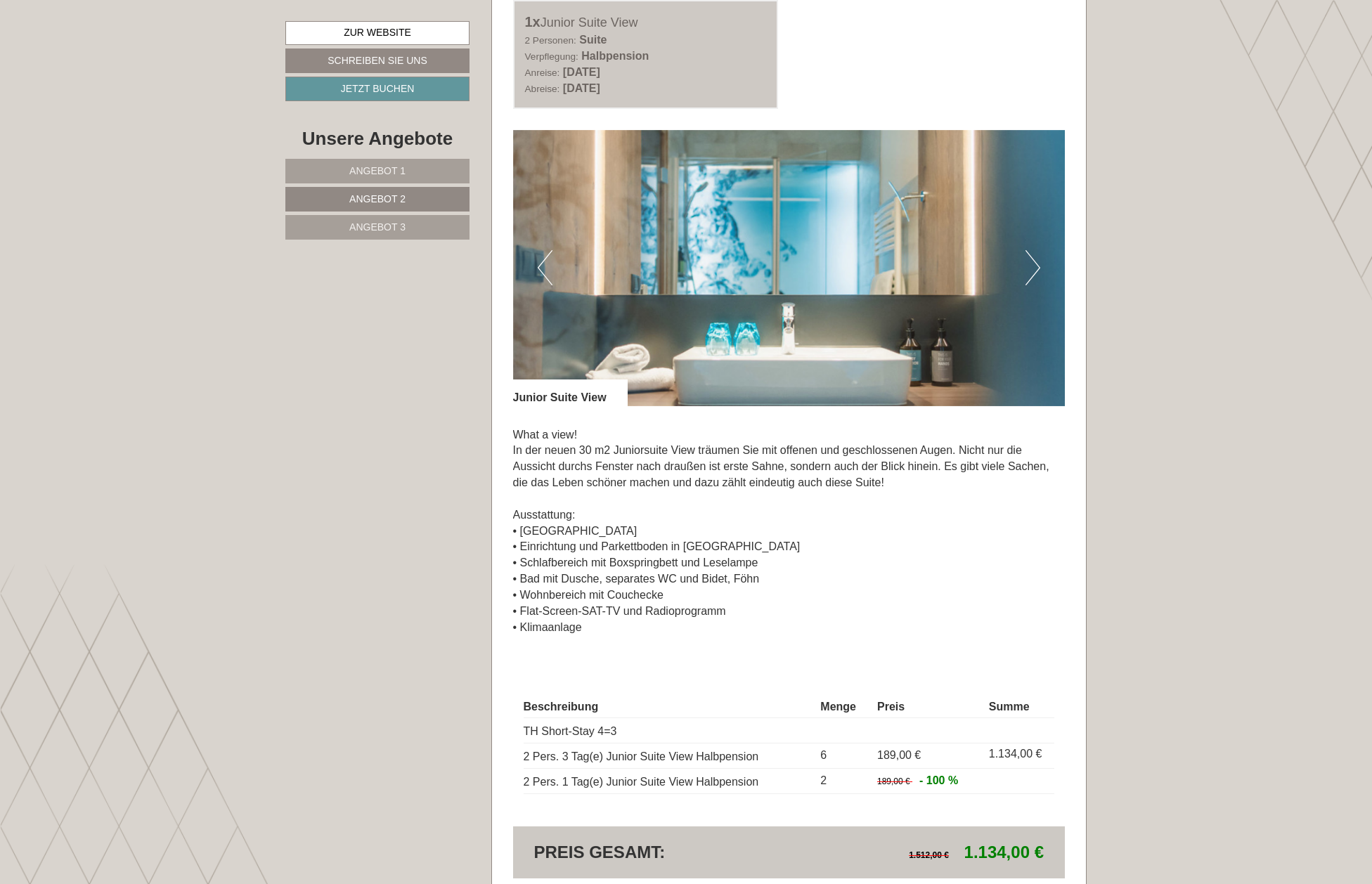
click at [1036, 264] on button "Next" at bounding box center [1032, 267] width 15 height 35
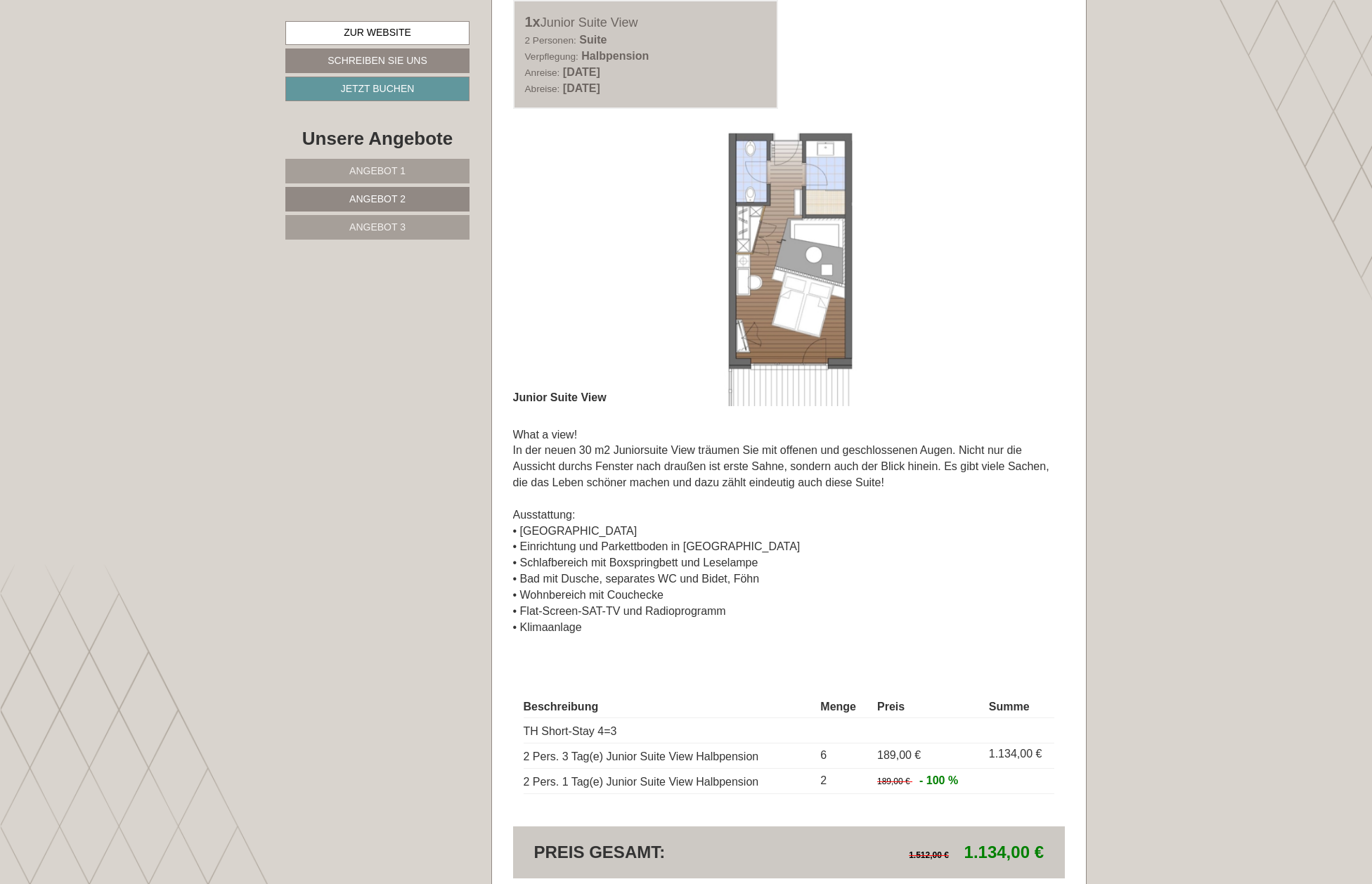
click at [1036, 264] on button "Next" at bounding box center [1032, 267] width 15 height 35
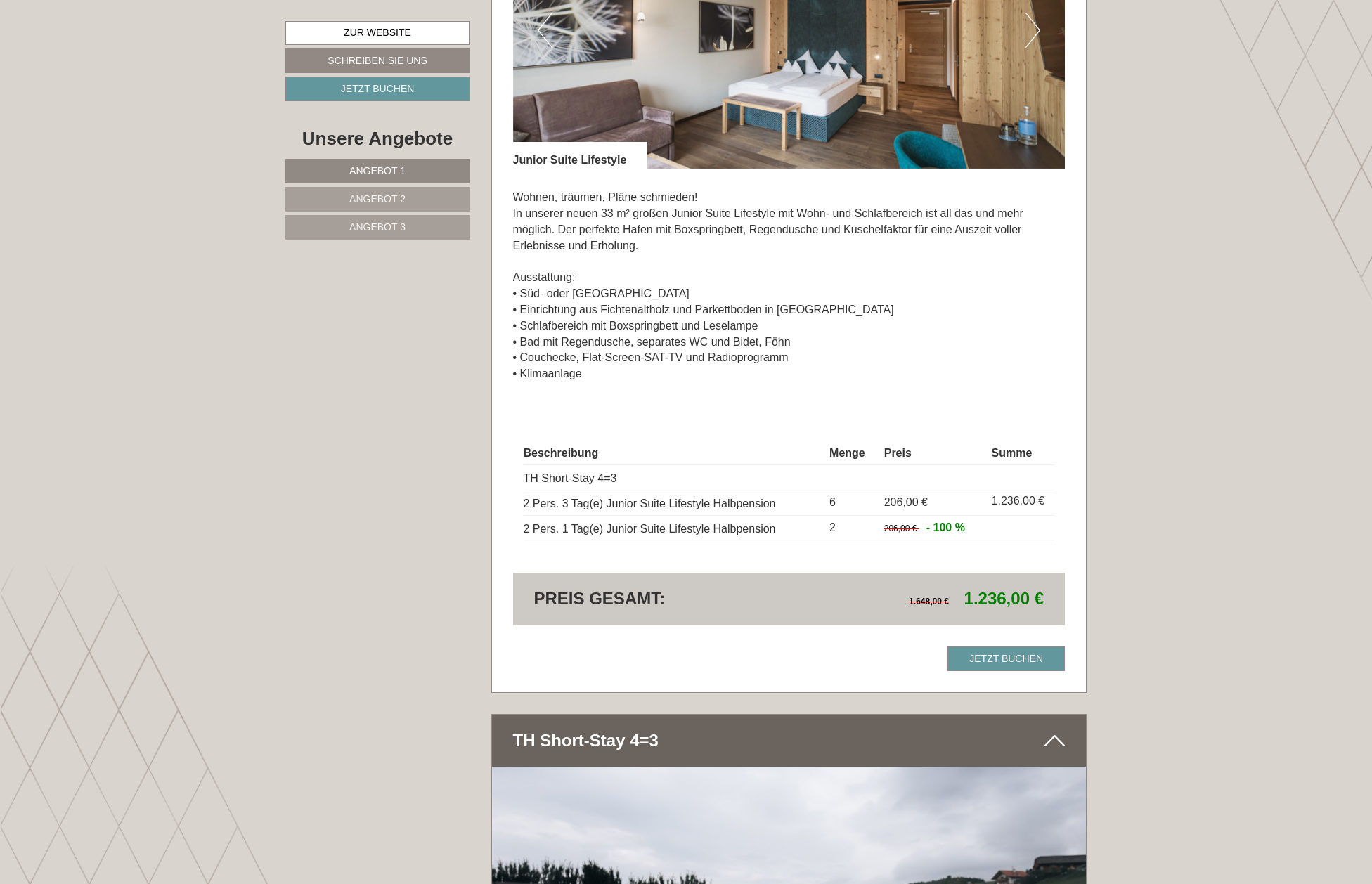
scroll to position [3271, 0]
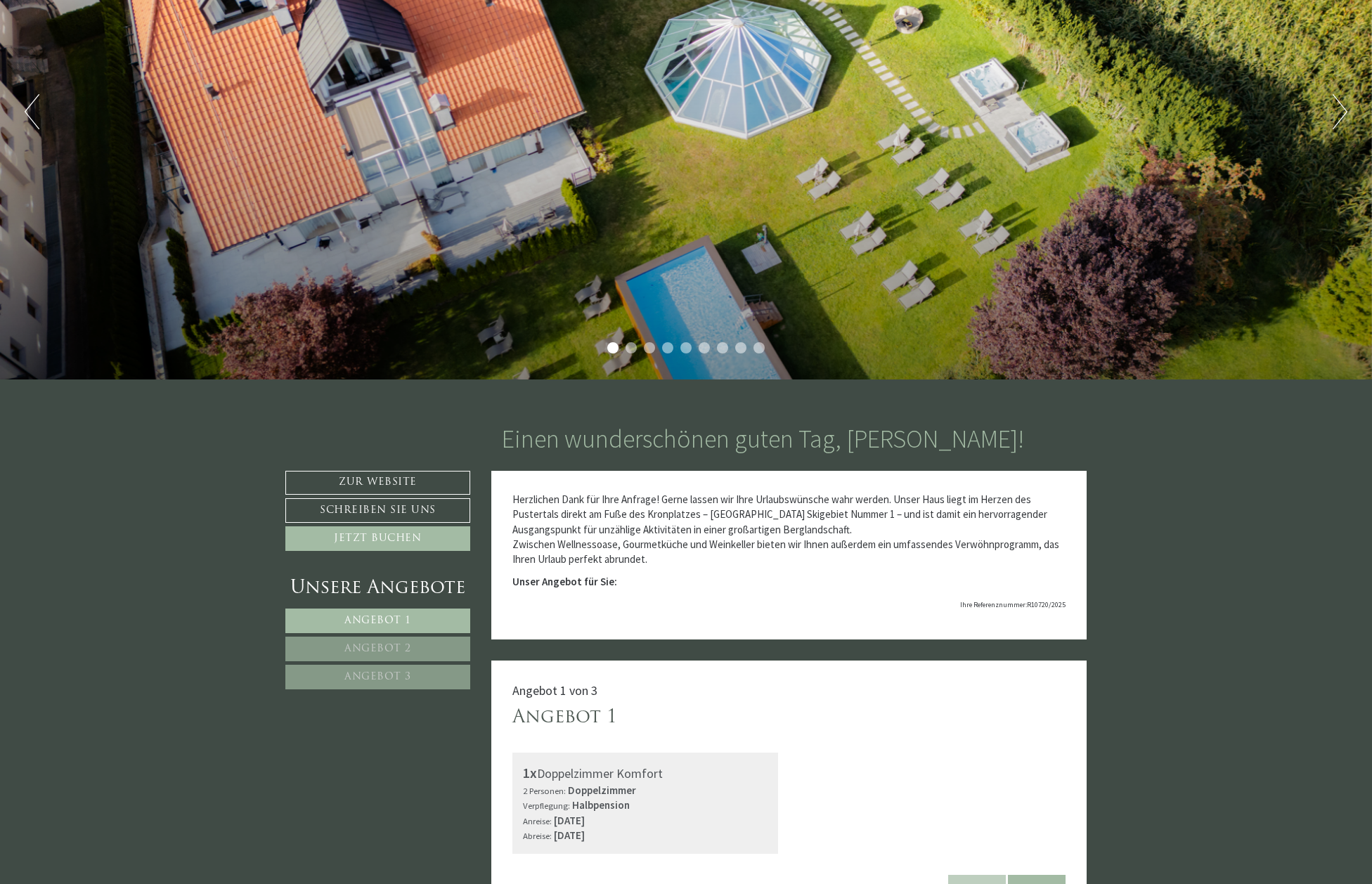
scroll to position [260, 0]
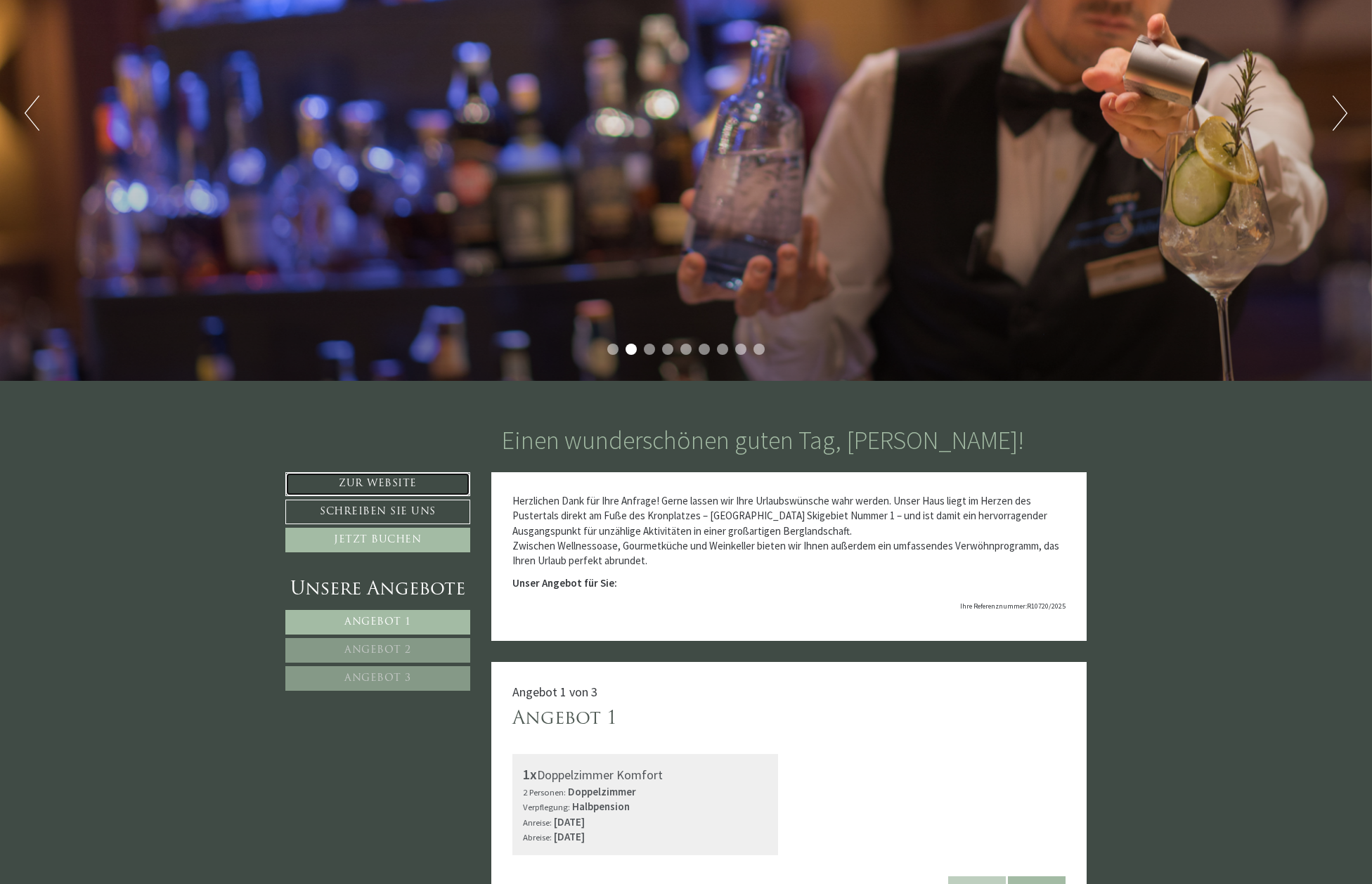
click at [402, 479] on link "Zur Website" at bounding box center [378, 484] width 185 height 24
